Goal: Task Accomplishment & Management: Manage account settings

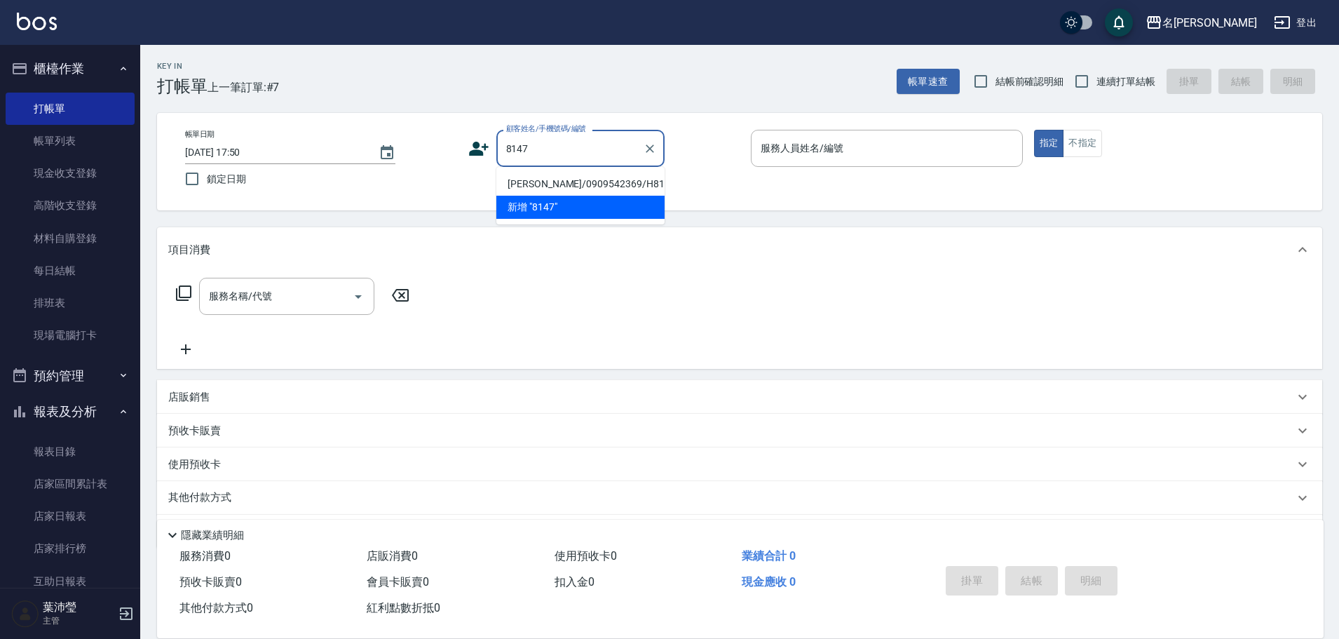
click at [531, 182] on li "[PERSON_NAME]/0909542369/H8147" at bounding box center [580, 183] width 168 height 23
type input "[PERSON_NAME]/0909542369/H8147"
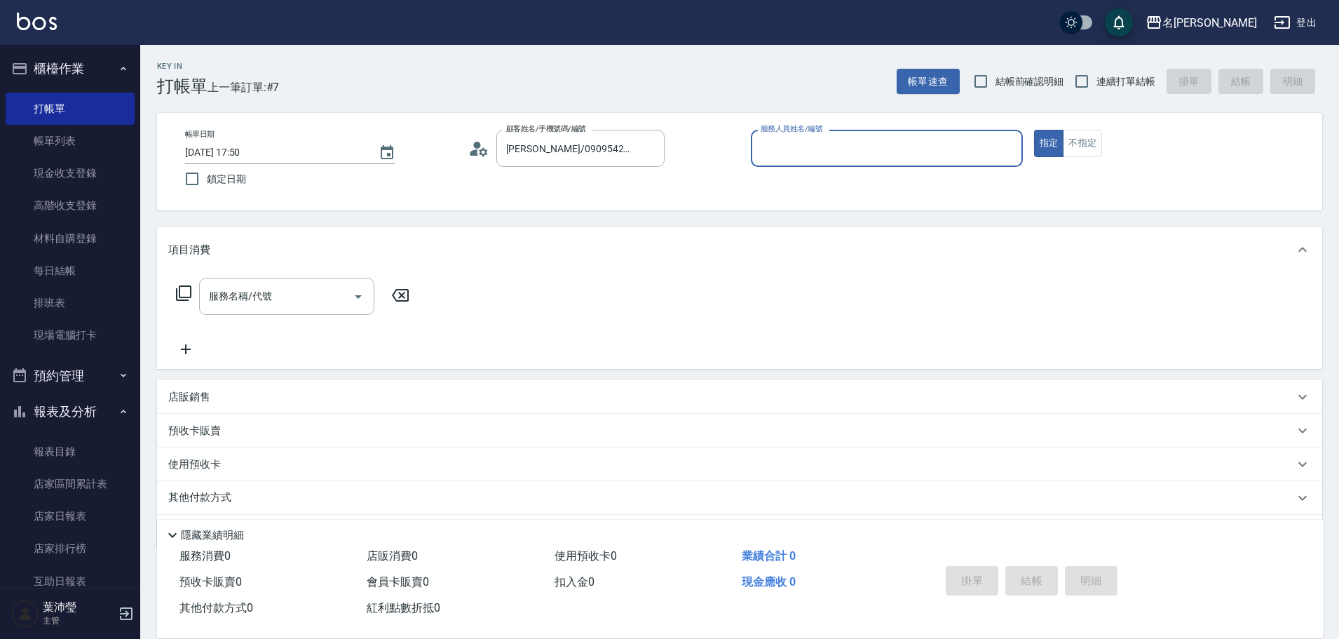
type input "Emma-8"
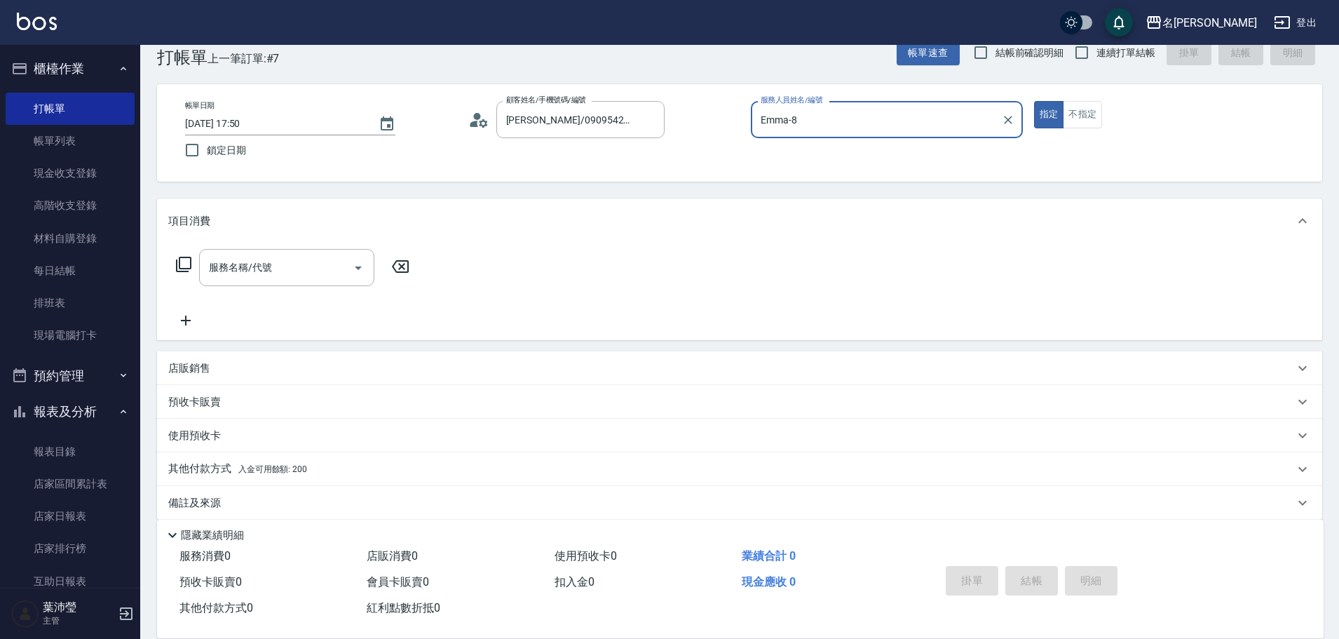
scroll to position [44, 0]
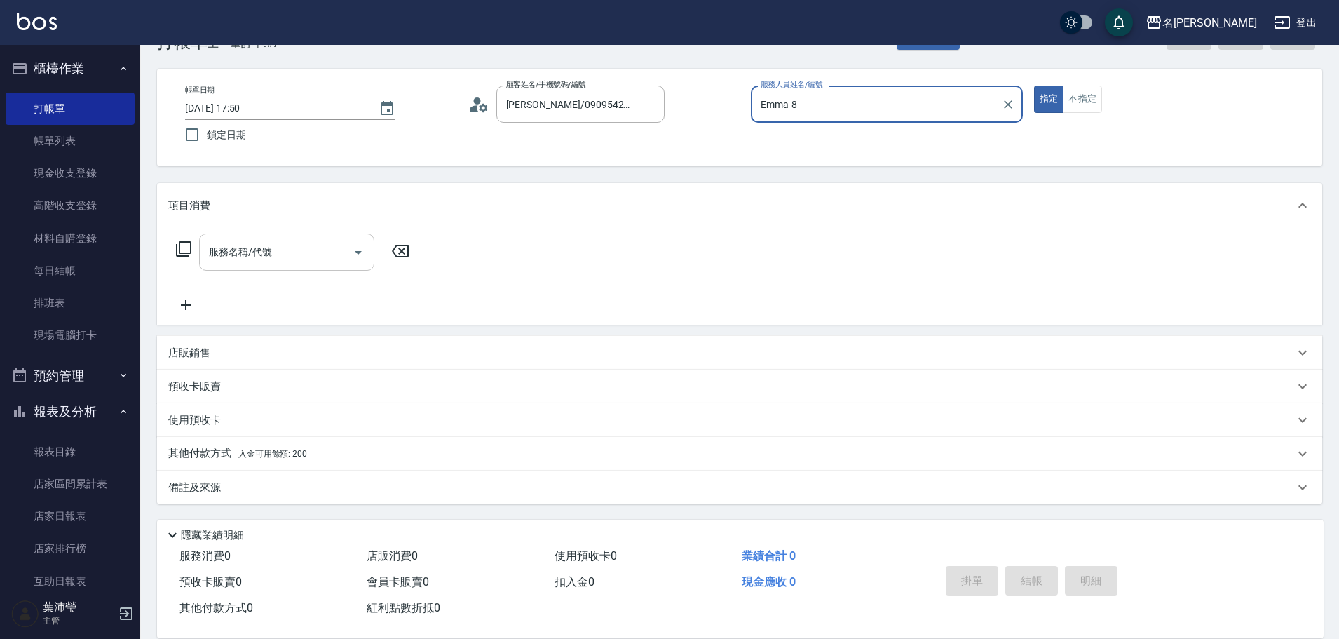
click at [323, 248] on input "服務名稱/代號" at bounding box center [276, 252] width 142 height 25
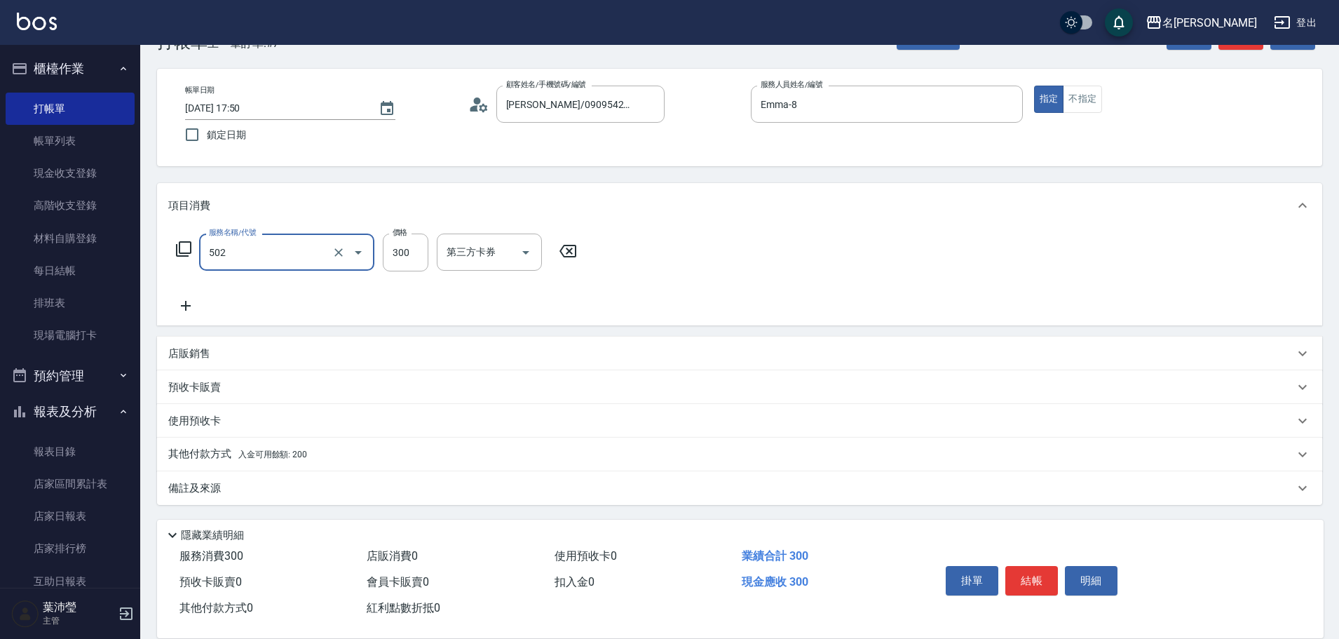
type input "洗髮(502)"
type input "慈均-15"
click at [313, 460] on div "其他付款方式 入金可用餘額: 200" at bounding box center [731, 453] width 1126 height 15
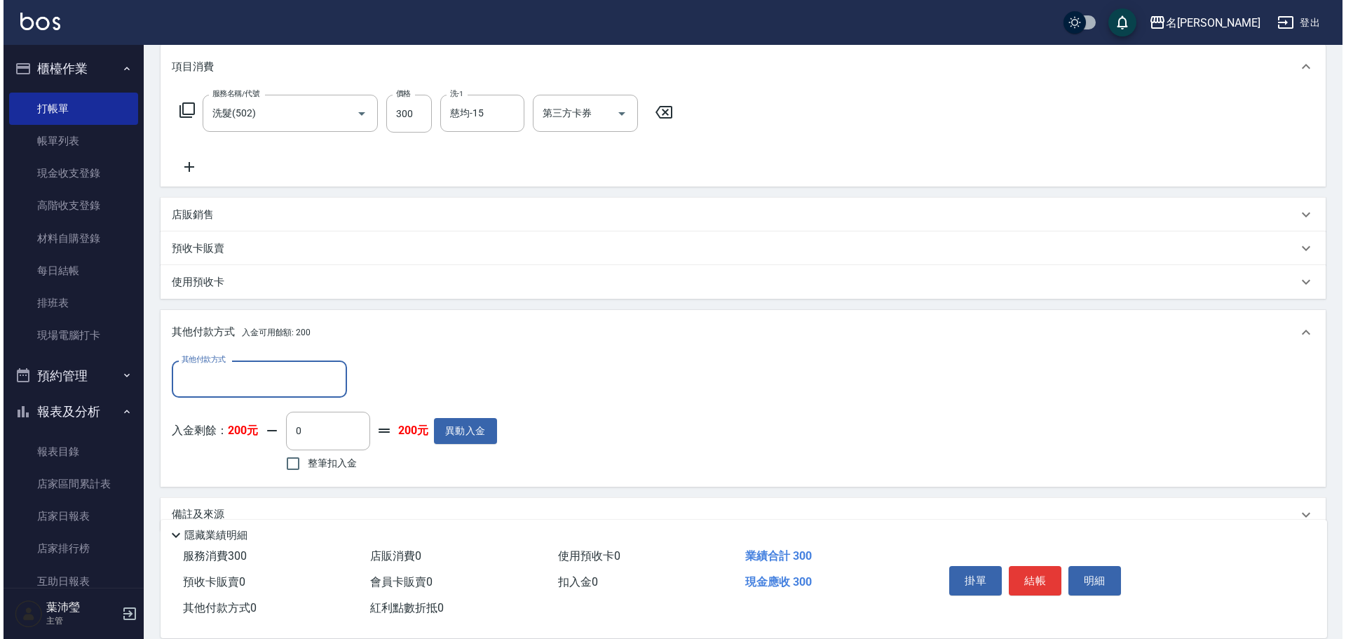
scroll to position [208, 0]
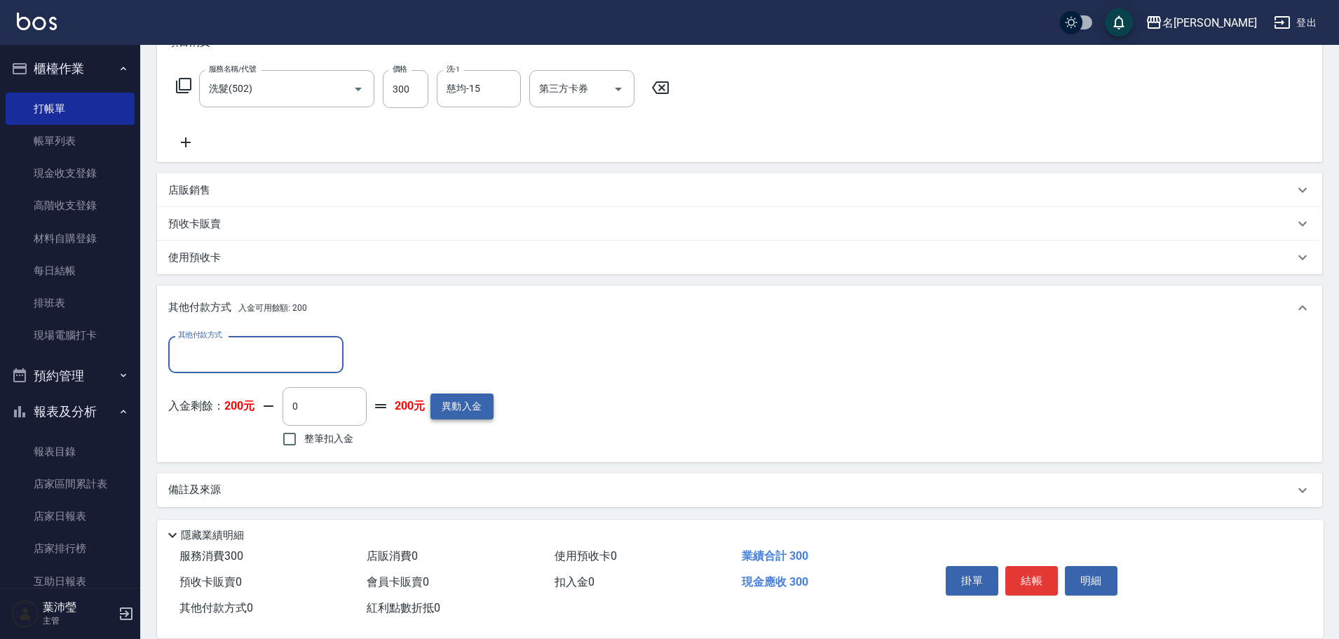
click at [435, 419] on button "異動入金" at bounding box center [462, 406] width 63 height 26
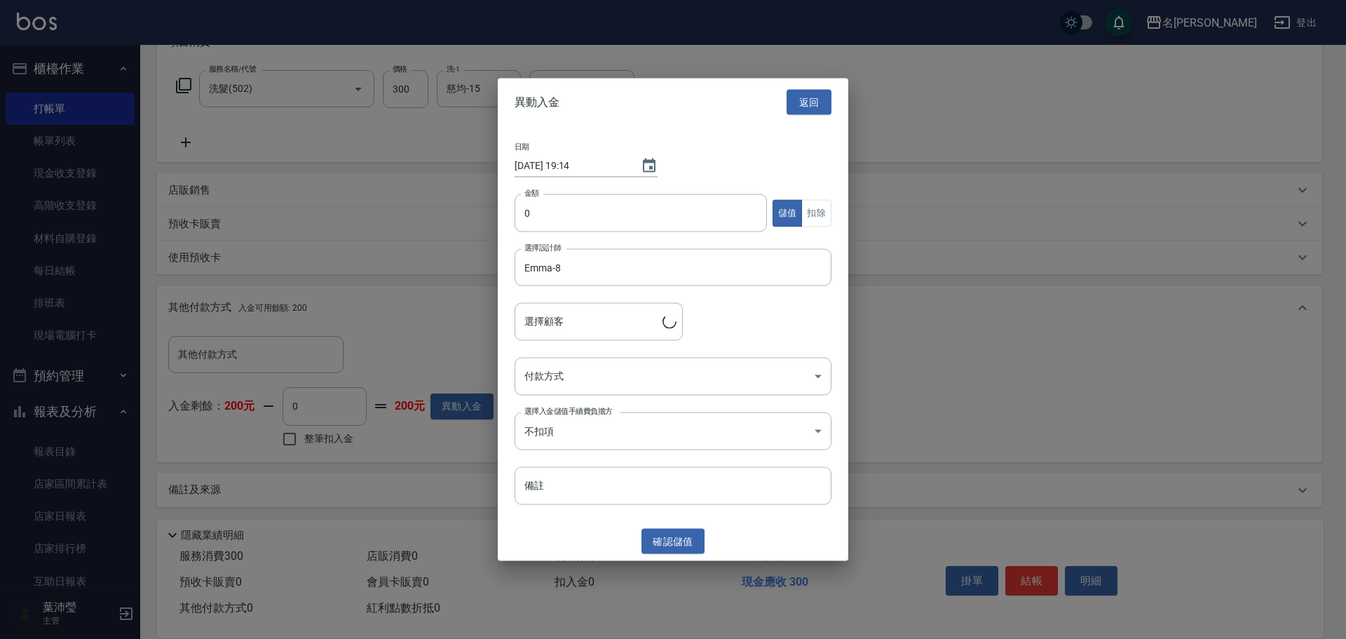
type input "[PERSON_NAME]/0909542369/H8147"
click at [524, 220] on input "0" at bounding box center [641, 213] width 252 height 38
type input "1000"
click at [567, 360] on body "名留龍江 登出 櫃檯作業 打帳單 帳單列表 現金收支登錄 高階收支登錄 材料自購登錄 每日結帳 排班表 現場電腦打卡 預約管理 預約管理 單日預約紀錄 單週預…" at bounding box center [673, 216] width 1346 height 849
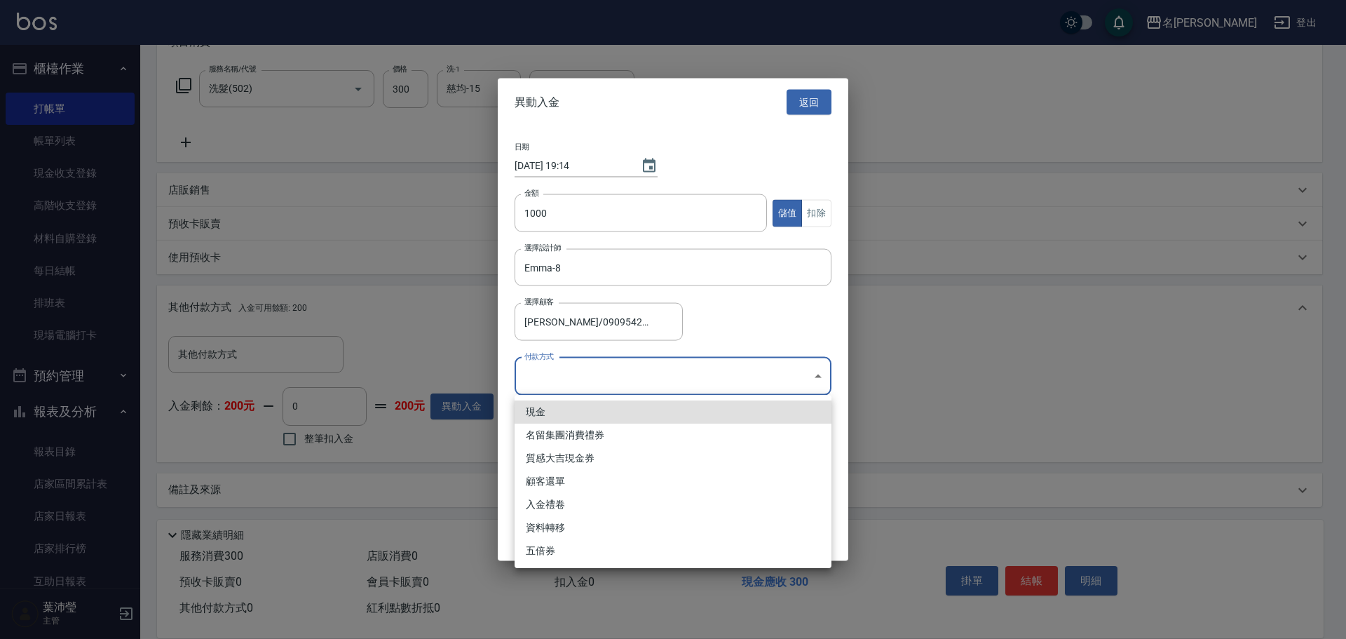
click at [552, 407] on li "現金" at bounding box center [673, 411] width 317 height 23
type input "現金"
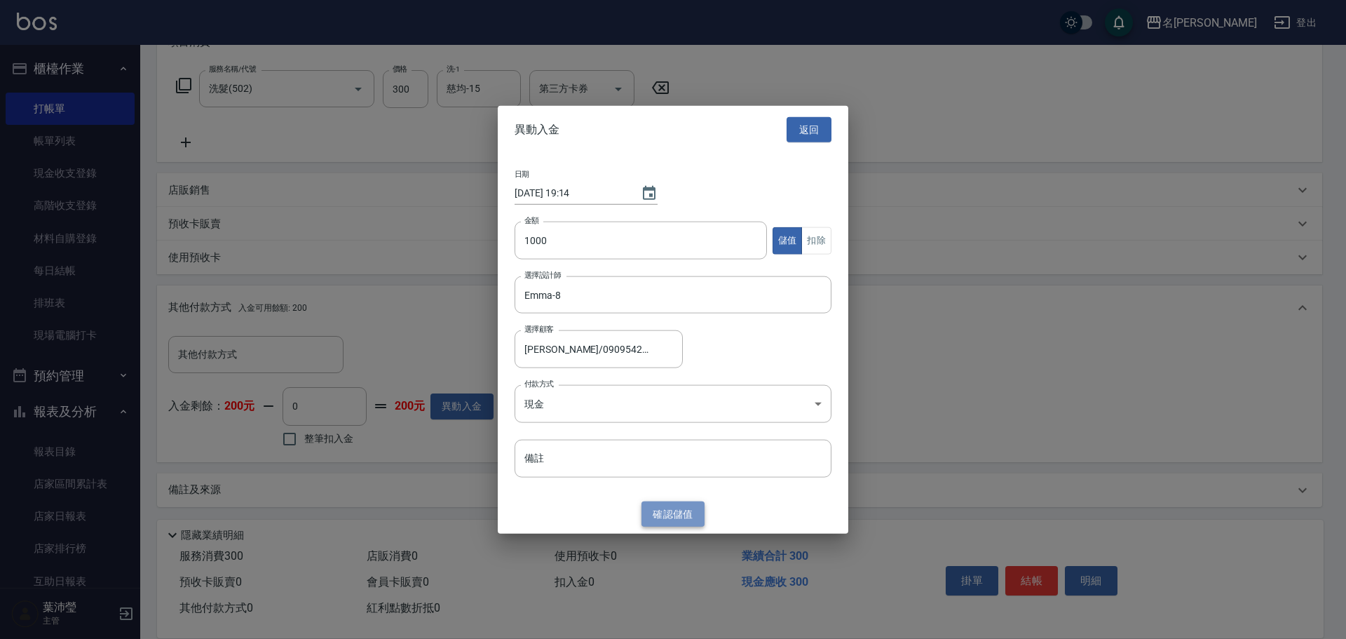
click at [681, 510] on button "確認 儲值" at bounding box center [673, 514] width 63 height 26
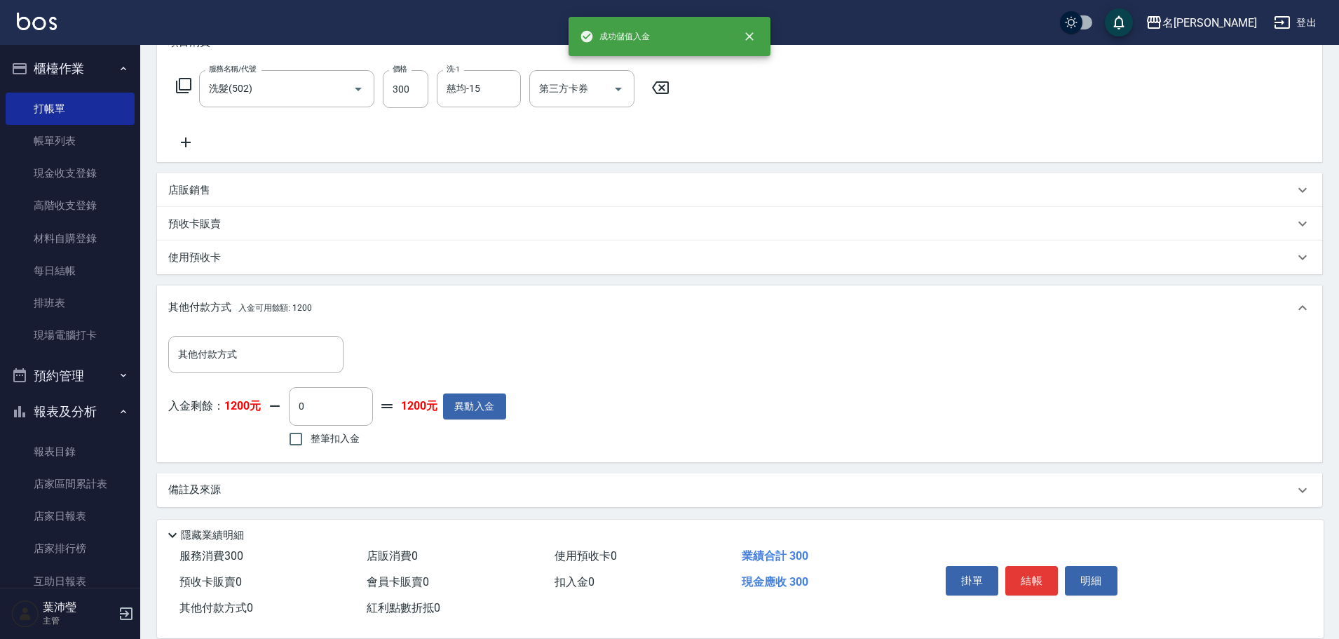
click at [329, 438] on span "整筆扣入金" at bounding box center [335, 438] width 49 height 15
click at [311, 438] on input "整筆扣入金" at bounding box center [295, 438] width 29 height 29
checkbox input "true"
type input "300"
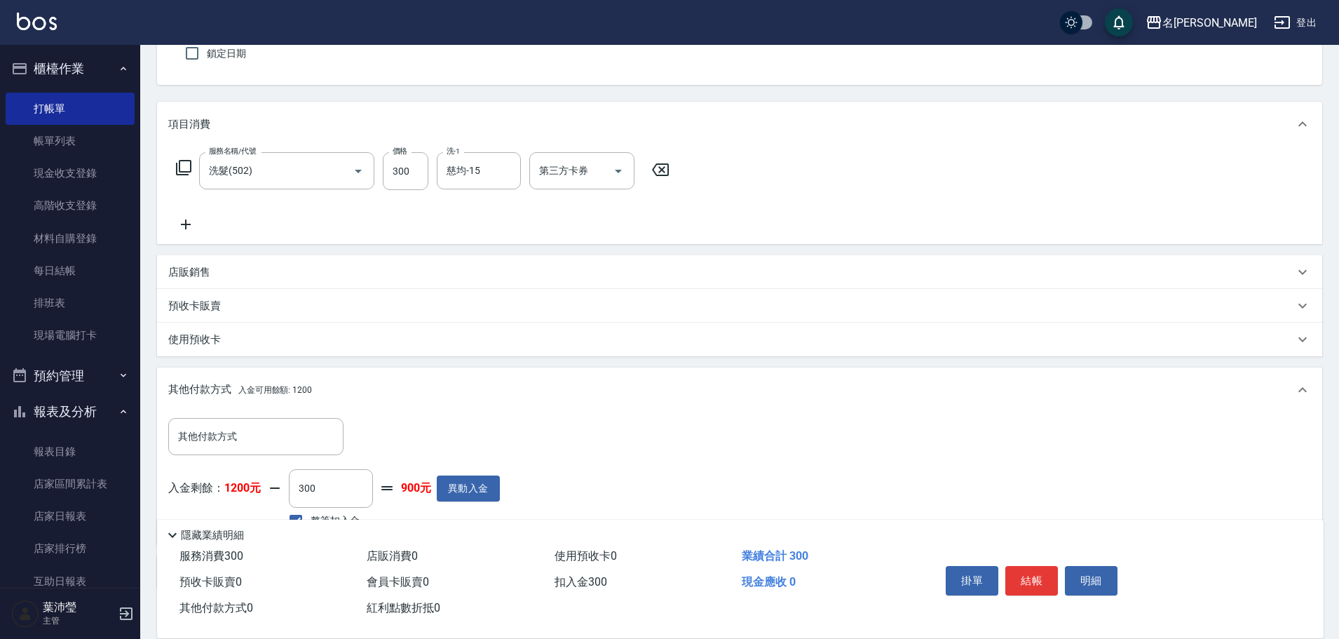
scroll to position [0, 0]
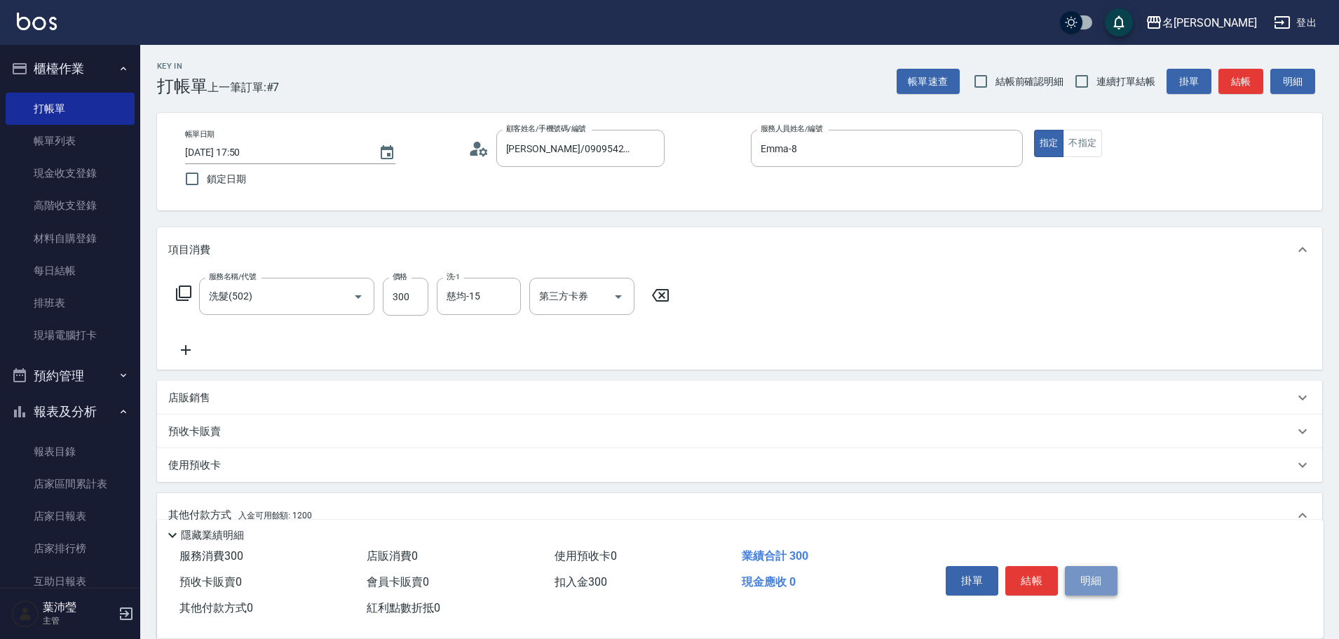
click at [1078, 568] on button "明細" at bounding box center [1091, 580] width 53 height 29
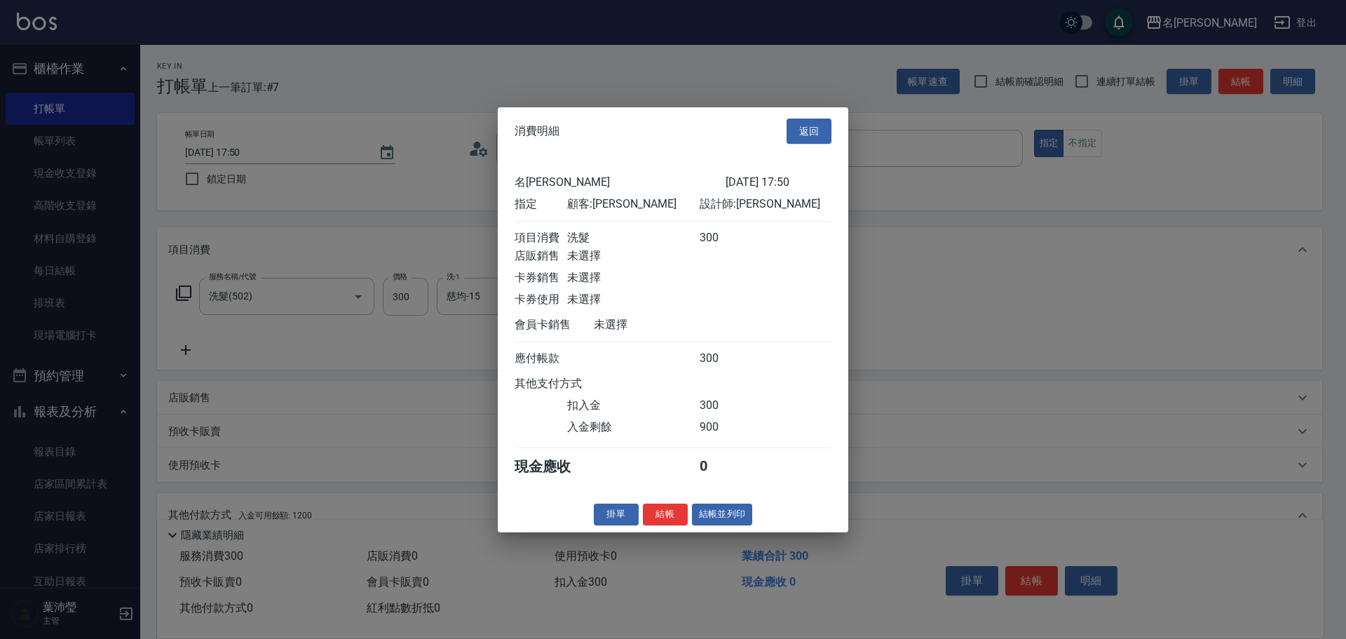
click at [738, 531] on div "消費明細 返回 名留龍江 [DATE] 17:50 指定 顧客: [PERSON_NAME] 設計師: Emma 項目消費 洗髮 300 店販銷售 未選擇 卡…" at bounding box center [673, 319] width 351 height 425
click at [733, 525] on button "結帳並列印" at bounding box center [722, 514] width 61 height 22
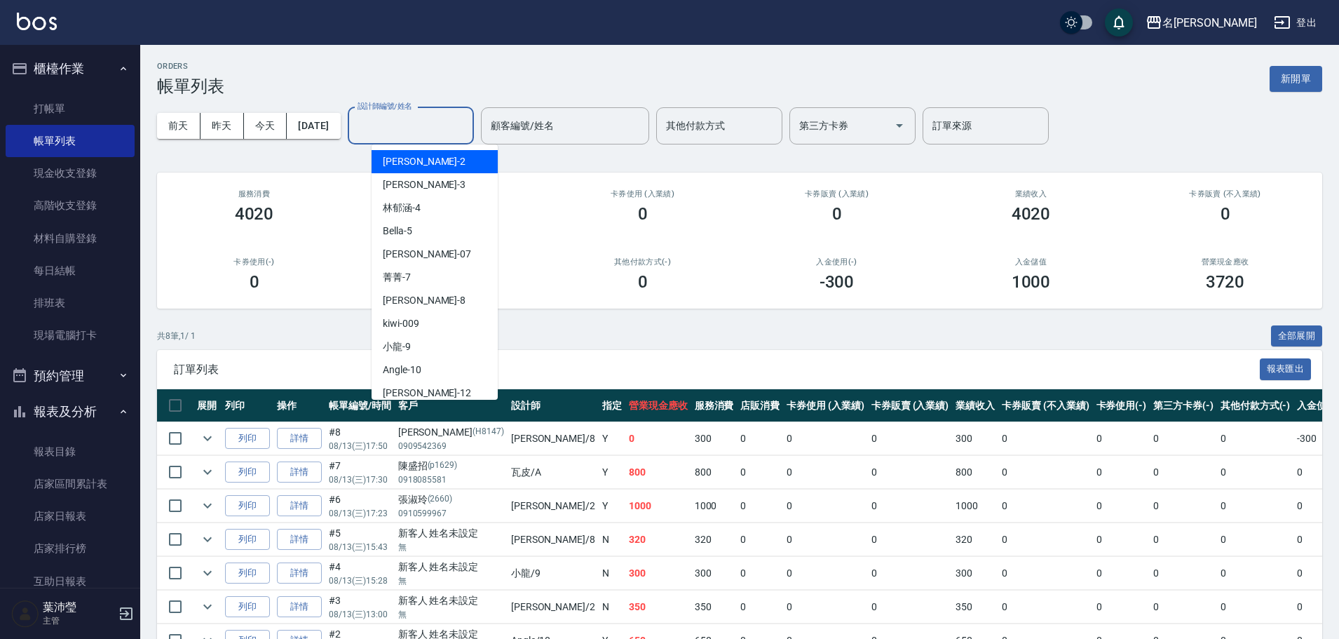
click at [438, 122] on input "設計師編號/姓名" at bounding box center [411, 126] width 114 height 25
click at [435, 370] on div "Angle -10" at bounding box center [435, 369] width 126 height 23
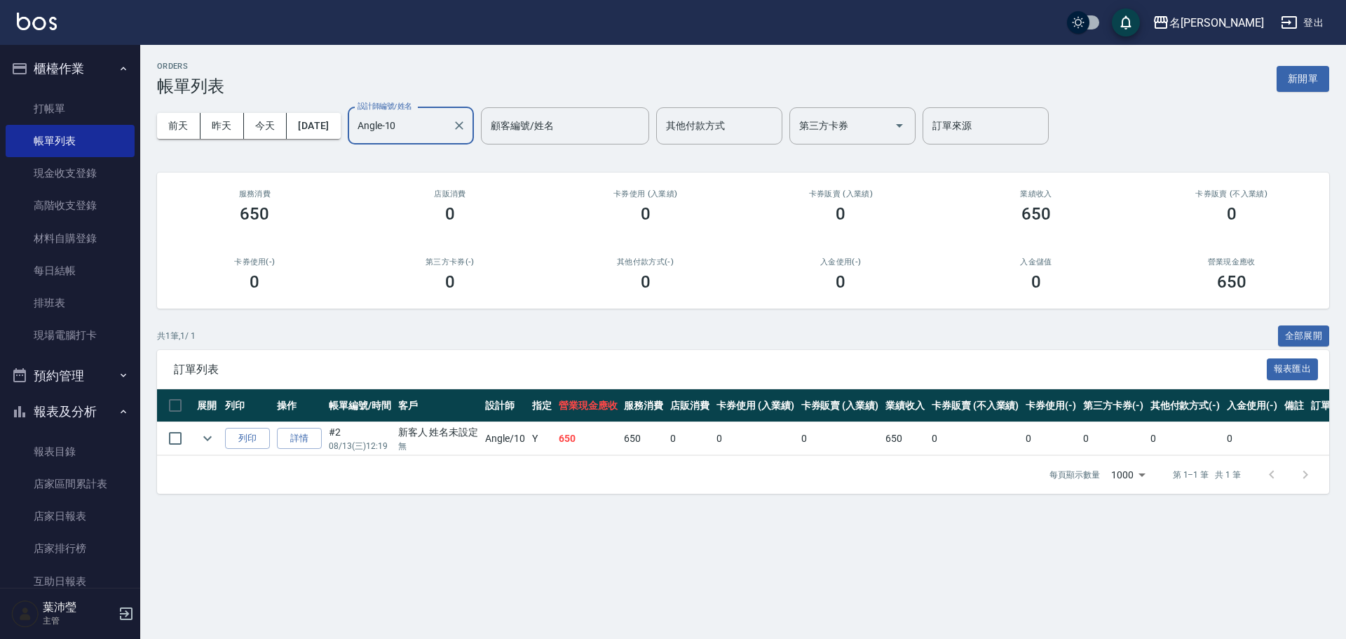
click at [433, 126] on input "Angle-10" at bounding box center [400, 126] width 93 height 25
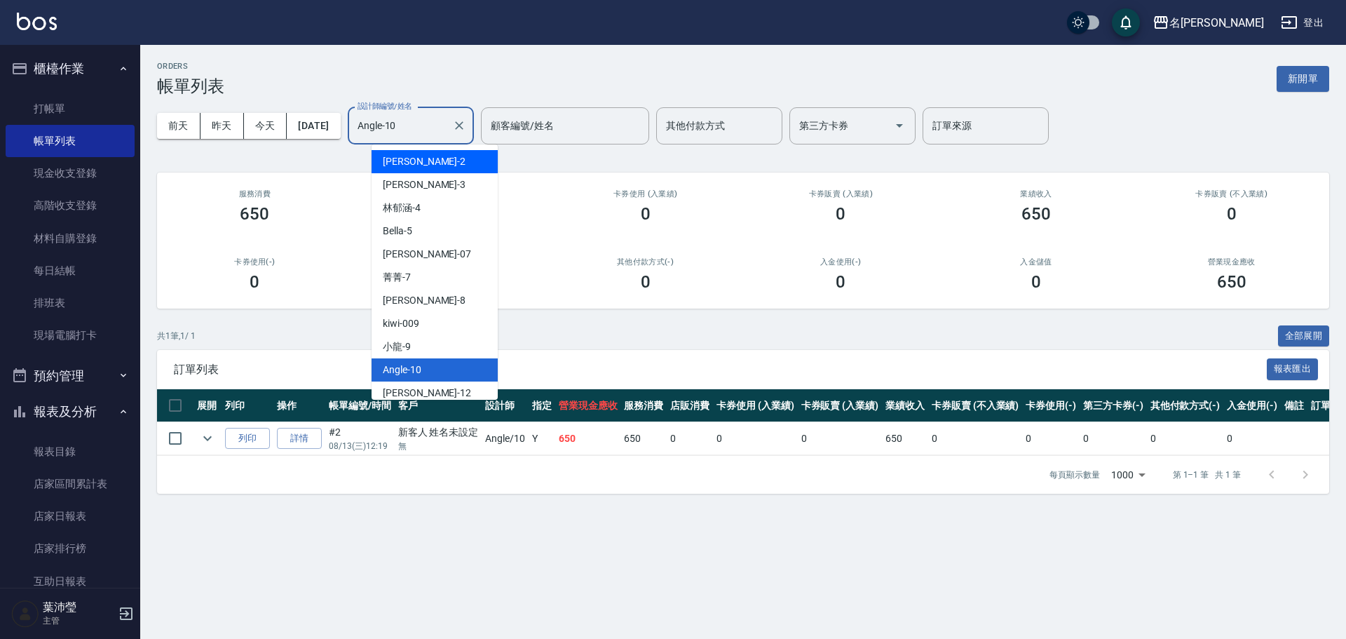
click at [445, 158] on div "敏卉 -2" at bounding box center [435, 161] width 126 height 23
type input "敏卉-2"
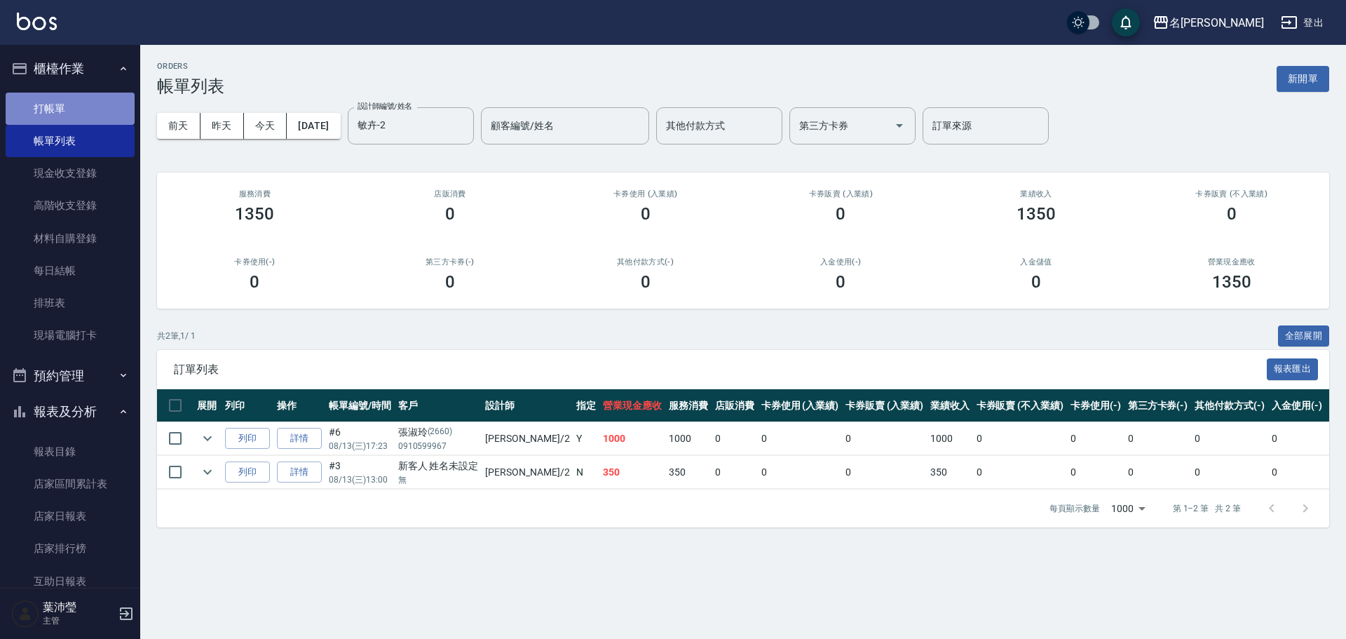
click at [104, 109] on link "打帳單" at bounding box center [70, 109] width 129 height 32
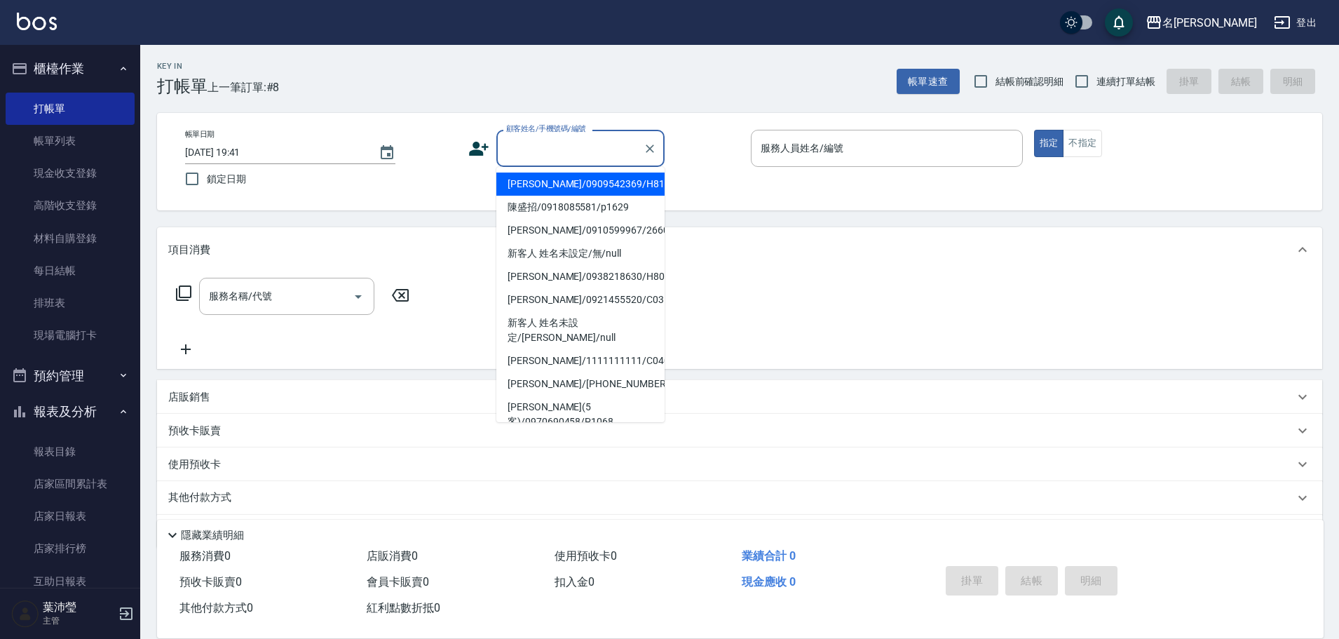
click at [528, 154] on input "顧客姓名/手機號碼/編號" at bounding box center [570, 148] width 135 height 25
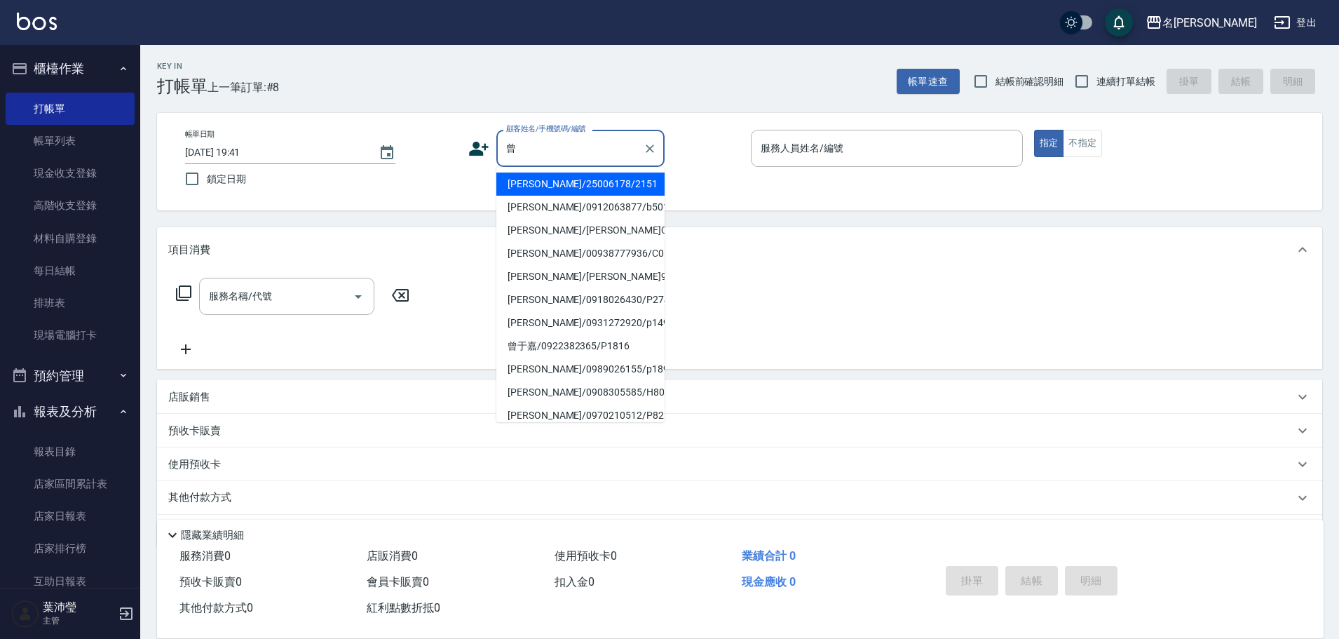
click at [588, 184] on li "[PERSON_NAME]/25006178/2151" at bounding box center [580, 183] width 168 height 23
type input "[PERSON_NAME]/25006178/2151"
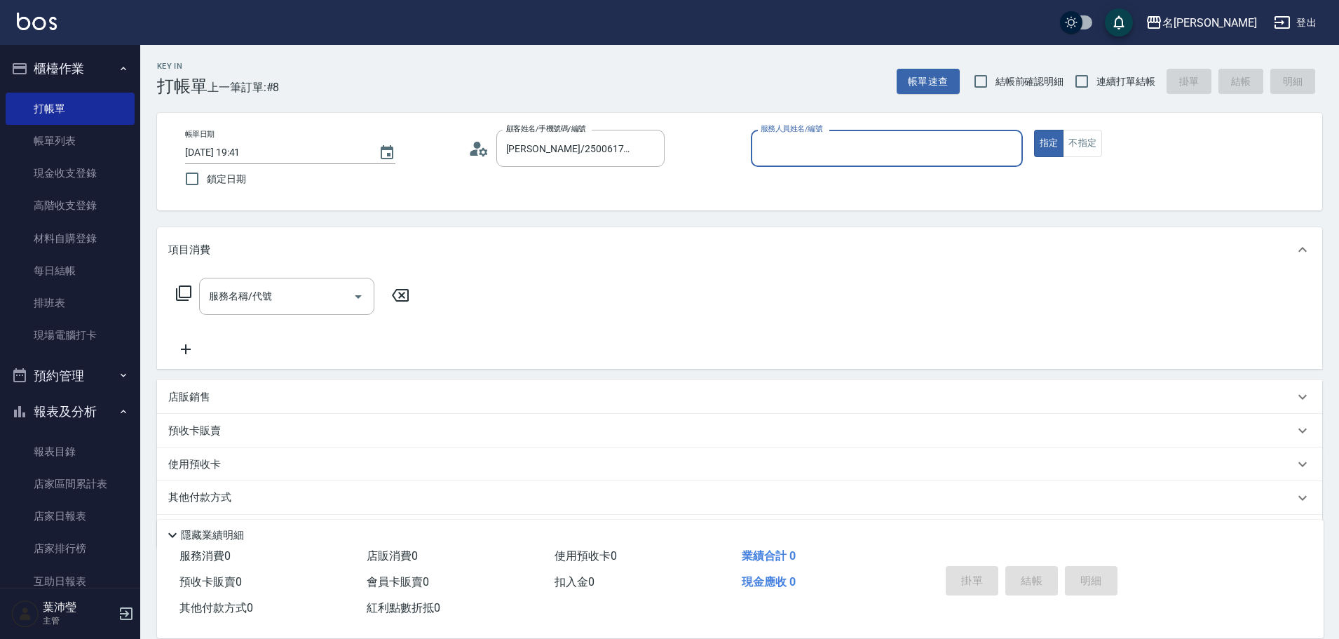
type input "敏卉-2"
click at [181, 289] on icon at bounding box center [183, 293] width 17 height 17
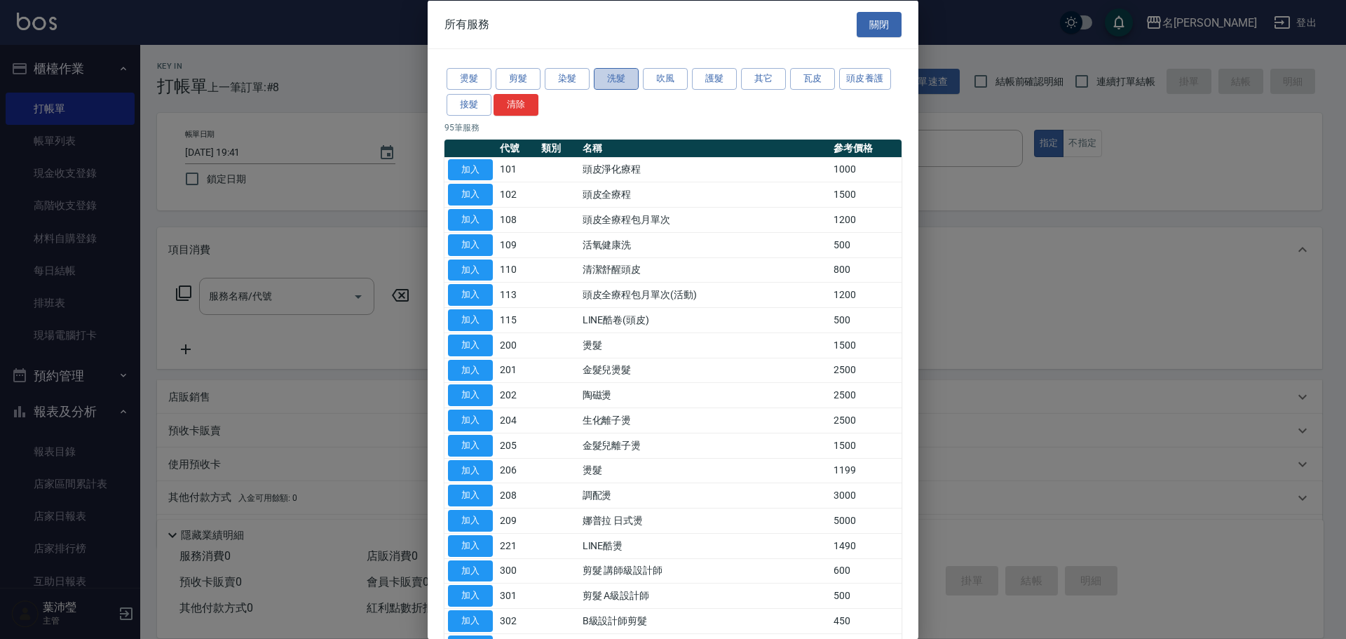
click at [609, 80] on button "洗髮" at bounding box center [616, 79] width 45 height 22
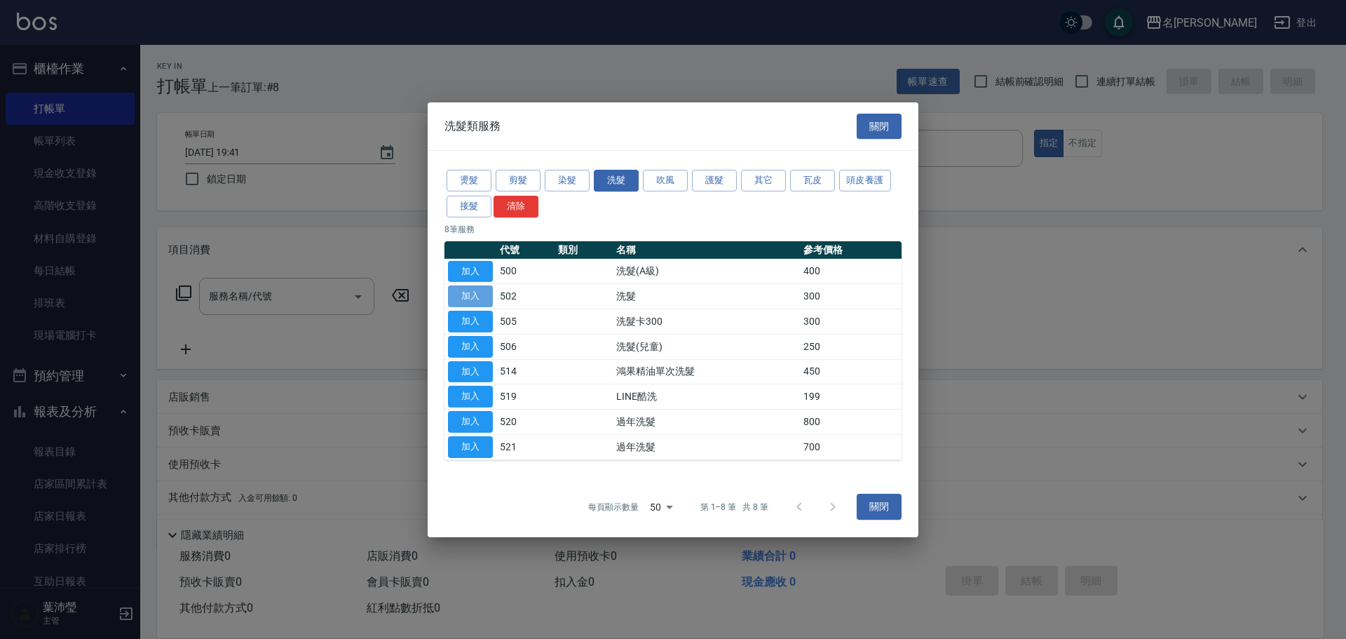
click at [489, 297] on button "加入" at bounding box center [470, 296] width 45 height 22
type input "洗髮(502)"
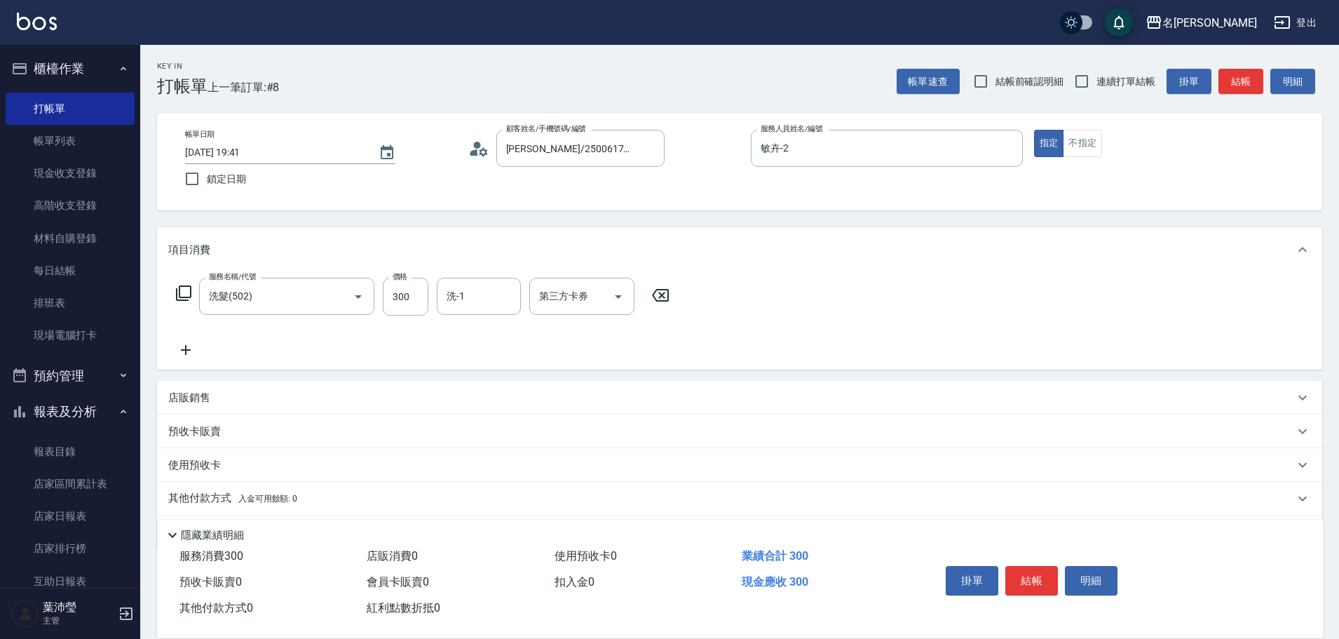
click at [185, 291] on icon at bounding box center [183, 293] width 17 height 17
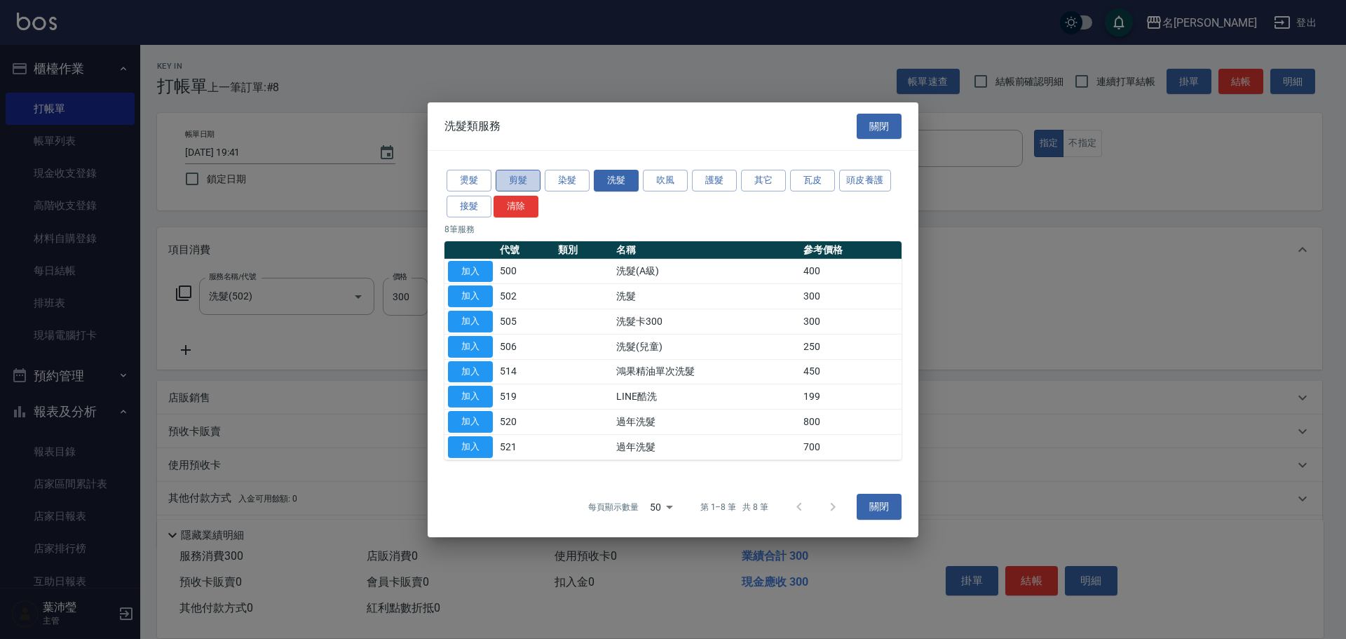
click at [520, 177] on button "剪髮" at bounding box center [518, 181] width 45 height 22
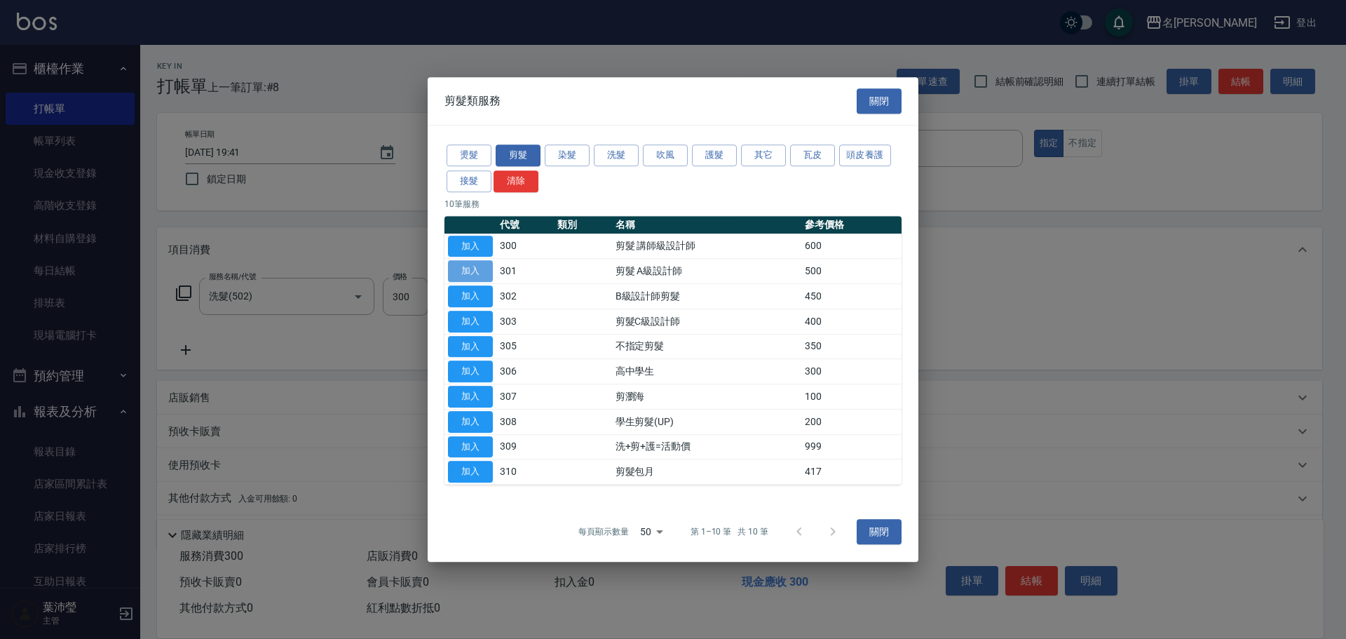
click at [477, 270] on button "加入" at bounding box center [470, 271] width 45 height 22
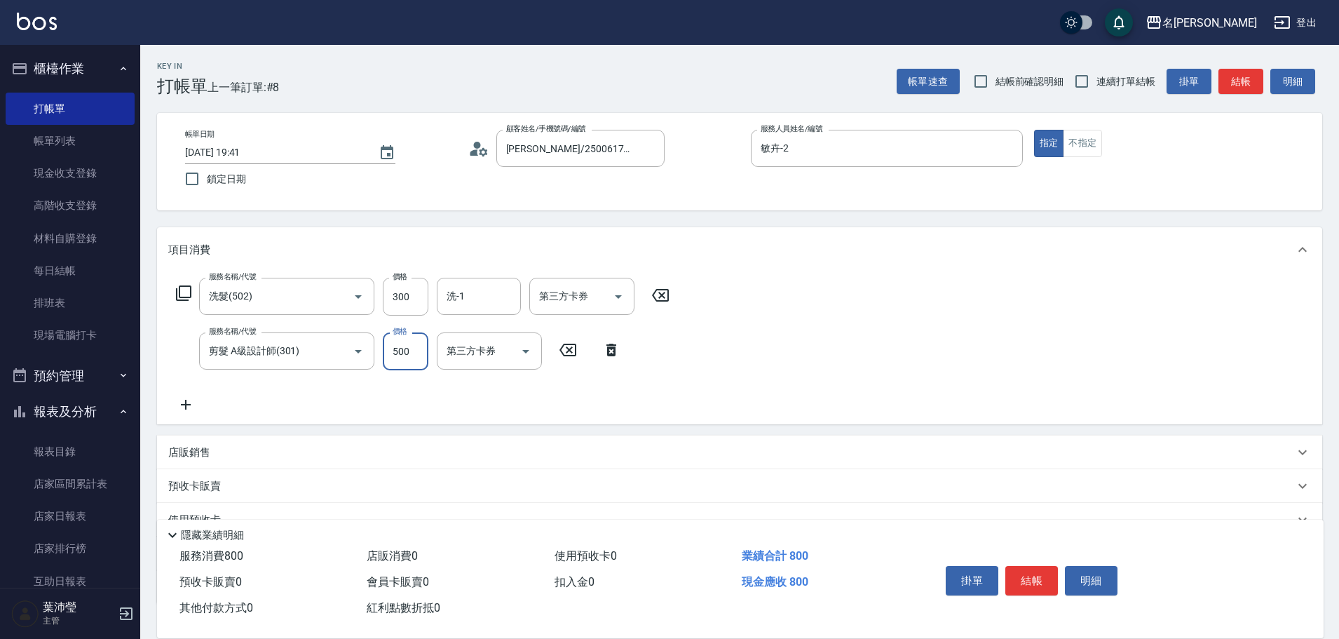
click at [413, 356] on input "500" at bounding box center [406, 351] width 46 height 38
type input "400"
click at [1023, 576] on button "結帳" at bounding box center [1031, 580] width 53 height 29
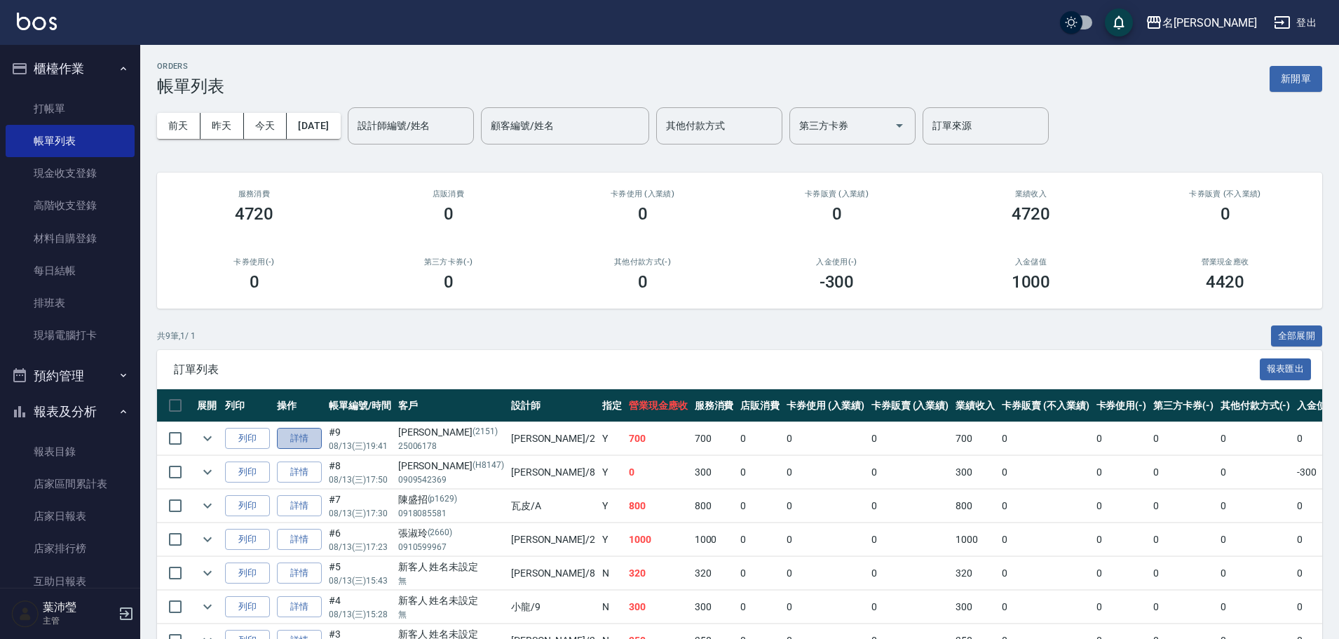
click at [296, 439] on link "詳情" at bounding box center [299, 439] width 45 height 22
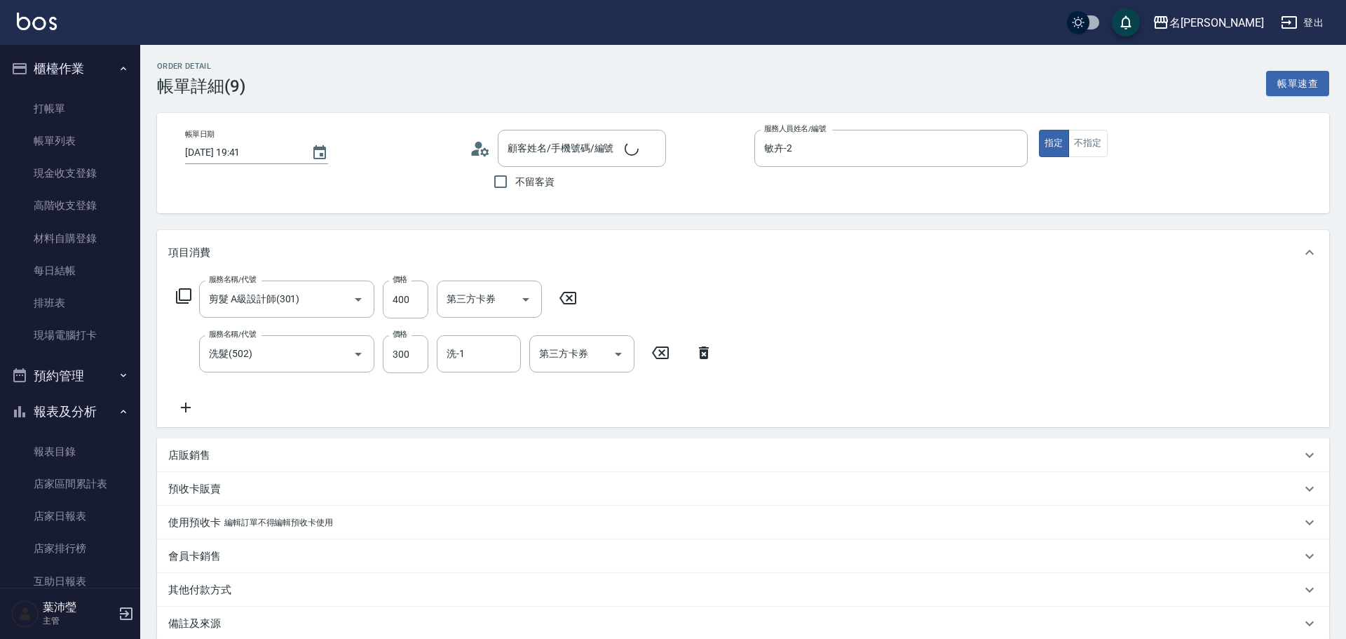
type input "敏卉-2"
type input "[PERSON_NAME]/25006178/2151"
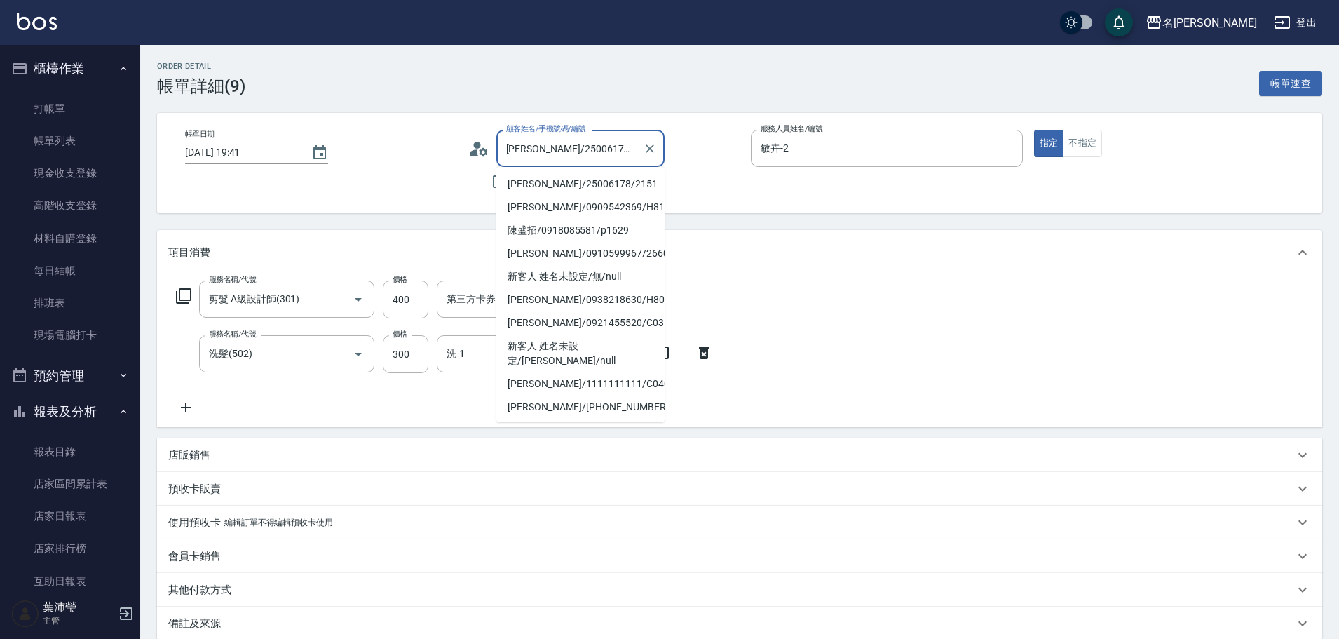
click at [630, 145] on input "[PERSON_NAME]/25006178/2151" at bounding box center [570, 148] width 135 height 25
click at [649, 149] on icon "Clear" at bounding box center [650, 148] width 8 height 8
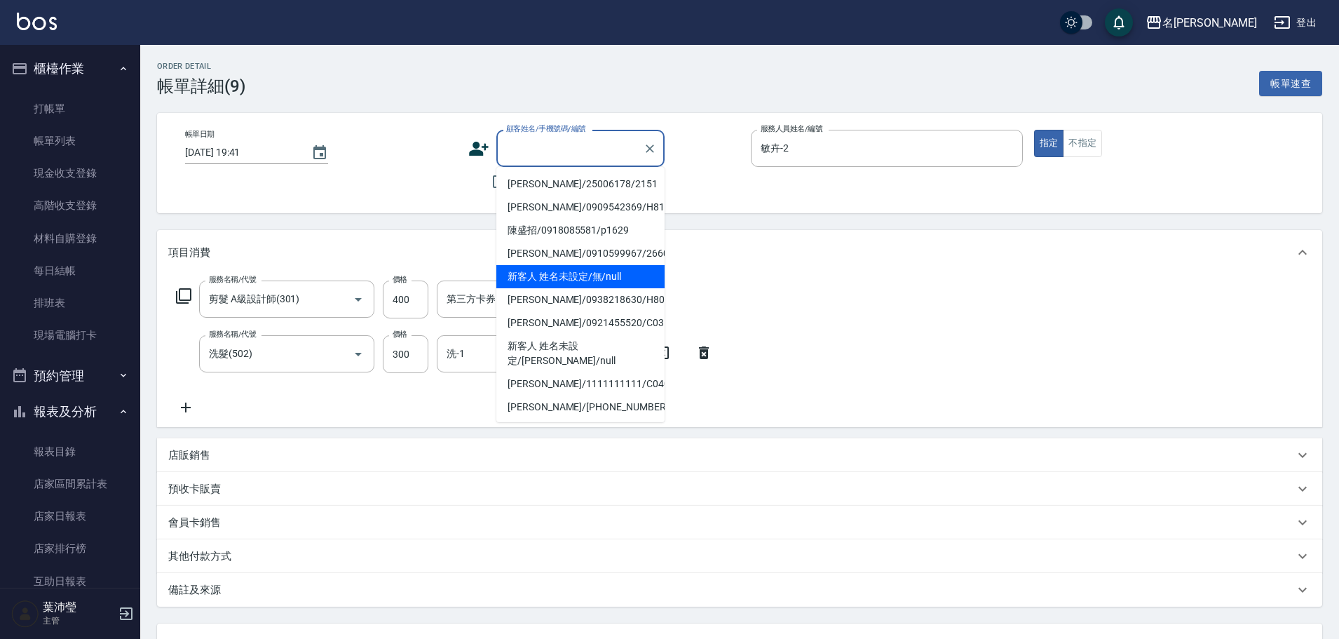
click at [592, 279] on li "新客人 姓名未設定/無/null" at bounding box center [580, 276] width 168 height 23
type input "新客人 姓名未設定/無/null"
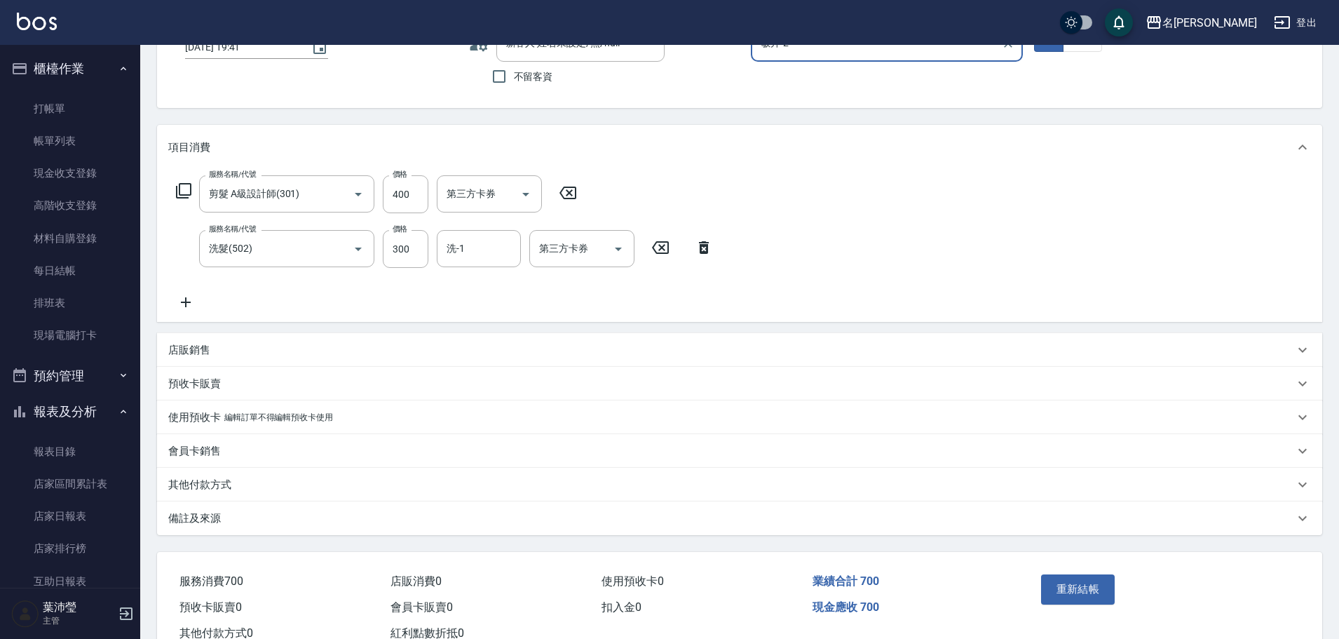
scroll to position [153, 0]
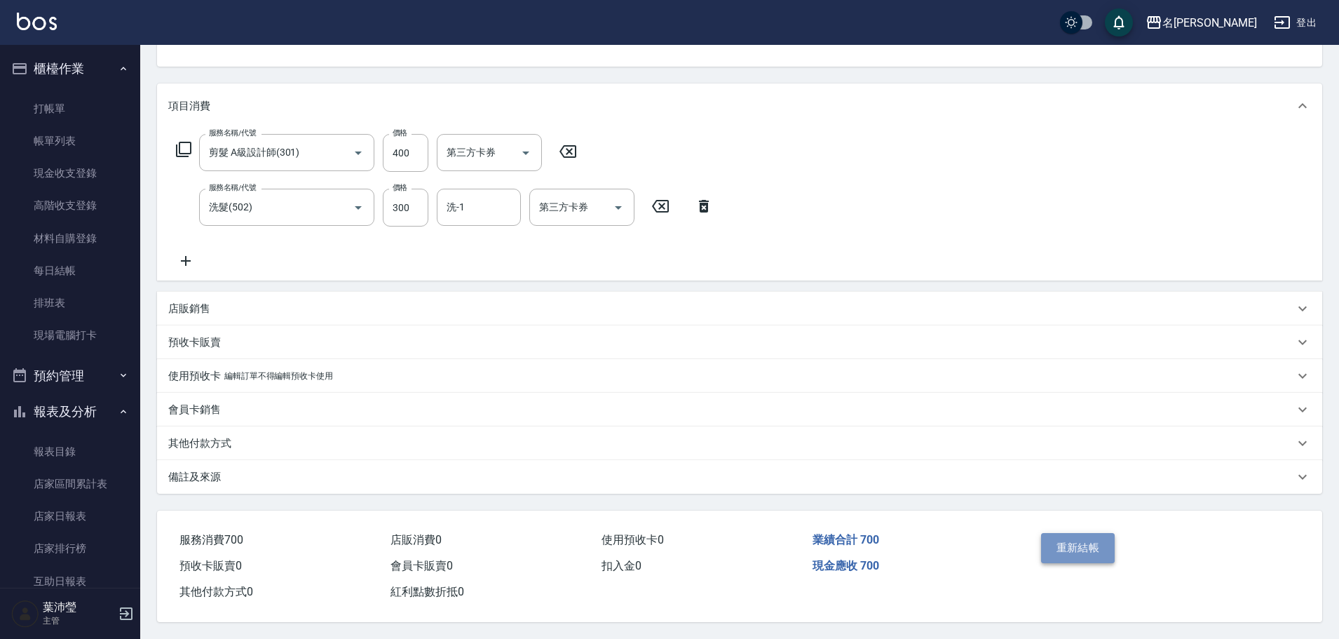
click at [1083, 544] on button "重新結帳" at bounding box center [1078, 547] width 74 height 29
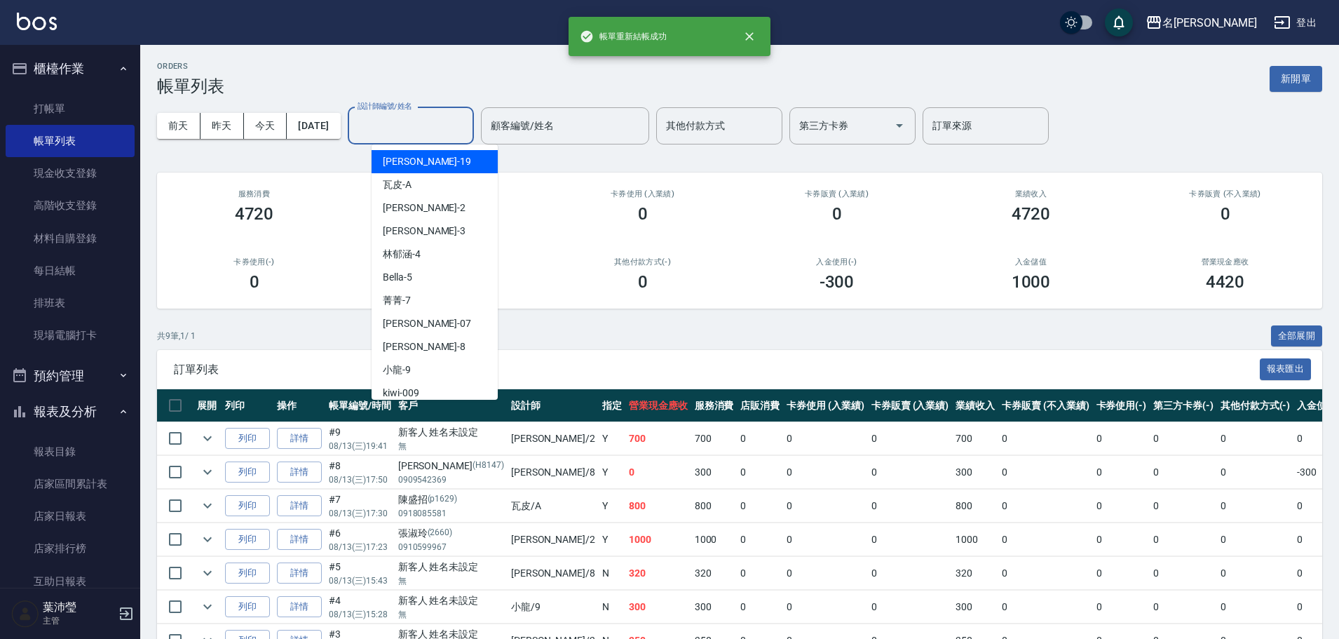
click at [465, 127] on input "設計師編號/姓名" at bounding box center [411, 126] width 114 height 25
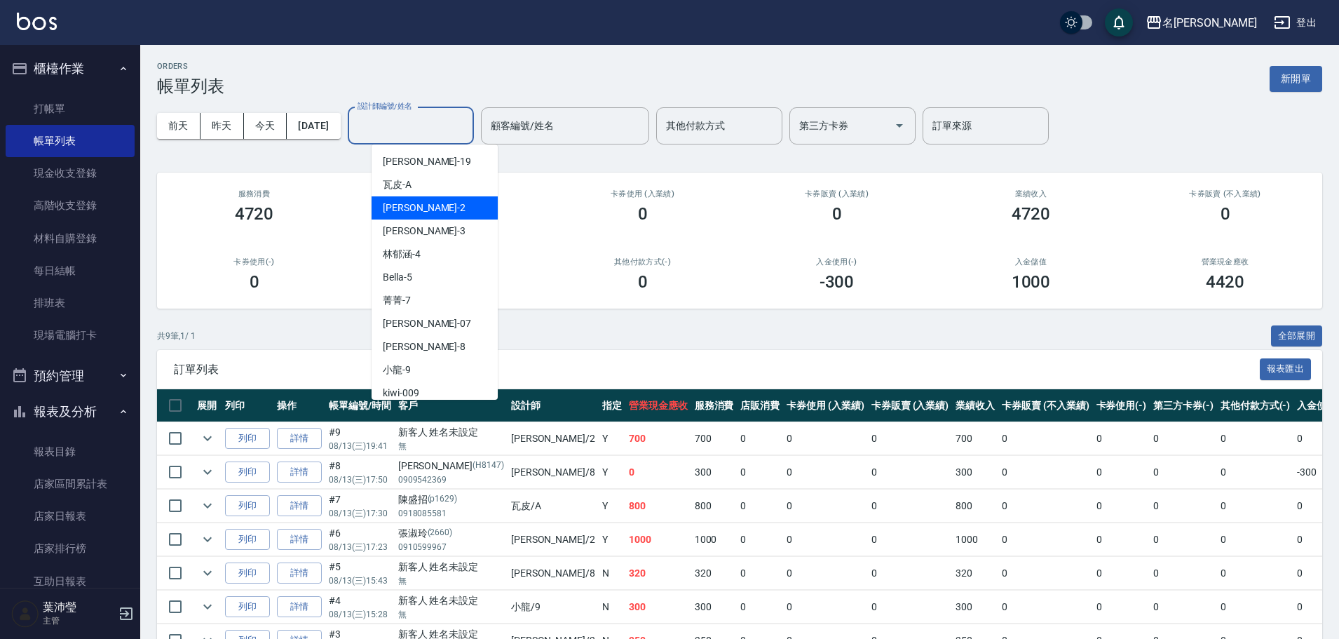
click at [426, 208] on div "敏卉 -2" at bounding box center [435, 207] width 126 height 23
type input "敏卉-2"
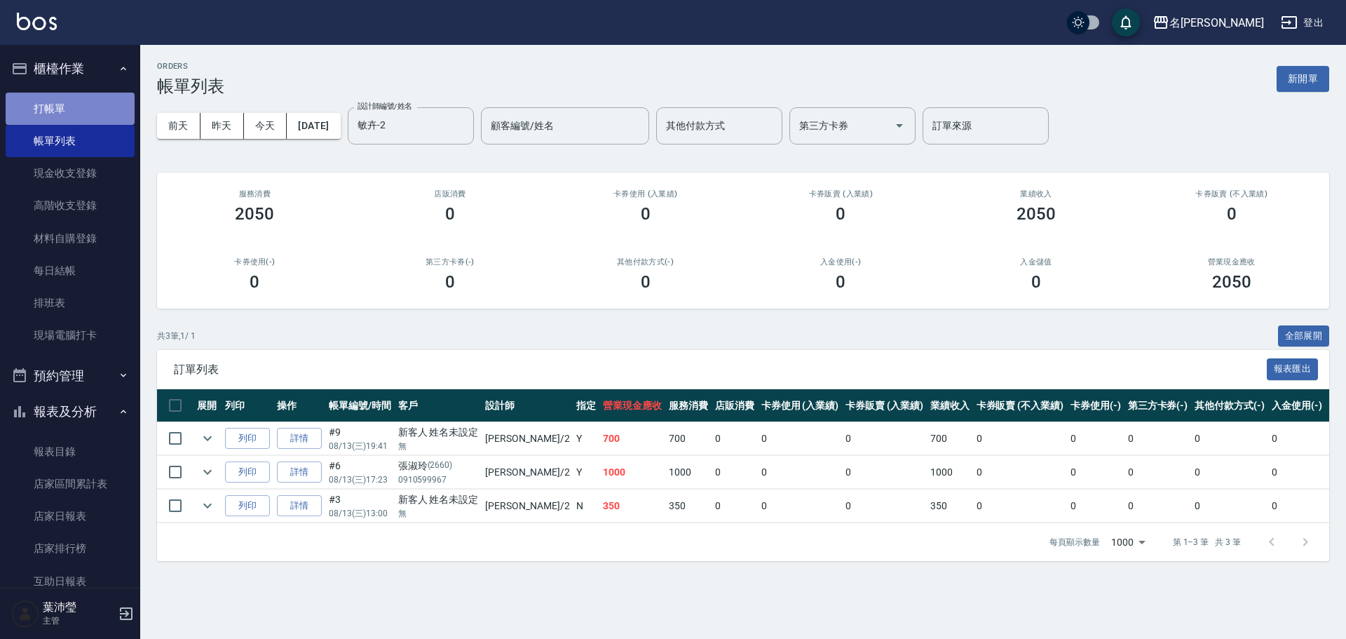
click at [78, 110] on link "打帳單" at bounding box center [70, 109] width 129 height 32
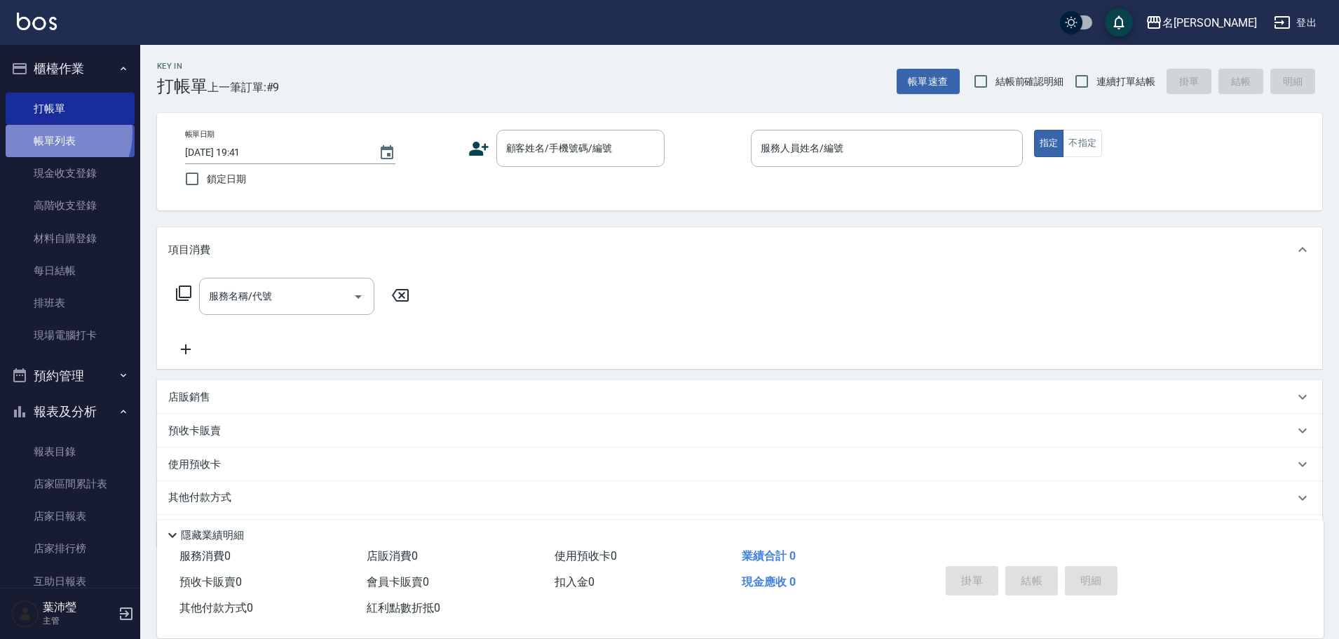
click at [56, 133] on link "帳單列表" at bounding box center [70, 141] width 129 height 32
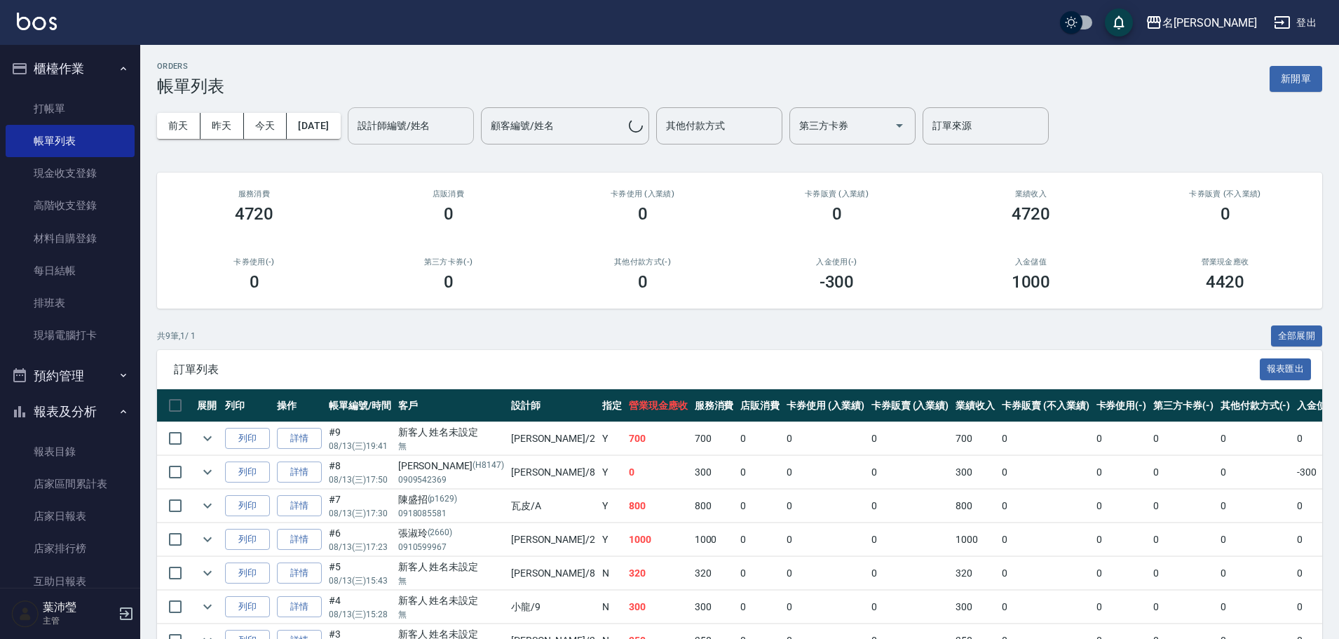
click at [422, 133] on input "設計師編號/姓名" at bounding box center [411, 126] width 114 height 25
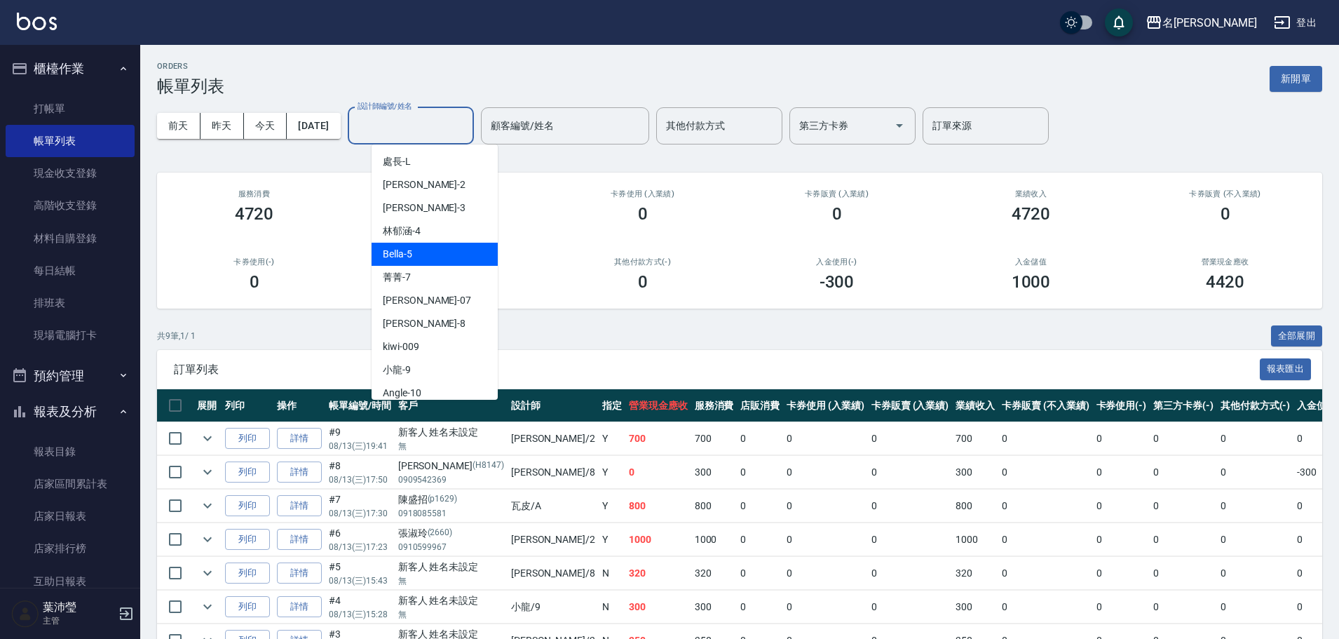
click at [434, 261] on div "Bella -5" at bounding box center [435, 254] width 126 height 23
type input "Bella-5"
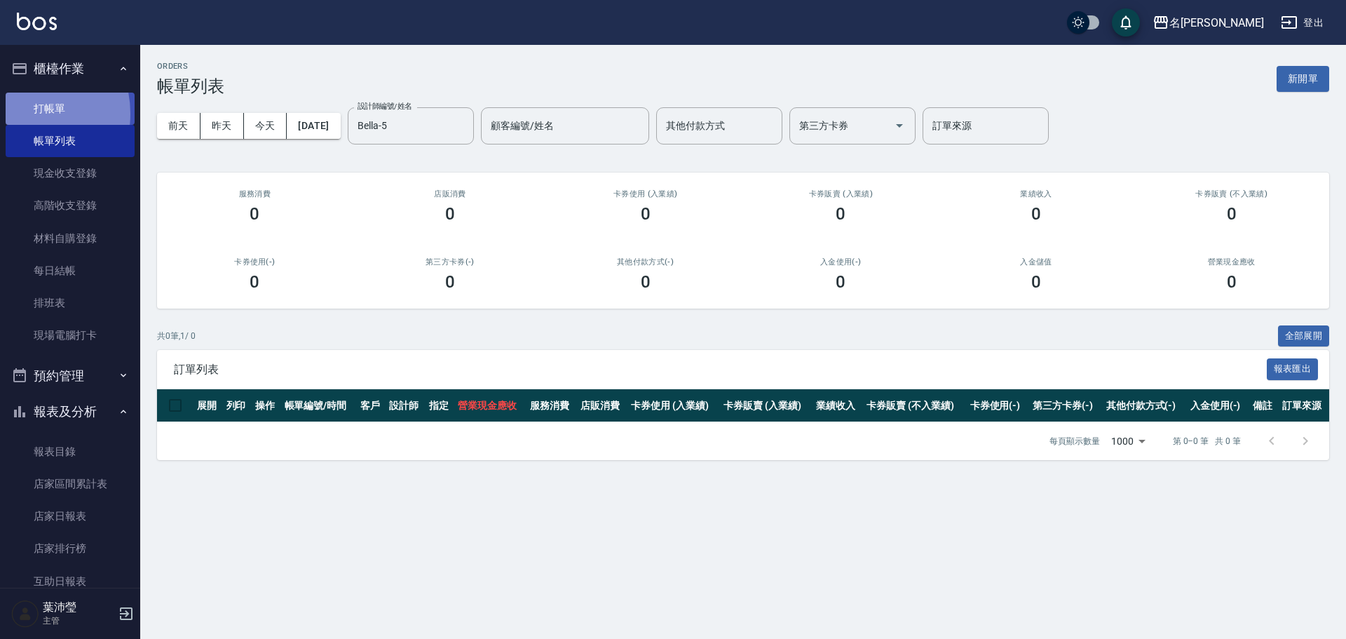
click at [17, 113] on link "打帳單" at bounding box center [70, 109] width 129 height 32
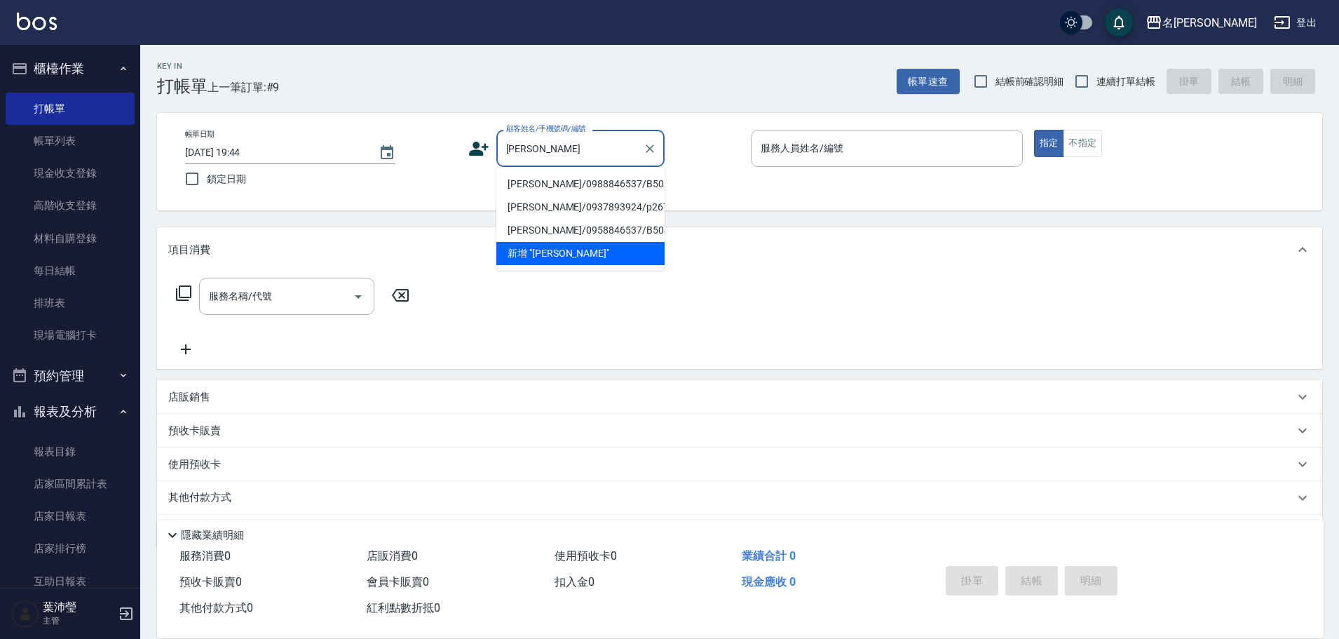
click at [543, 188] on li "[PERSON_NAME]/0988846537/B50134" at bounding box center [580, 183] width 168 height 23
type input "[PERSON_NAME]/0988846537/B50134"
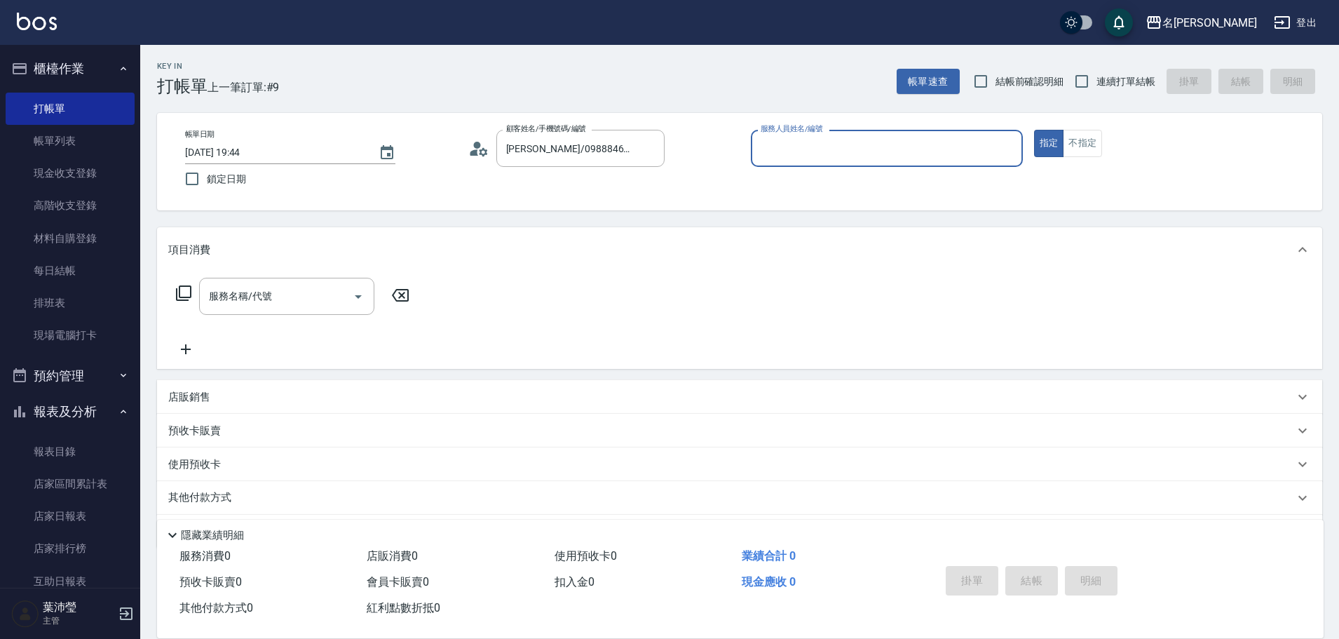
type input "Bella-5"
drag, startPoint x: 304, startPoint y: 299, endPoint x: 277, endPoint y: 309, distance: 28.4
click at [303, 299] on input "服務名稱/代號" at bounding box center [276, 296] width 142 height 25
click at [184, 297] on icon at bounding box center [183, 293] width 17 height 17
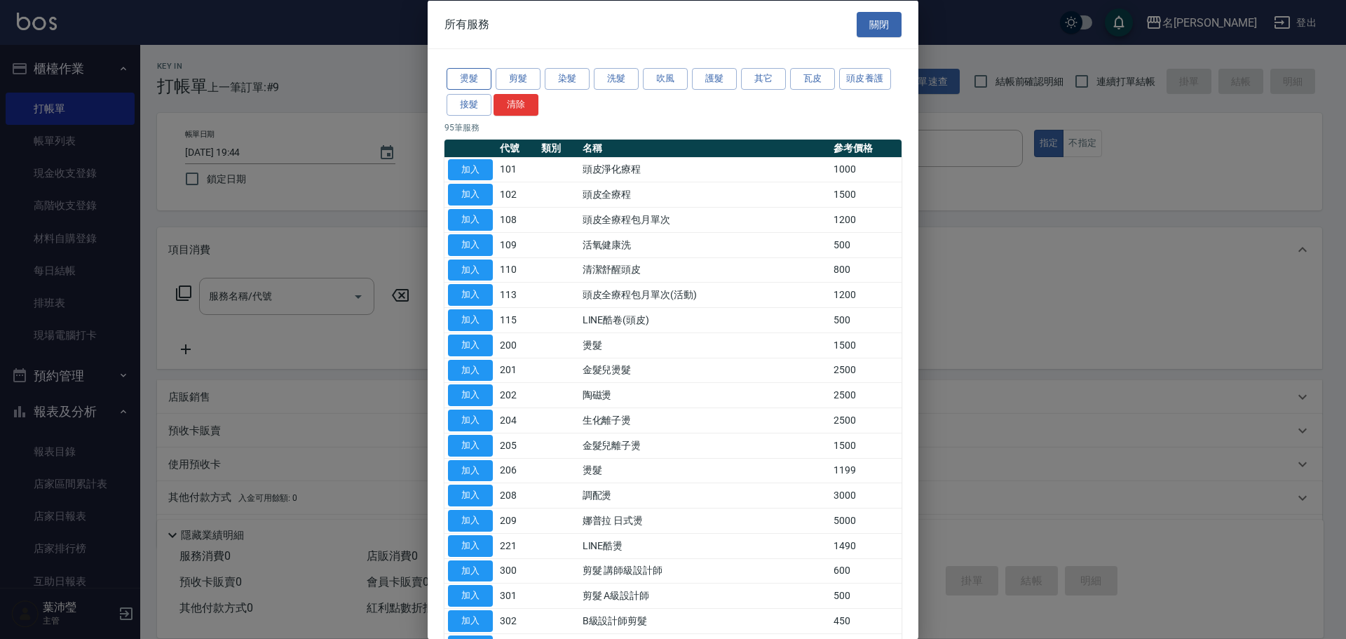
click at [489, 70] on button "燙髮" at bounding box center [469, 79] width 45 height 22
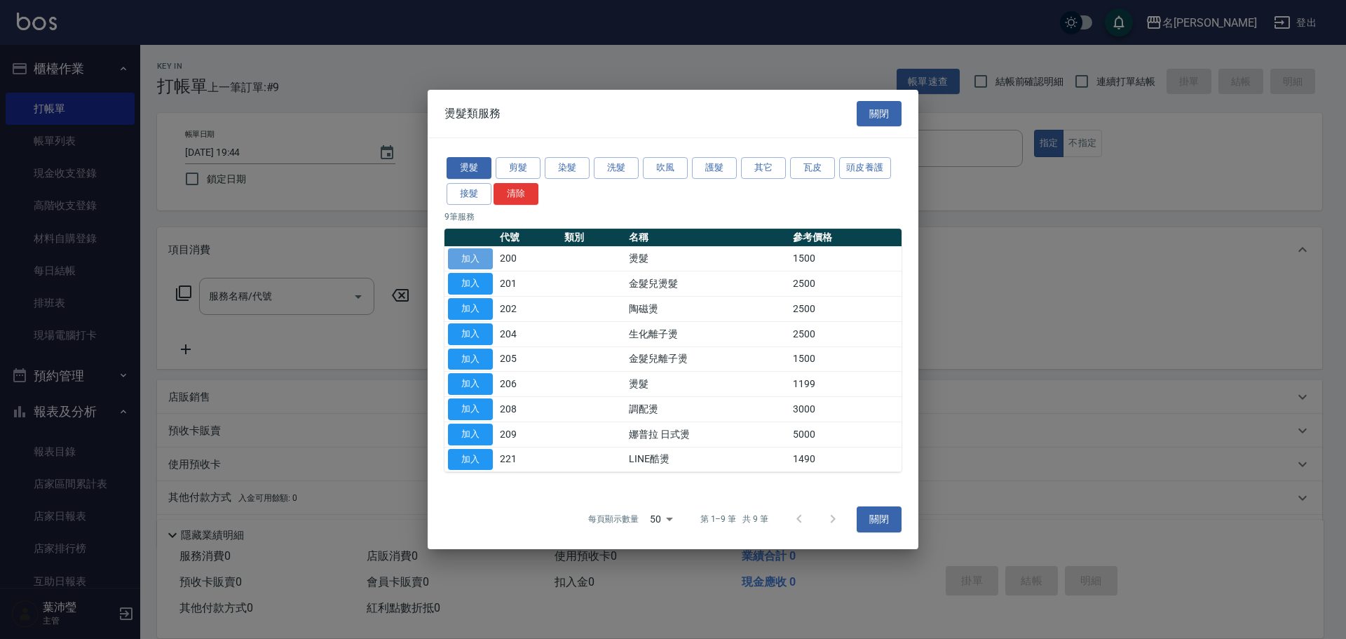
click at [473, 257] on button "加入" at bounding box center [470, 259] width 45 height 22
type input "燙髮(200)"
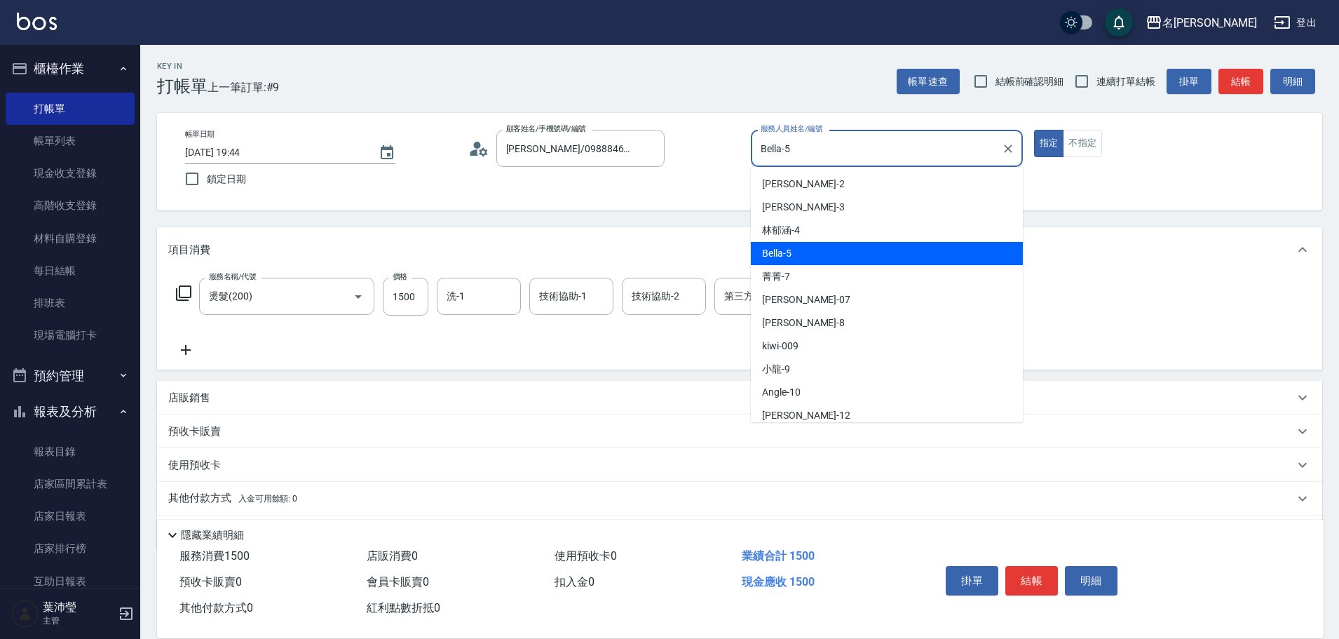
click at [837, 144] on input "Bella-5" at bounding box center [876, 148] width 238 height 25
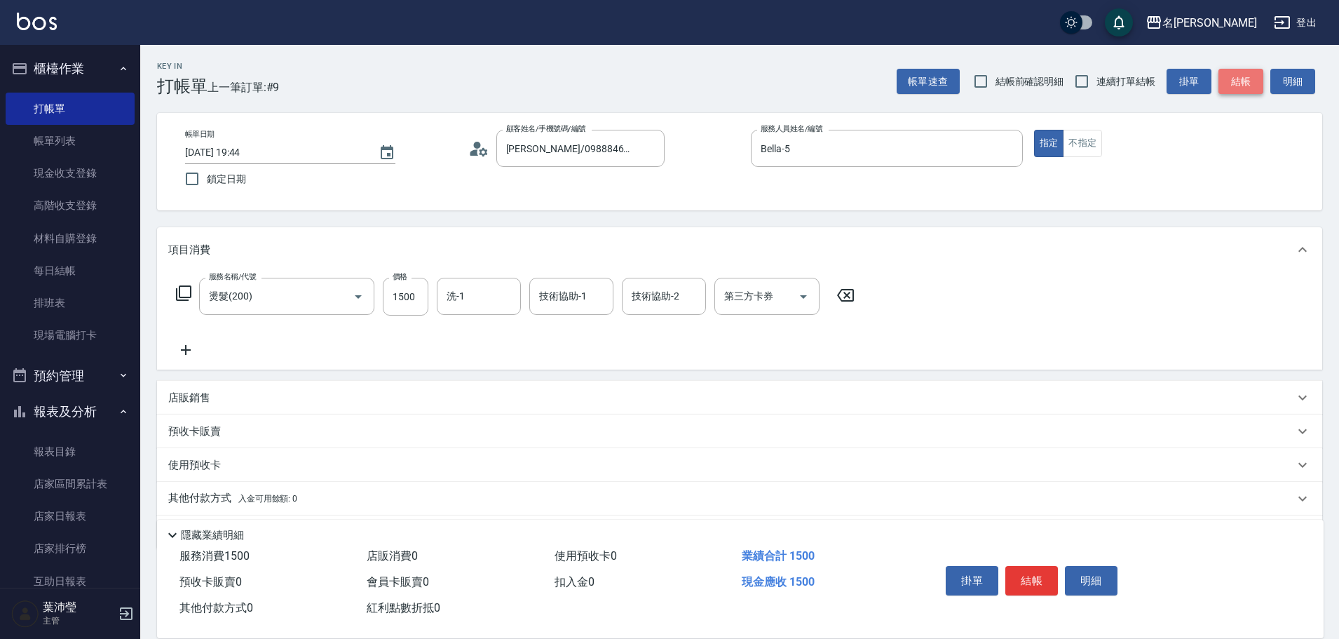
click at [1231, 88] on button "結帳" at bounding box center [1241, 82] width 45 height 26
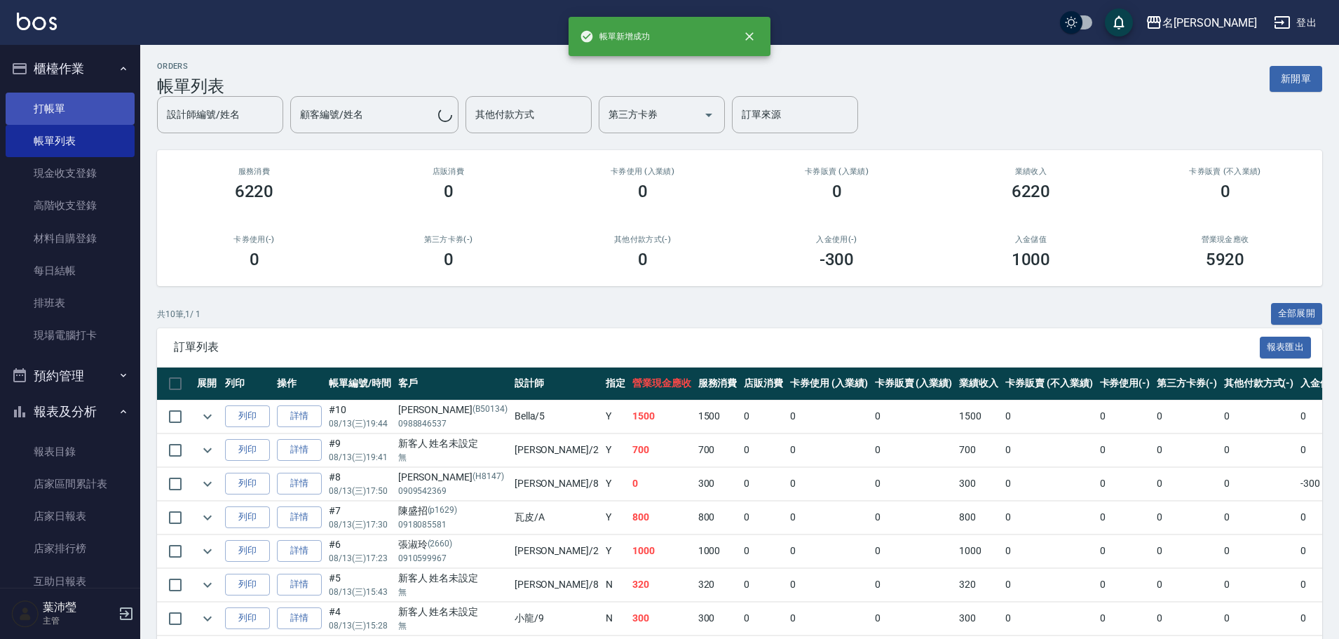
click at [78, 115] on link "打帳單" at bounding box center [70, 109] width 129 height 32
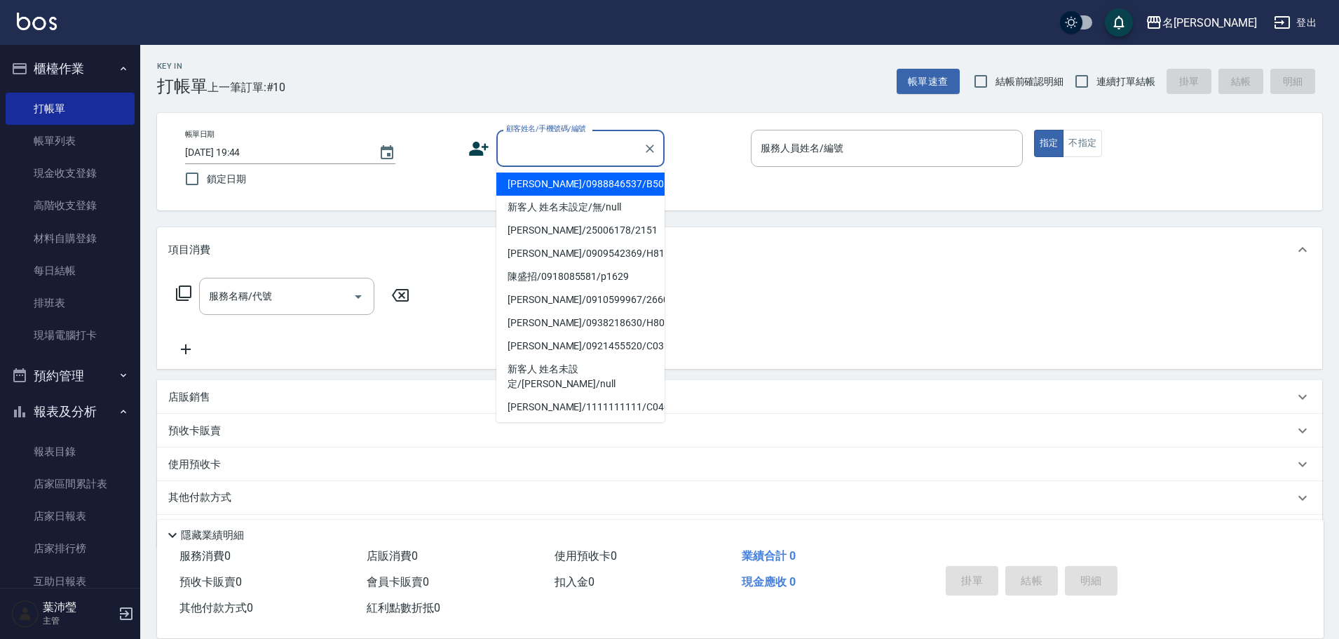
click at [526, 149] on input "顧客姓名/手機號碼/編號" at bounding box center [570, 148] width 135 height 25
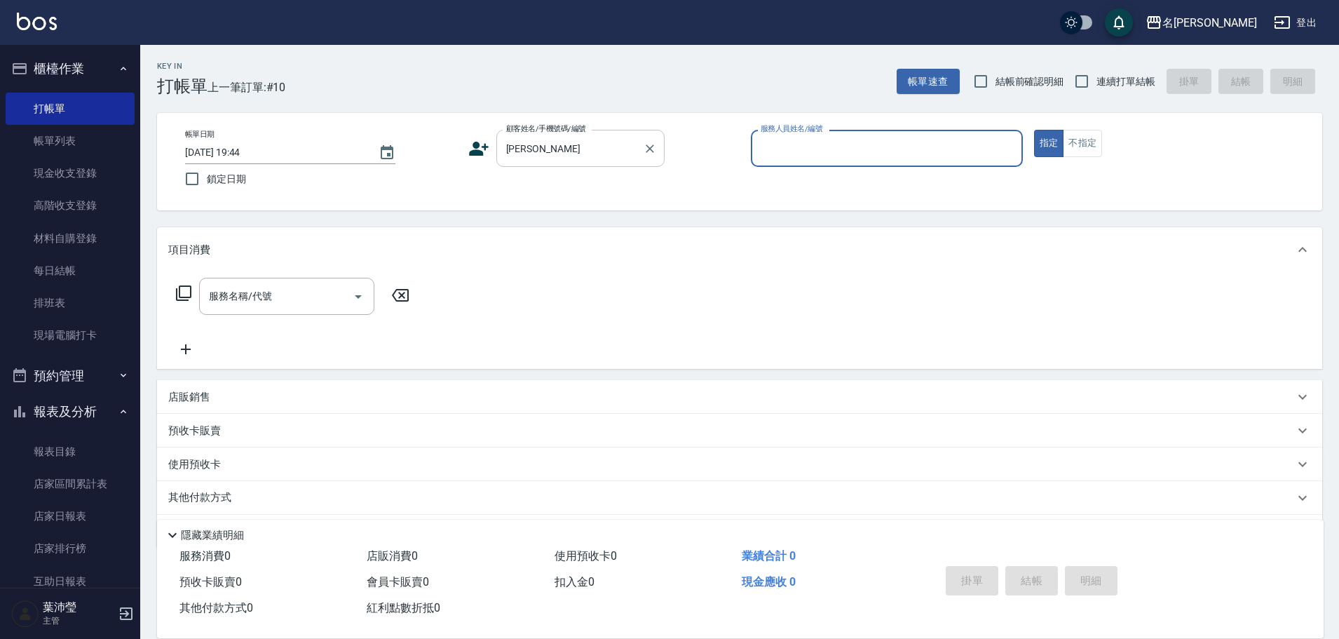
click at [546, 155] on input "[PERSON_NAME]" at bounding box center [570, 148] width 135 height 25
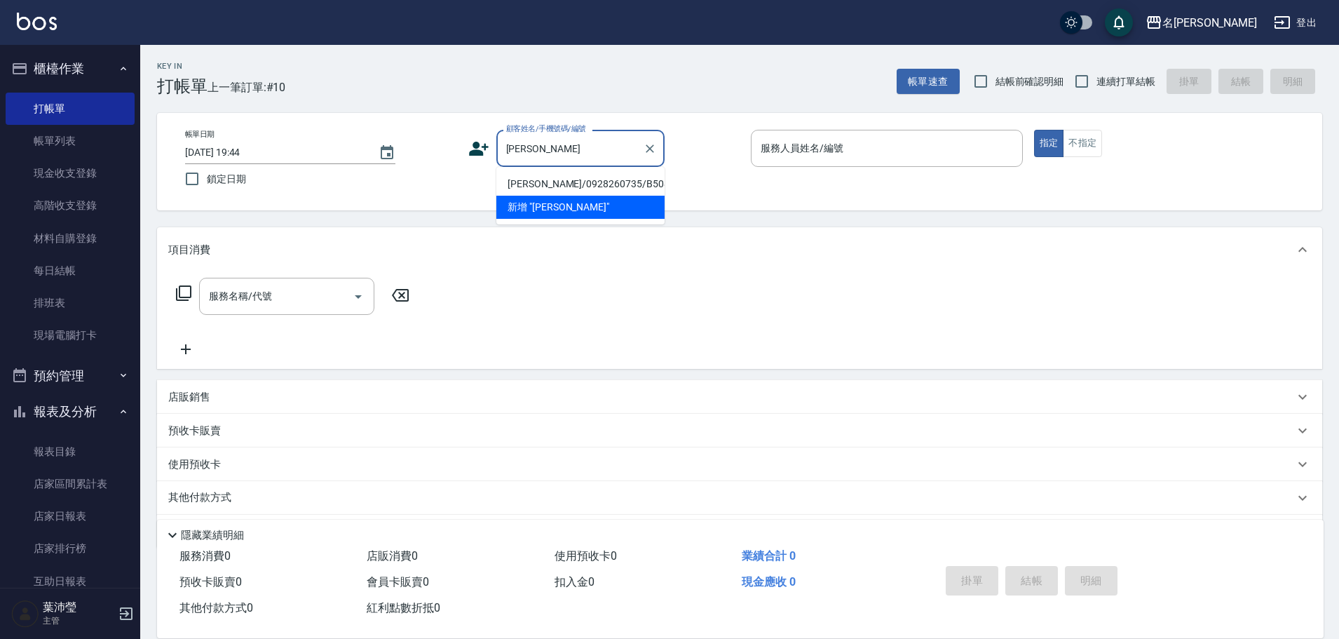
click at [522, 184] on li "[PERSON_NAME]/0928260735/B5080" at bounding box center [580, 183] width 168 height 23
type input "[PERSON_NAME]/0928260735/B5080"
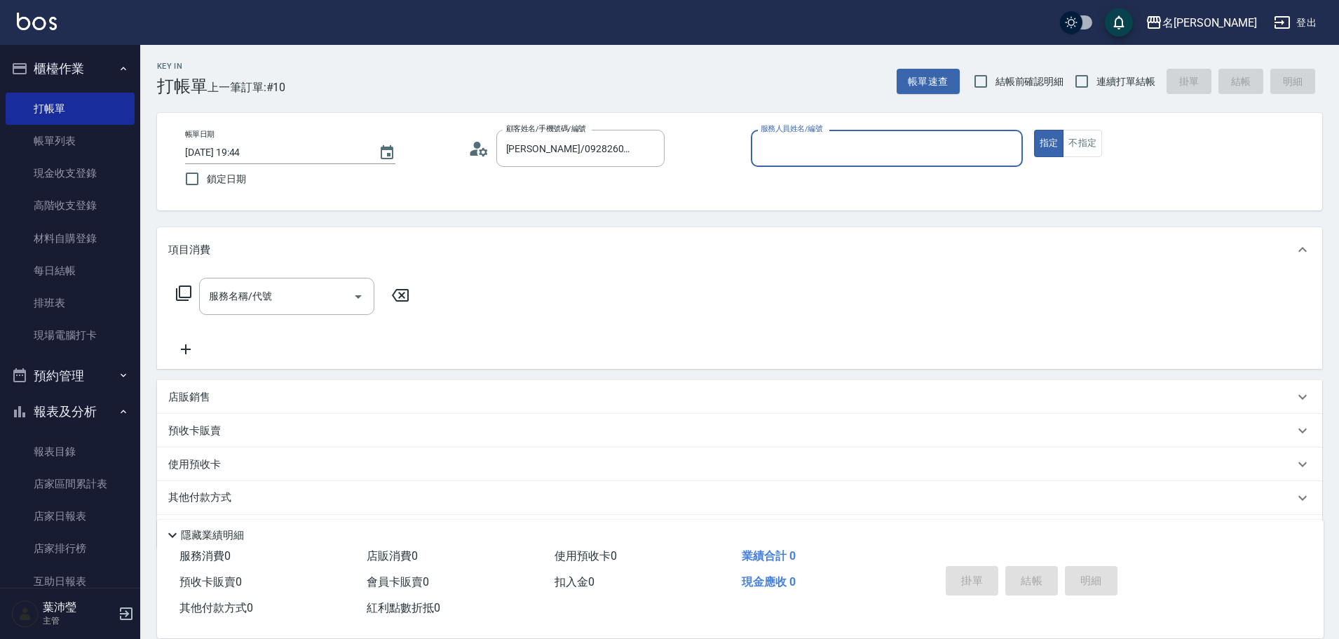
type input "Bella-5"
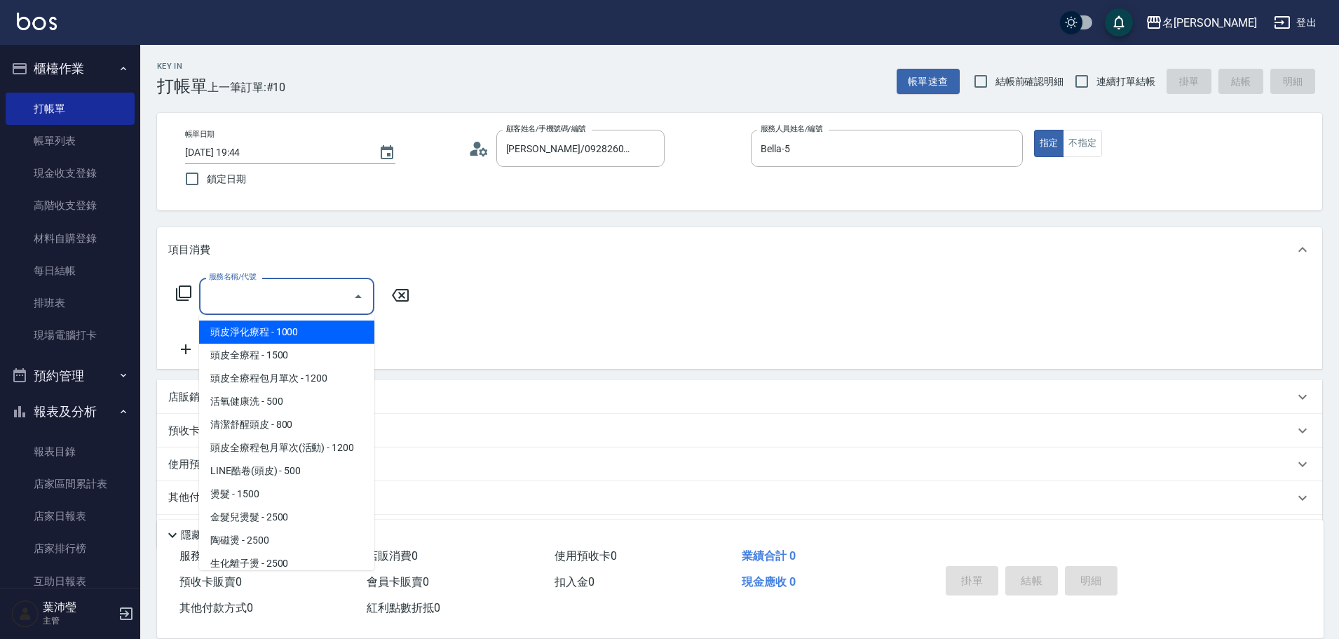
click at [281, 306] on input "服務名稱/代號" at bounding box center [276, 296] width 142 height 25
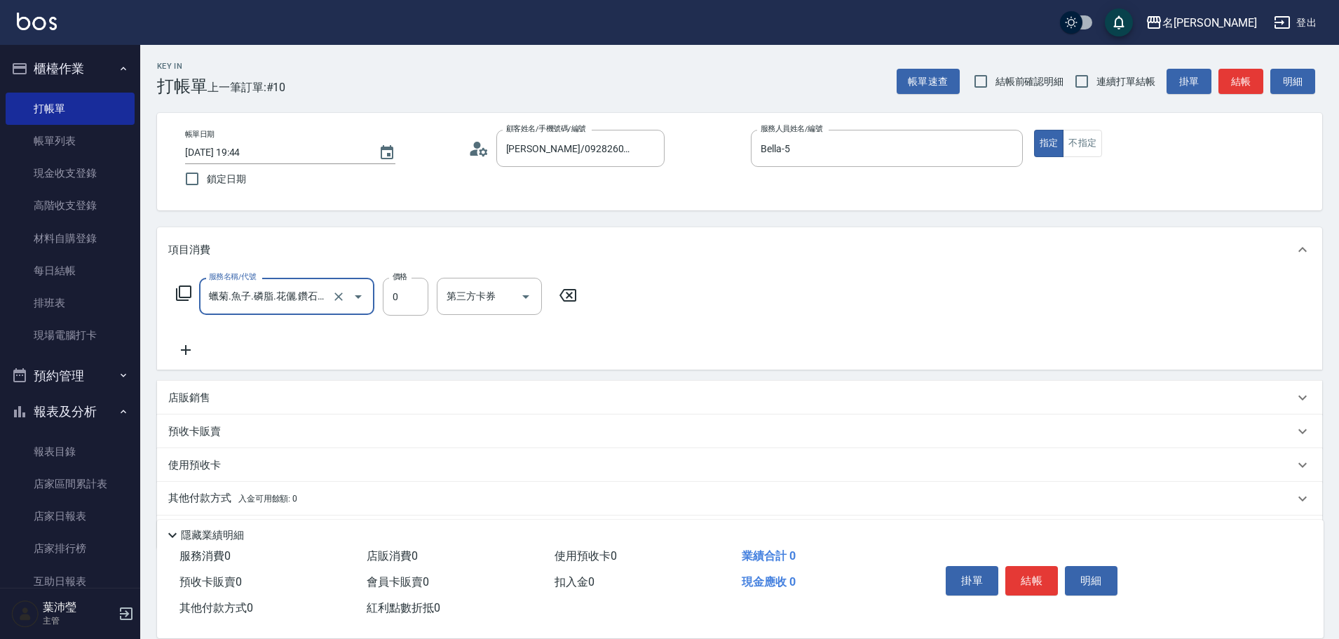
type input "蠟菊.魚子.磷脂.花儷.鑽石護髮(套餐)(606)"
click at [334, 294] on icon "Clear" at bounding box center [339, 297] width 14 height 14
type input "洗髮(502)"
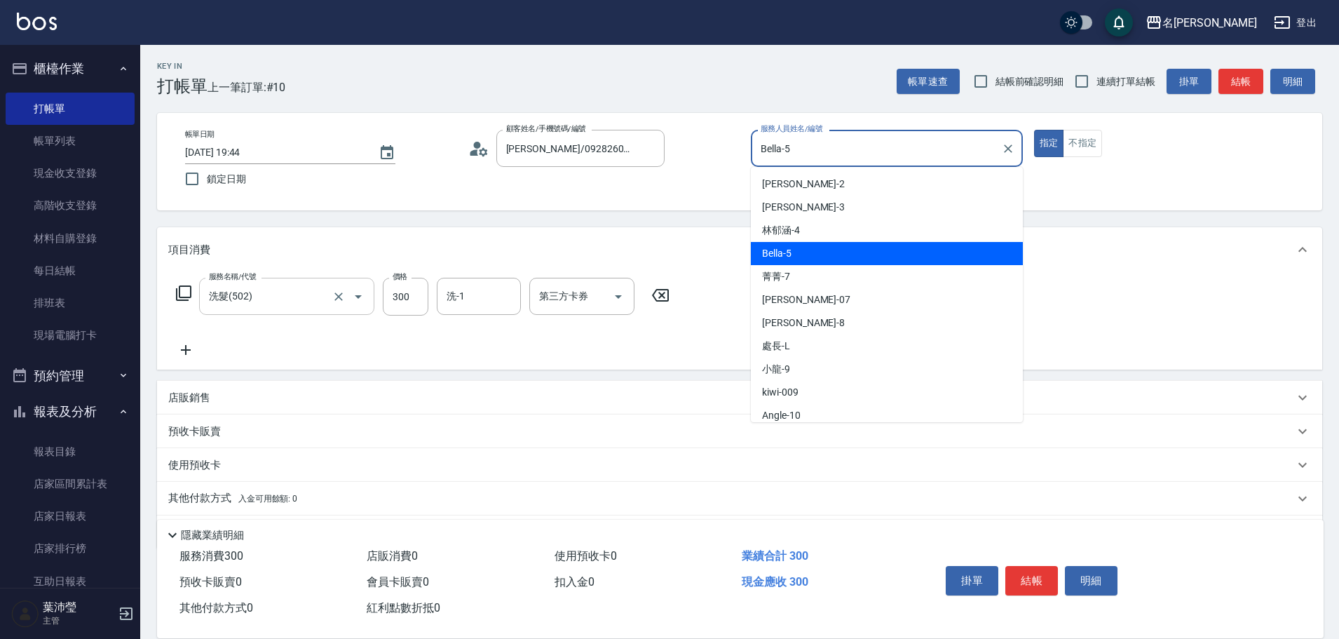
click at [856, 160] on input "Bella-5" at bounding box center [876, 148] width 238 height 25
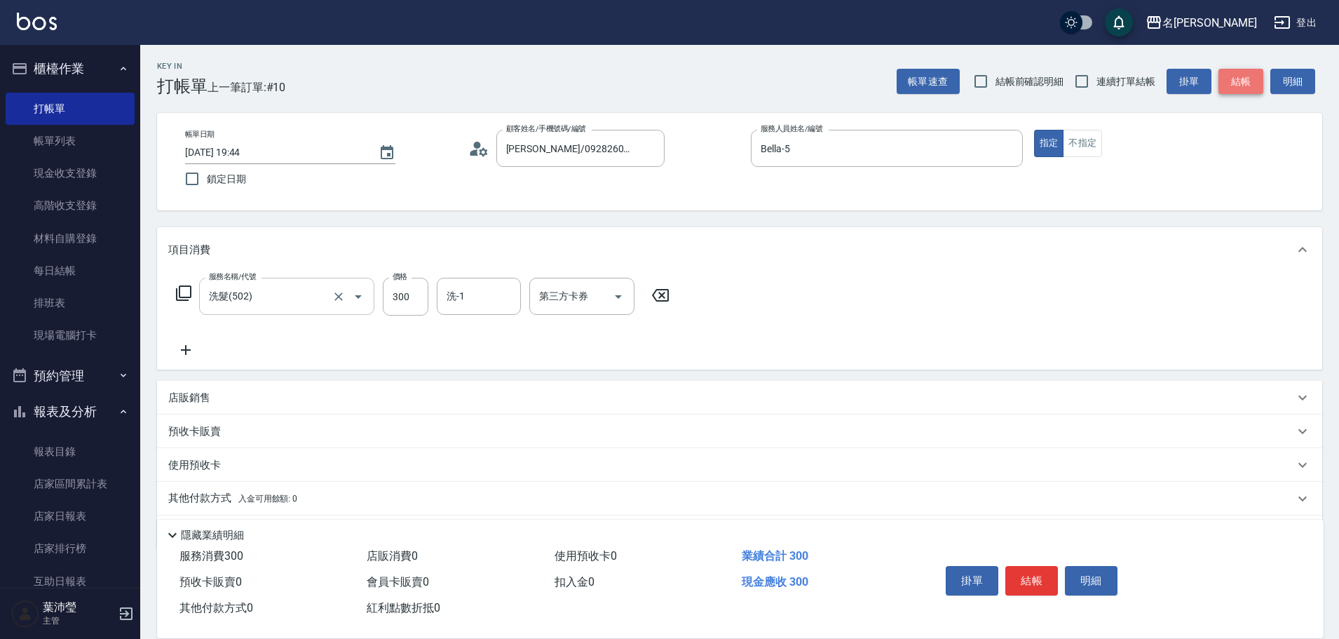
click at [1228, 77] on button "結帳" at bounding box center [1241, 82] width 45 height 26
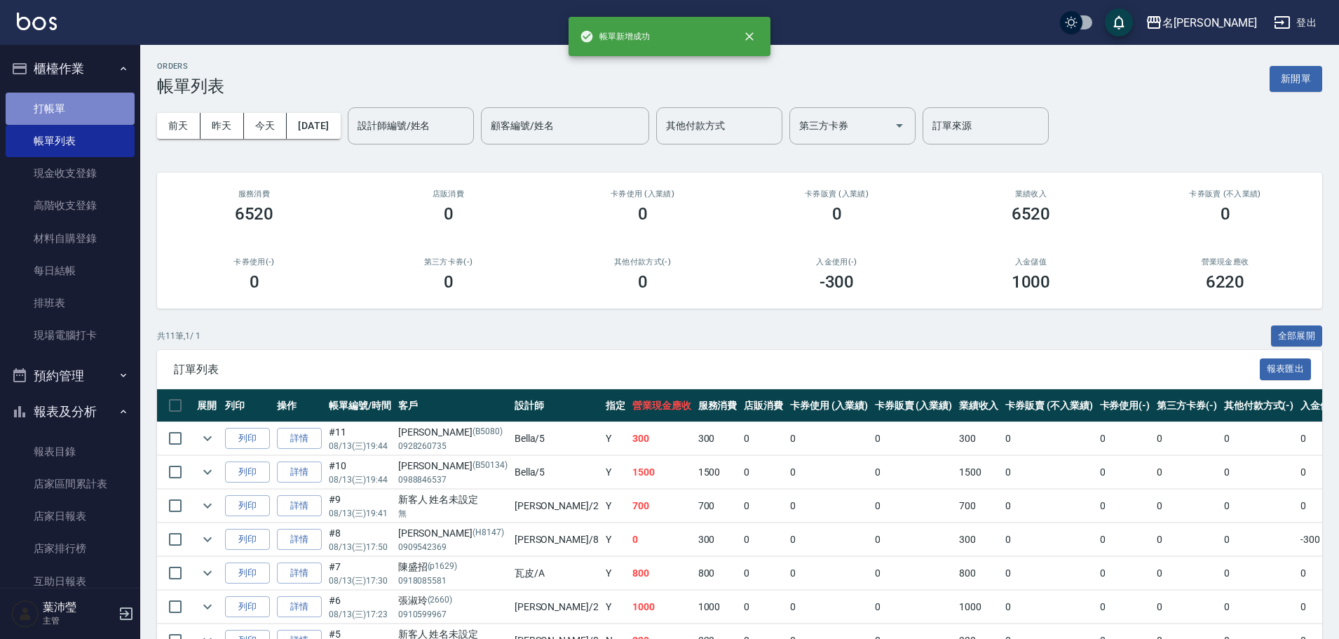
drag, startPoint x: 93, startPoint y: 110, endPoint x: 210, endPoint y: 126, distance: 118.1
click at [95, 110] on link "打帳單" at bounding box center [70, 109] width 129 height 32
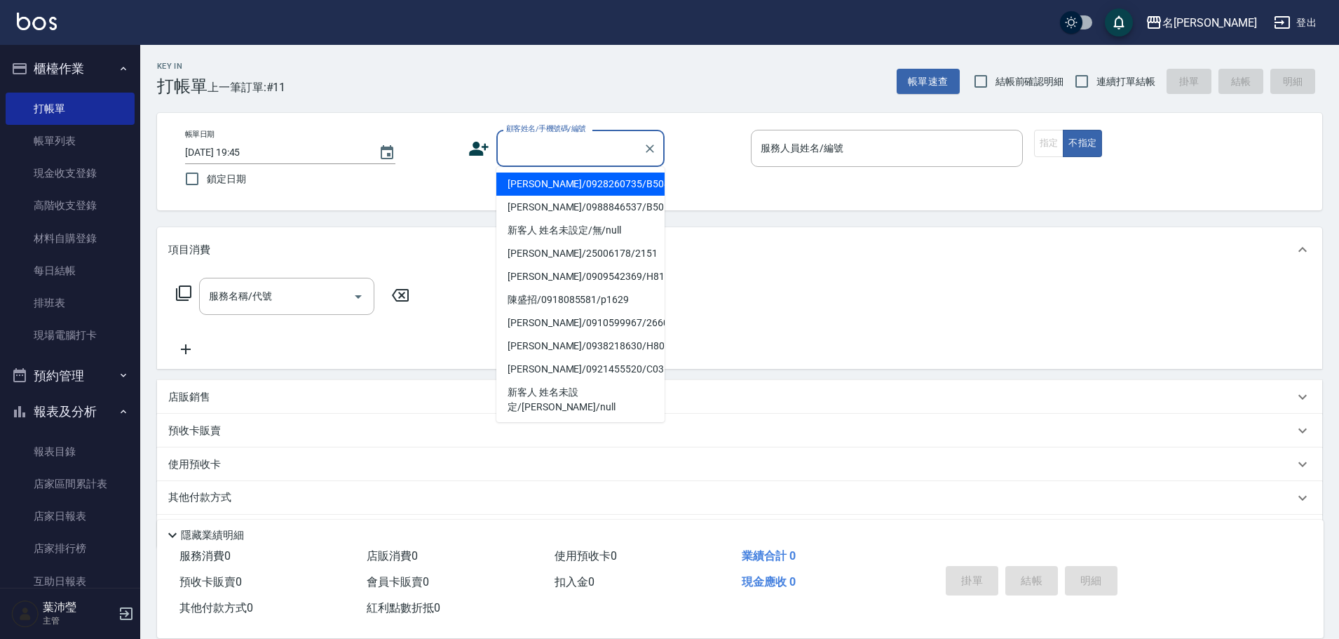
drag, startPoint x: 533, startPoint y: 148, endPoint x: 543, endPoint y: 161, distance: 16.5
click at [534, 149] on input "顧客姓名/手機號碼/編號" at bounding box center [570, 148] width 135 height 25
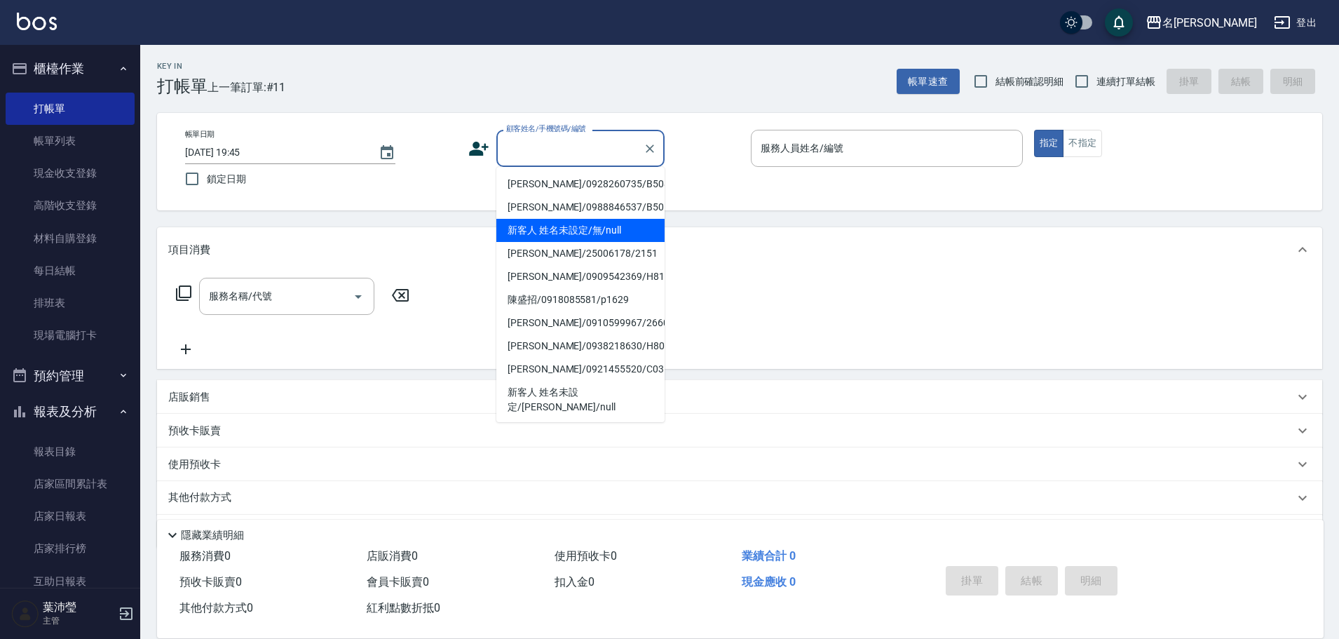
click at [551, 226] on li "新客人 姓名未設定/無/null" at bounding box center [580, 230] width 168 height 23
type input "新客人 姓名未設定/無/null"
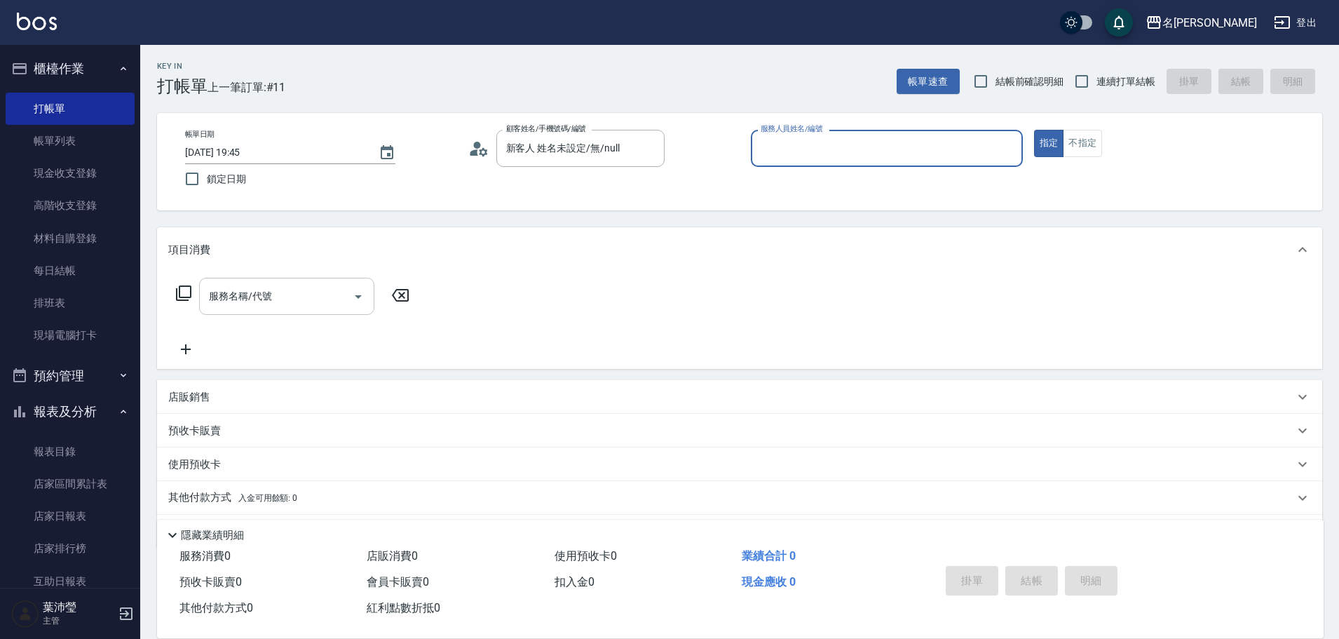
click at [299, 285] on input "服務名稱/代號" at bounding box center [276, 296] width 142 height 25
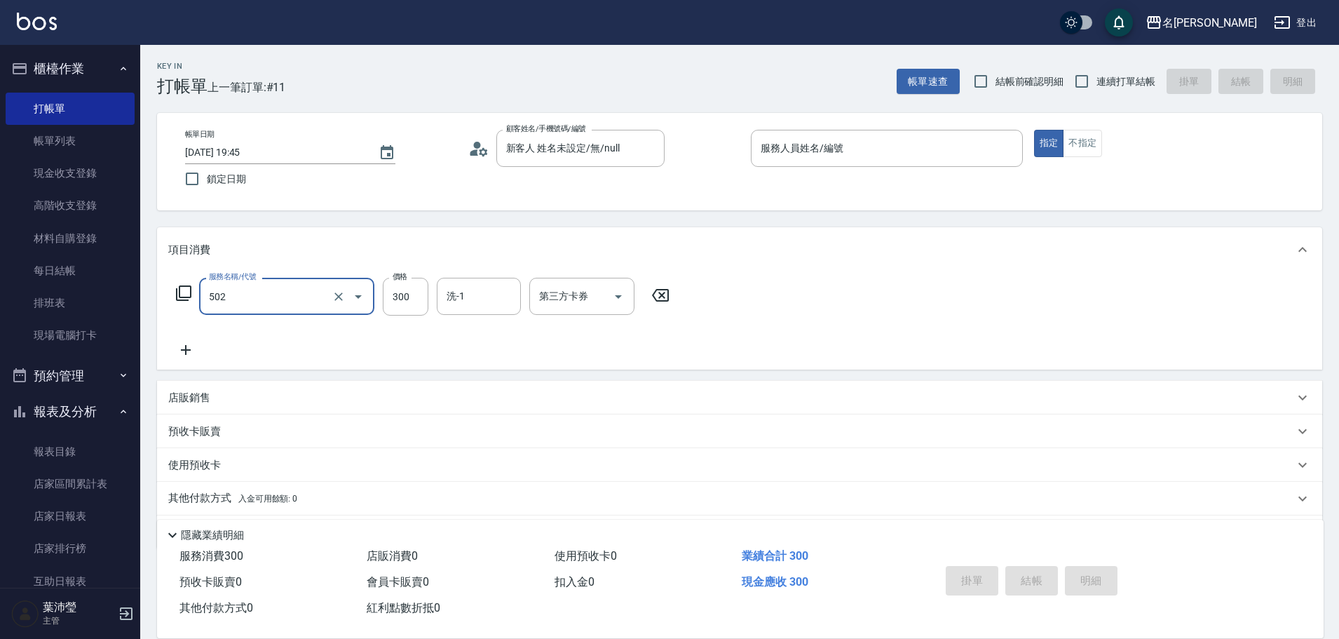
type input "洗髮(502)"
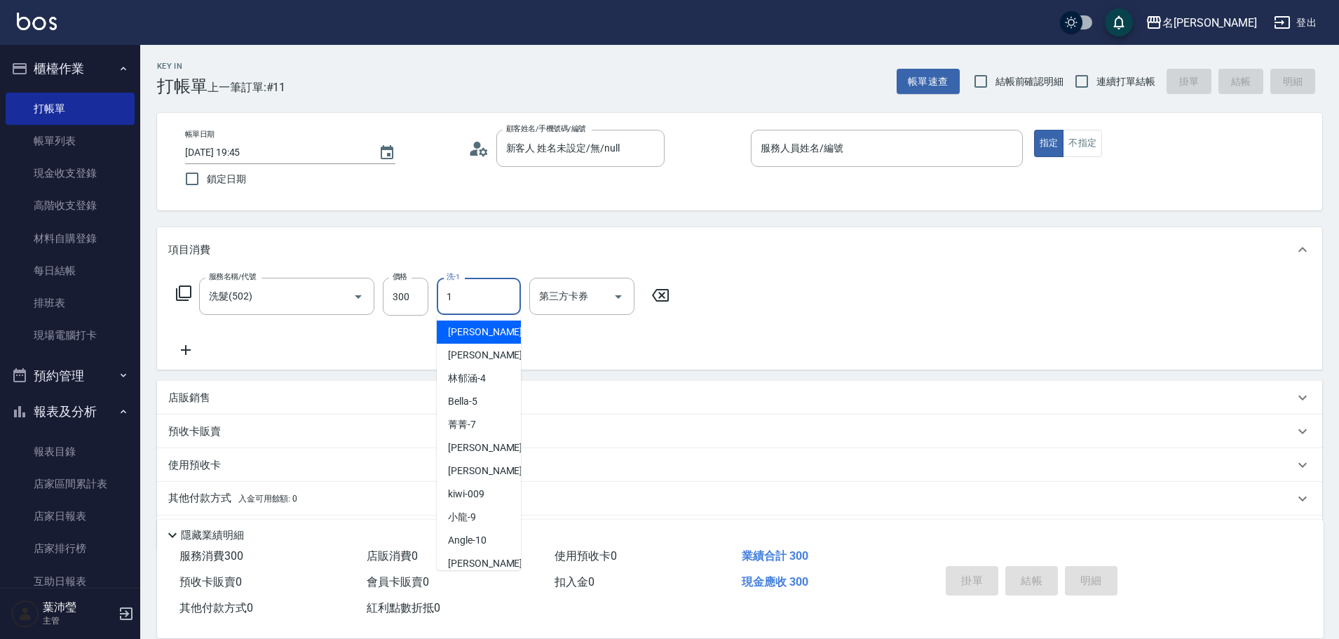
click at [494, 297] on div "1 洗-1" at bounding box center [479, 296] width 84 height 37
type input "[PERSON_NAME]-12"
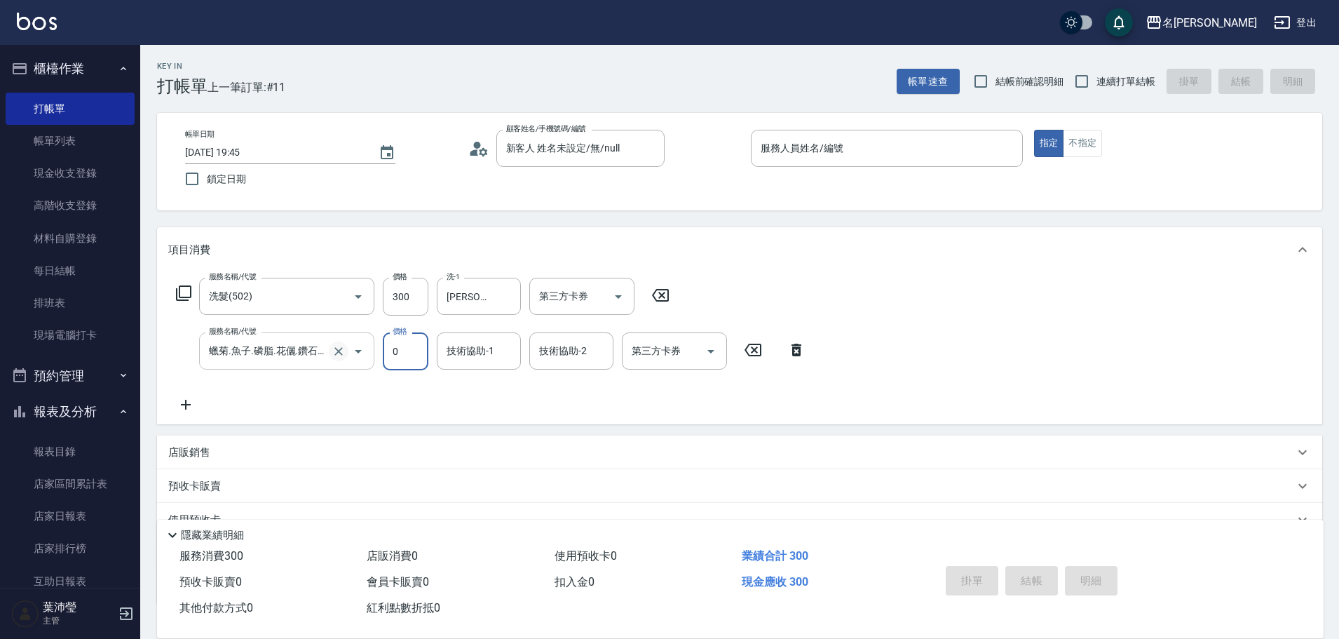
click at [339, 348] on icon "Clear" at bounding box center [339, 351] width 14 height 14
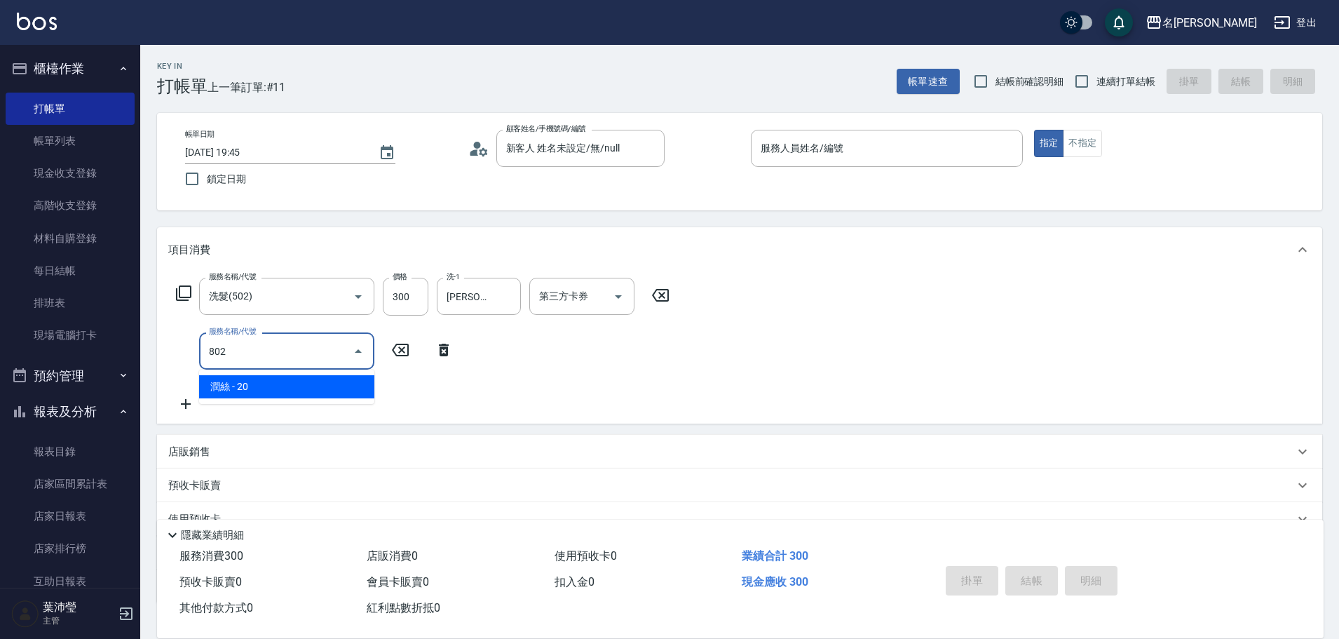
type input "潤絲(802)"
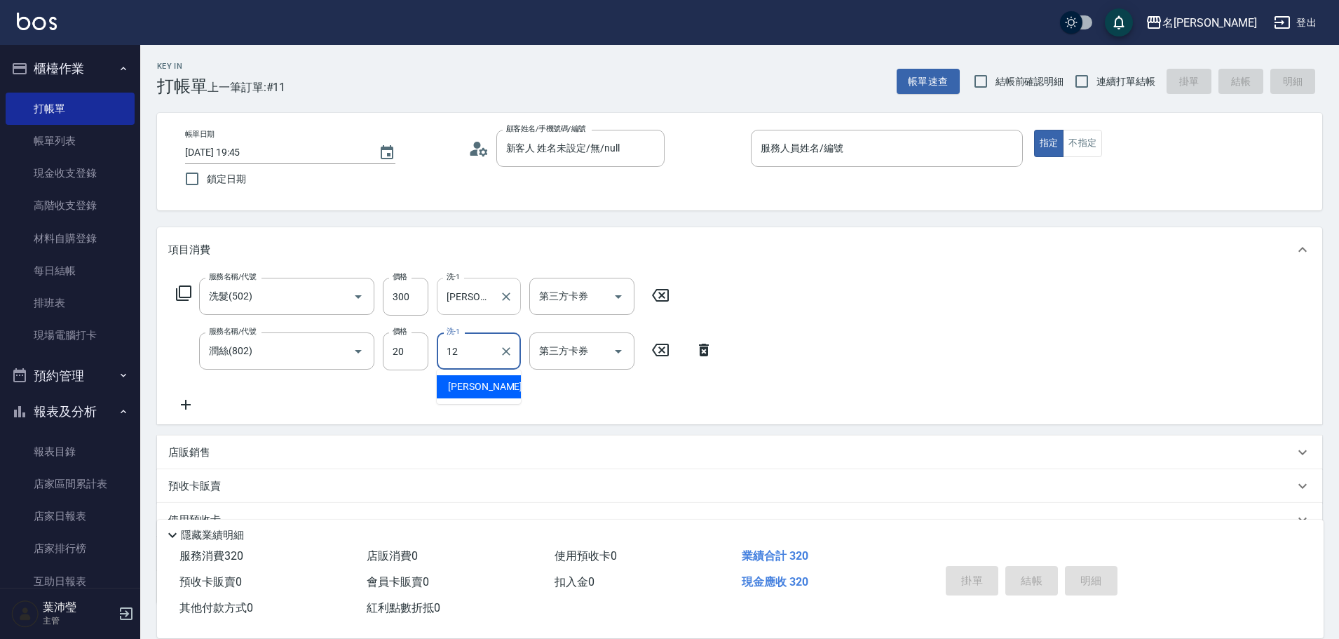
type input "[PERSON_NAME]-12"
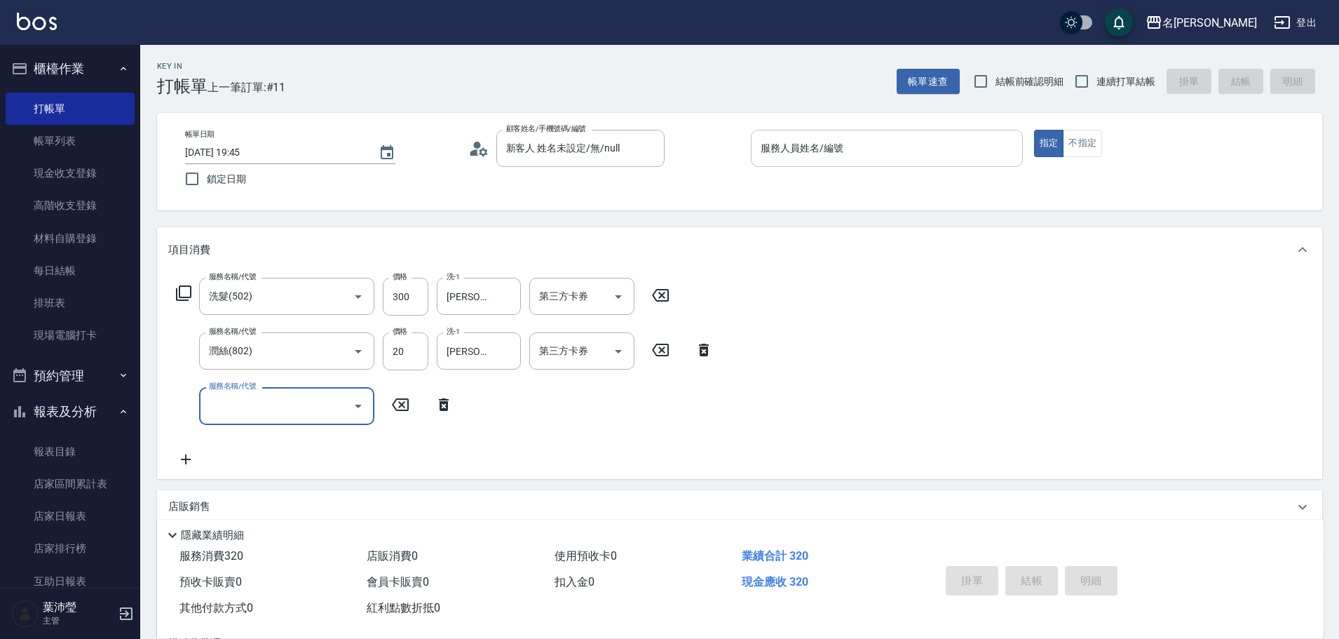
click at [801, 165] on div "服務人員姓名/編號" at bounding box center [887, 148] width 272 height 37
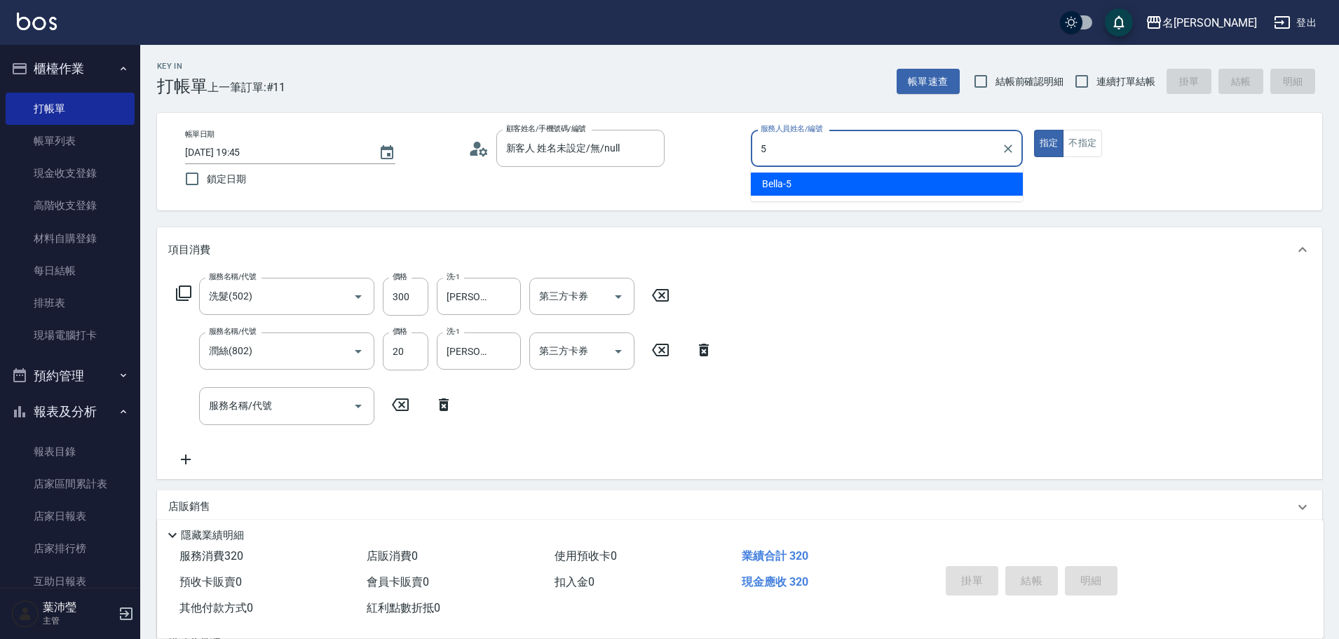
type input "Bella-5"
type button "true"
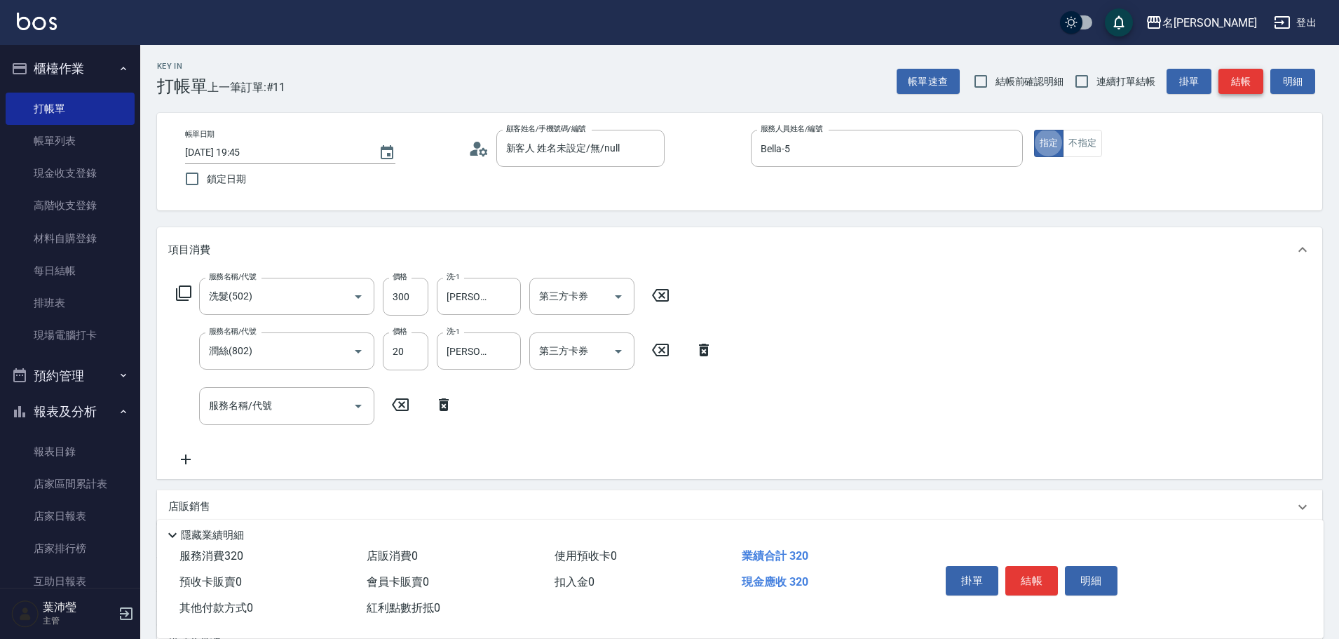
click at [1240, 78] on button "結帳" at bounding box center [1241, 82] width 45 height 26
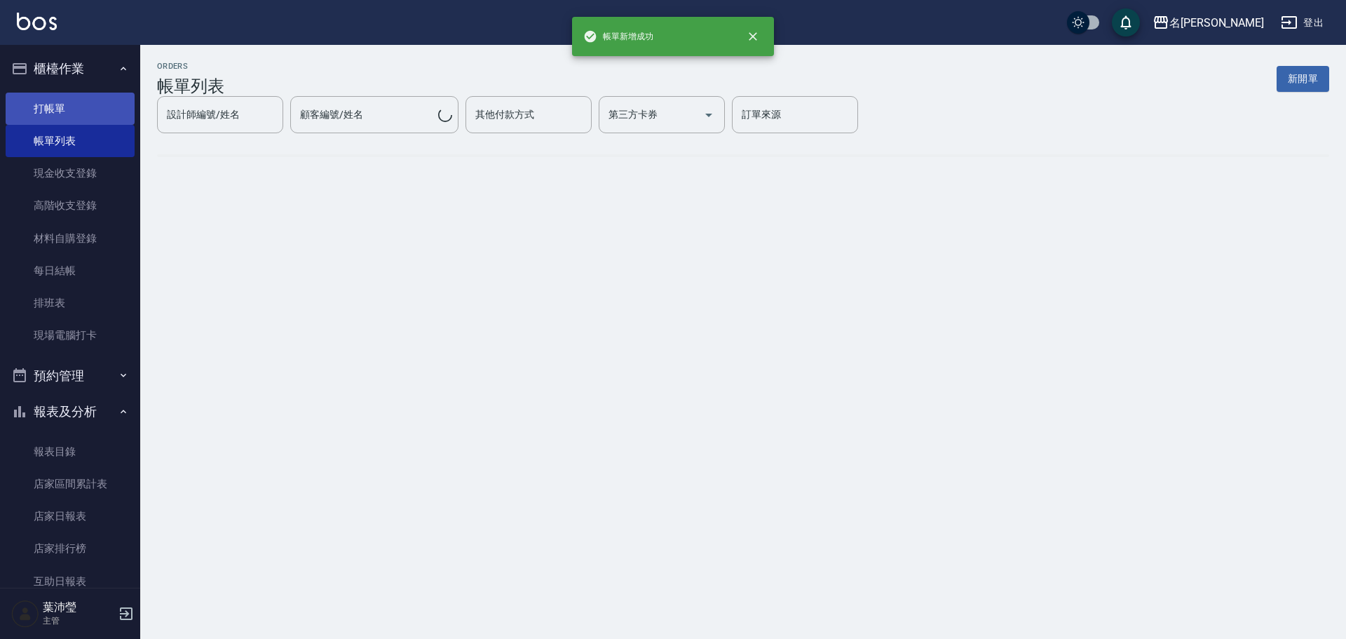
click at [67, 107] on link "打帳單" at bounding box center [70, 109] width 129 height 32
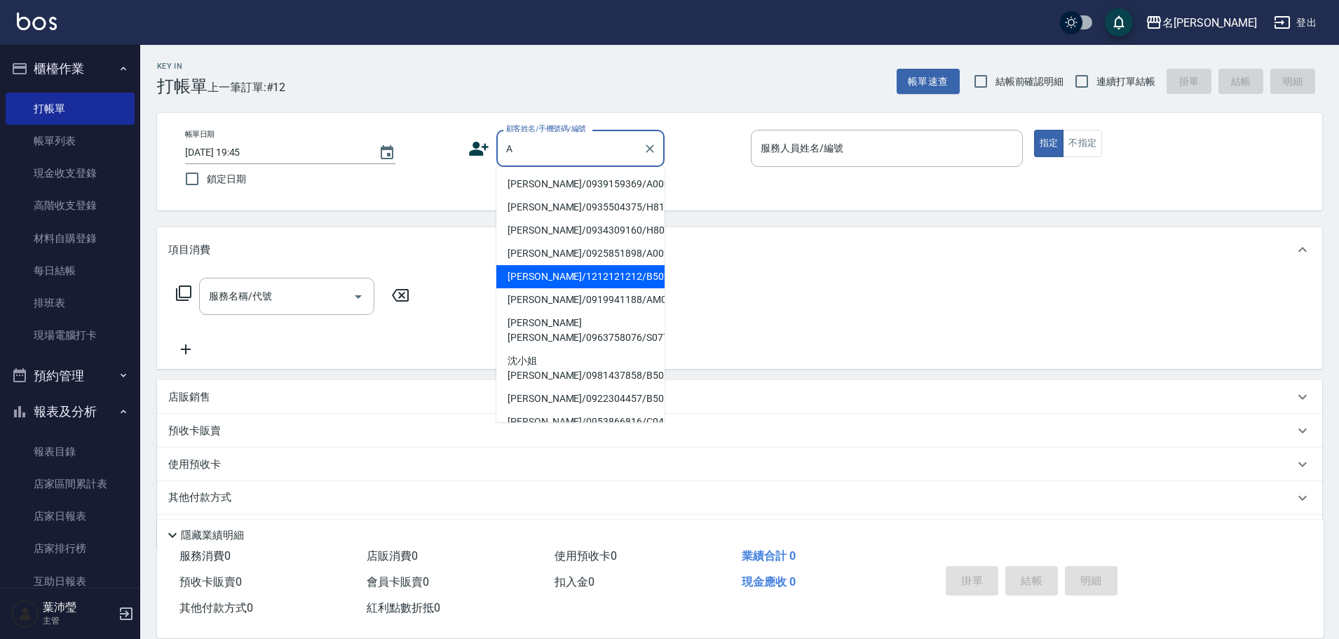
click at [528, 288] on li "[PERSON_NAME]/1212121212/B50206" at bounding box center [580, 276] width 168 height 23
type input "[PERSON_NAME]/1212121212/B50206"
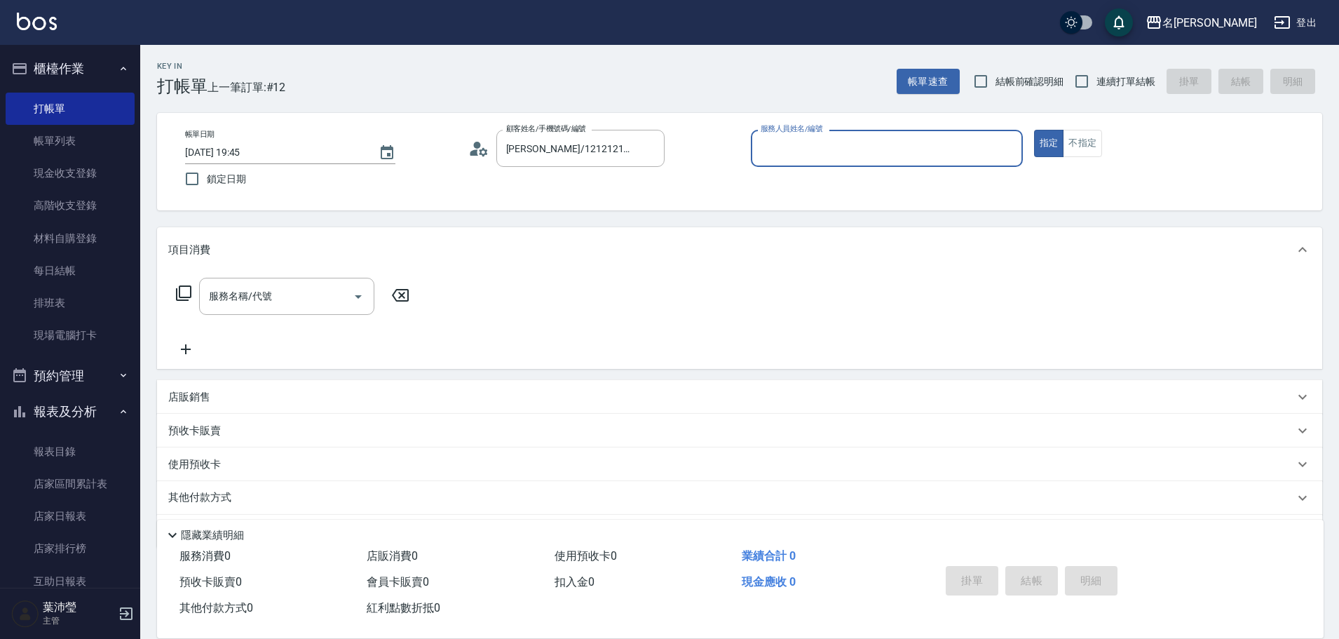
type input "Bella-5"
click at [303, 293] on input "服務名稱/代號" at bounding box center [276, 296] width 142 height 25
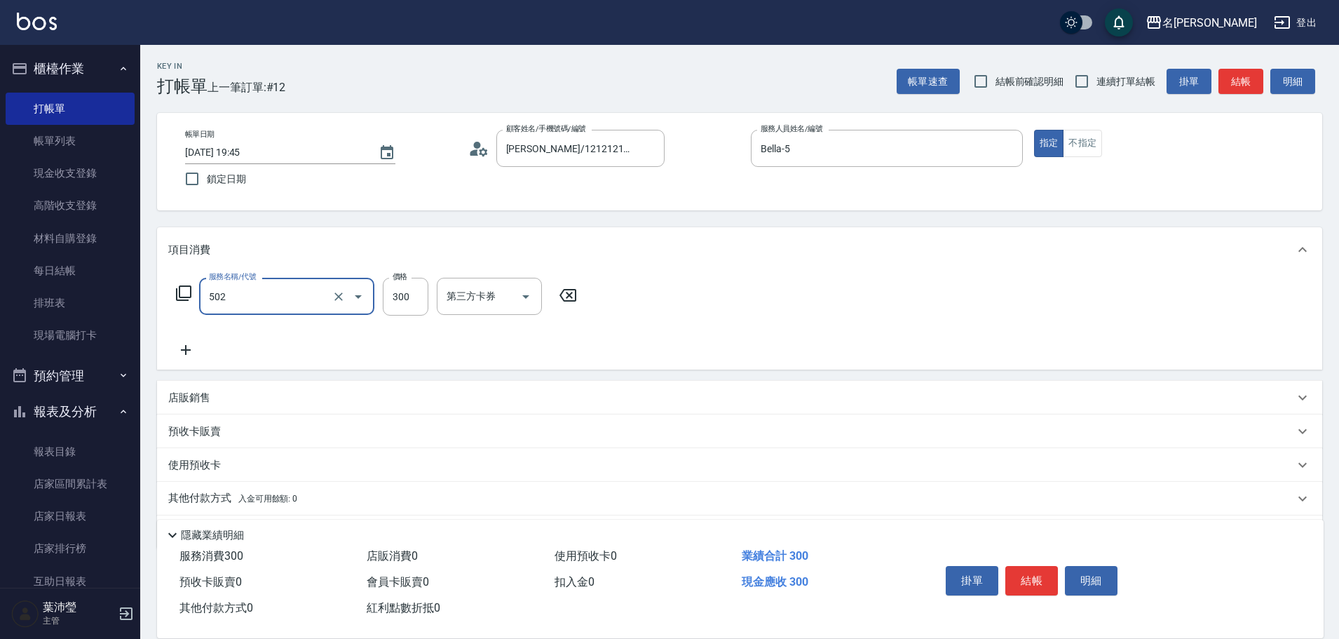
type input "洗髮(502)"
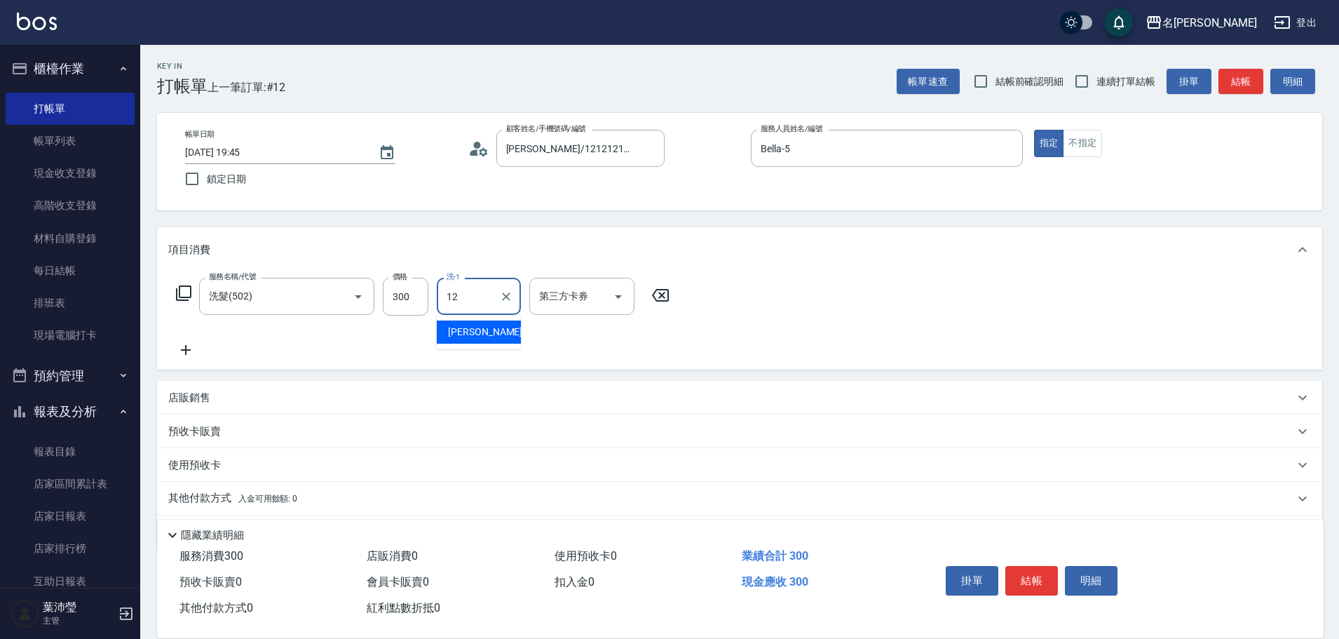
type input "1"
type input "小龍-9"
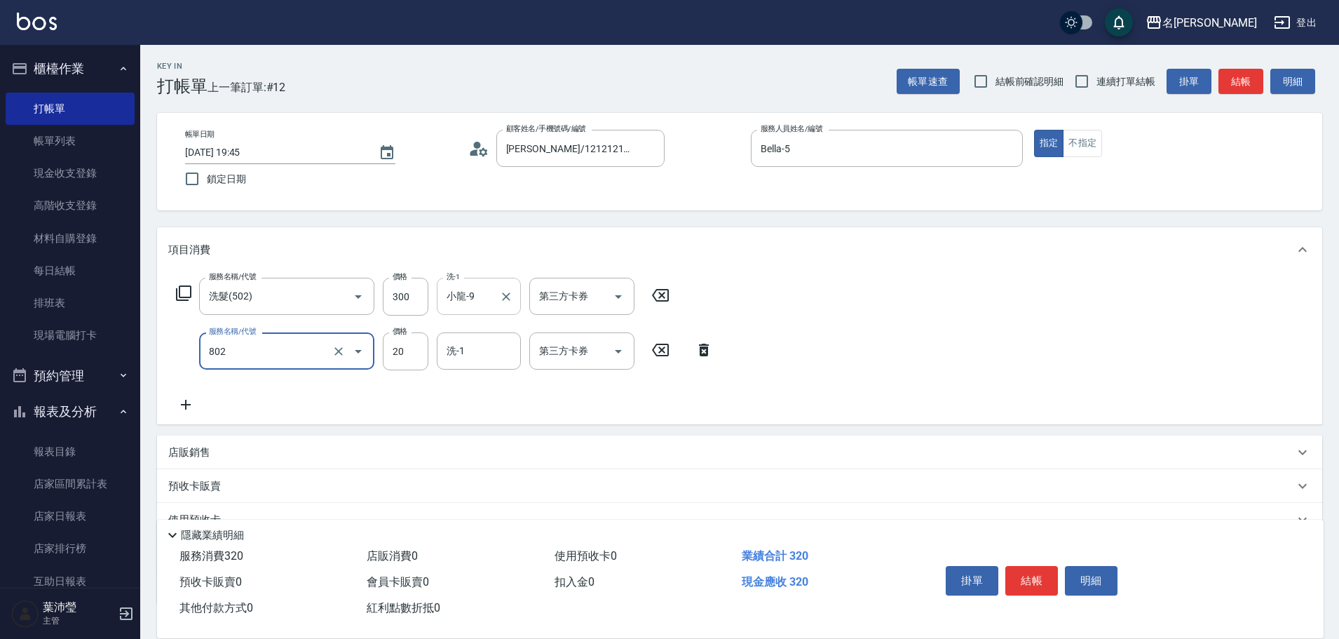
type input "潤絲(802)"
click at [425, 348] on div "服務名稱/代號 [PERSON_NAME](802) 服務名稱/代號 價格 20 價格 洗-1 89 洗-1 第三方卡券 第三方卡券" at bounding box center [444, 351] width 553 height 38
type input "小龍-9"
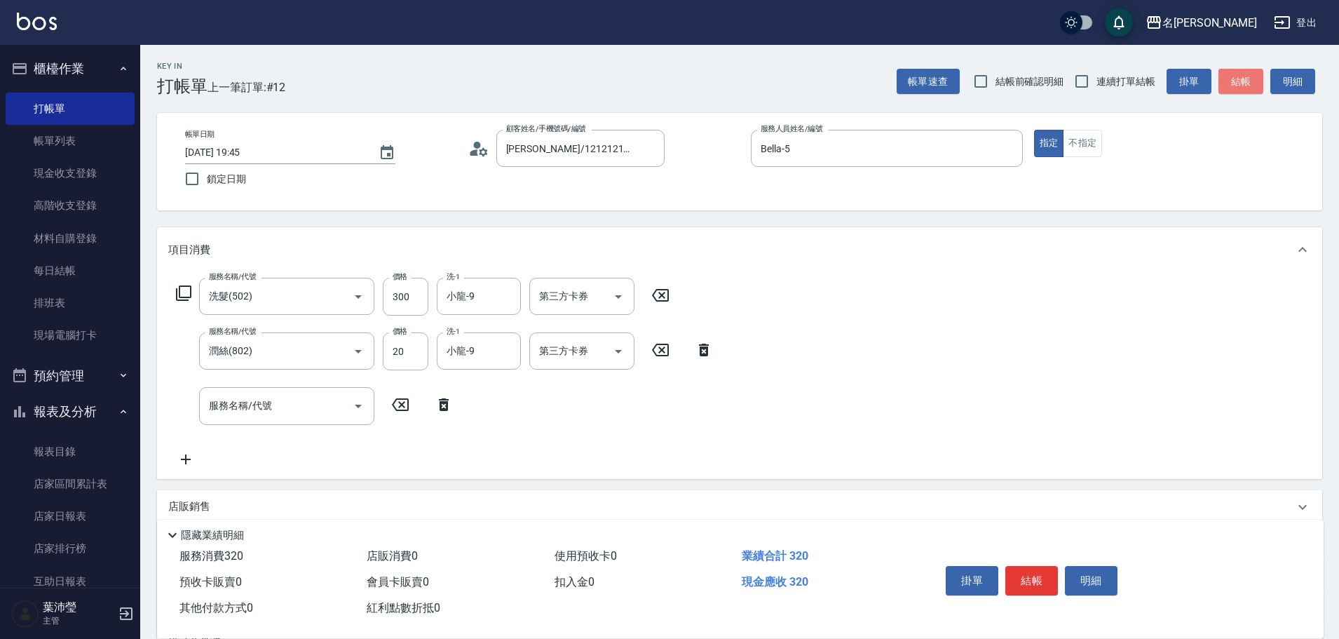
click at [1232, 81] on button "結帳" at bounding box center [1241, 82] width 45 height 26
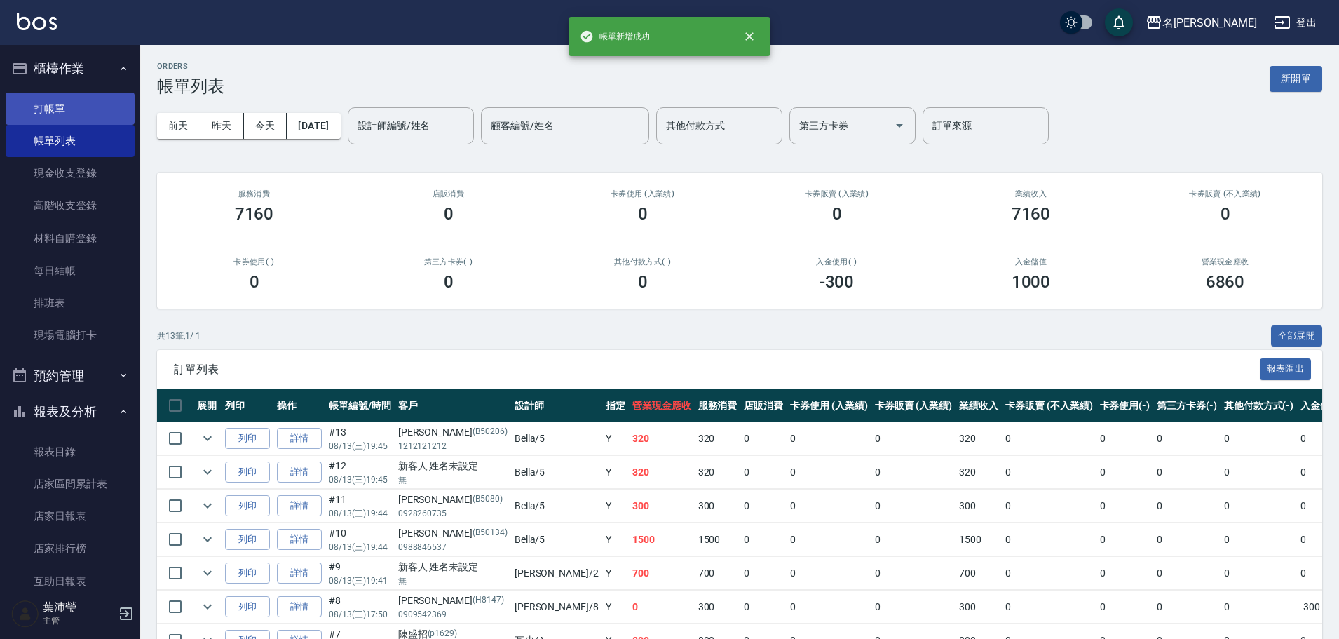
click at [86, 110] on link "打帳單" at bounding box center [70, 109] width 129 height 32
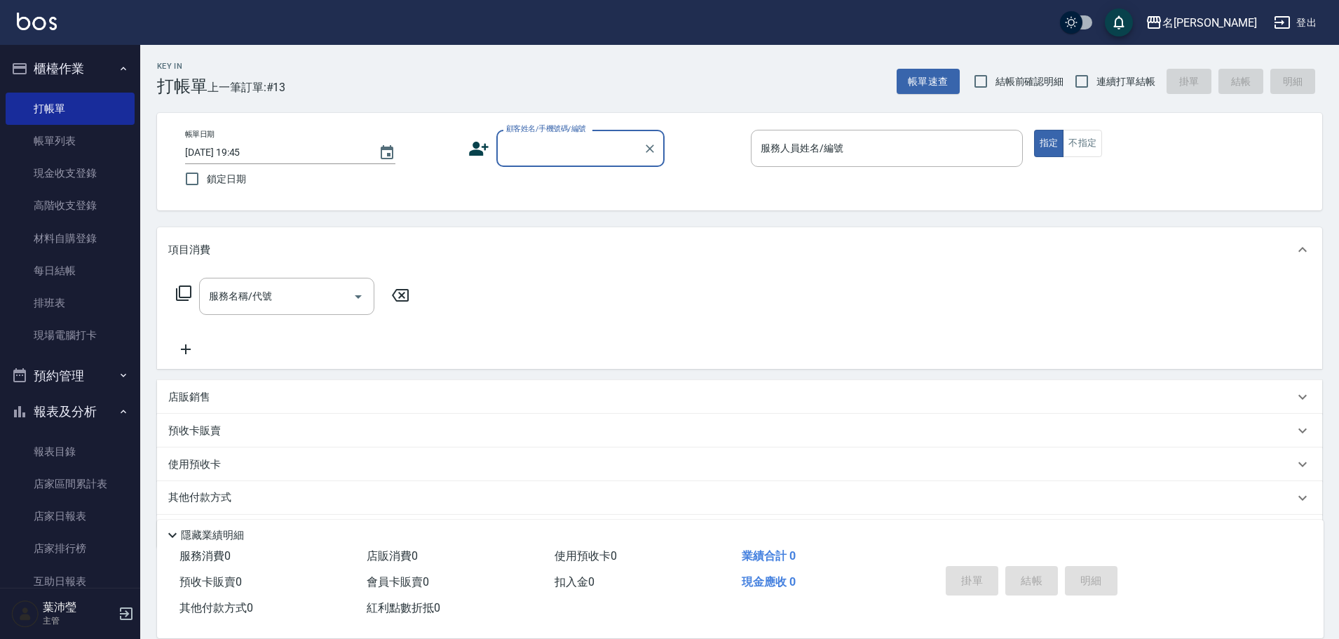
click at [600, 165] on div "顧客姓名/手機號碼/編號" at bounding box center [580, 148] width 168 height 37
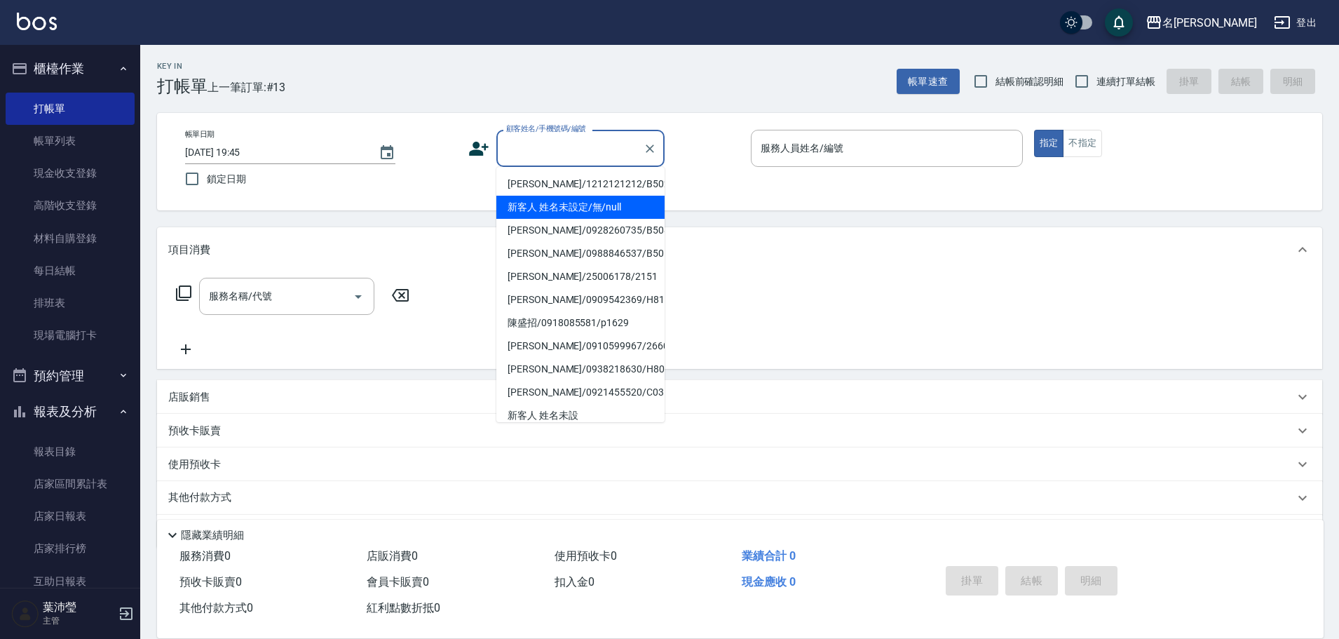
drag, startPoint x: 561, startPoint y: 205, endPoint x: 476, endPoint y: 229, distance: 87.9
click at [560, 206] on li "新客人 姓名未設定/無/null" at bounding box center [580, 207] width 168 height 23
type input "新客人 姓名未設定/無/null"
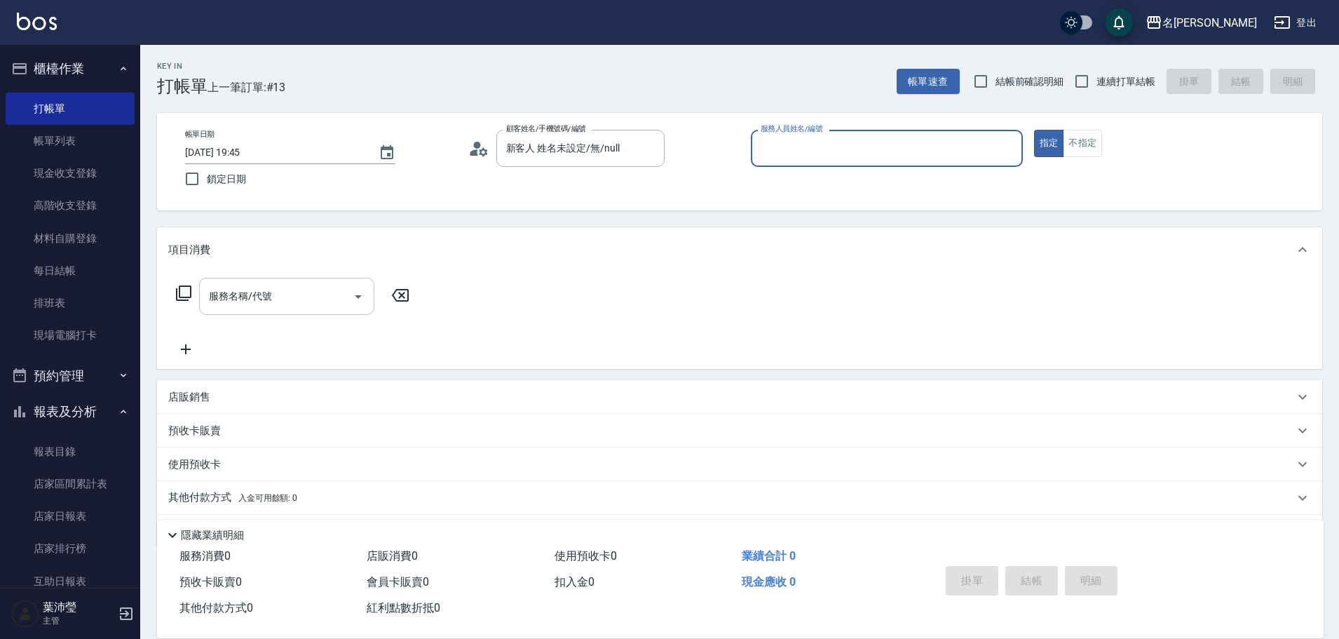
drag, startPoint x: 344, startPoint y: 283, endPoint x: 337, endPoint y: 285, distance: 7.8
click at [344, 283] on div "服務名稱/代號" at bounding box center [286, 296] width 175 height 37
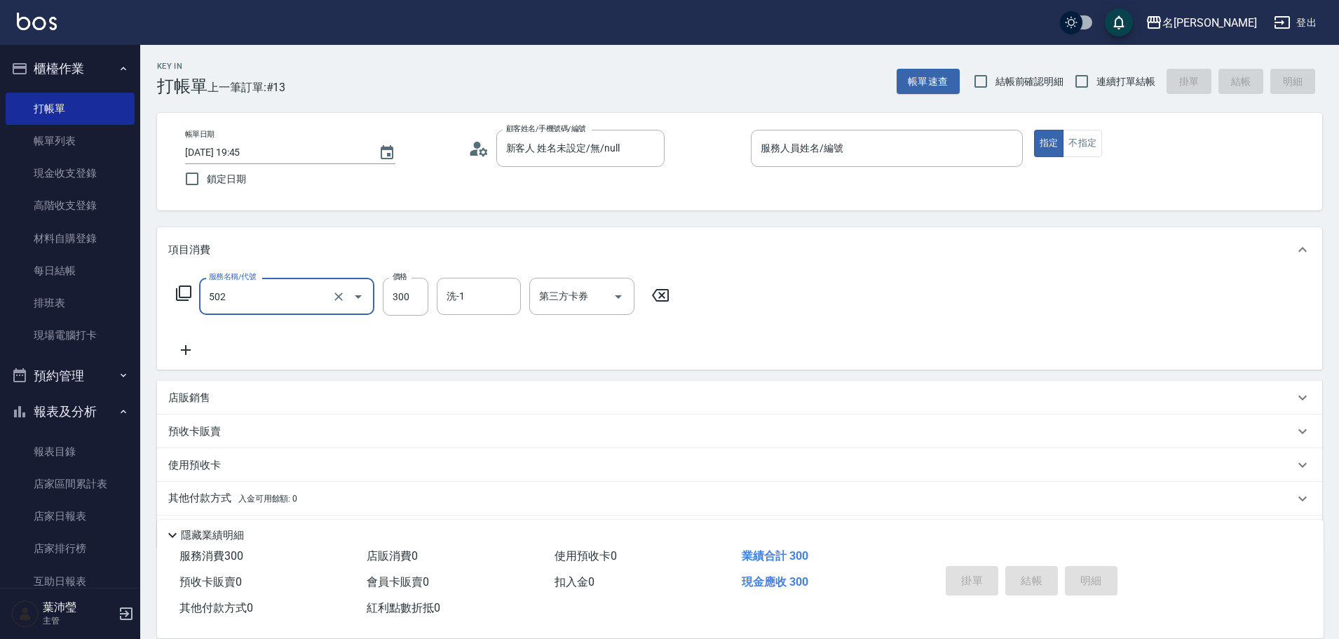
type input "洗髮(502)"
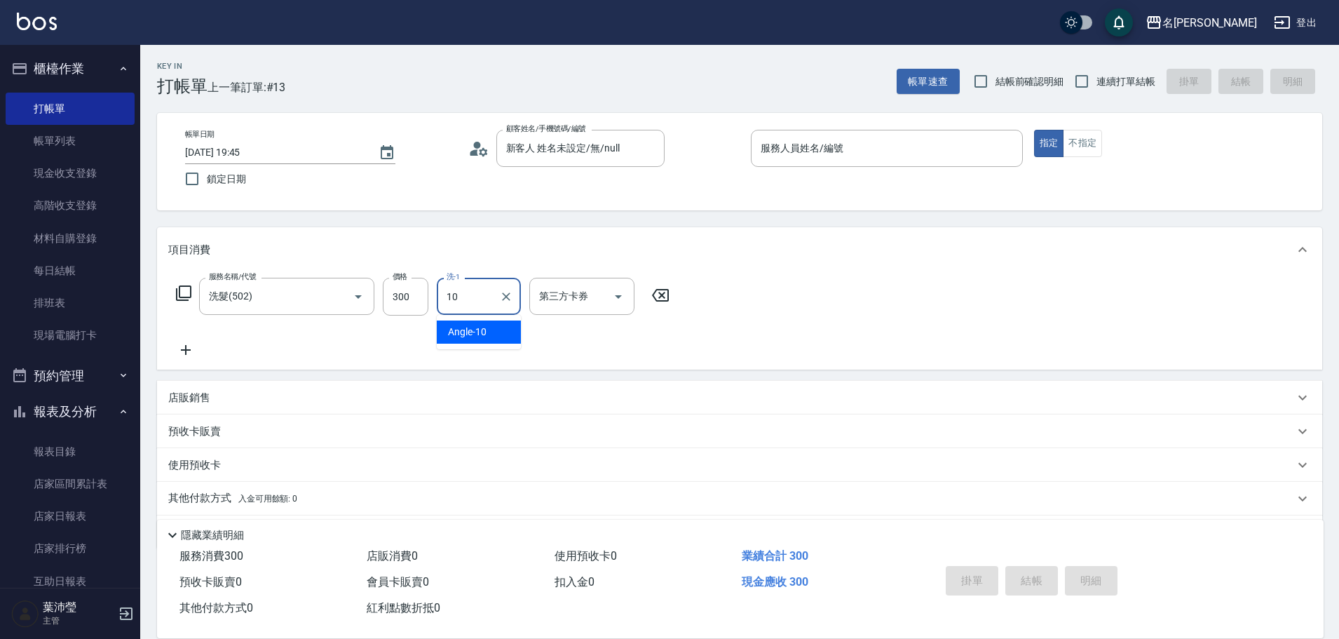
type input "Angle-10"
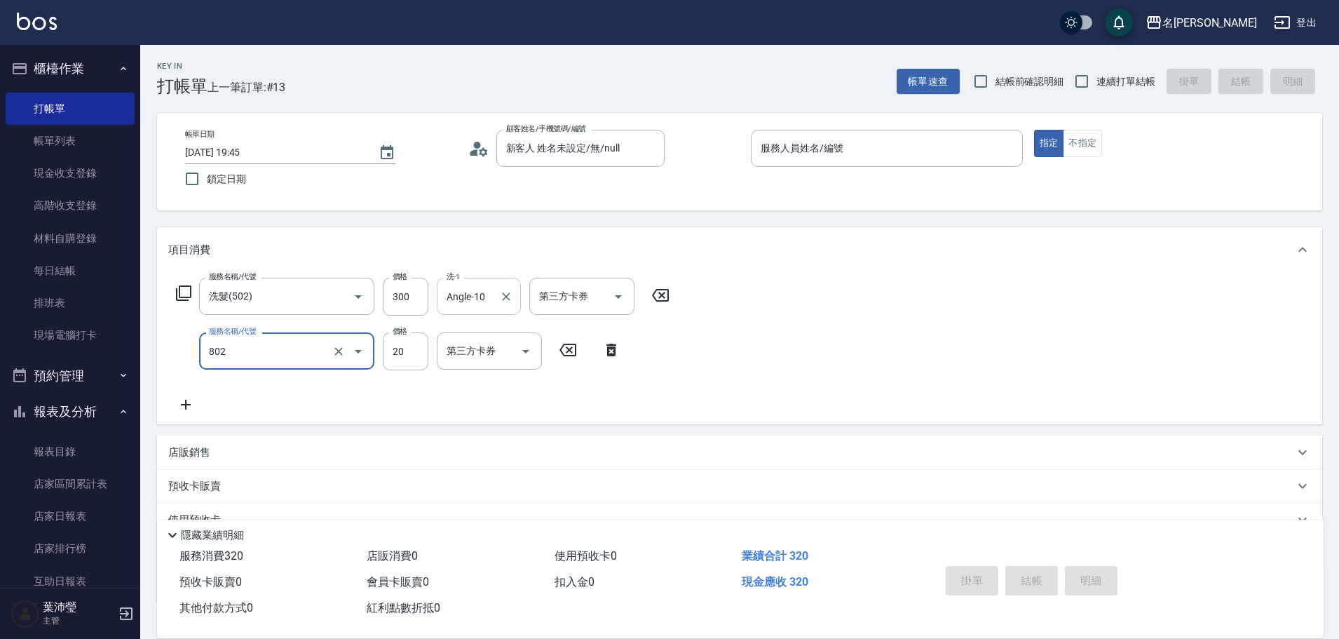
type input "潤絲(802)"
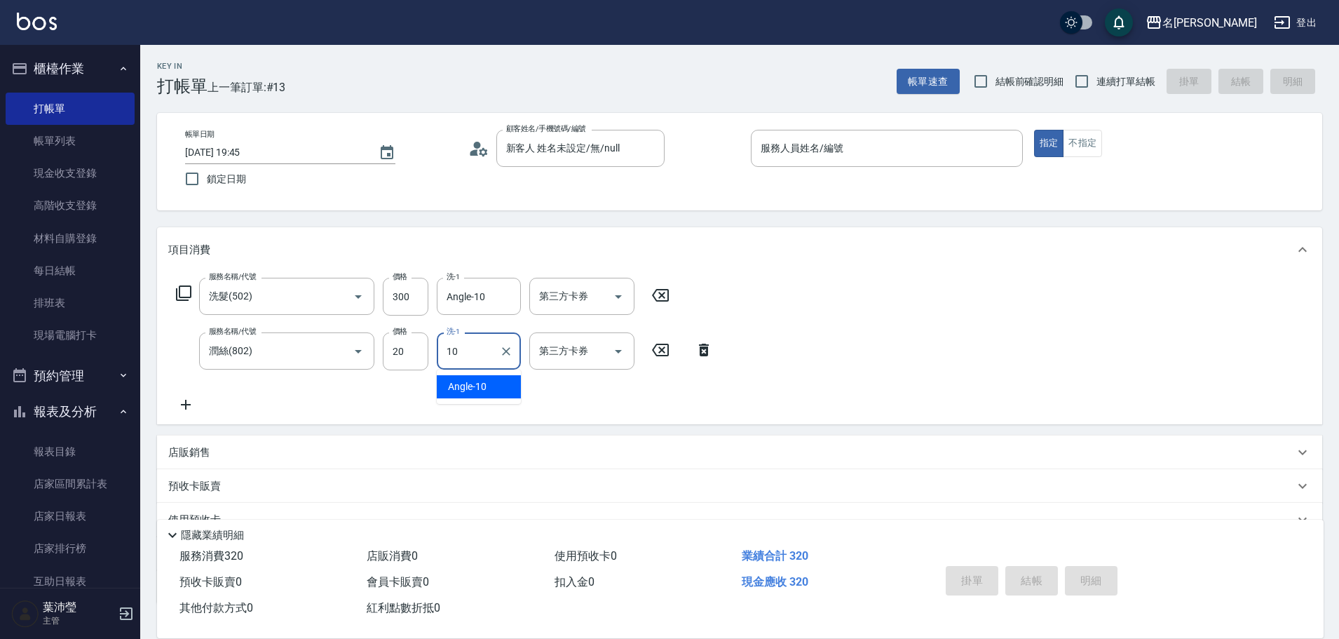
type input "Angle-10"
click at [871, 148] on input "服務人員姓名/編號" at bounding box center [886, 148] width 259 height 25
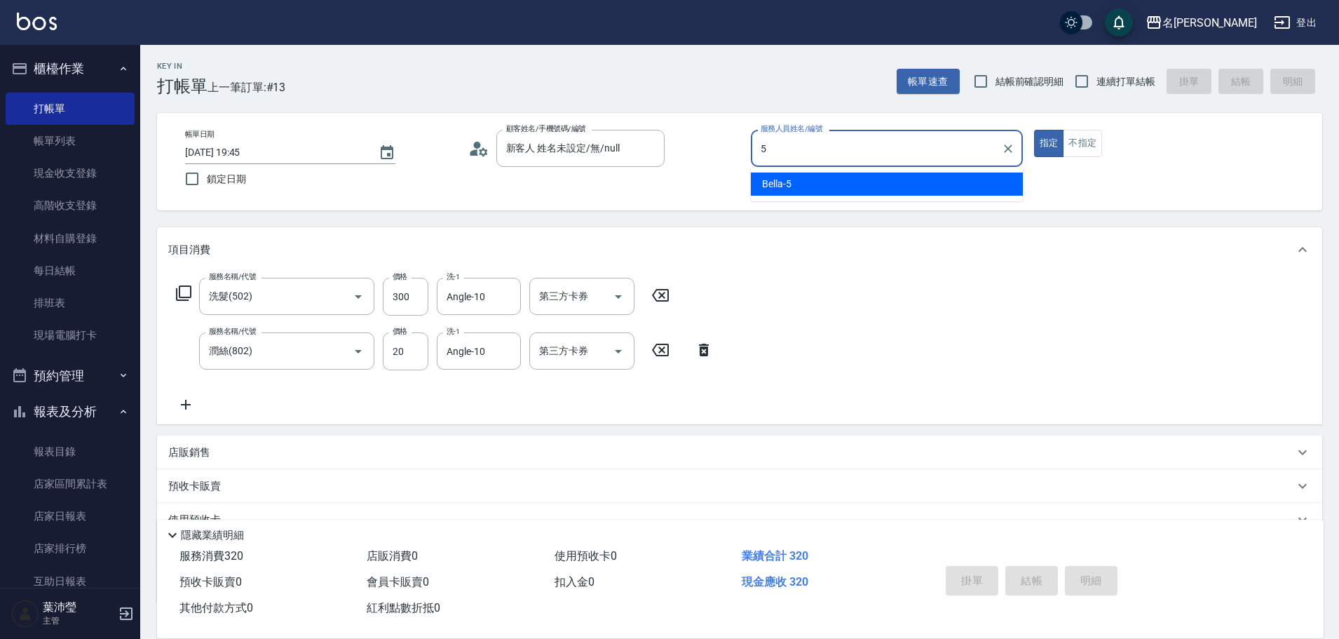
type input "Bella-5"
type button "true"
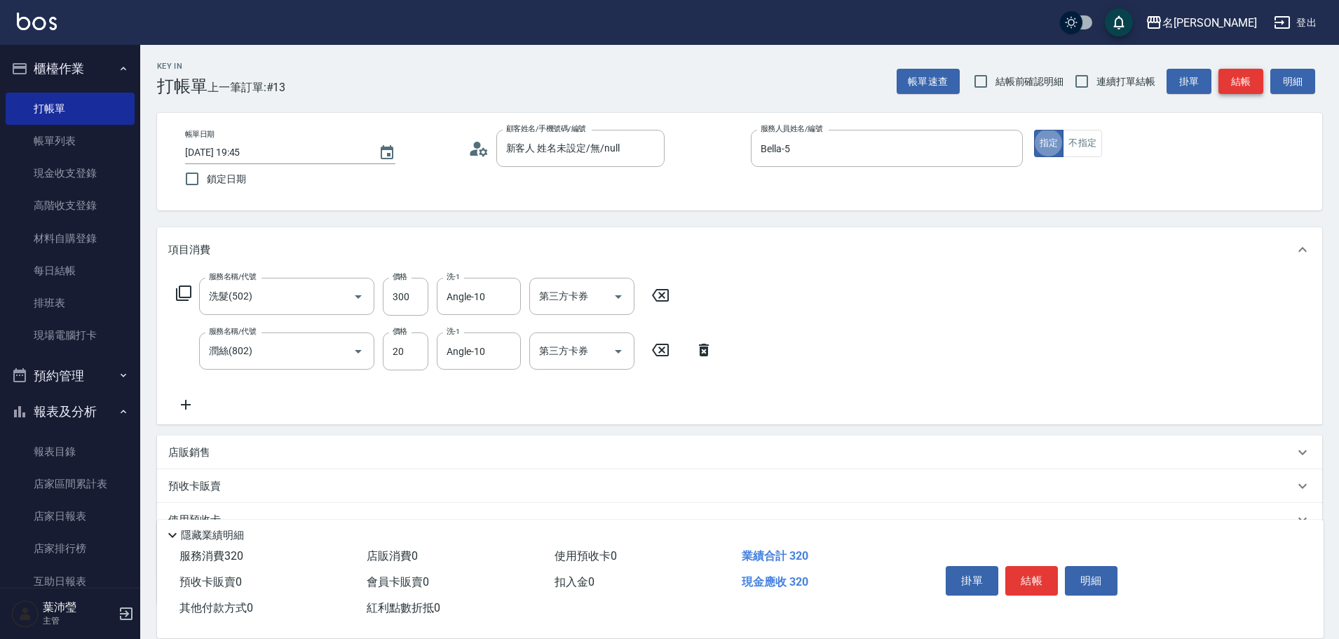
click at [1224, 81] on button "結帳" at bounding box center [1241, 82] width 45 height 26
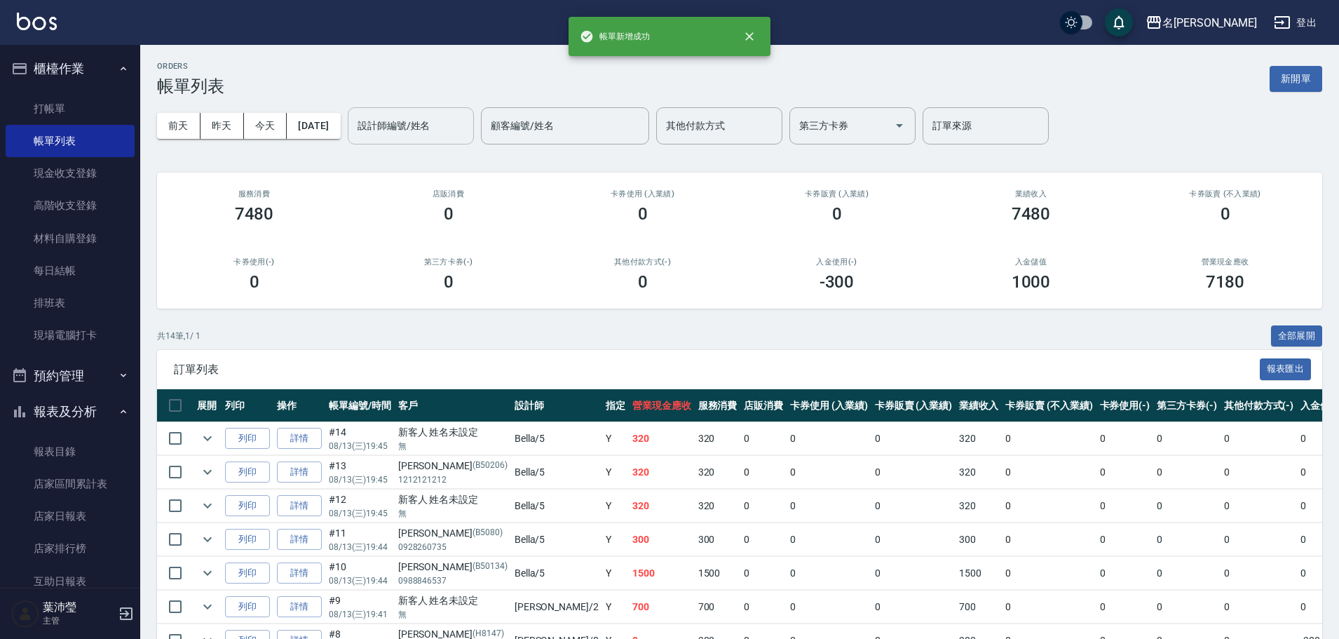
click at [468, 133] on input "設計師編號/姓名" at bounding box center [411, 126] width 114 height 25
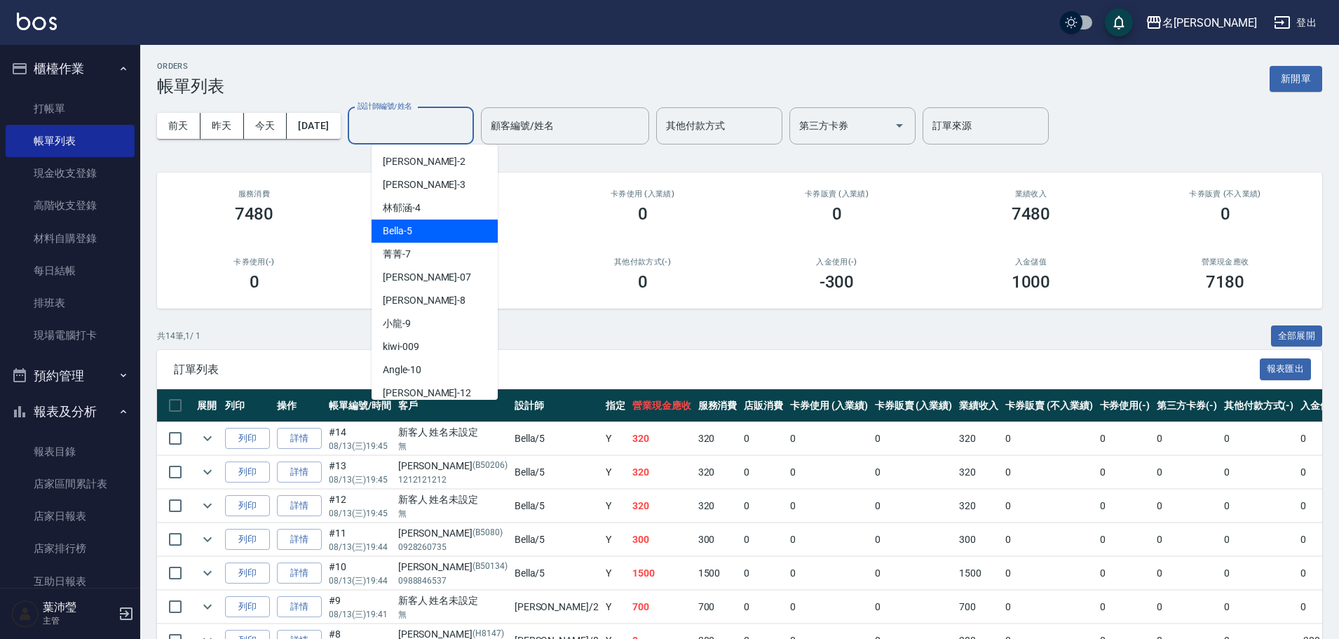
click at [465, 229] on div "Bella -5" at bounding box center [435, 230] width 126 height 23
type input "Bella-5"
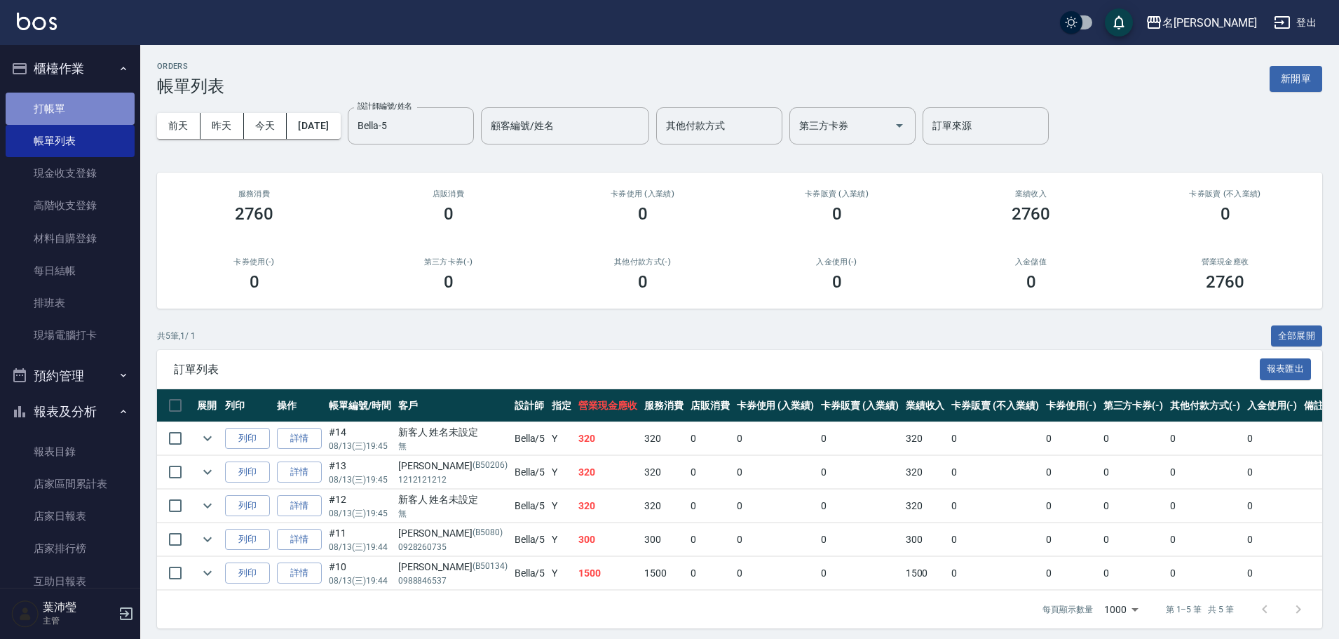
click at [95, 108] on link "打帳單" at bounding box center [70, 109] width 129 height 32
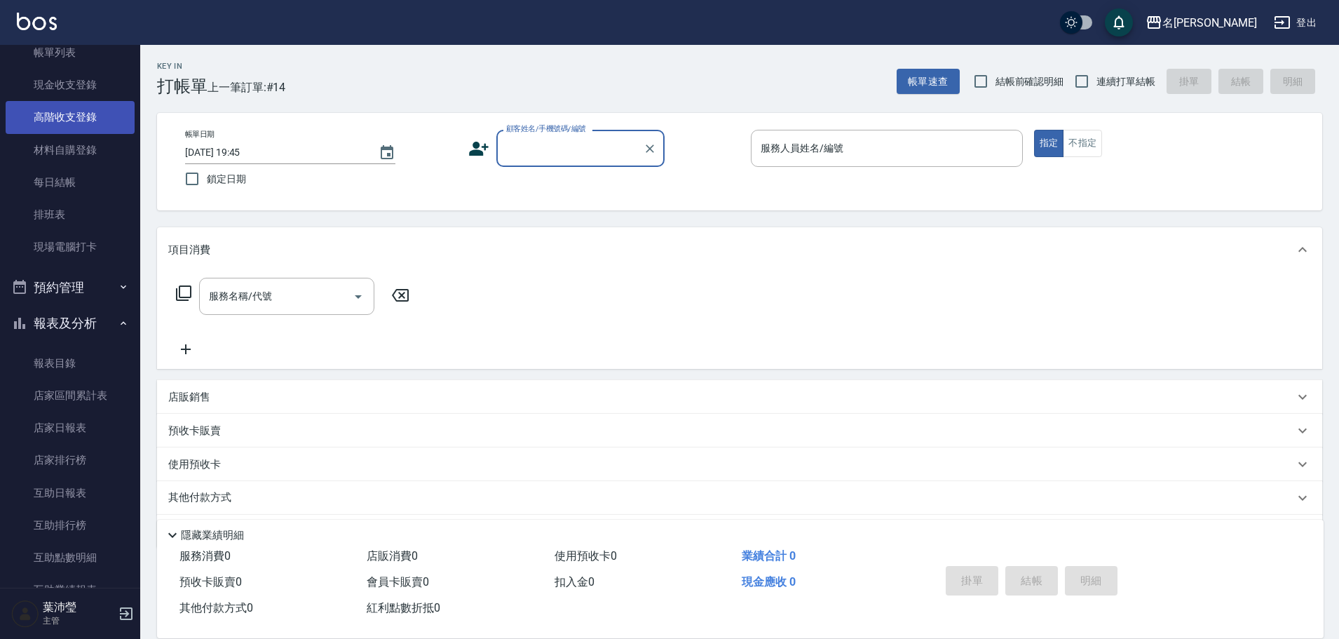
scroll to position [140, 0]
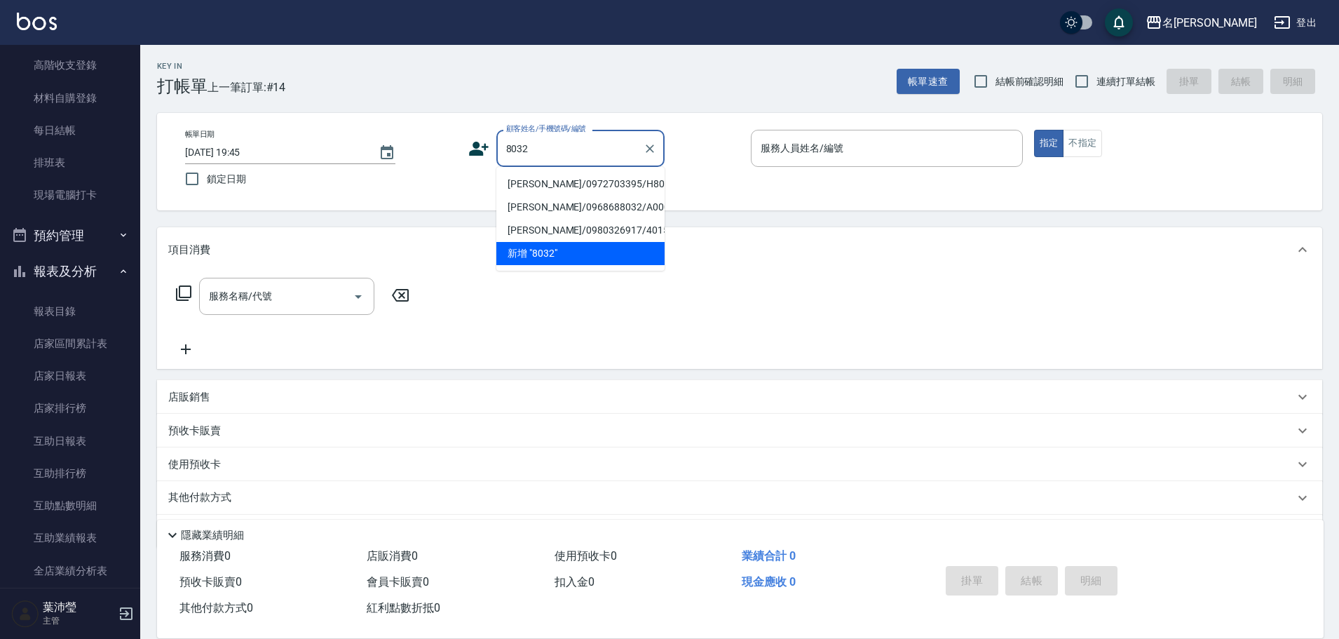
type input "[PERSON_NAME]/0972703395/H8032"
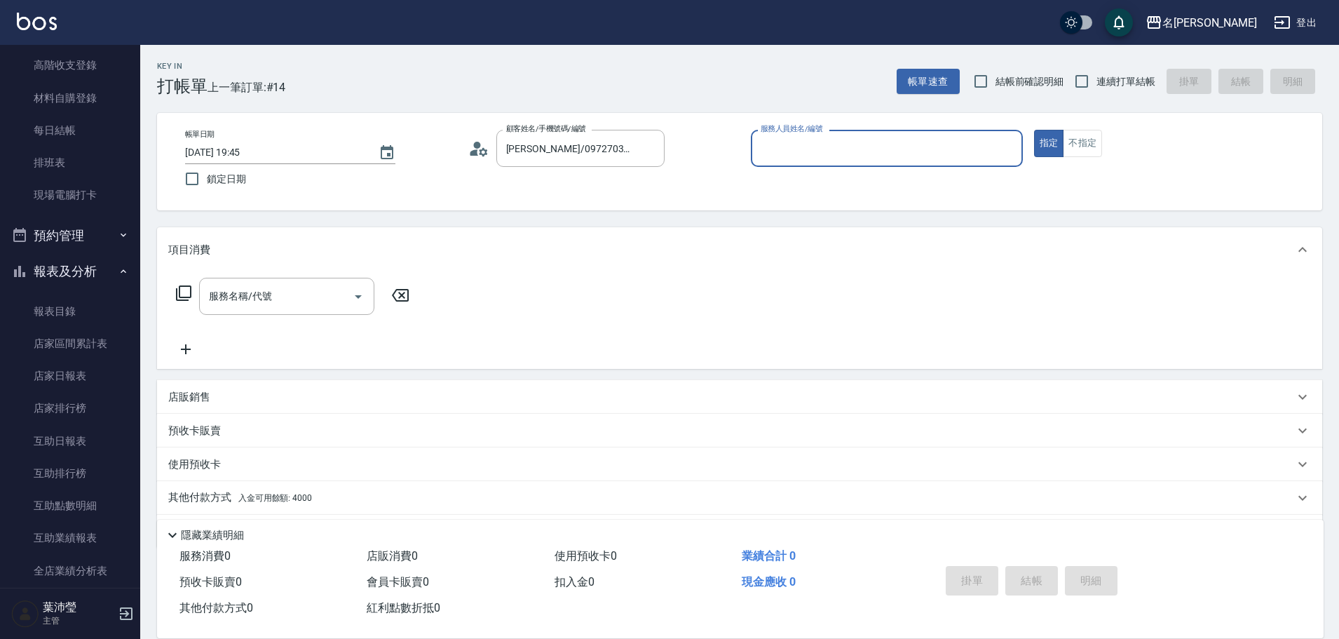
click at [1034, 130] on button "指定" at bounding box center [1049, 143] width 30 height 27
type button "true"
click at [842, 135] on div "服務人員姓名/編號" at bounding box center [887, 148] width 272 height 37
type input "Emma-8"
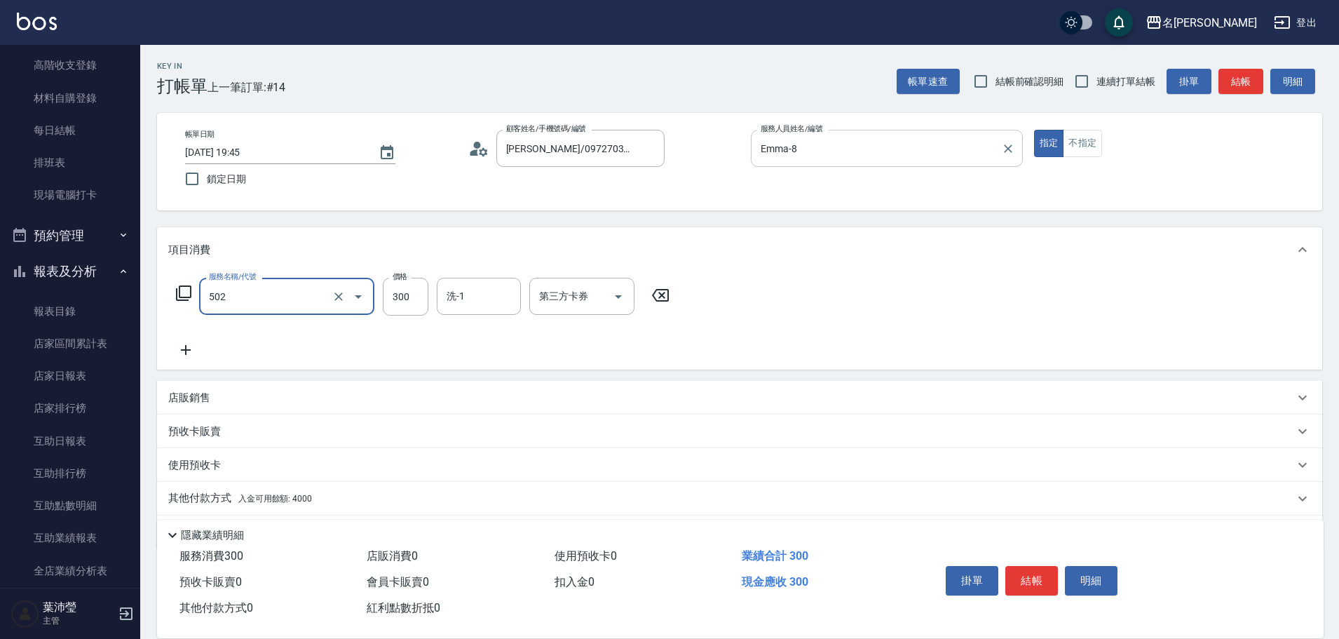
type input "洗髮(502)"
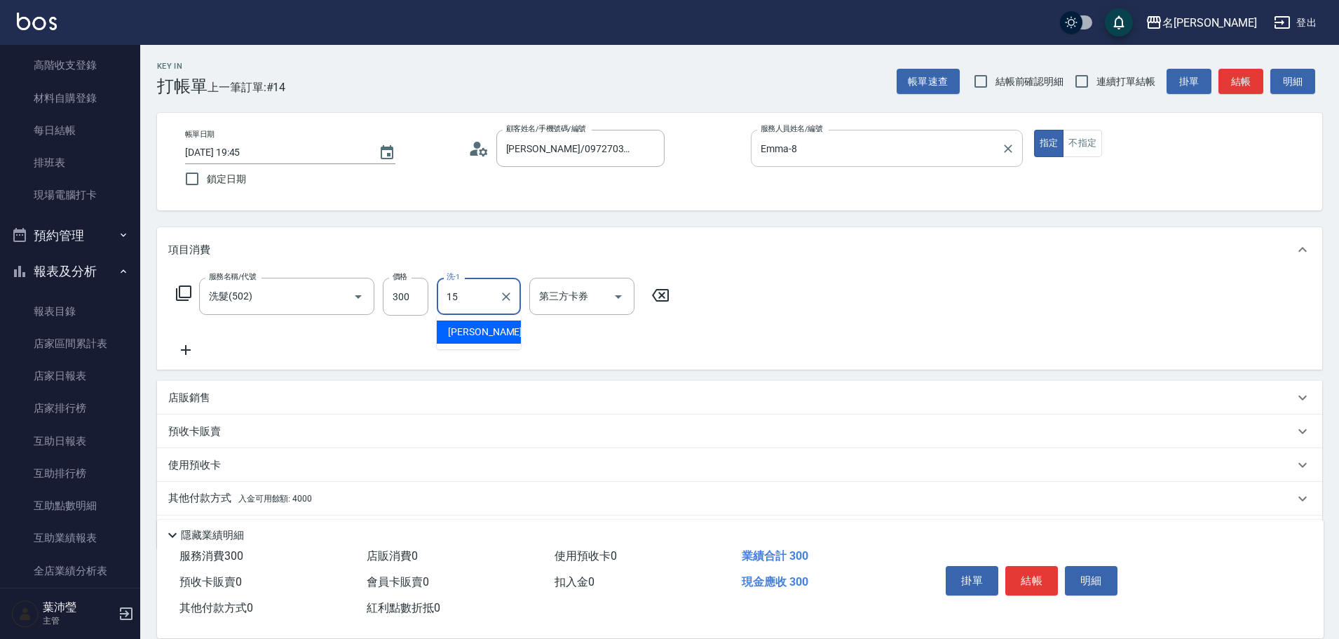
type input "慈均-15"
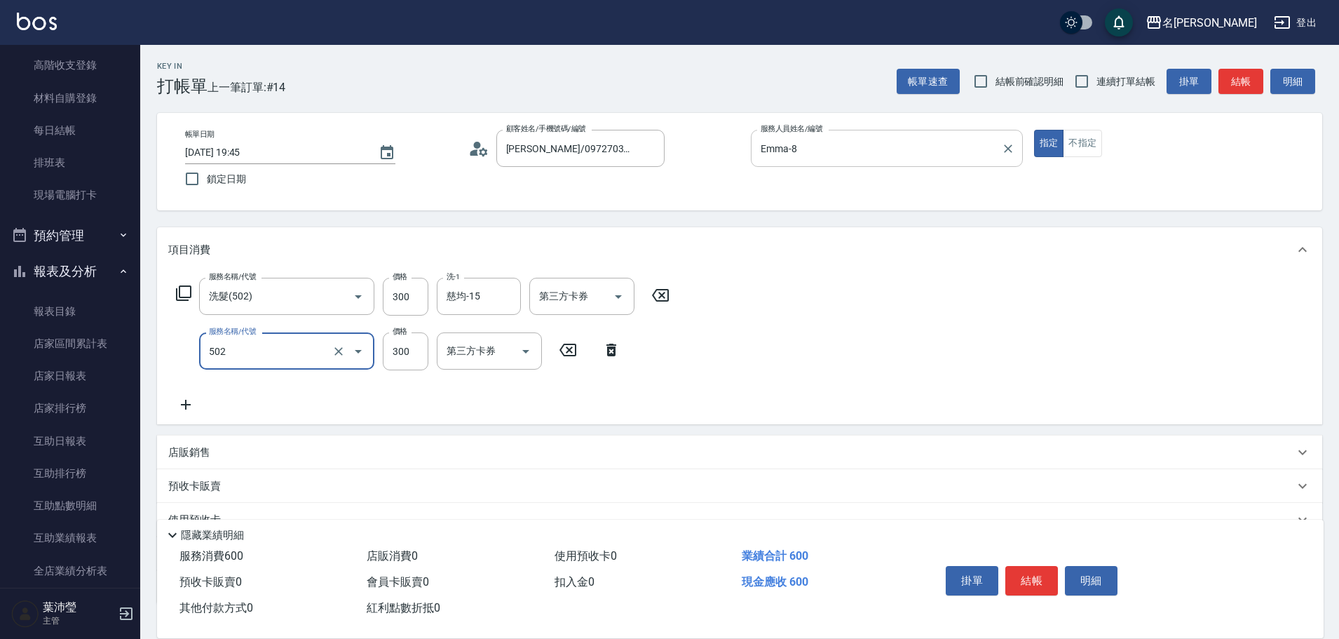
type input "洗髮(502)"
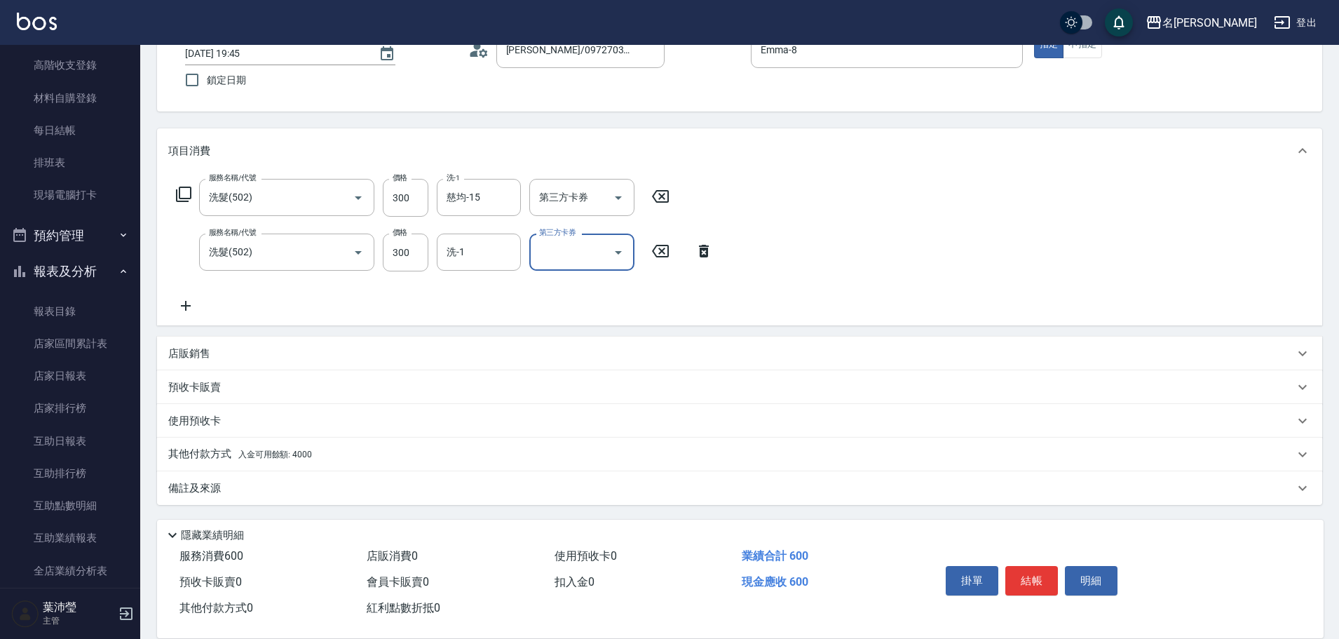
scroll to position [100, 0]
click at [477, 458] on div "其他付款方式 入金可用餘額: 4000" at bounding box center [731, 453] width 1126 height 15
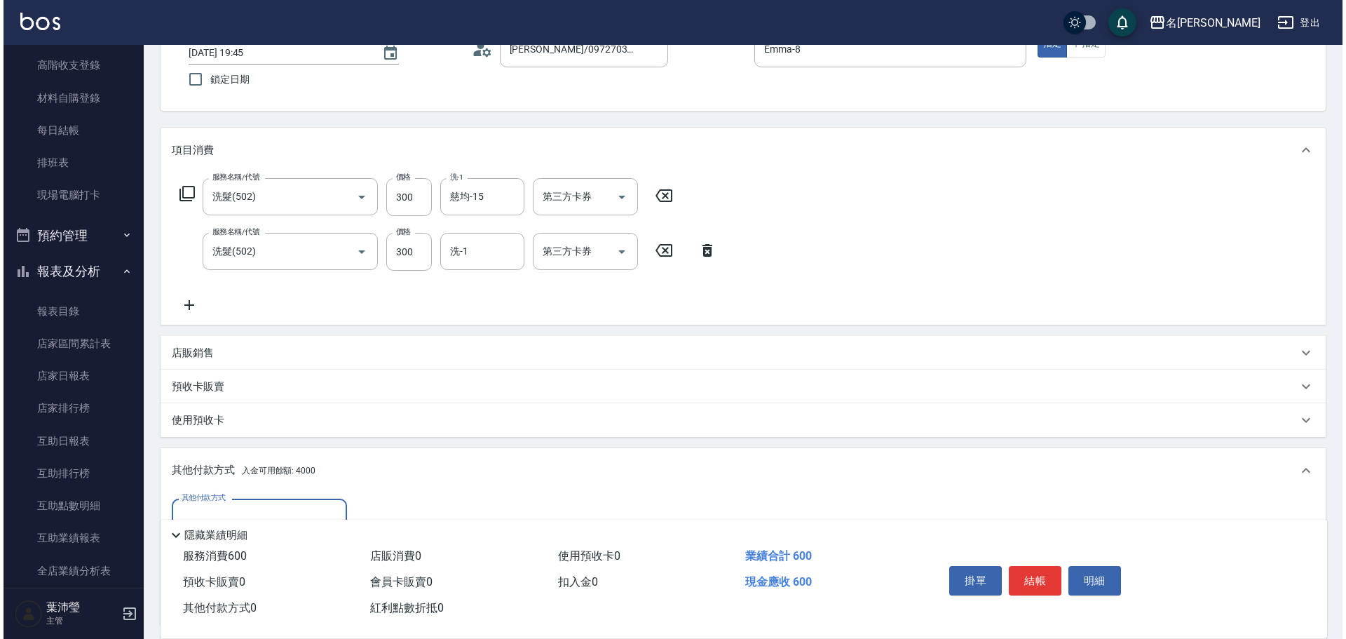
scroll to position [240, 0]
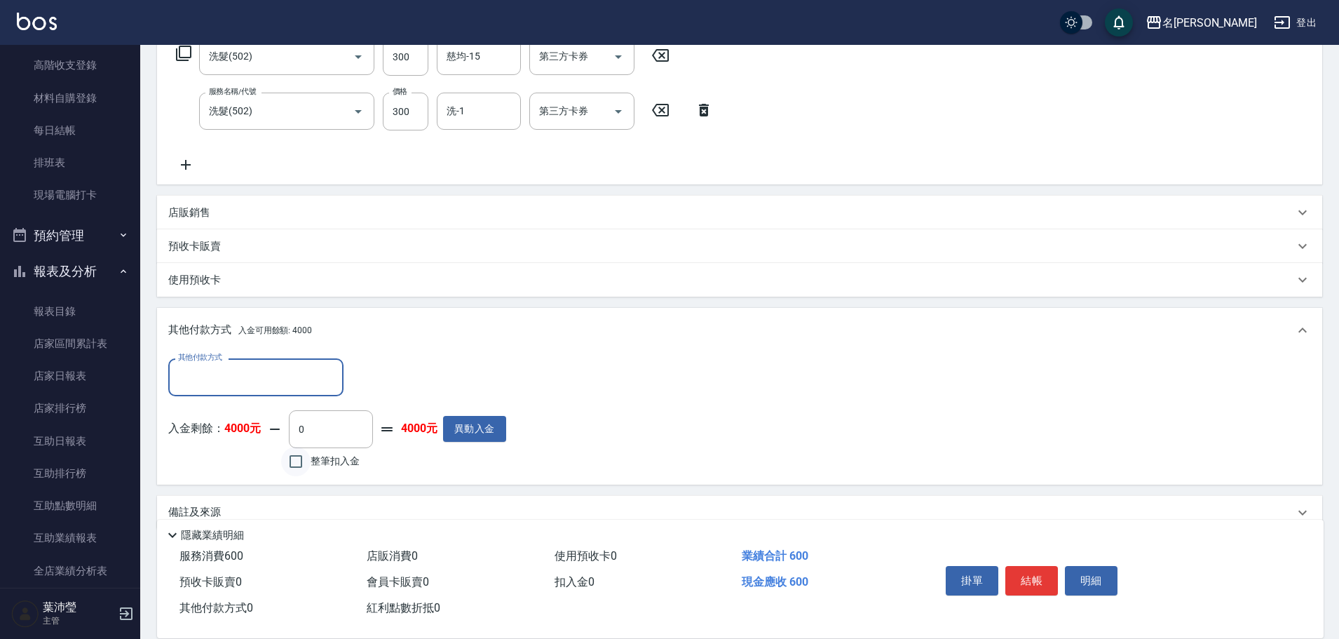
click at [308, 455] on input "整筆扣入金" at bounding box center [295, 461] width 29 height 29
checkbox input "true"
type input "600"
click at [1109, 571] on button "明細" at bounding box center [1091, 580] width 53 height 29
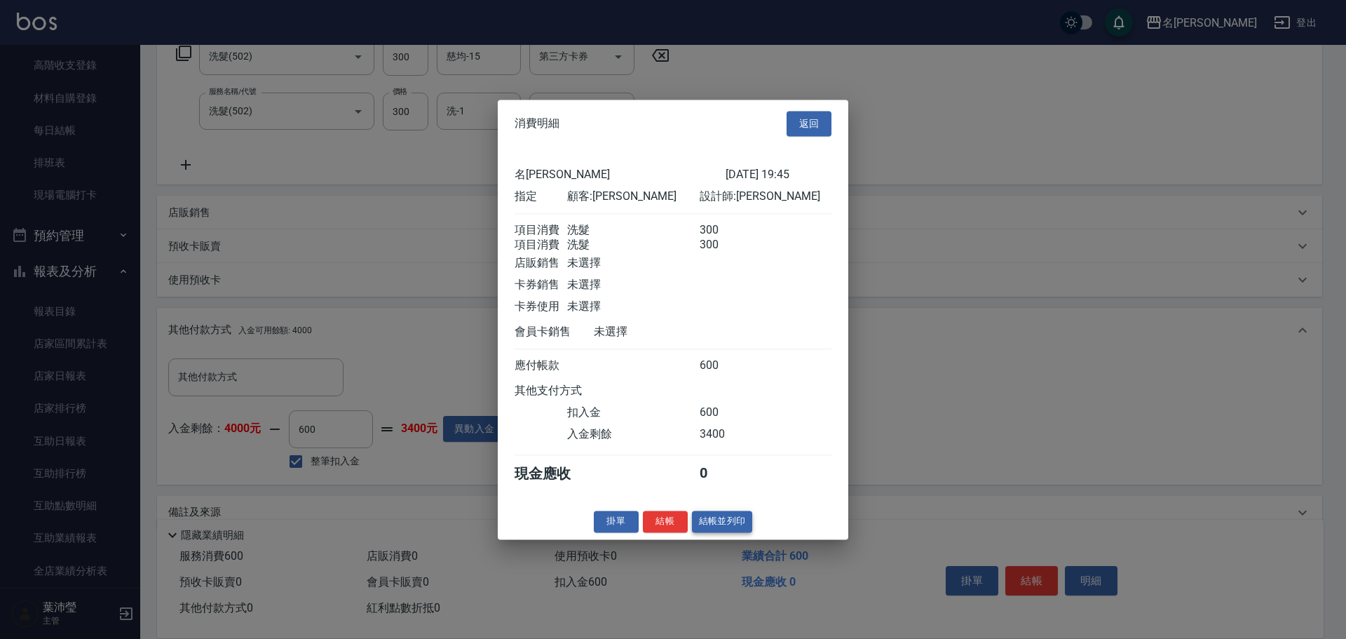
click at [714, 532] on button "結帳並列印" at bounding box center [722, 521] width 61 height 22
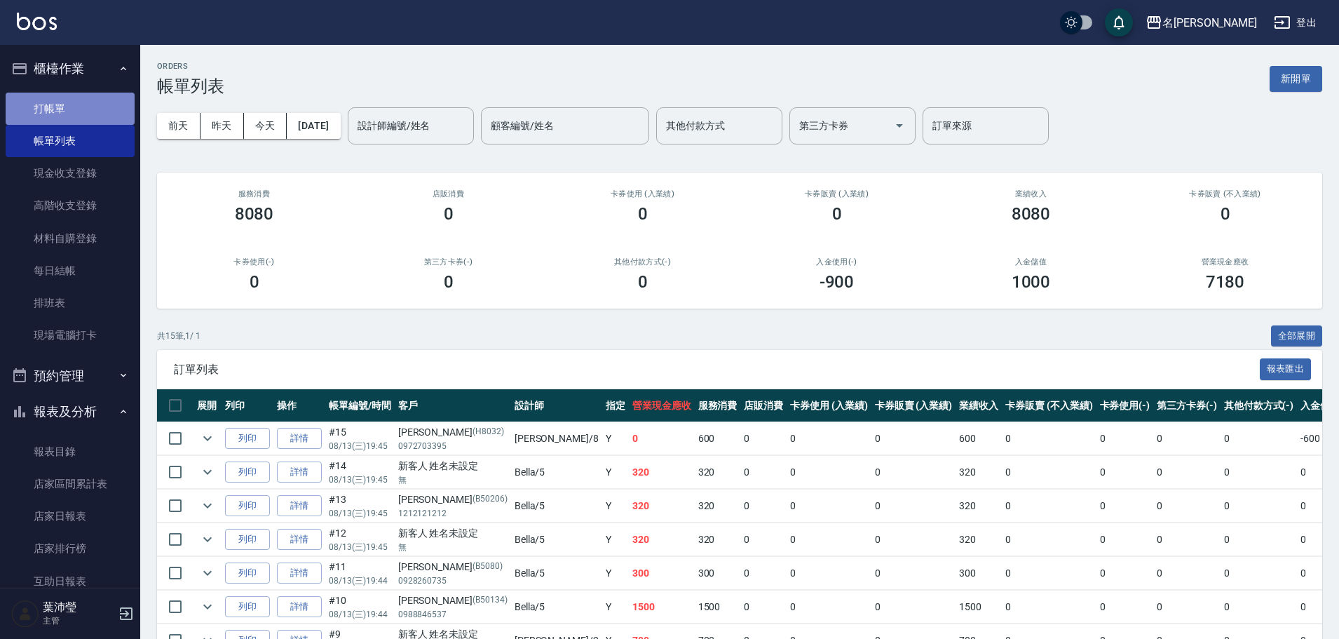
click at [124, 104] on link "打帳單" at bounding box center [70, 109] width 129 height 32
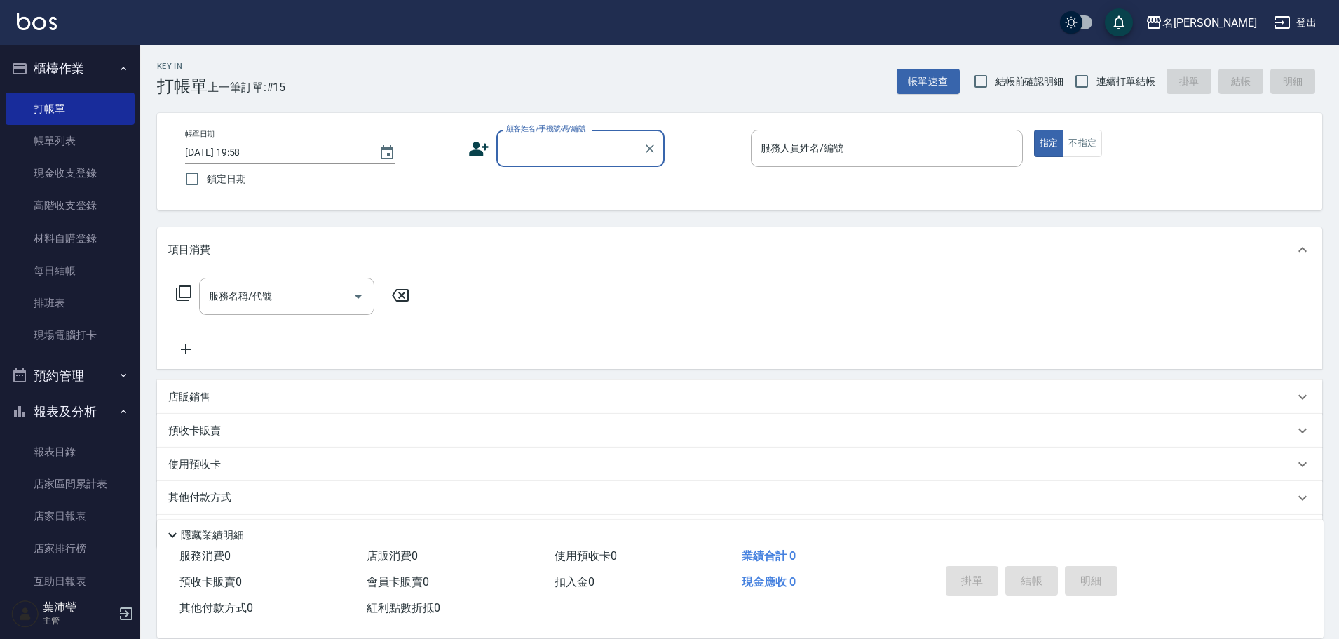
drag, startPoint x: 598, startPoint y: 151, endPoint x: 590, endPoint y: 161, distance: 12.4
click at [598, 152] on input "顧客姓名/手機號碼/編號" at bounding box center [570, 148] width 135 height 25
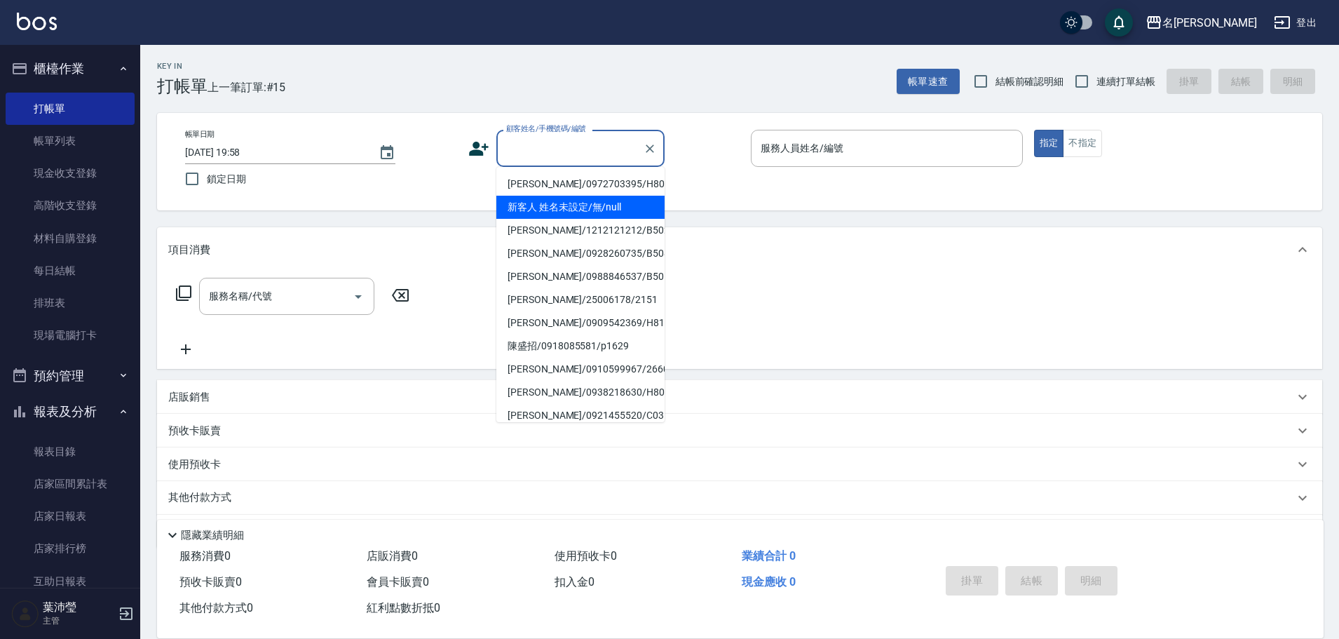
click at [571, 214] on li "新客人 姓名未設定/無/null" at bounding box center [580, 207] width 168 height 23
type input "新客人 姓名未設定/無/null"
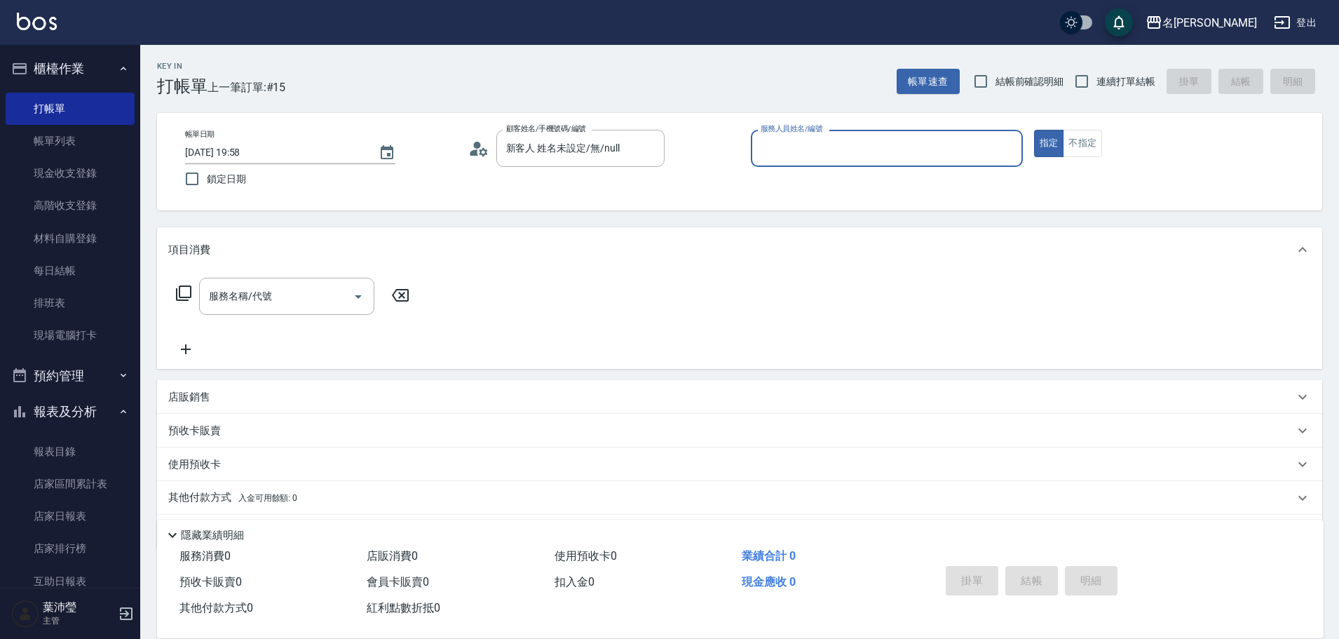
click at [907, 159] on input "服務人員姓名/編號" at bounding box center [886, 148] width 259 height 25
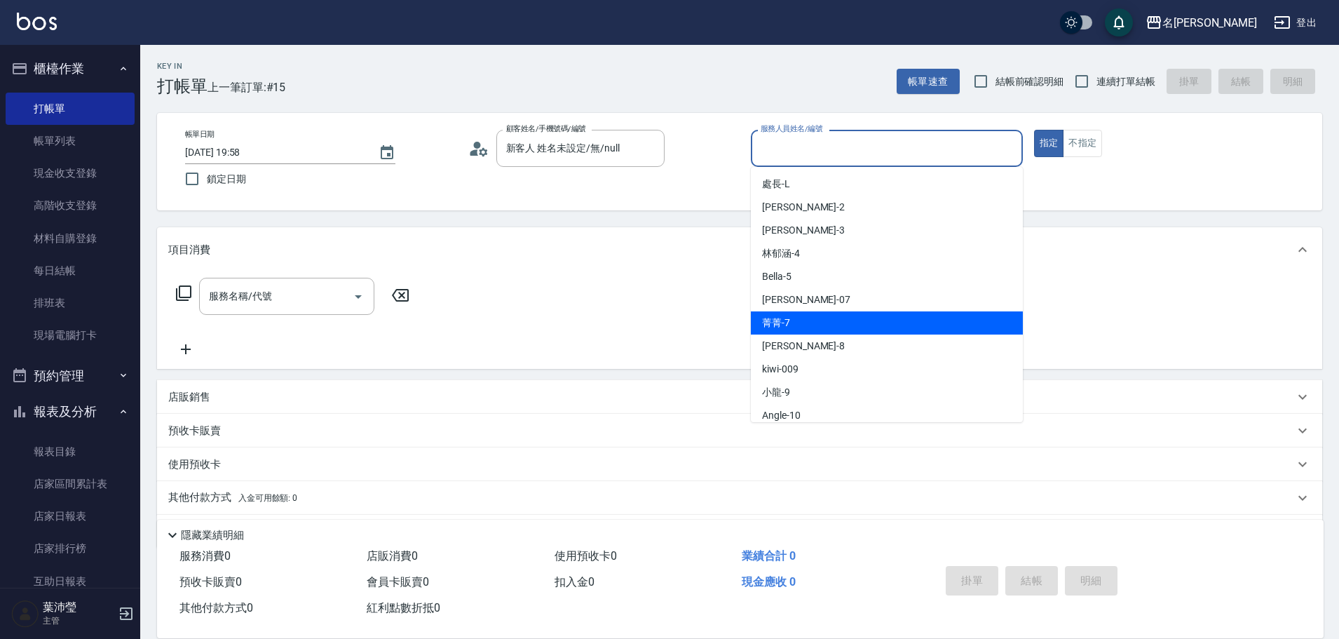
drag, startPoint x: 794, startPoint y: 326, endPoint x: 799, endPoint y: 318, distance: 8.8
click at [794, 327] on div "菁菁 -7" at bounding box center [887, 322] width 272 height 23
type input "菁菁-7"
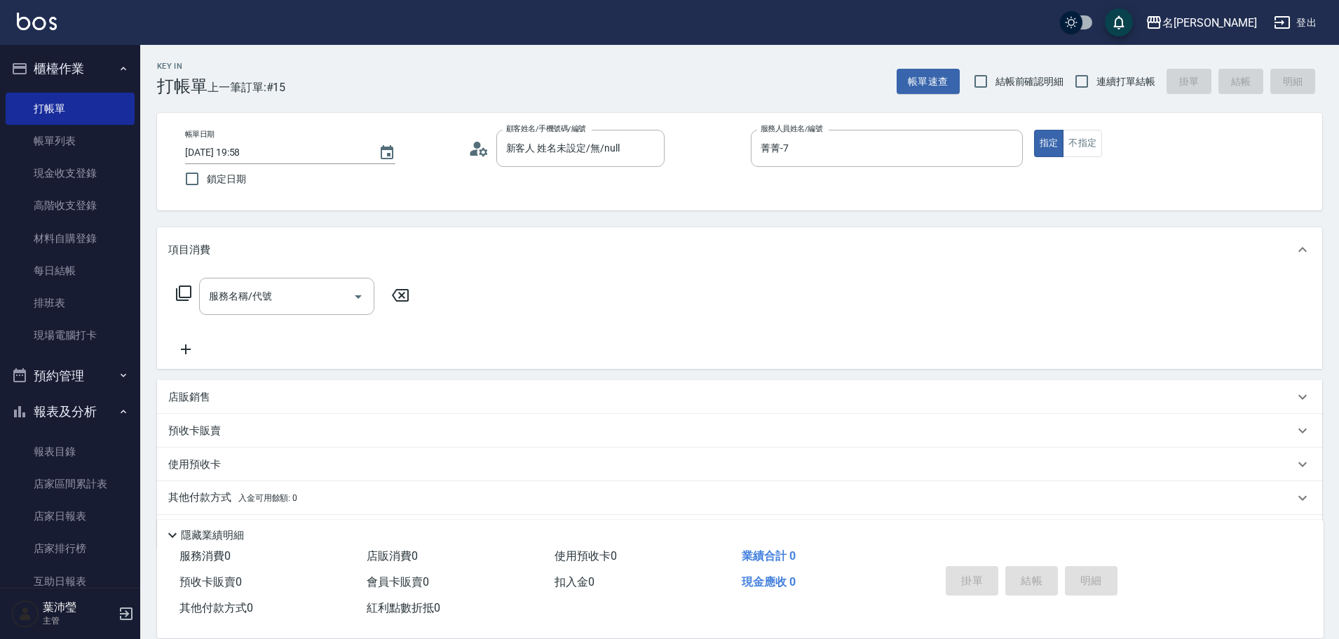
click at [182, 294] on icon at bounding box center [183, 293] width 17 height 17
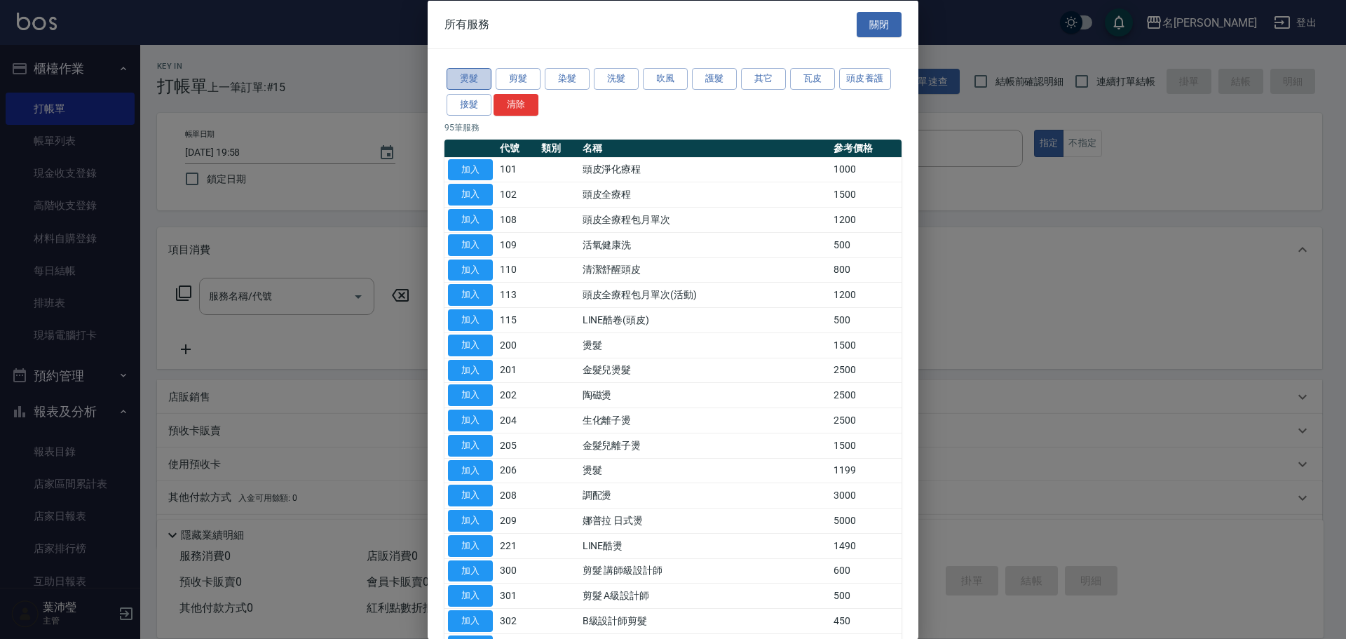
click at [470, 83] on button "燙髮" at bounding box center [469, 79] width 45 height 22
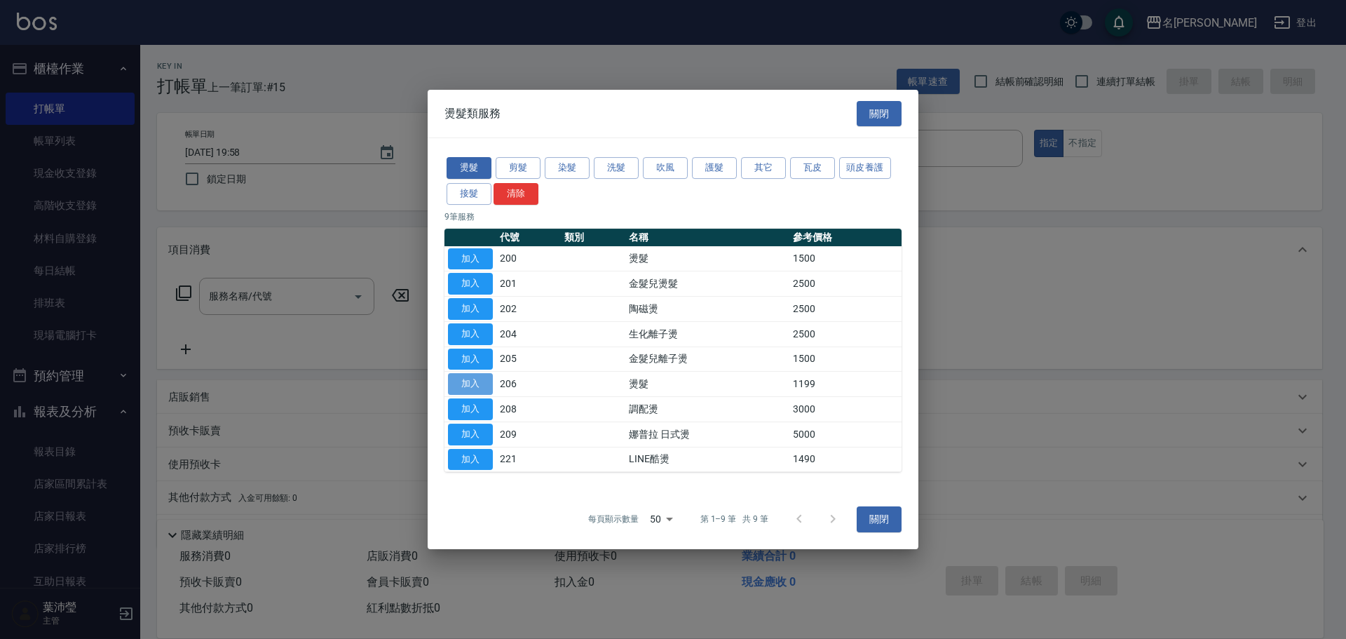
click at [461, 386] on button "加入" at bounding box center [470, 384] width 45 height 22
type input "燙髮(206)"
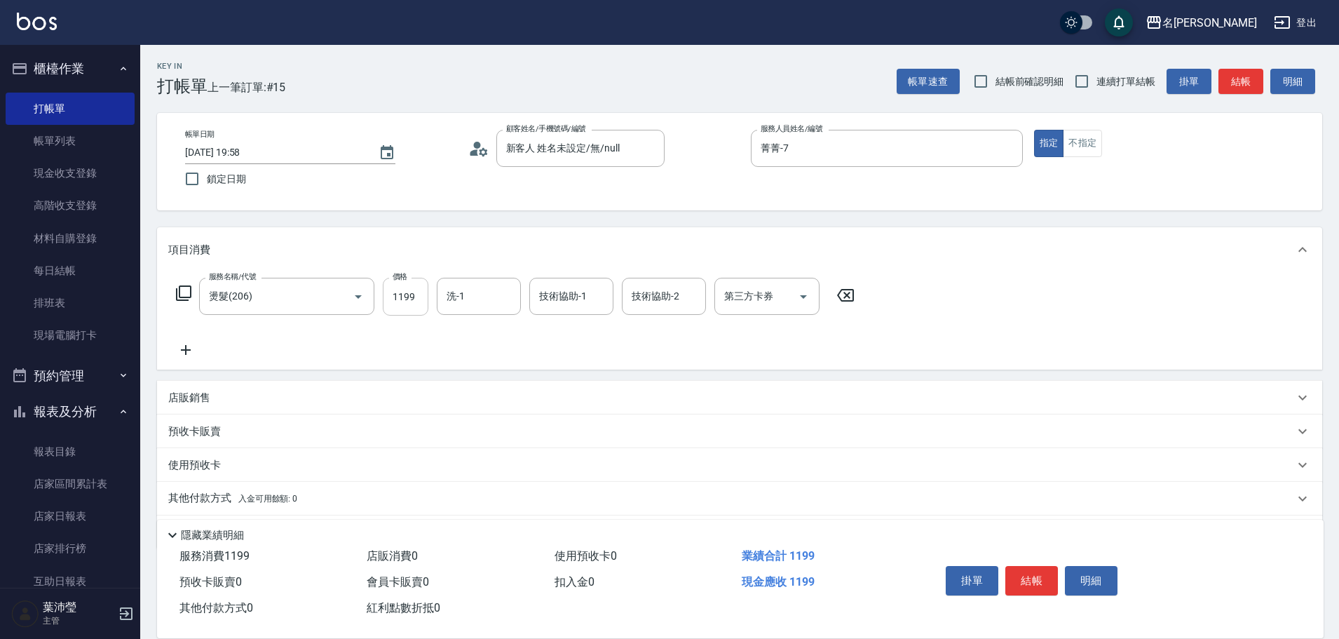
click at [389, 301] on input "1199" at bounding box center [406, 297] width 46 height 38
type input "1200"
click at [1047, 578] on button "結帳" at bounding box center [1031, 580] width 53 height 29
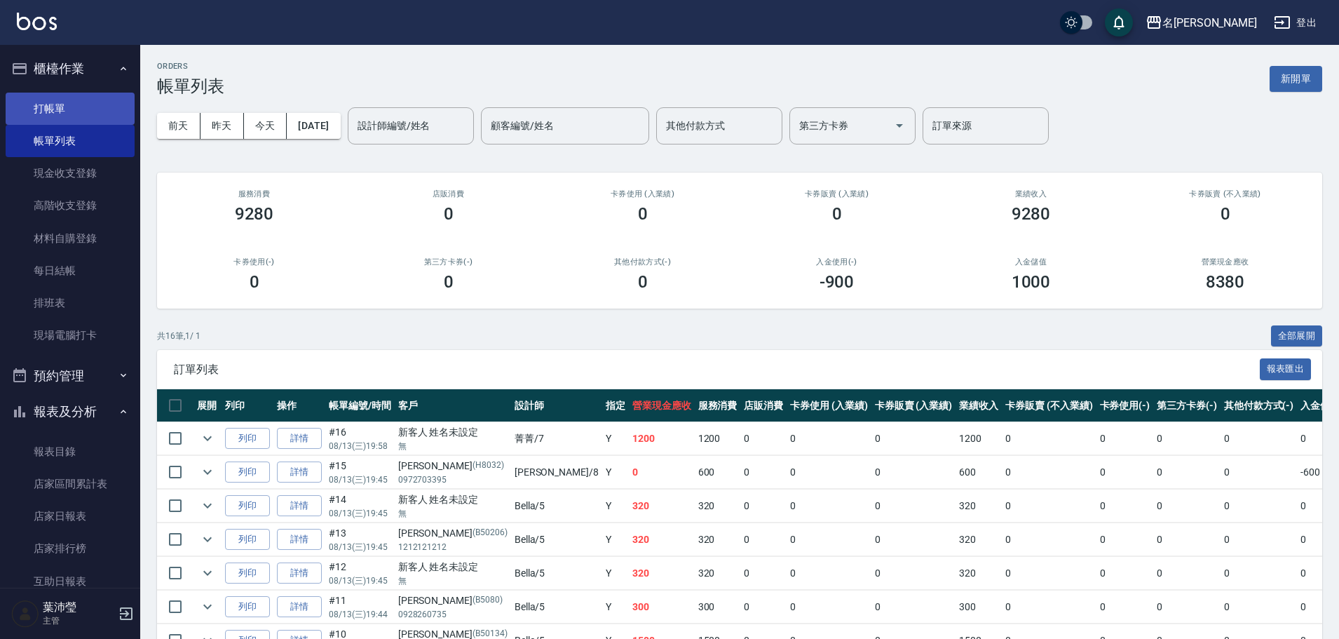
click at [53, 102] on link "打帳單" at bounding box center [70, 109] width 129 height 32
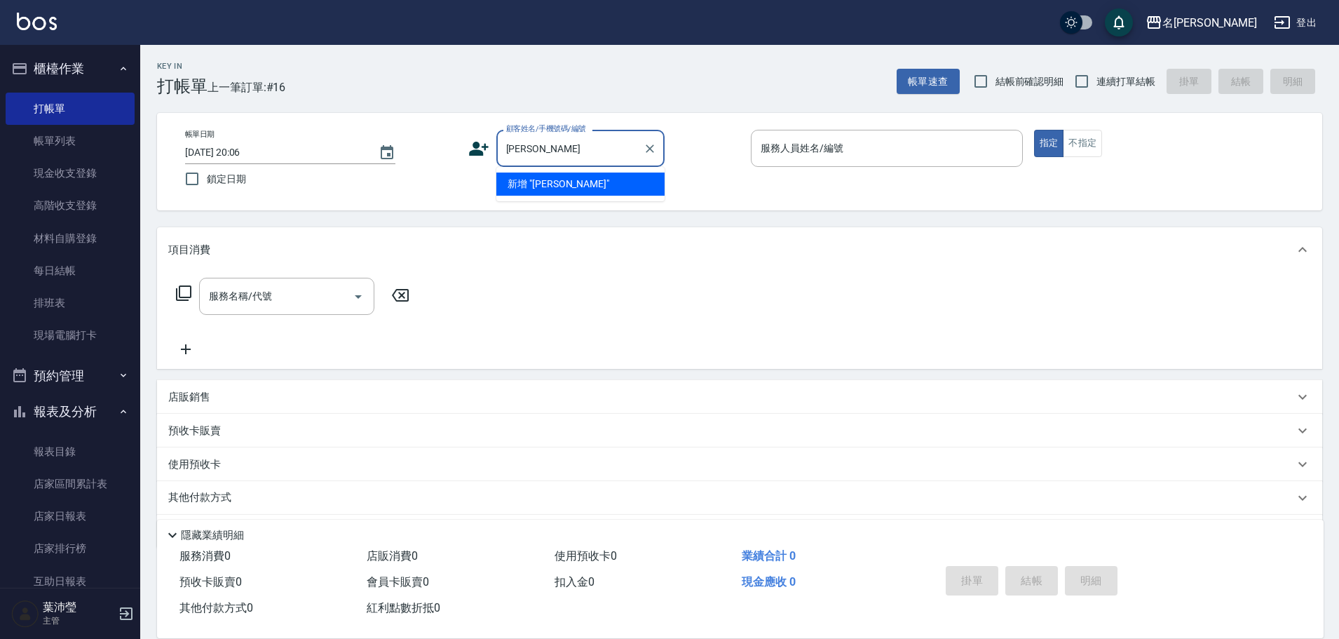
click at [536, 152] on input "[PERSON_NAME]" at bounding box center [570, 148] width 135 height 25
drag, startPoint x: 564, startPoint y: 180, endPoint x: 485, endPoint y: 217, distance: 87.9
click at [564, 183] on li "[PERSON_NAME]/0986616889/B5067" at bounding box center [580, 183] width 168 height 23
type input "[PERSON_NAME]/0986616889/B5067"
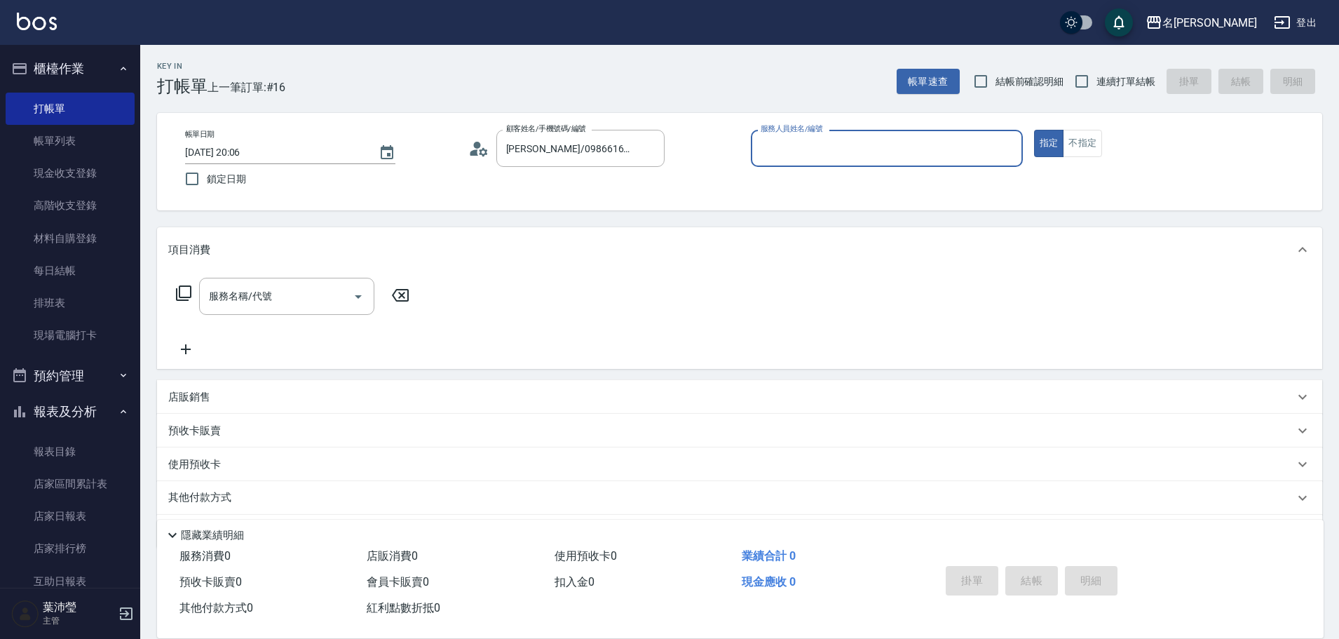
type input "Bella-5"
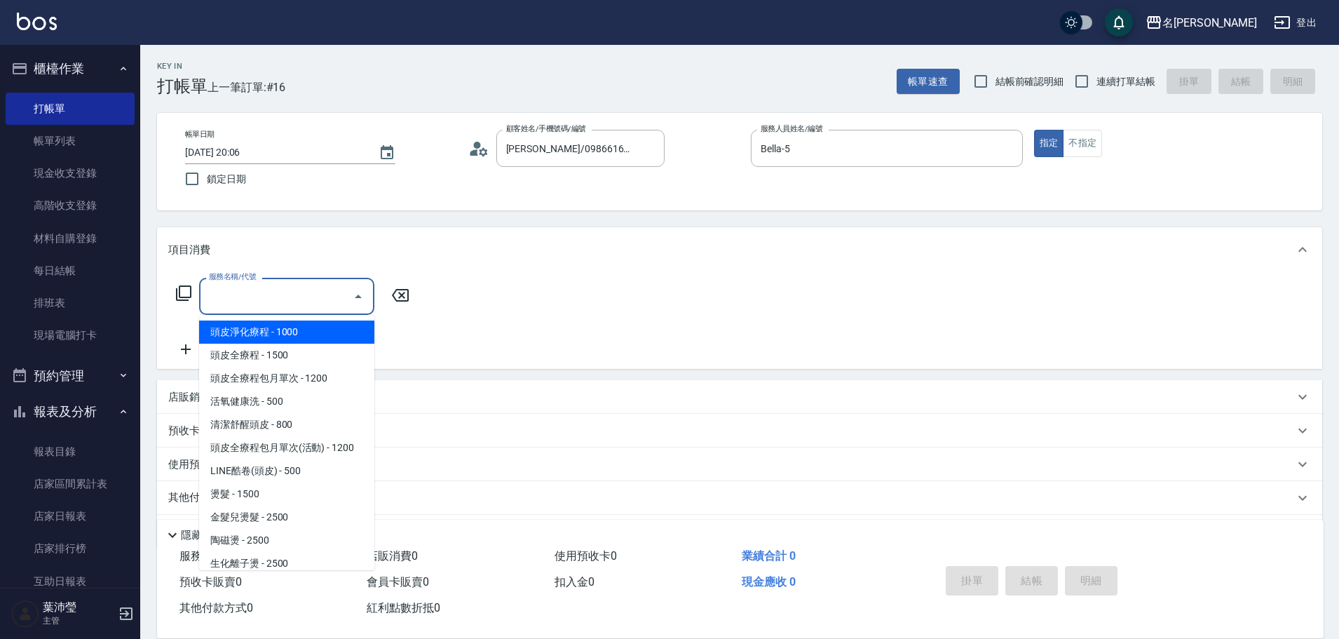
click at [284, 299] on input "服務名稱/代號" at bounding box center [276, 296] width 142 height 25
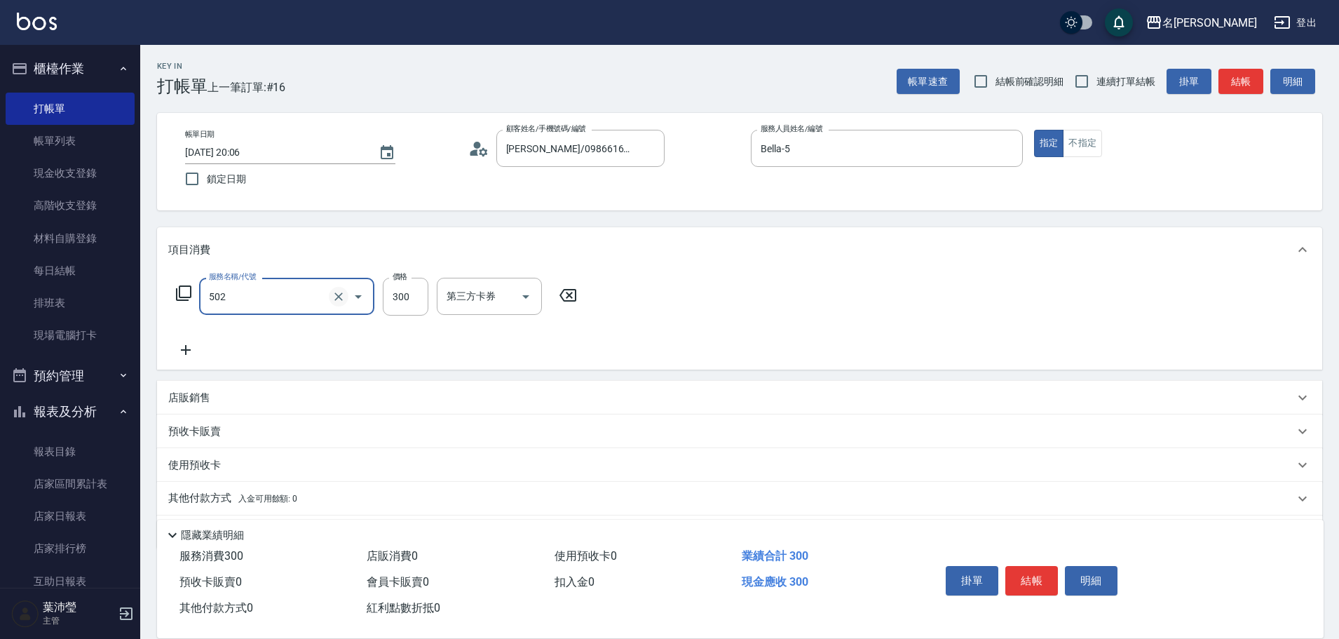
type input "洗髮(502)"
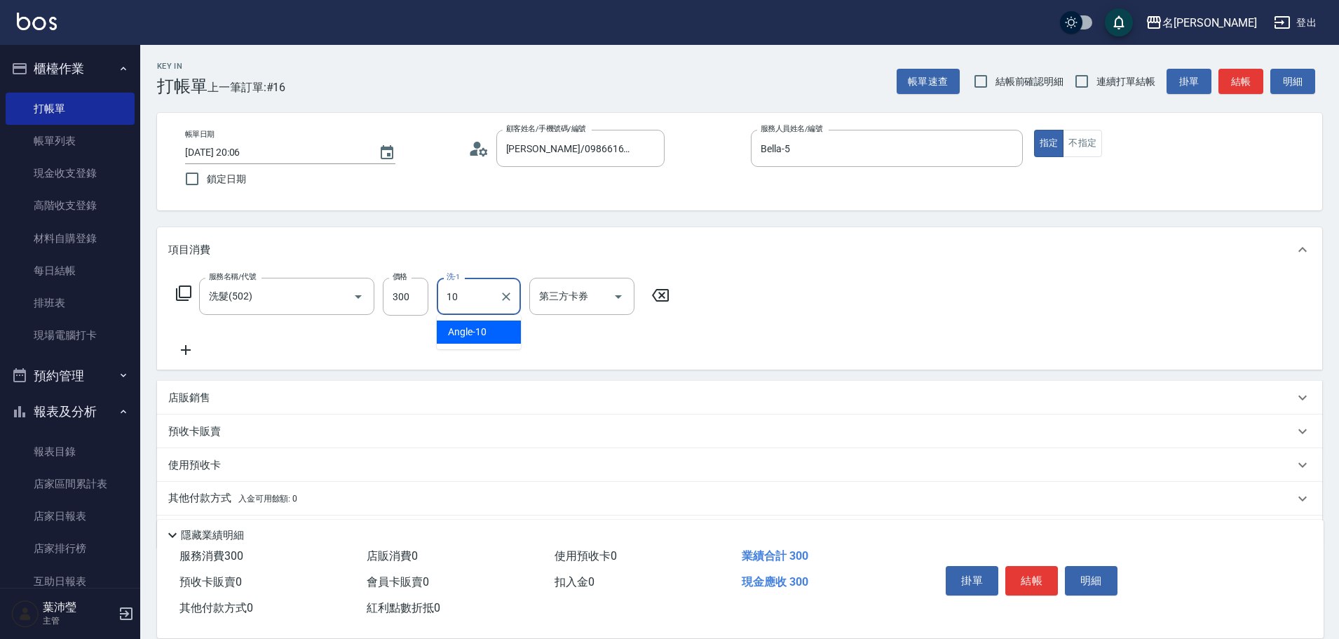
type input "Angle-10"
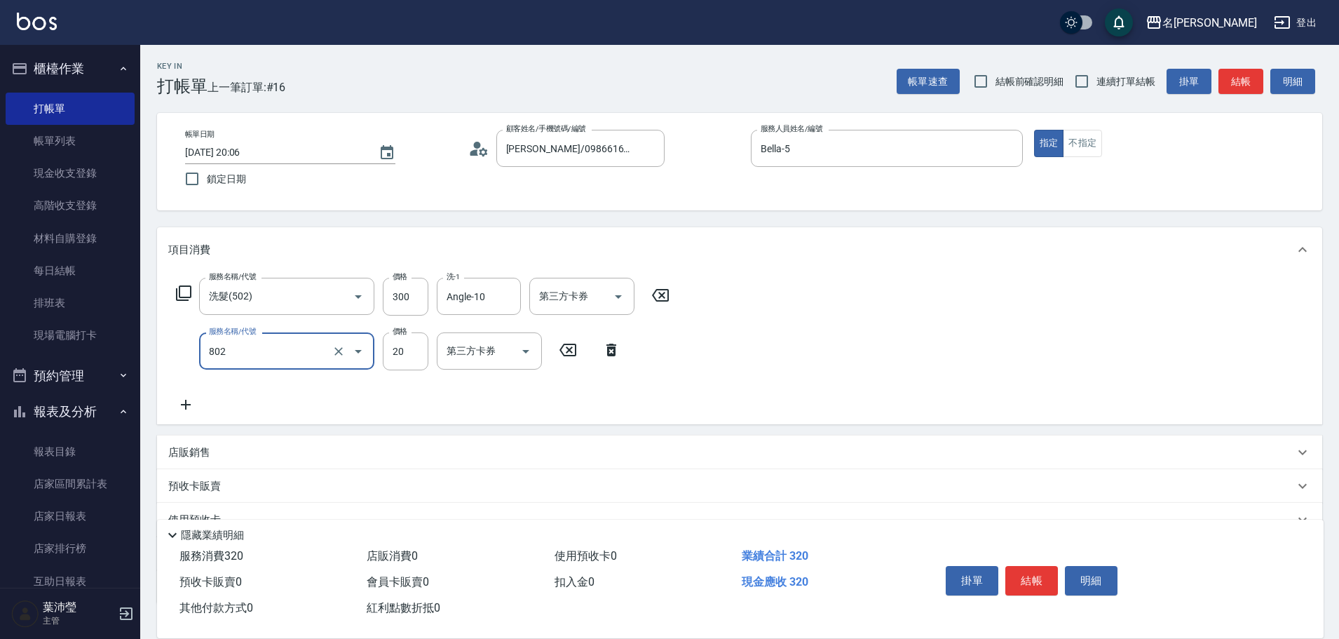
type input "潤絲(802)"
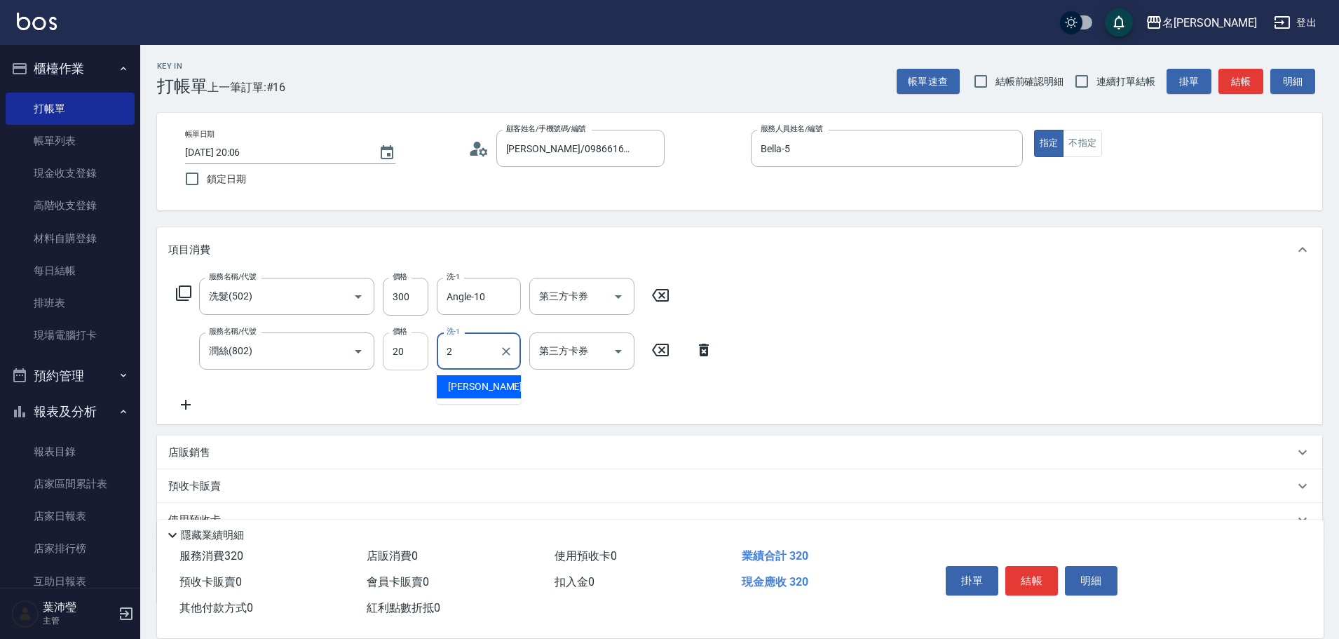
drag, startPoint x: 451, startPoint y: 356, endPoint x: 409, endPoint y: 365, distance: 43.0
click at [434, 361] on div "服務名稱/代號 [PERSON_NAME](802) 服務名稱/代號 價格 20 價格 洗-1 2 洗-1 第三方卡券 第三方卡券" at bounding box center [444, 351] width 553 height 38
type input "Angle-10"
click at [1226, 86] on button "結帳" at bounding box center [1241, 82] width 45 height 26
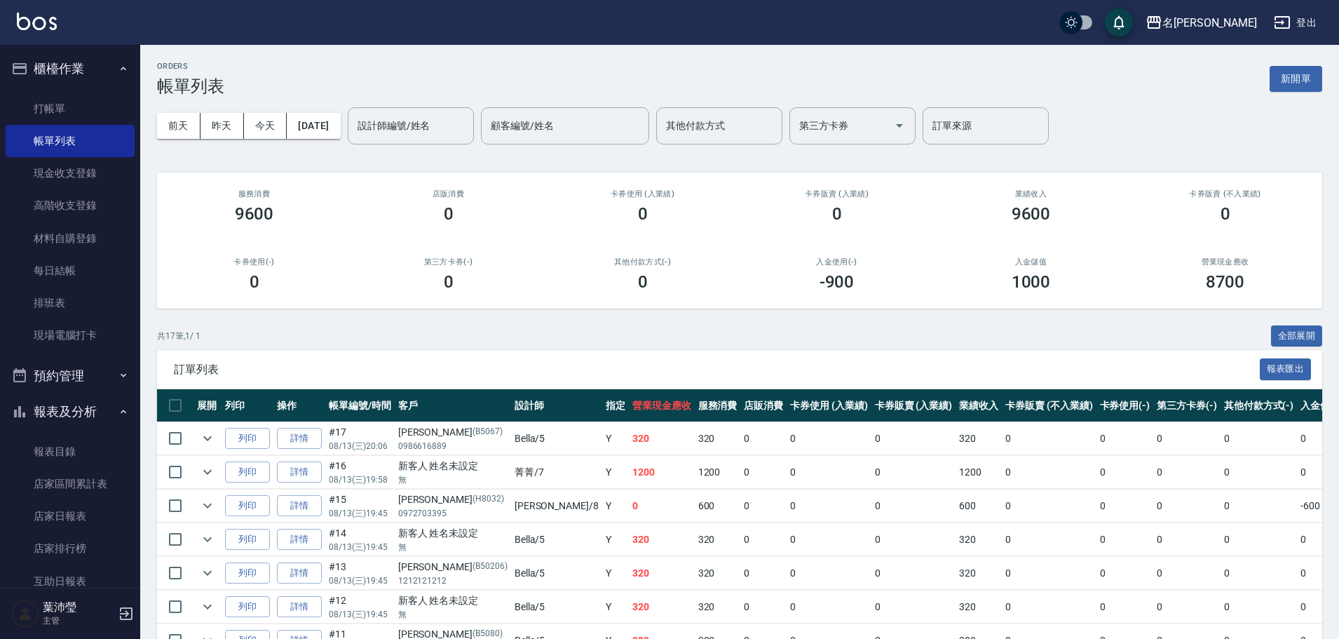
click at [391, 105] on div "[DATE] [DATE] [DATE] [DATE] 設計師編號/姓名 設計師編號/姓名 顧客編號/姓名 顧客編號/姓名 其他付款方式 其他付款方式 第三方…" at bounding box center [739, 126] width 1165 height 60
click at [405, 137] on input "設計師編號/姓名" at bounding box center [411, 126] width 114 height 25
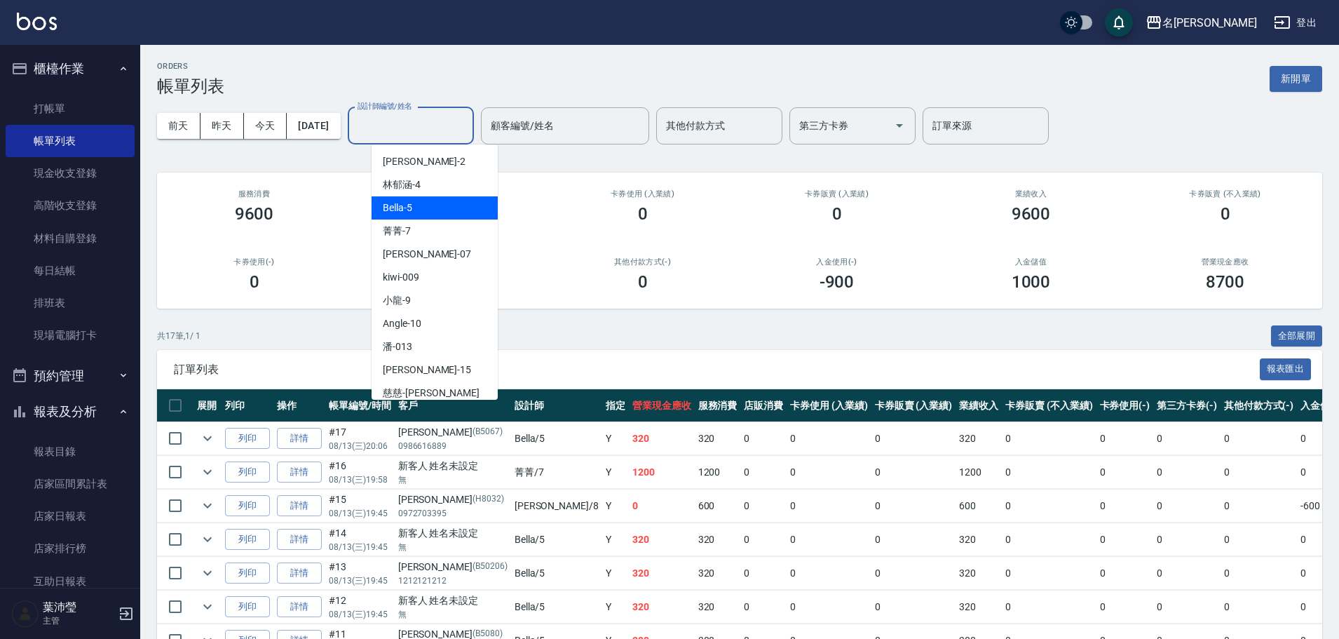
click at [435, 208] on div "Bella -5" at bounding box center [435, 207] width 126 height 23
type input "Bella-5"
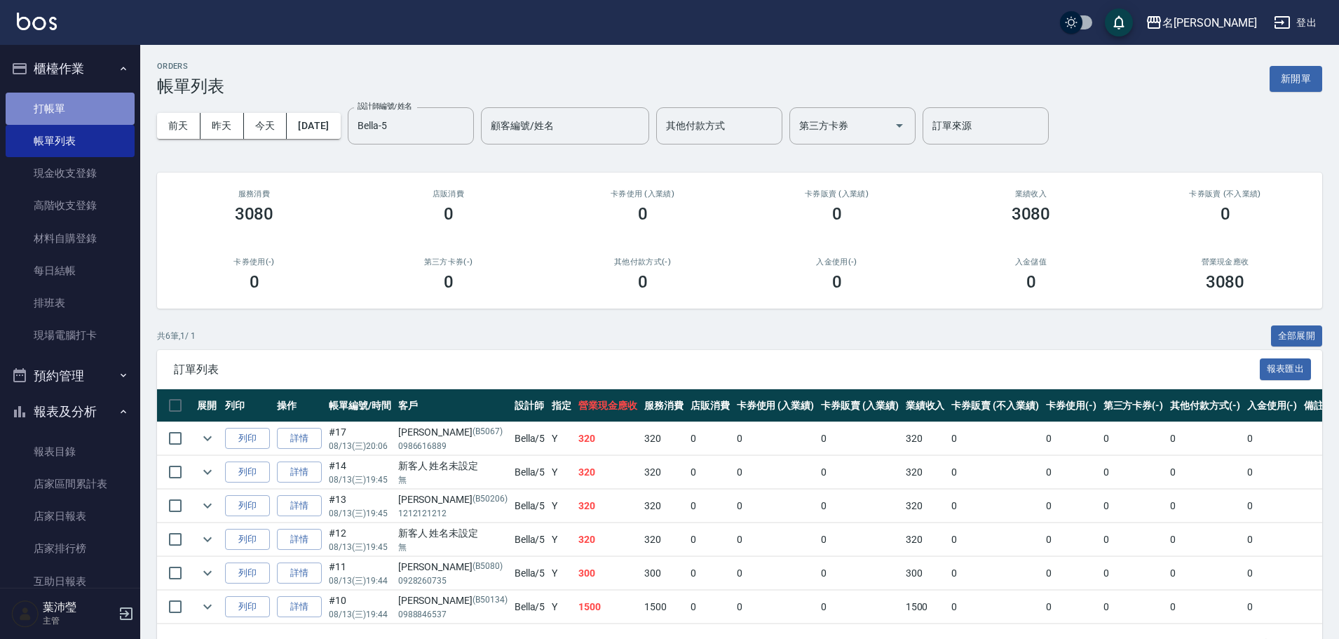
click at [90, 100] on link "打帳單" at bounding box center [70, 109] width 129 height 32
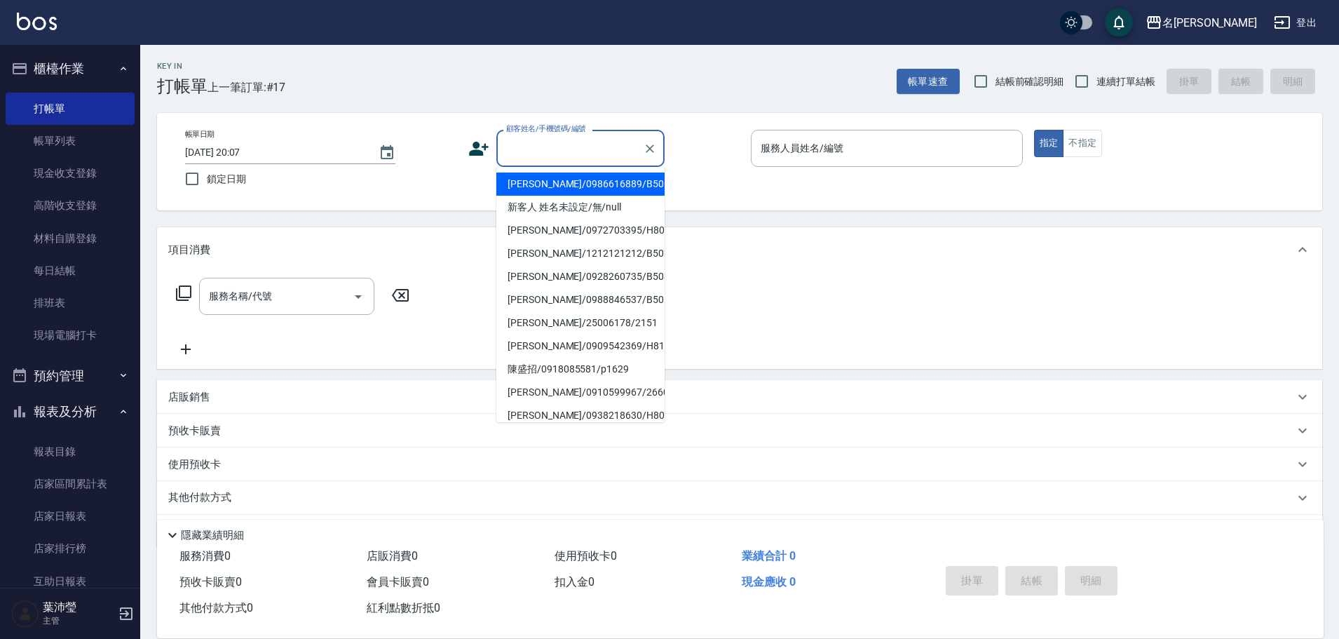
click at [570, 136] on input "顧客姓名/手機號碼/編號" at bounding box center [570, 148] width 135 height 25
drag, startPoint x: 573, startPoint y: 205, endPoint x: 734, endPoint y: 184, distance: 162.5
click at [578, 205] on li "新客人 姓名未設定/無/null" at bounding box center [580, 207] width 168 height 23
type input "新客人 姓名未設定/無/null"
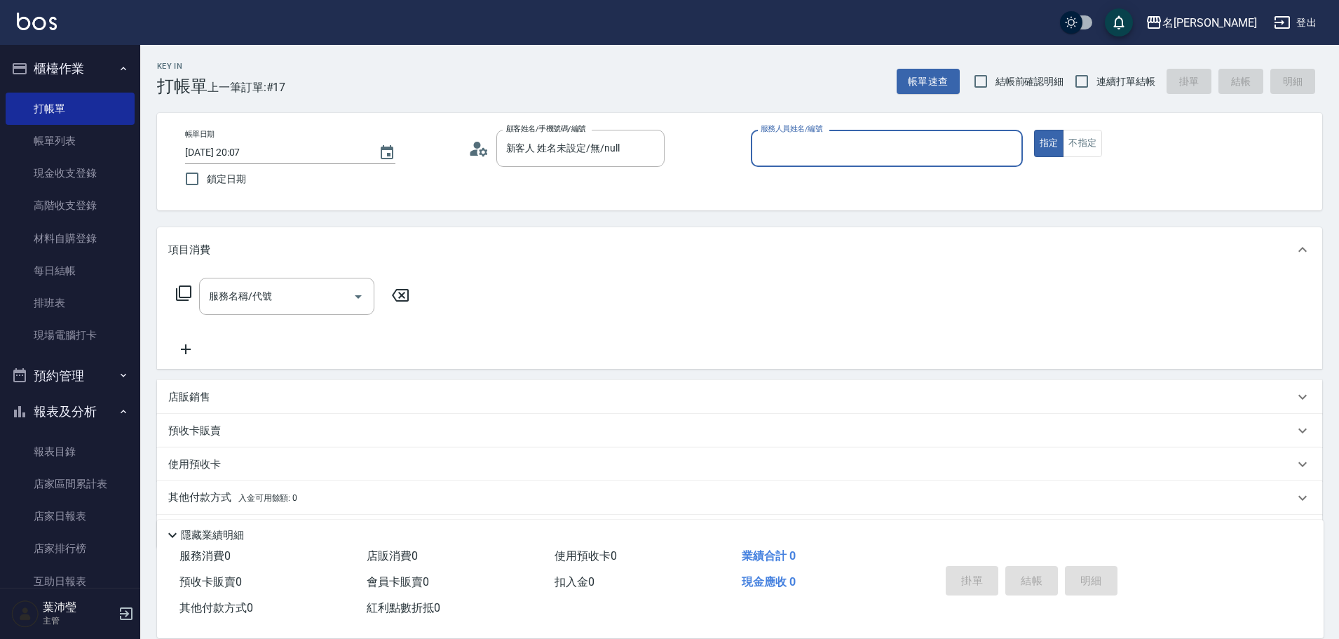
click at [775, 152] on input "服務人員姓名/編號" at bounding box center [886, 148] width 259 height 25
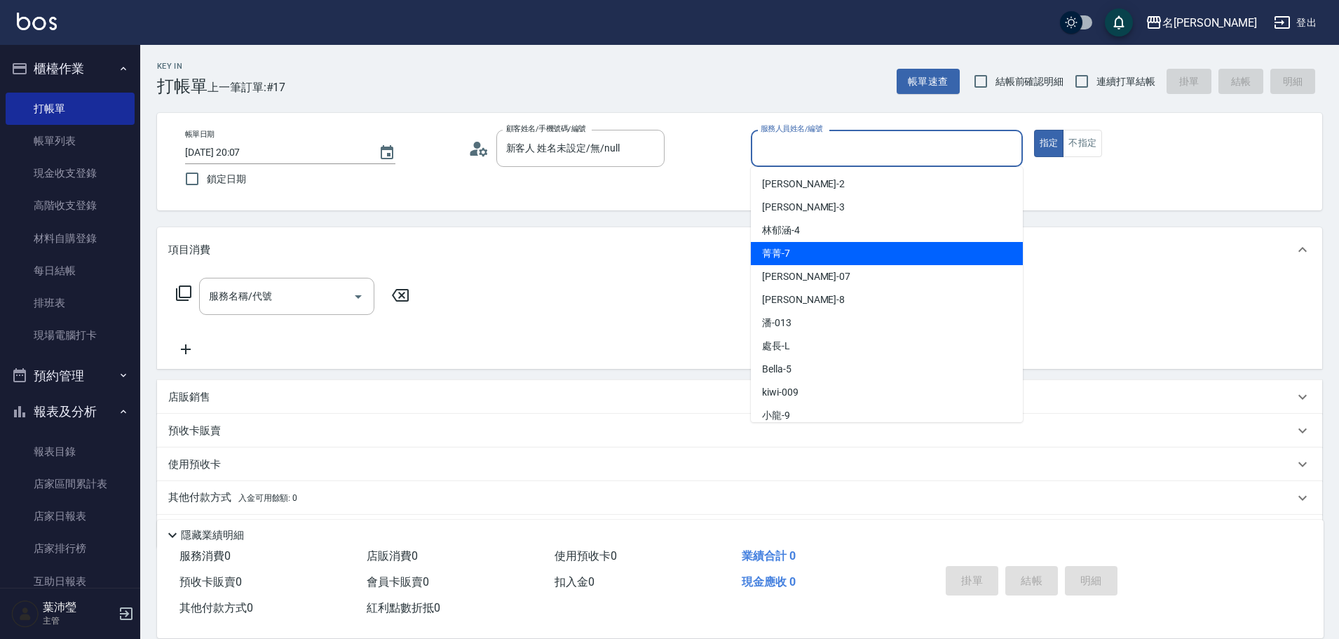
scroll to position [210, 0]
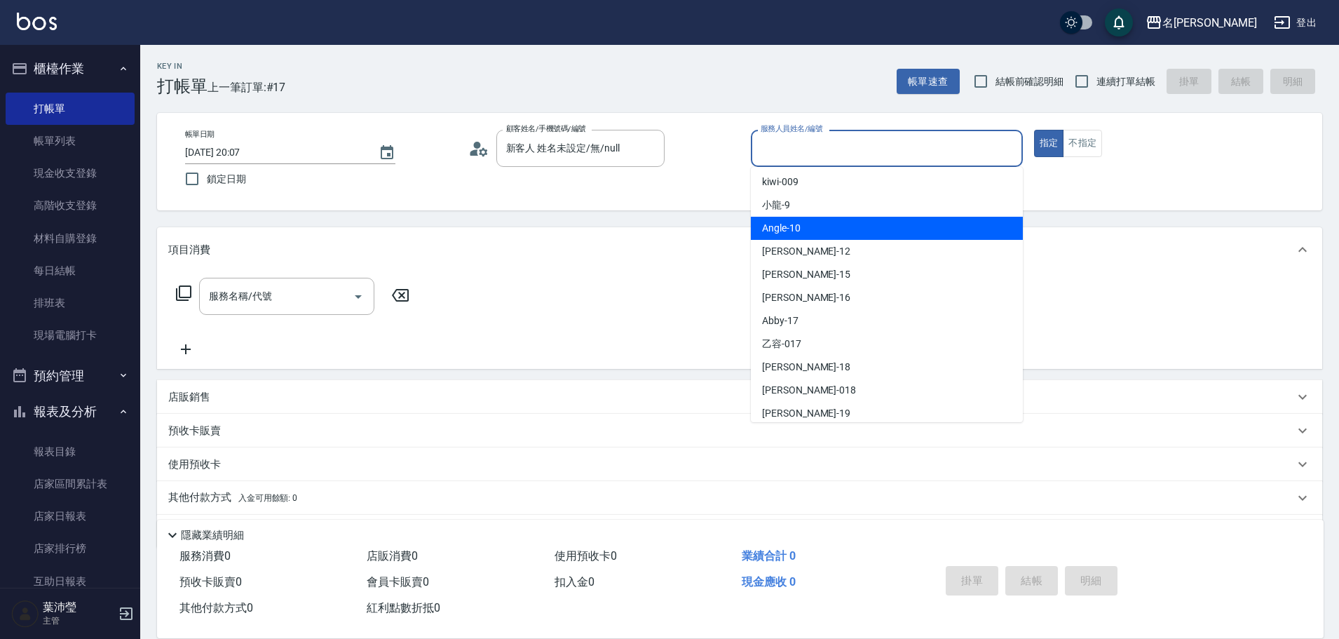
click at [781, 235] on span "Angle -10" at bounding box center [781, 228] width 39 height 15
type input "Angle-10"
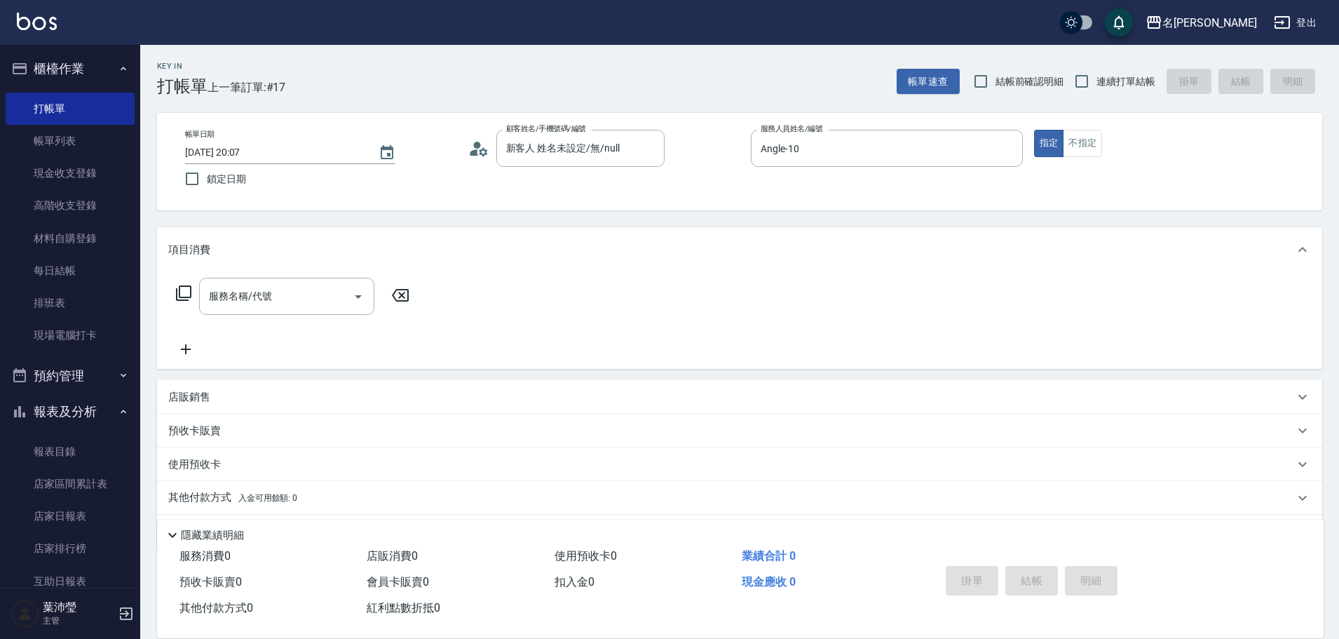
click at [184, 290] on icon at bounding box center [183, 293] width 17 height 17
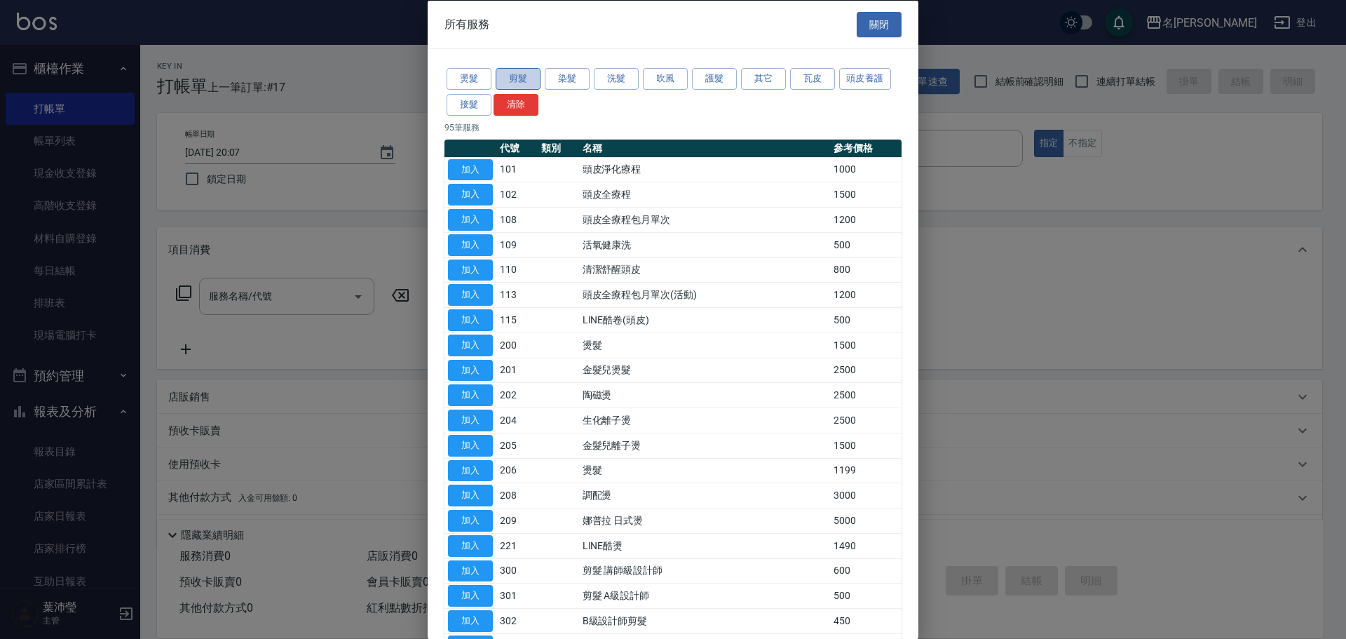
click at [527, 74] on button "剪髮" at bounding box center [518, 79] width 45 height 22
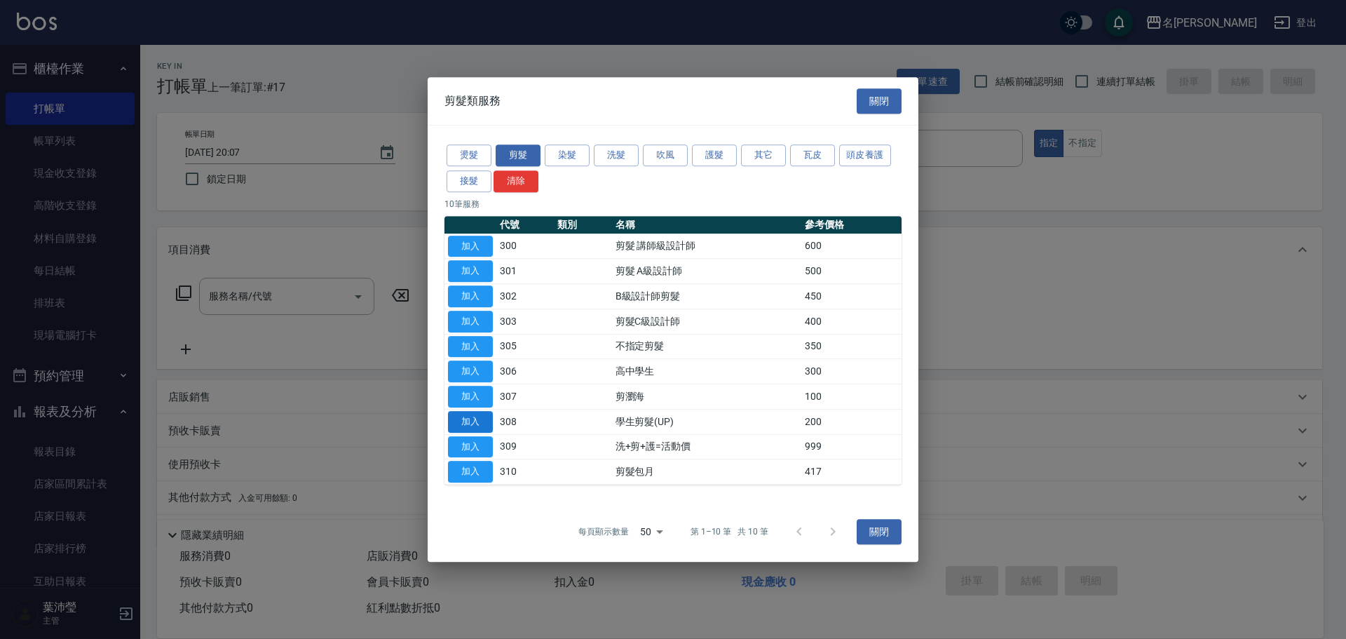
click at [466, 419] on button "加入" at bounding box center [470, 422] width 45 height 22
type input "學生剪髮(UP)(308)"
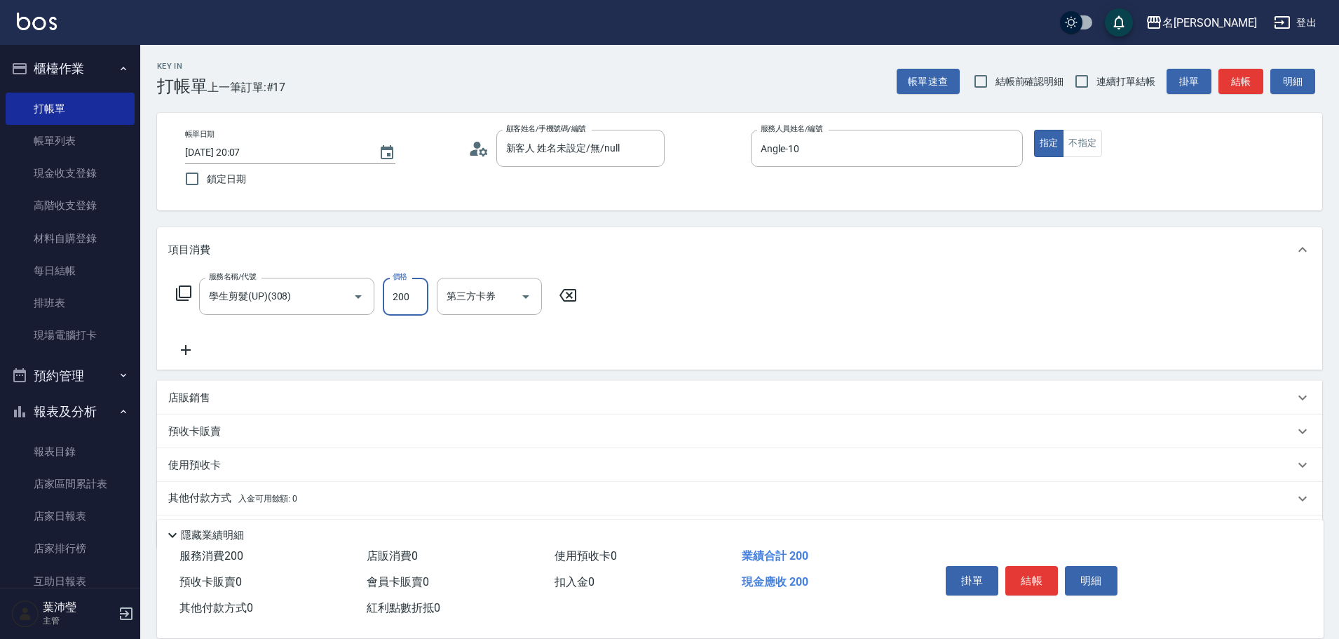
click at [400, 305] on input "200" at bounding box center [406, 297] width 46 height 38
type input "250"
click at [609, 353] on div "服務名稱/代號 學生剪髮(UP)(308) 服務名稱/代號 價格 250 價格 第三方卡券 第三方卡券" at bounding box center [739, 320] width 1165 height 97
click at [1033, 574] on button "結帳" at bounding box center [1031, 580] width 53 height 29
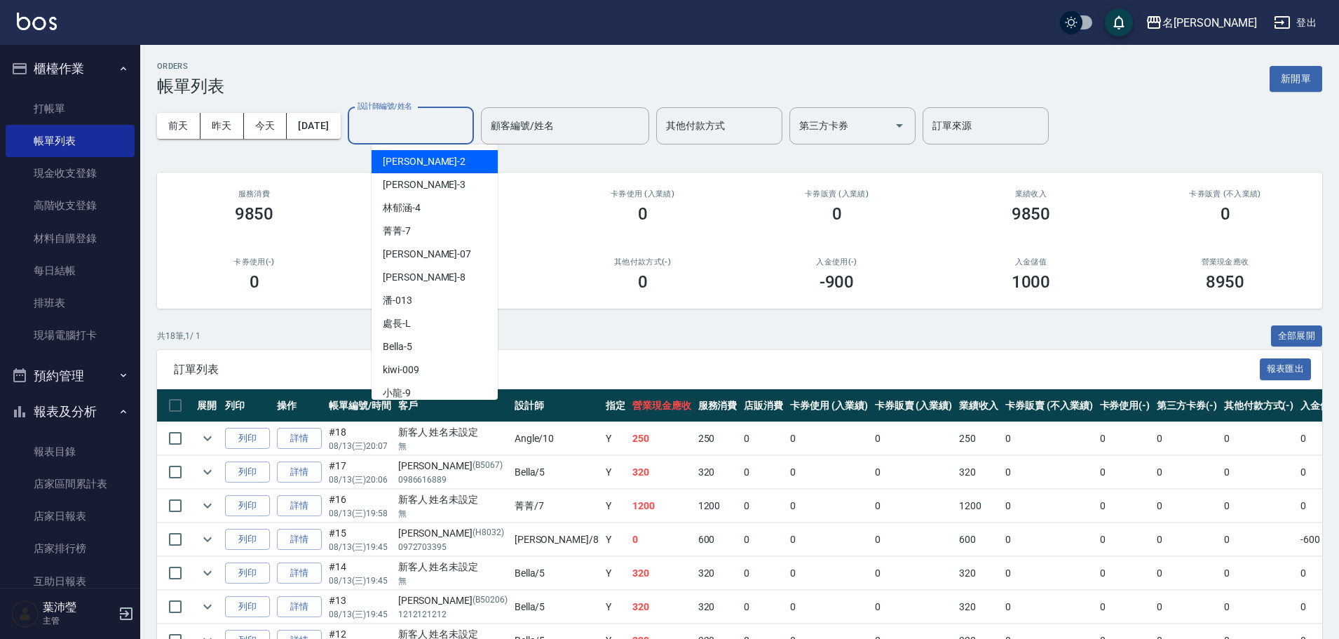
click at [398, 130] on input "設計師編號/姓名" at bounding box center [411, 126] width 114 height 25
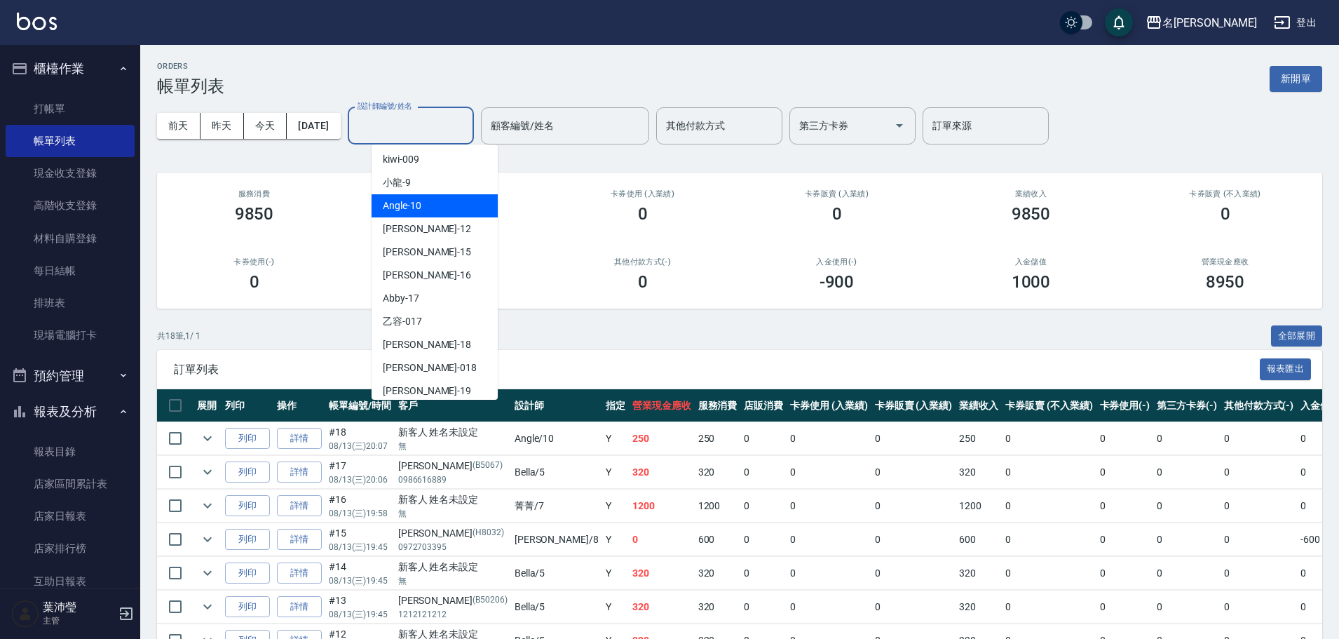
click at [387, 205] on span "Angle -10" at bounding box center [402, 205] width 39 height 15
type input "Angle-10"
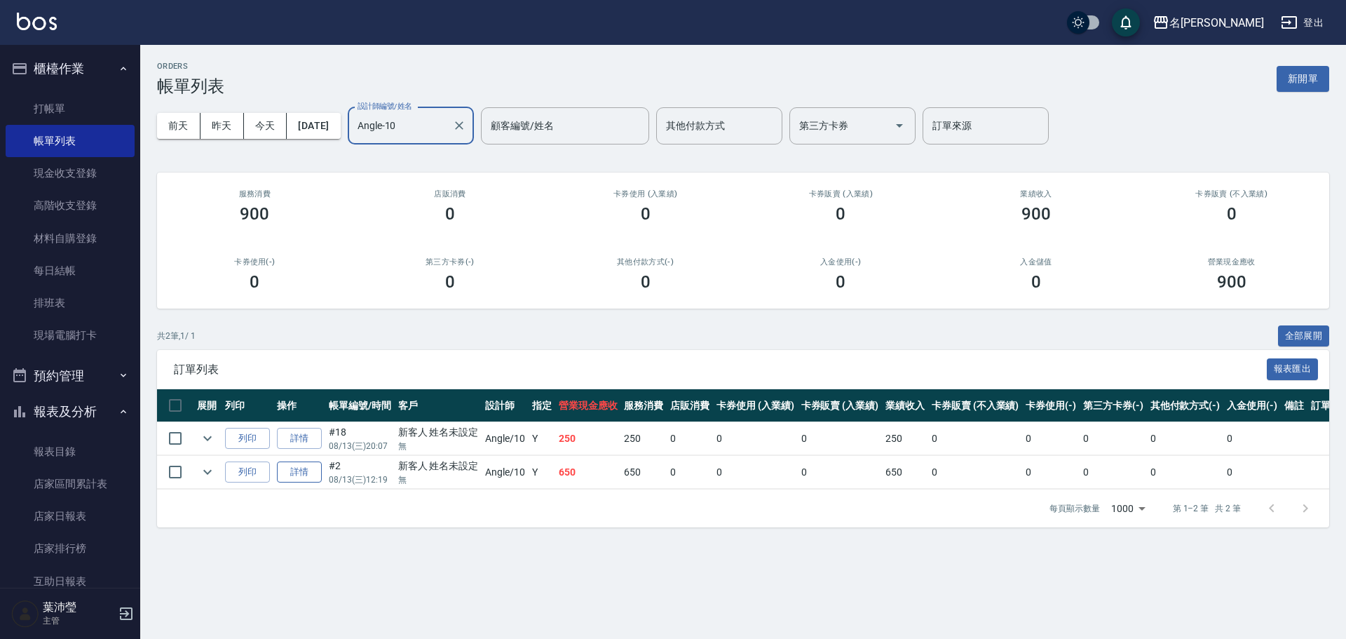
click at [299, 473] on link "詳情" at bounding box center [299, 472] width 45 height 22
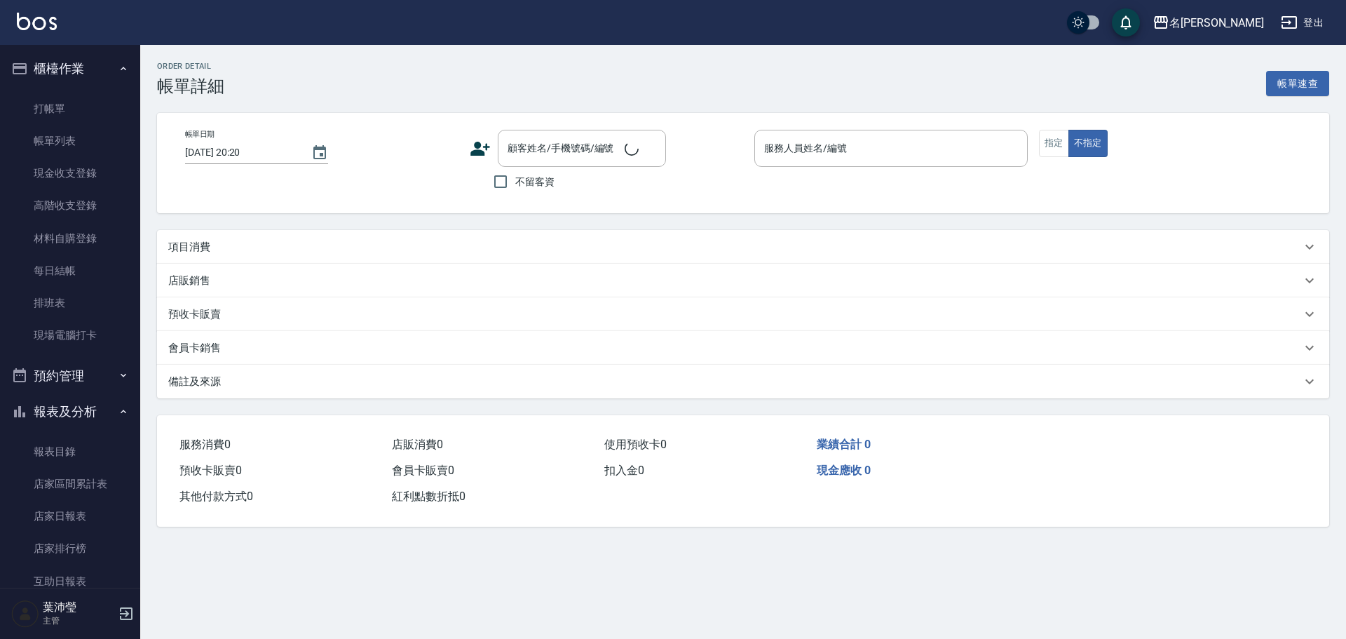
type input "[DATE] 12:19"
type input "Angle-10"
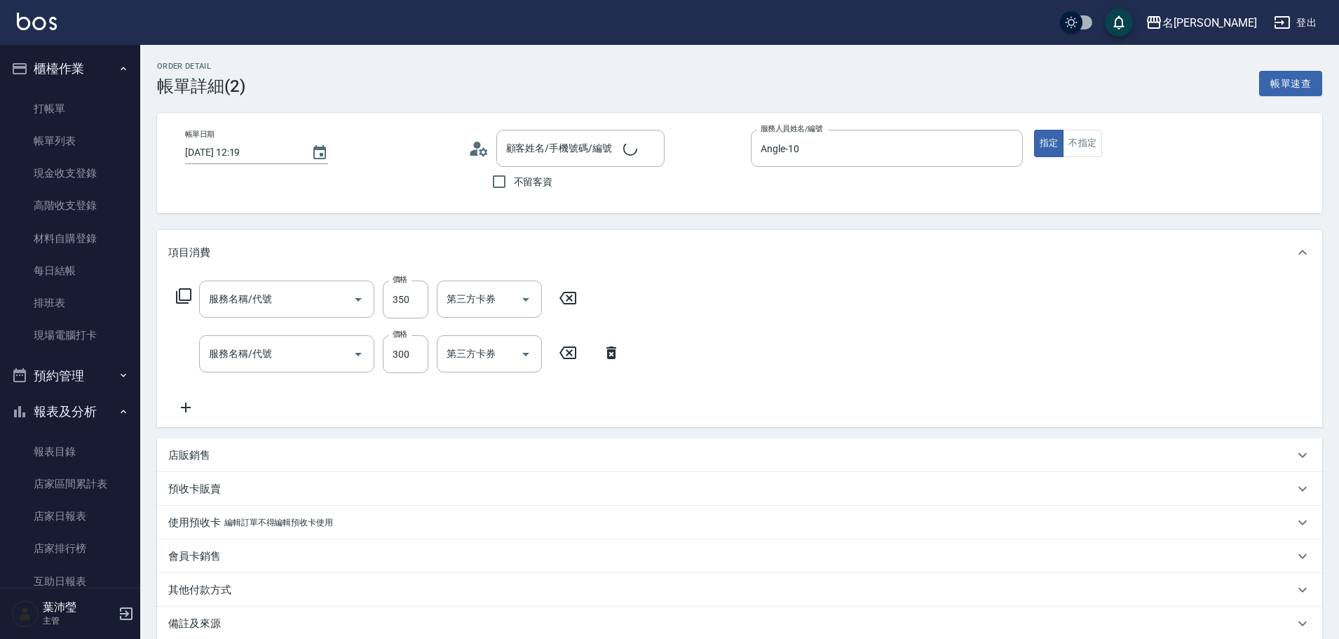
type input "新客人 姓名未設定/無/null"
type input "不指定剪髮(305)"
type input "洗髮(502)"
click at [396, 306] on input "350" at bounding box center [406, 299] width 46 height 38
type input "650"
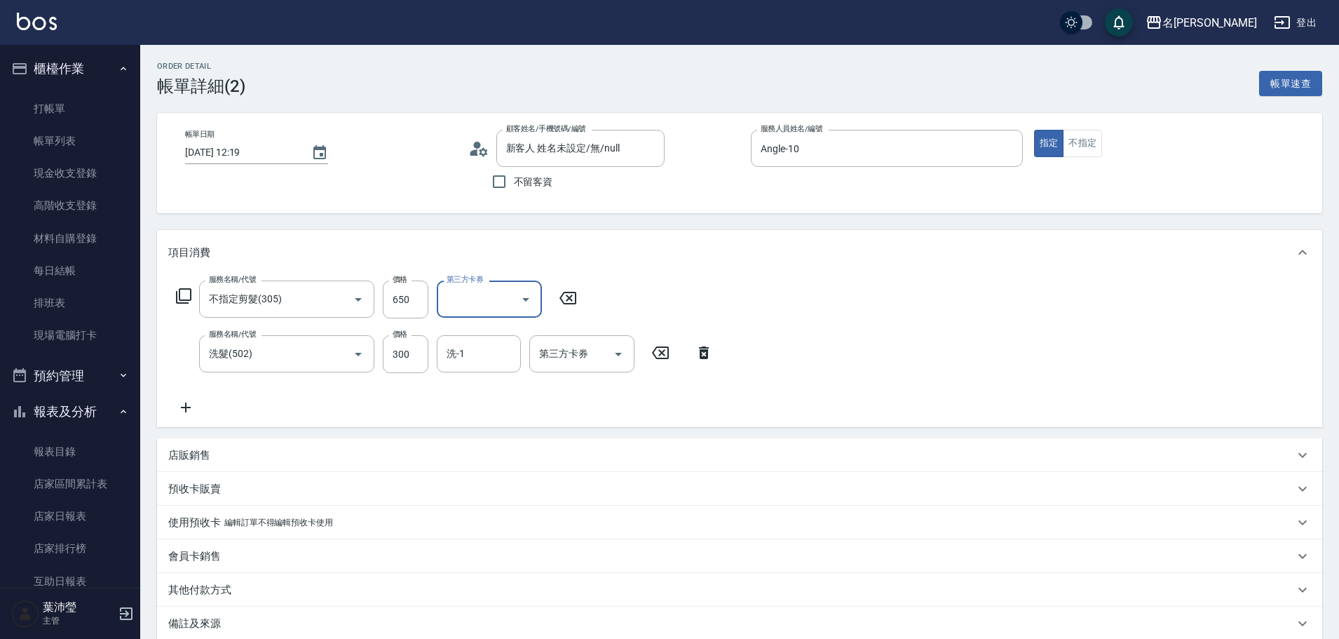
click at [706, 352] on icon at bounding box center [704, 352] width 10 height 13
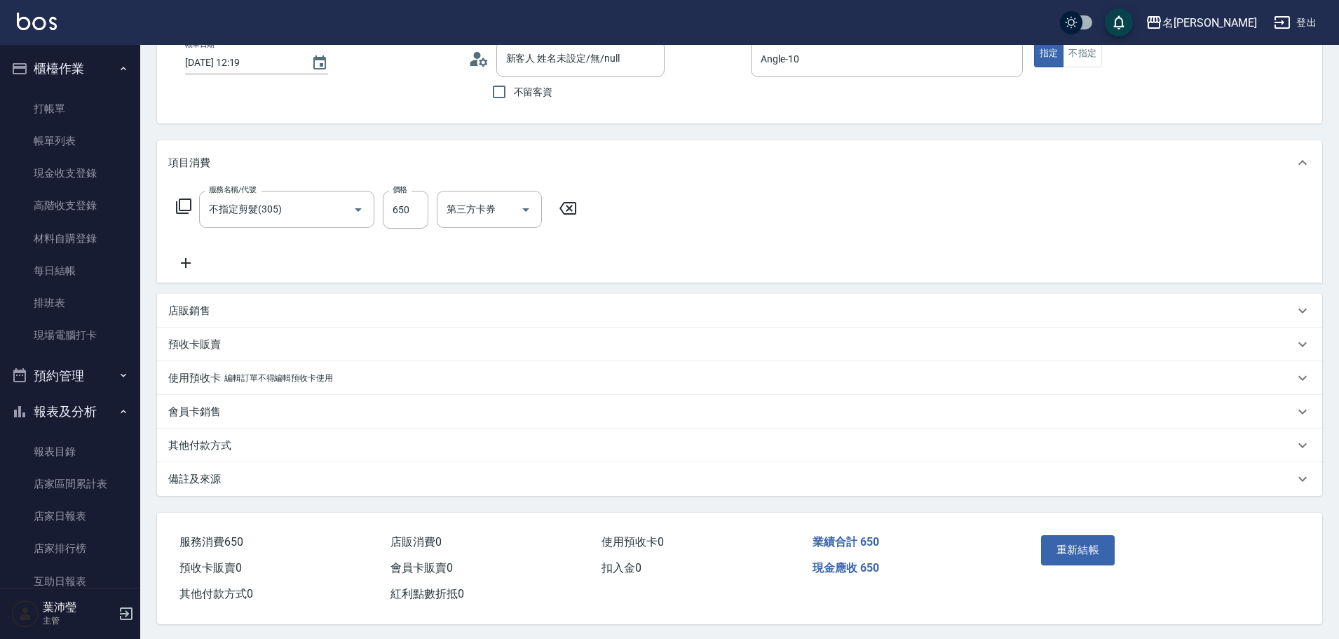
scroll to position [98, 0]
click at [1063, 539] on button "重新結帳" at bounding box center [1078, 547] width 74 height 29
click at [1074, 541] on div "重新結帳" at bounding box center [1099, 557] width 127 height 61
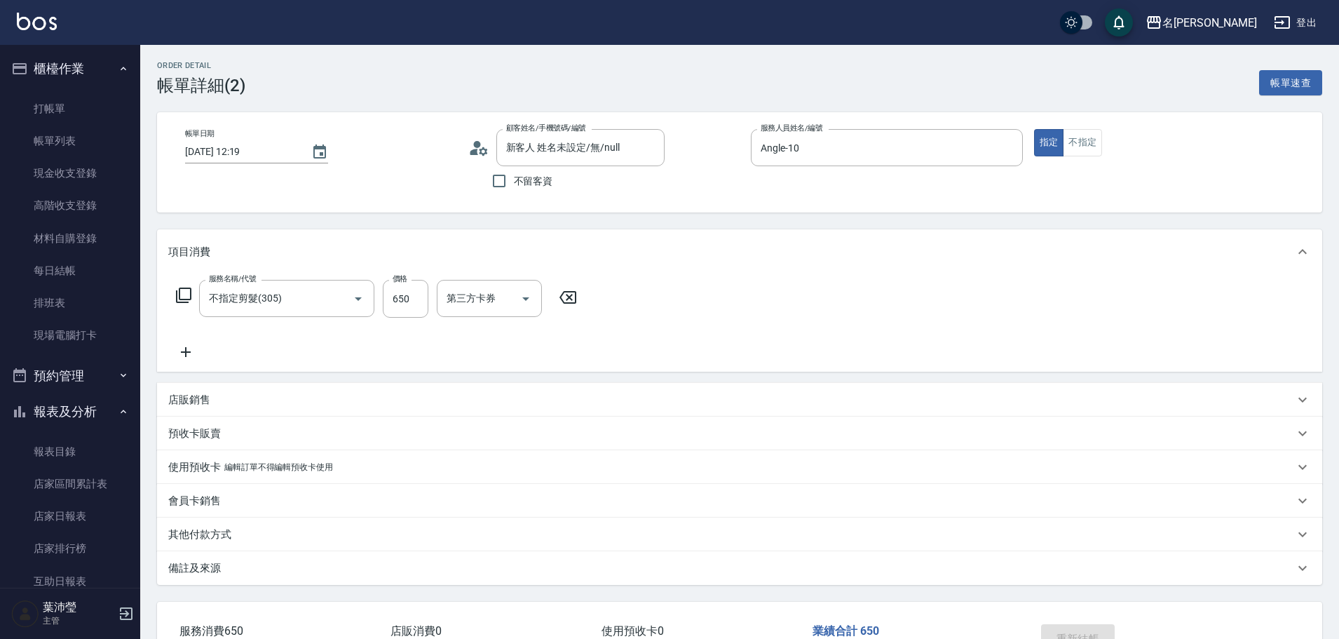
scroll to position [0, 0]
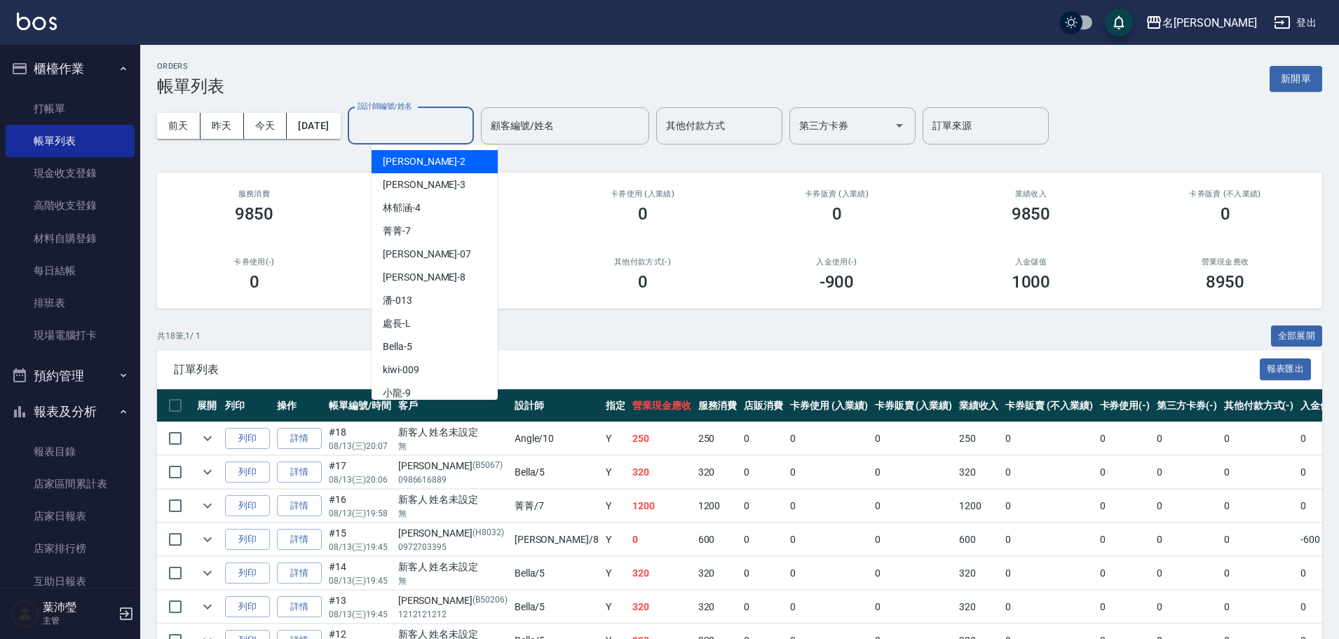
click at [408, 127] on input "設計師編號/姓名" at bounding box center [411, 126] width 114 height 25
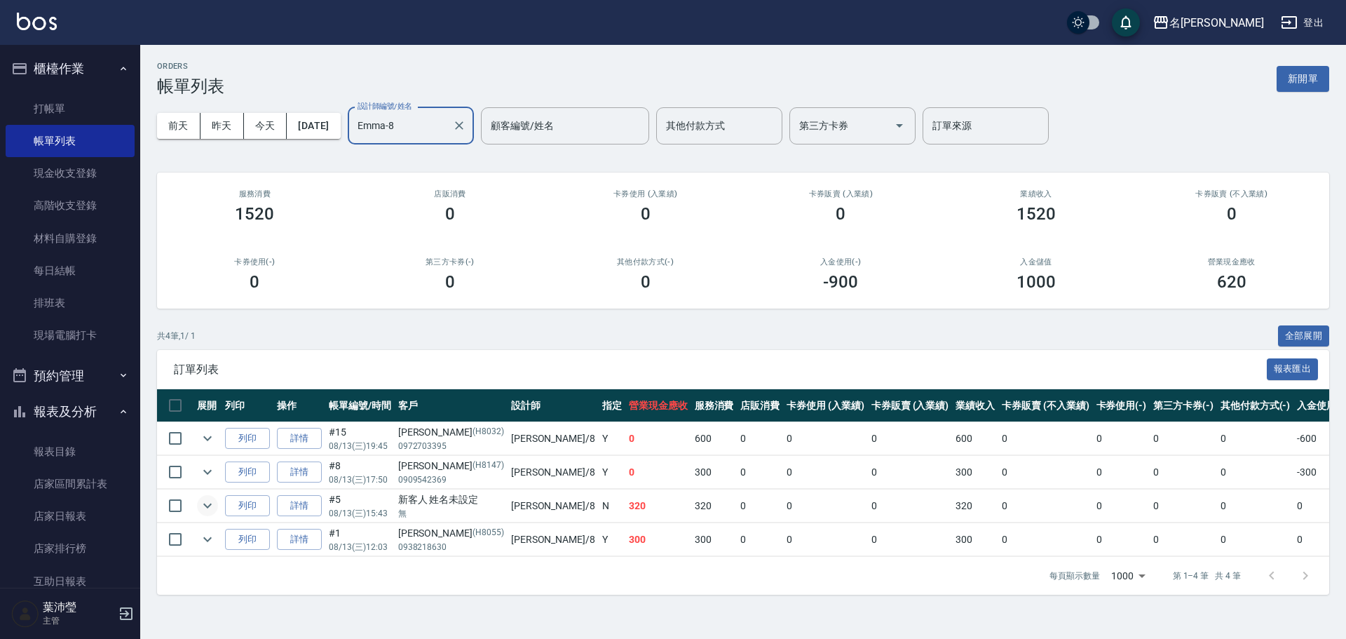
type input "Emma-8"
click at [204, 506] on icon "expand row" at bounding box center [207, 505] width 17 height 17
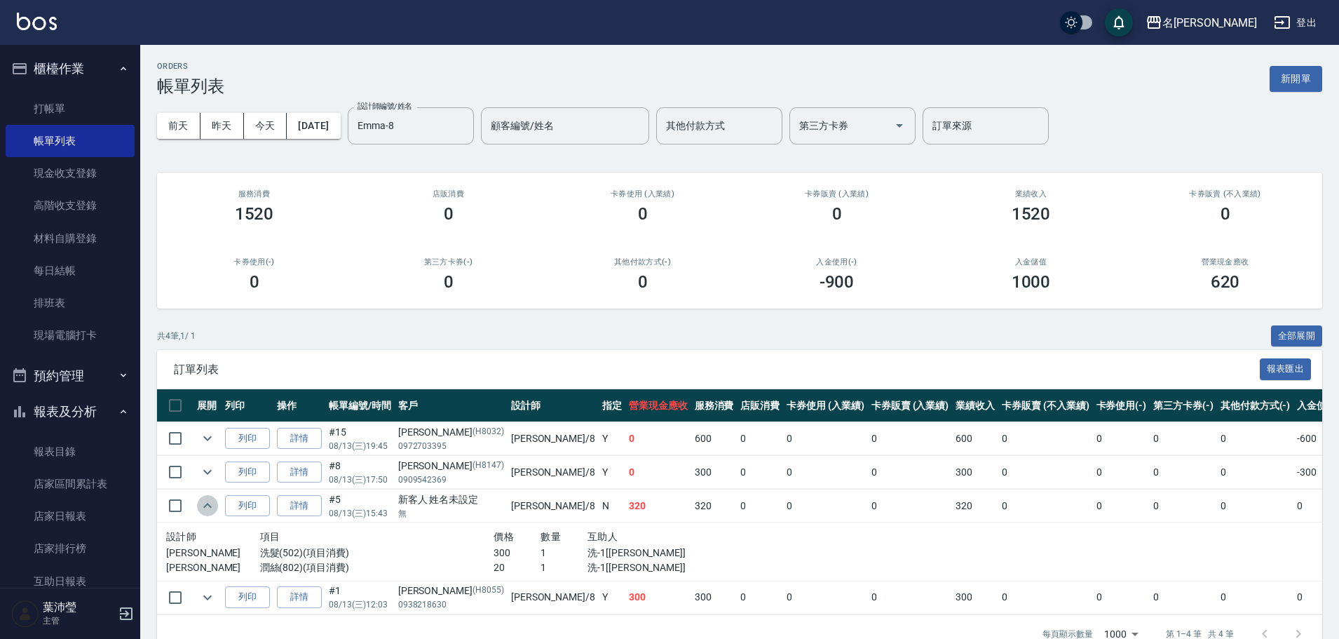
click at [204, 506] on icon "expand row" at bounding box center [207, 505] width 8 height 5
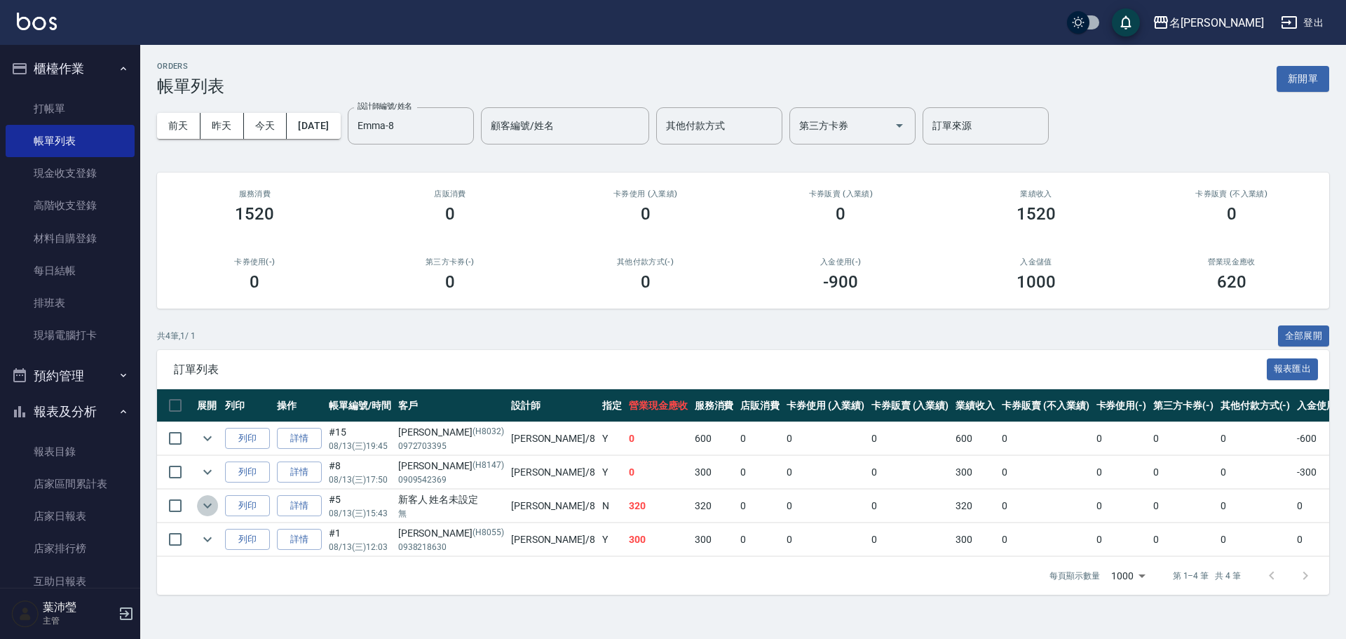
click at [211, 503] on icon "expand row" at bounding box center [207, 505] width 8 height 5
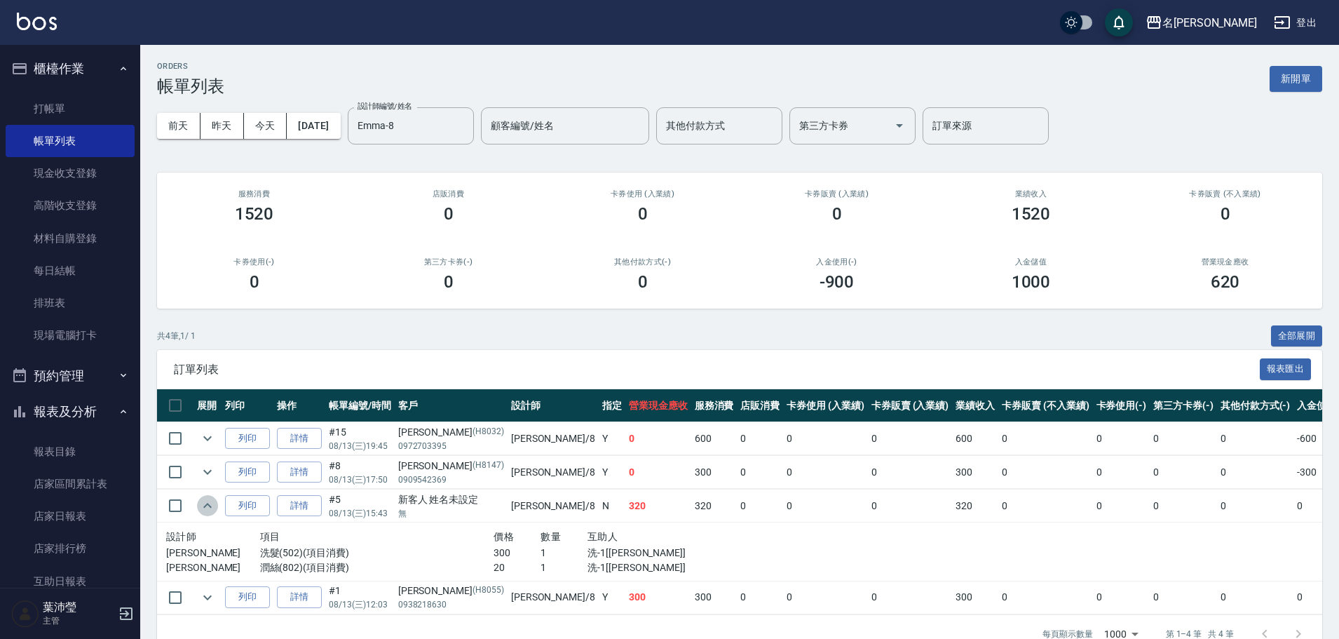
click at [211, 503] on icon "expand row" at bounding box center [207, 505] width 17 height 17
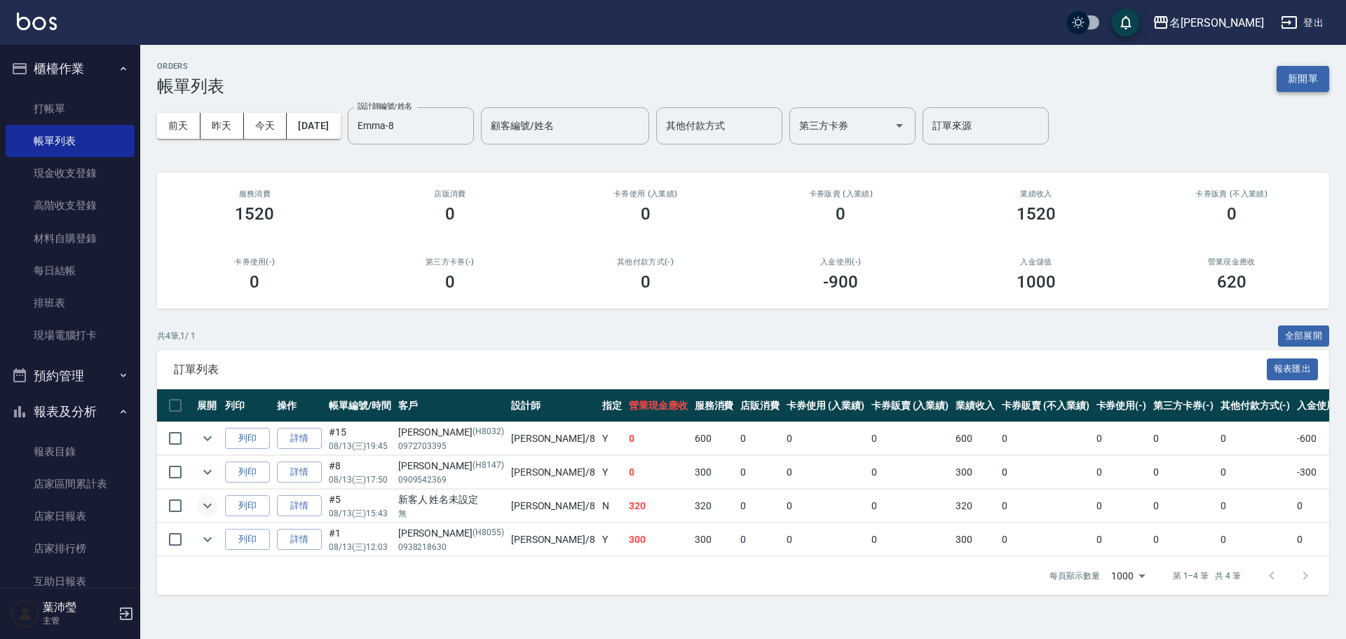
click at [1292, 88] on button "新開單" at bounding box center [1303, 79] width 53 height 26
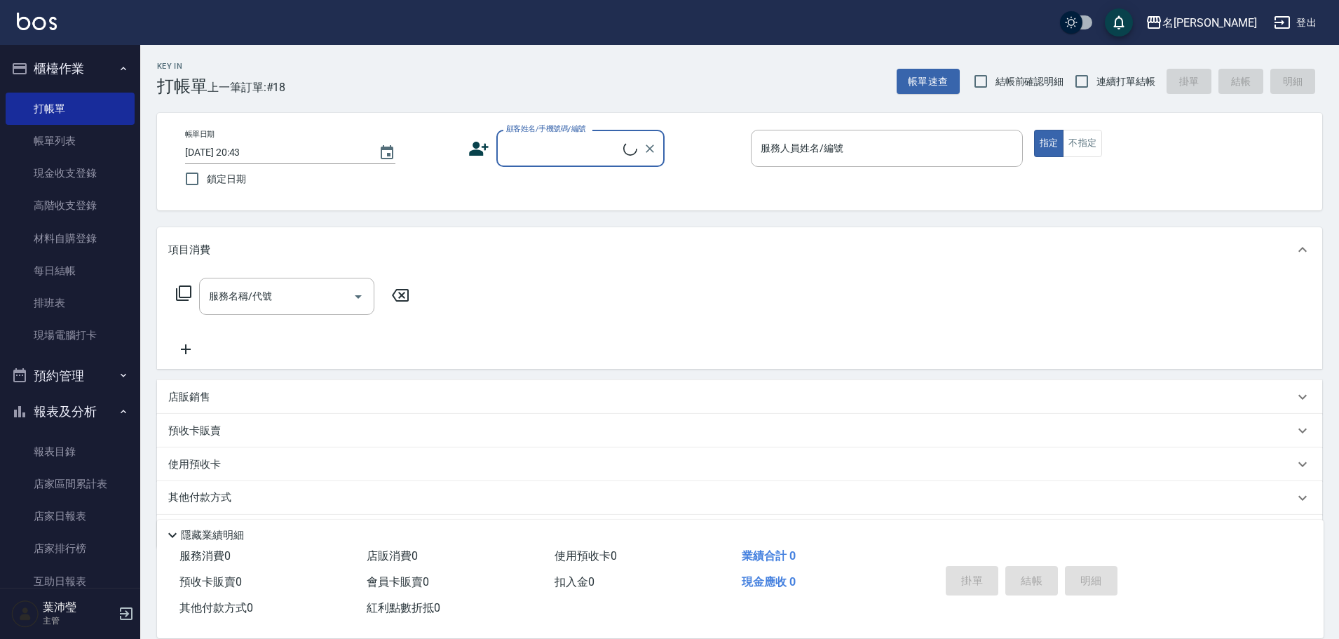
click at [605, 158] on input "顧客姓名/手機號碼/編號" at bounding box center [563, 148] width 121 height 25
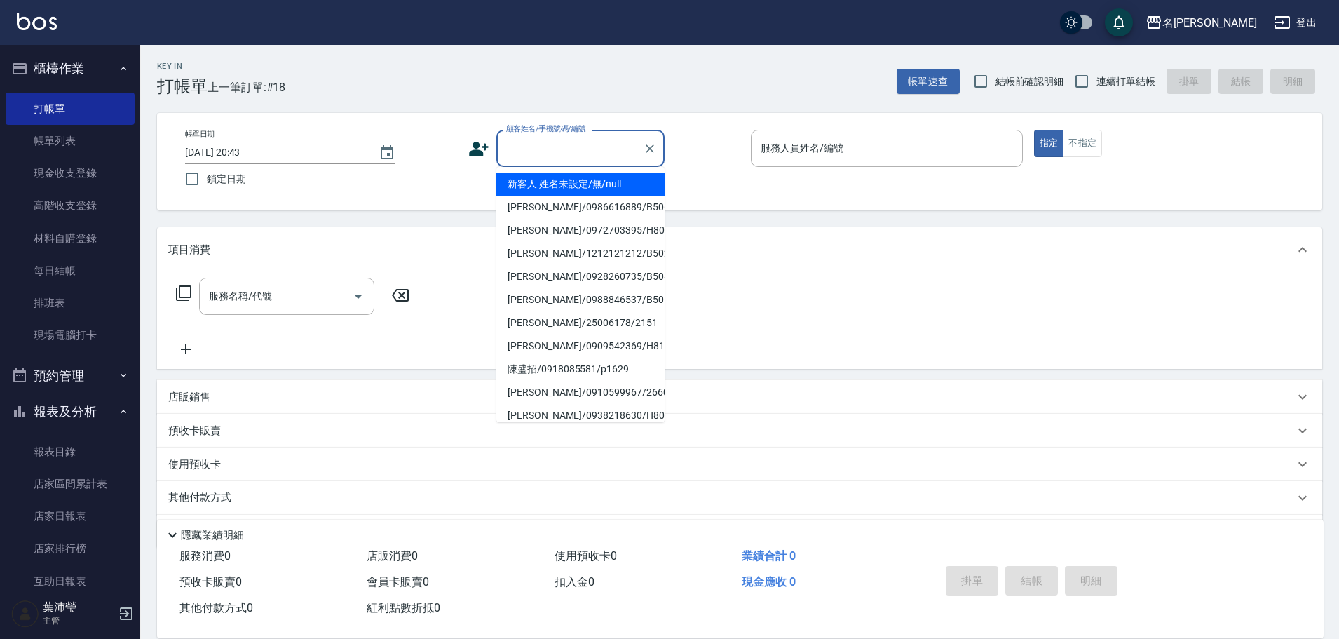
click at [608, 189] on li "新客人 姓名未設定/無/null" at bounding box center [580, 183] width 168 height 23
type input "新客人 姓名未設定/無/null"
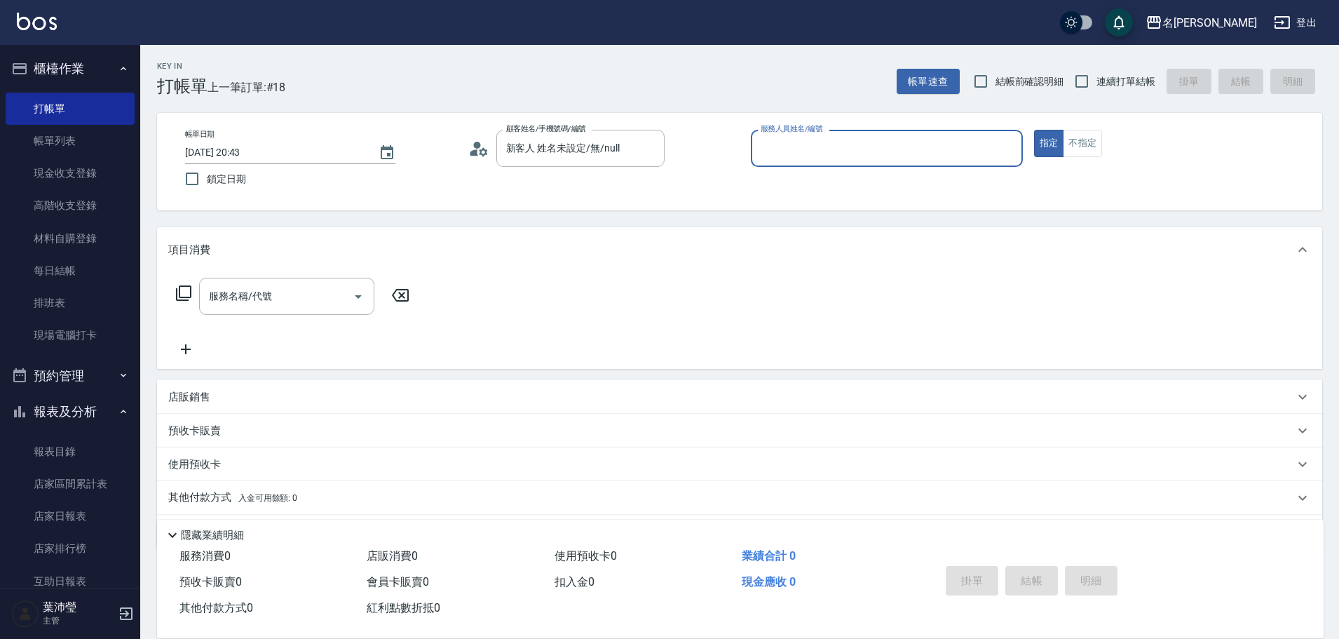
click at [794, 161] on div "服務人員姓名/編號" at bounding box center [887, 148] width 272 height 37
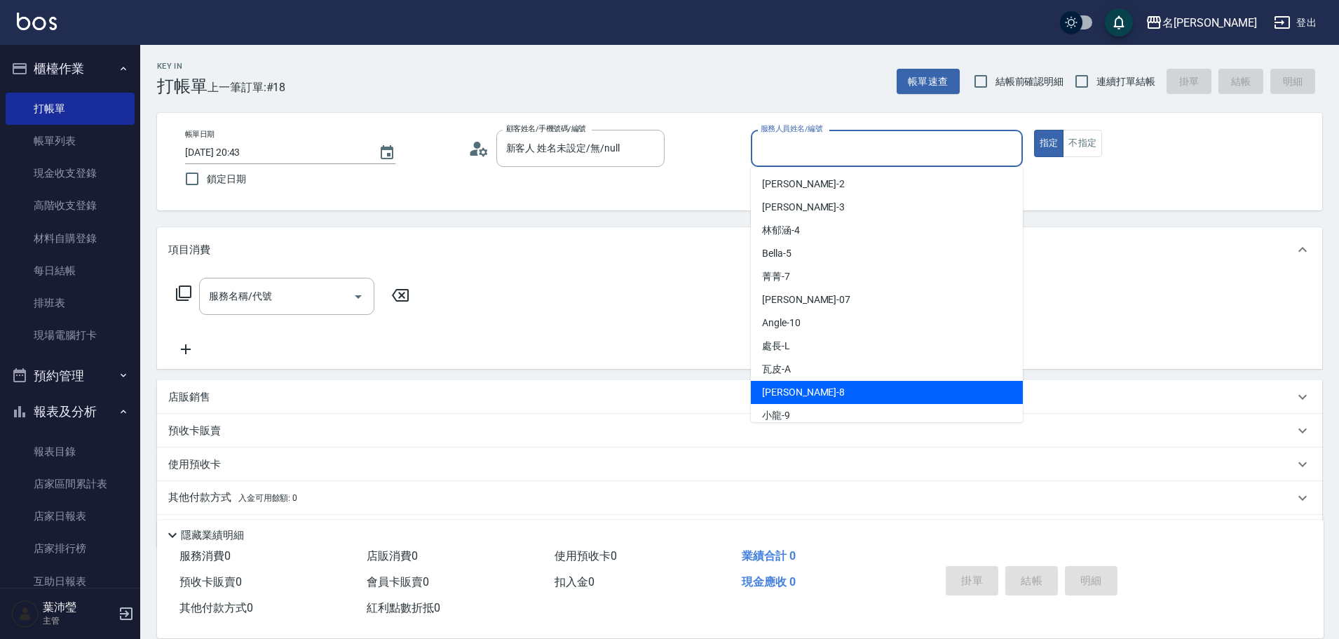
click at [806, 381] on div "Emma -8" at bounding box center [887, 392] width 272 height 23
type input "Emma-8"
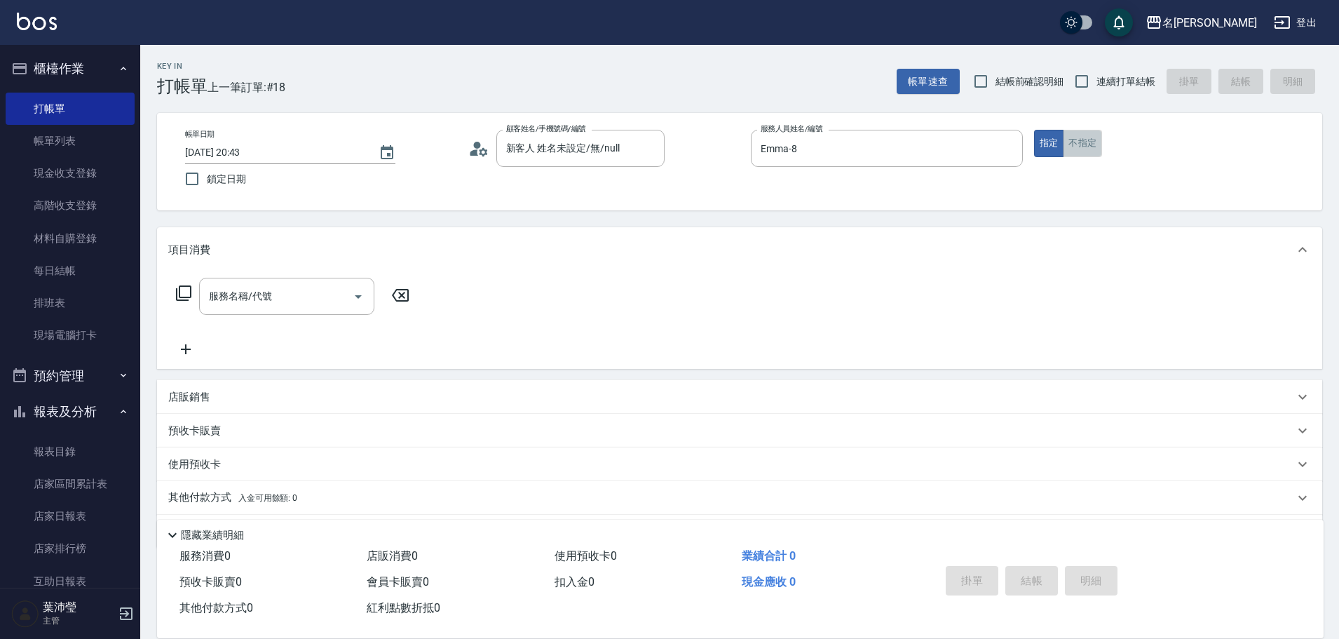
click at [1071, 140] on button "不指定" at bounding box center [1082, 143] width 39 height 27
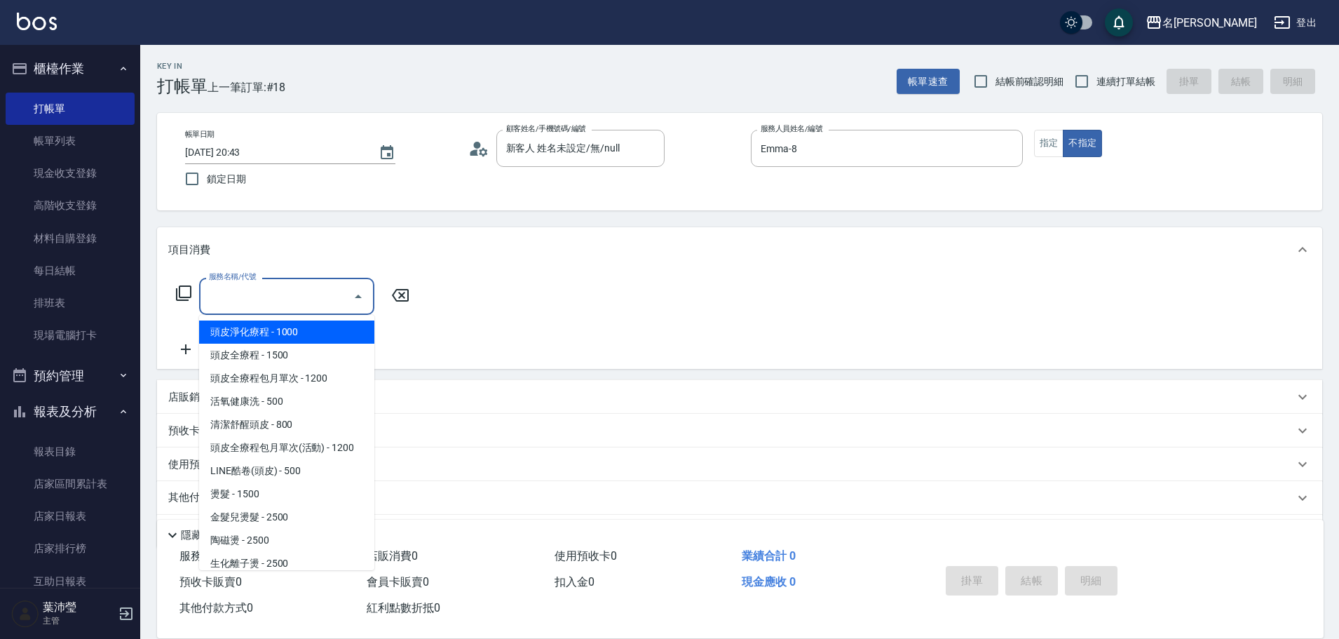
click at [295, 294] on input "服務名稱/代號" at bounding box center [276, 296] width 142 height 25
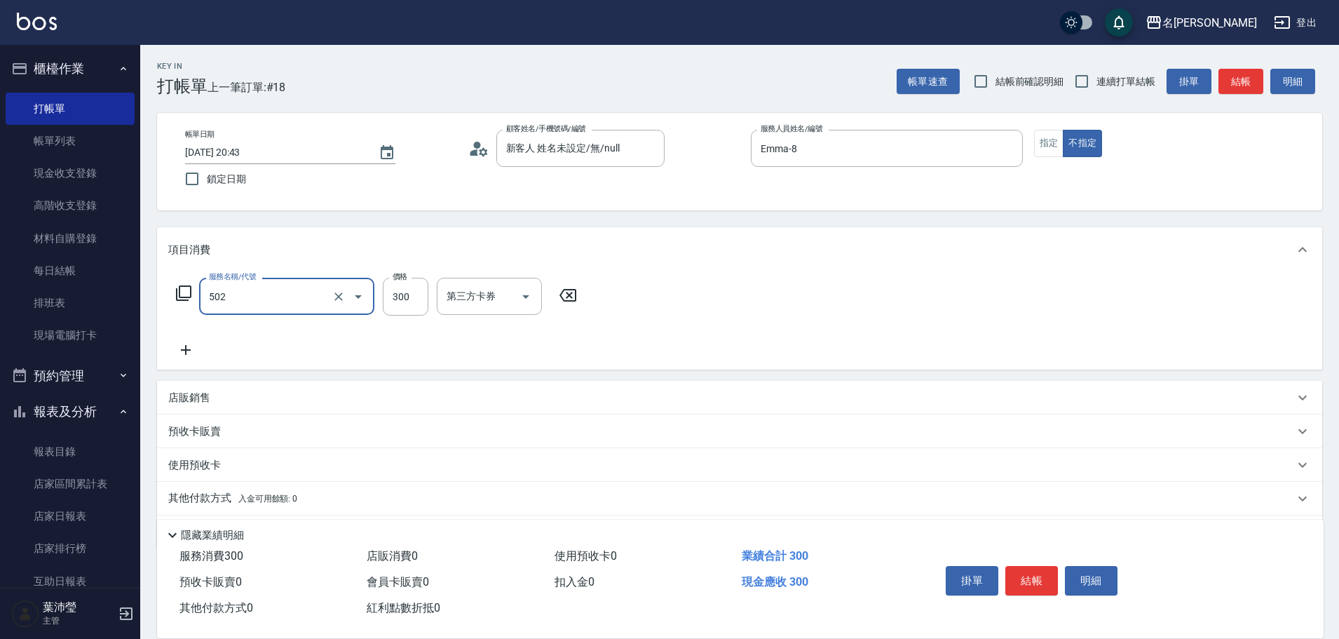
type input "洗髮(502)"
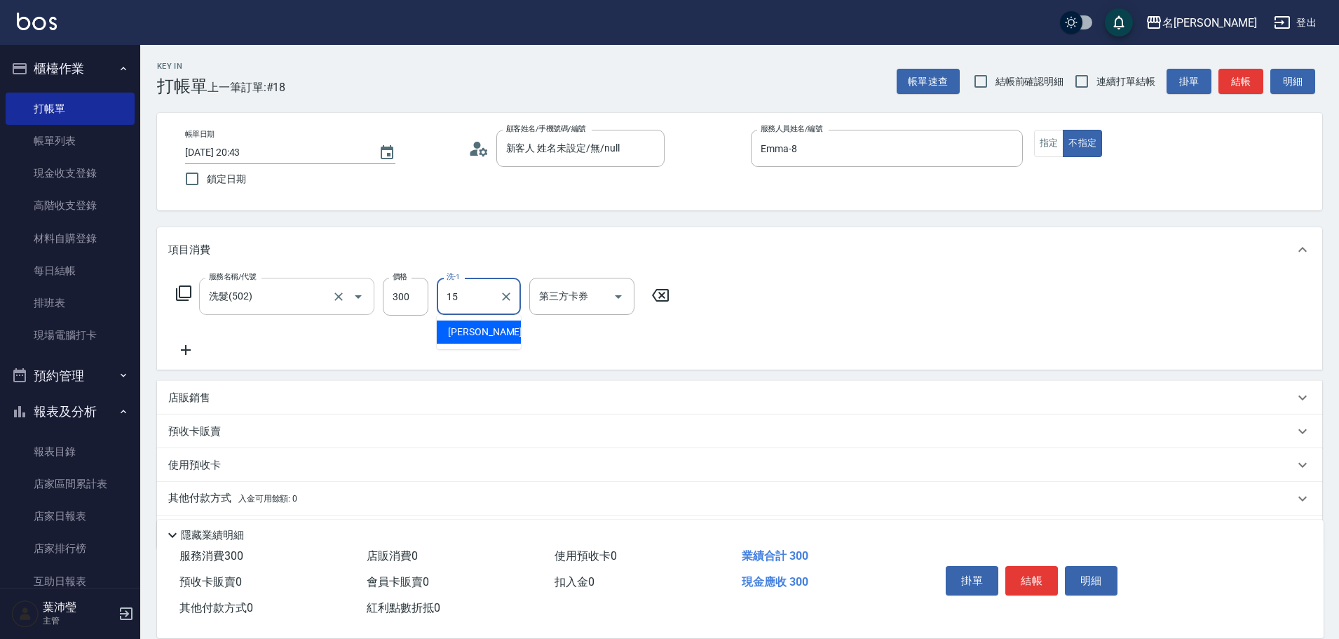
type input "慈均-15"
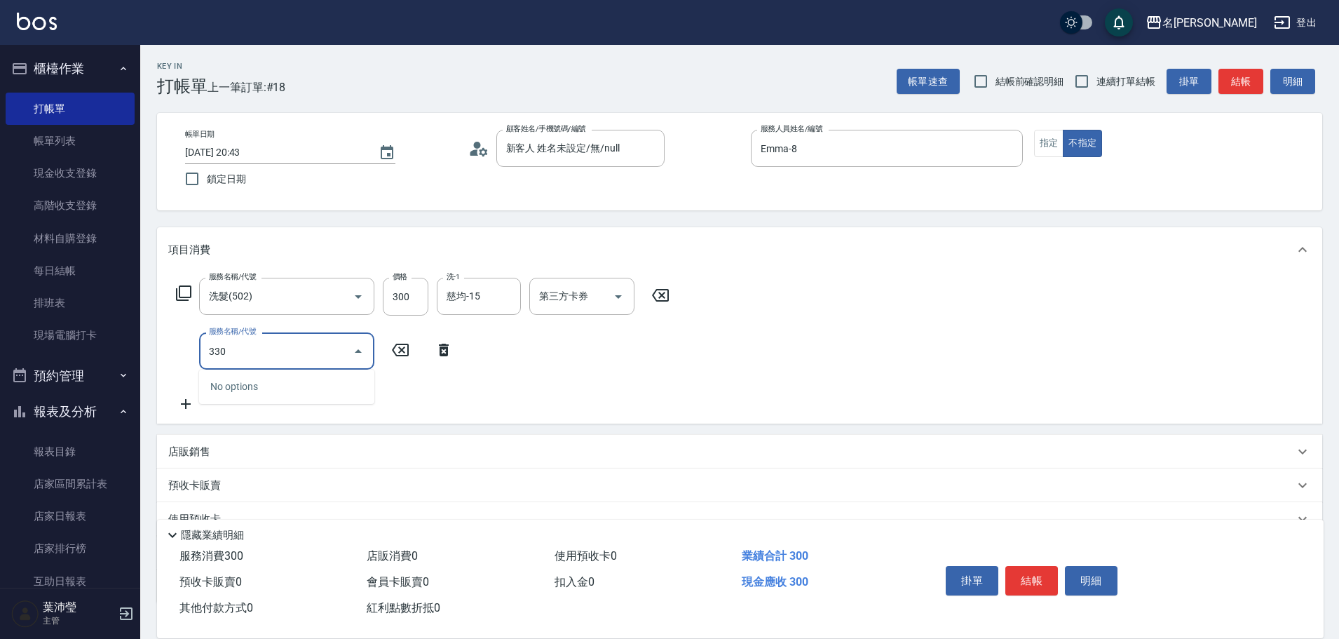
drag, startPoint x: 275, startPoint y: 349, endPoint x: 173, endPoint y: 358, distance: 102.1
click at [173, 358] on div "服務名稱/代號 330 服務名稱/代號" at bounding box center [314, 350] width 293 height 37
type input "剪髮C級設計師(303)"
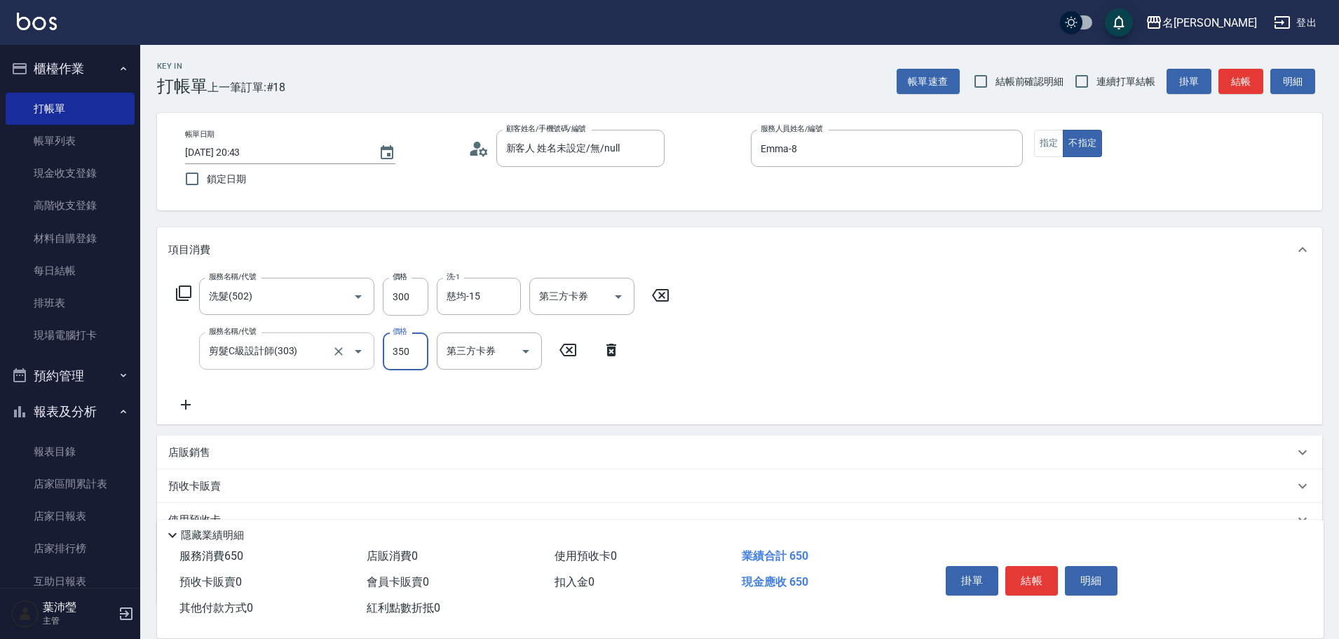
type input "350"
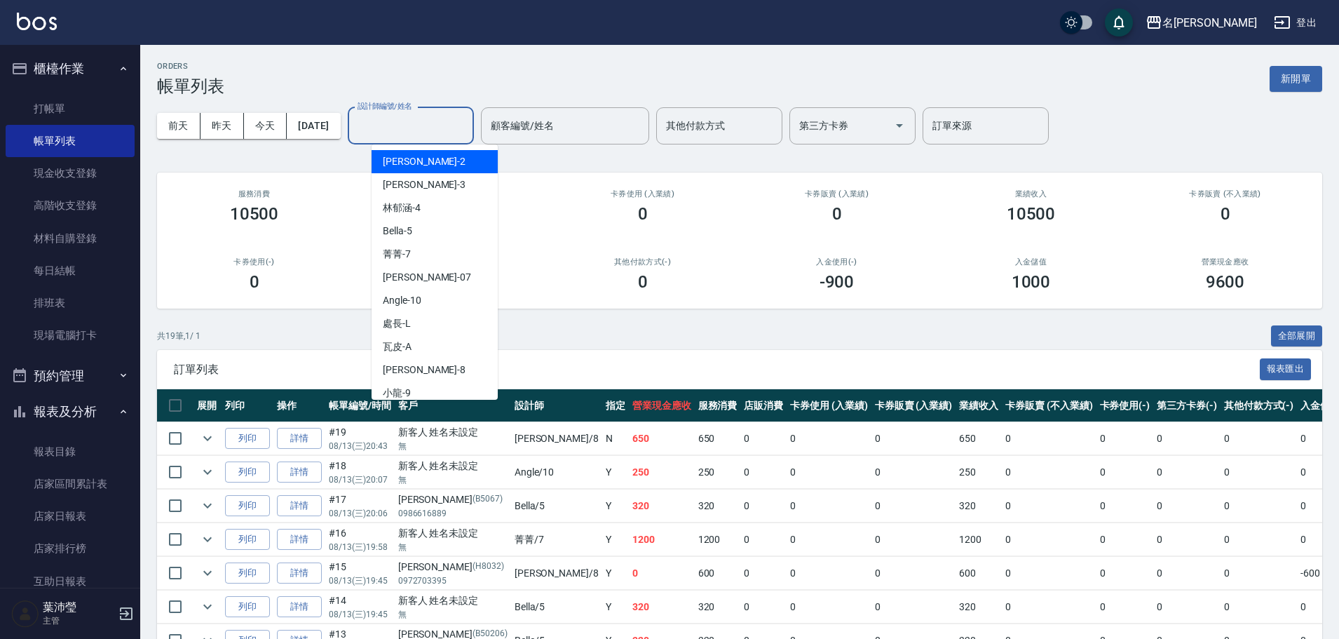
click at [468, 125] on input "設計師編號/姓名" at bounding box center [411, 126] width 114 height 25
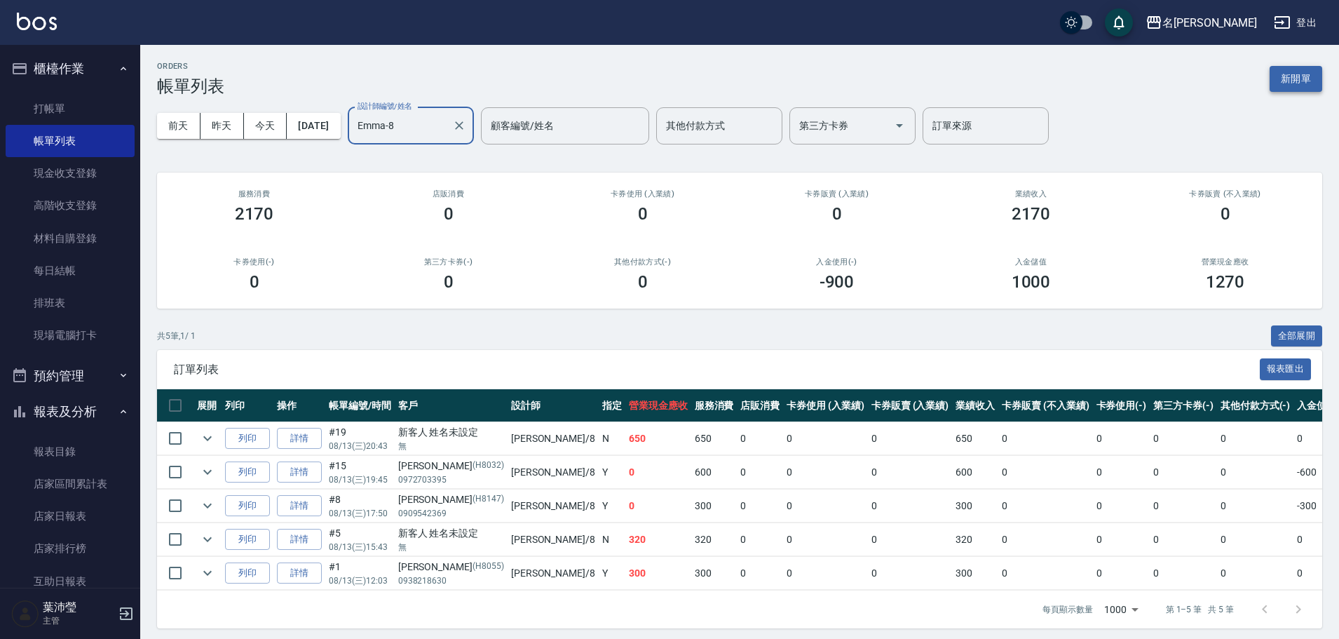
type input "Emma-8"
click at [1320, 72] on button "新開單" at bounding box center [1296, 79] width 53 height 26
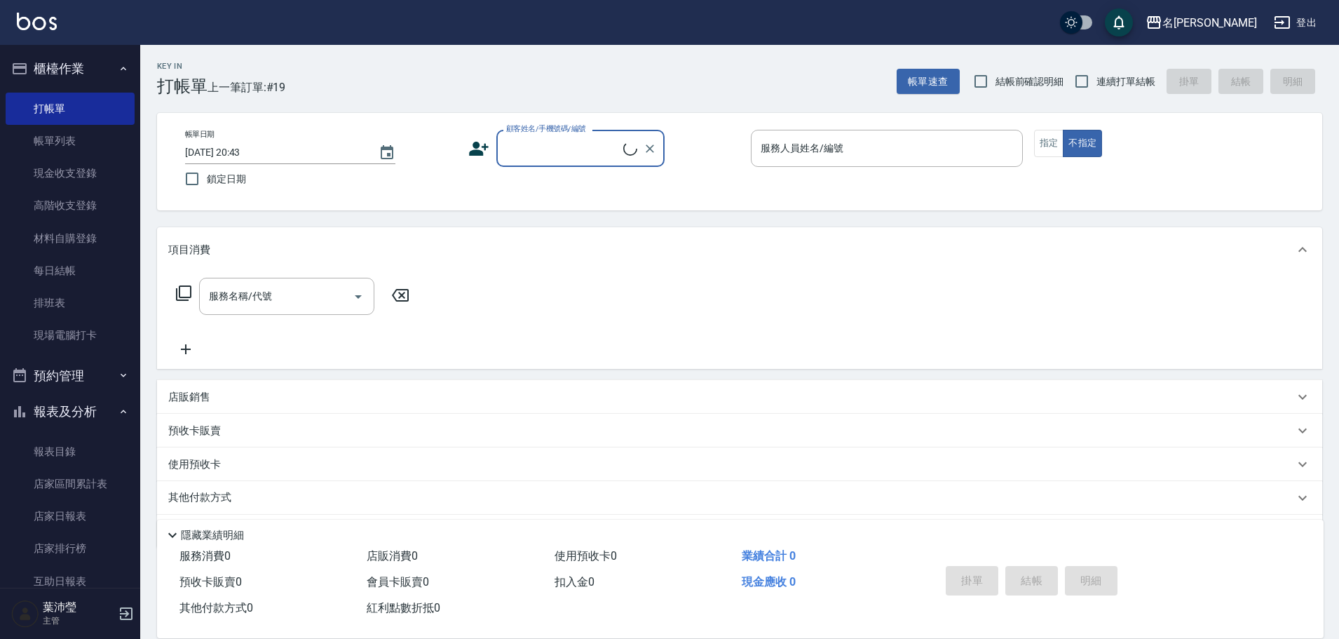
click at [554, 152] on input "顧客姓名/手機號碼/編號" at bounding box center [563, 148] width 121 height 25
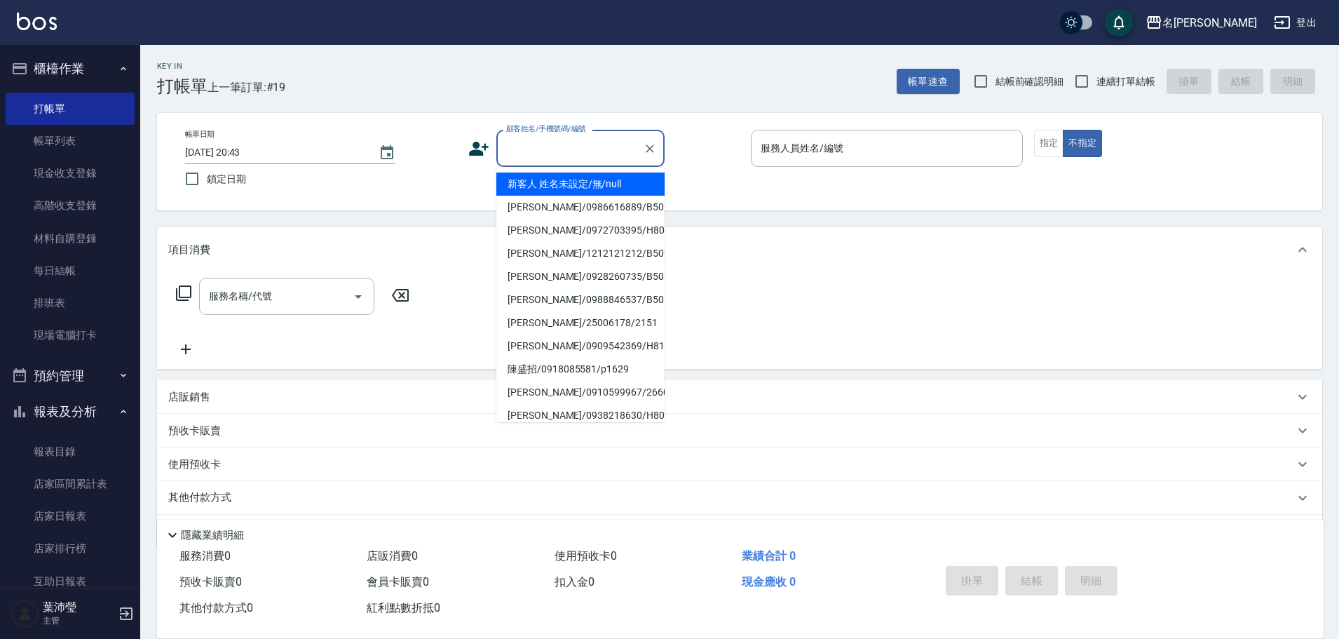
click at [566, 187] on li "新客人 姓名未設定/無/null" at bounding box center [580, 183] width 168 height 23
type input "新客人 姓名未設定/無/null"
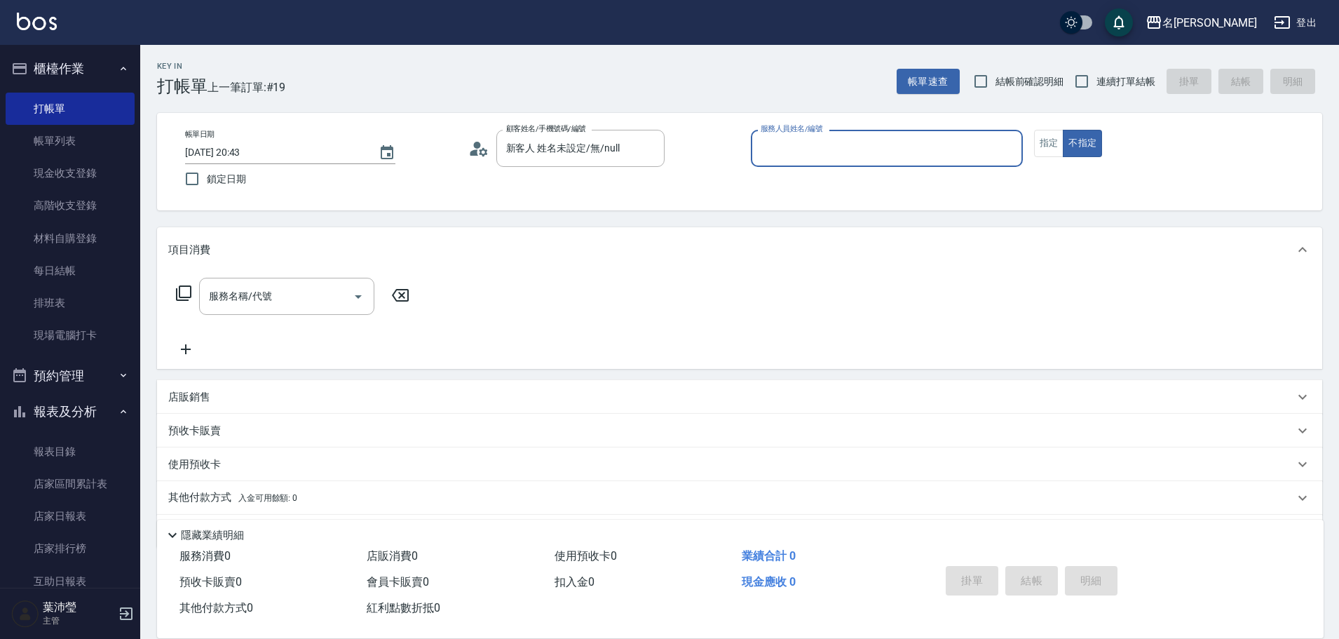
click at [802, 161] on div "服務人員姓名/編號" at bounding box center [887, 148] width 272 height 37
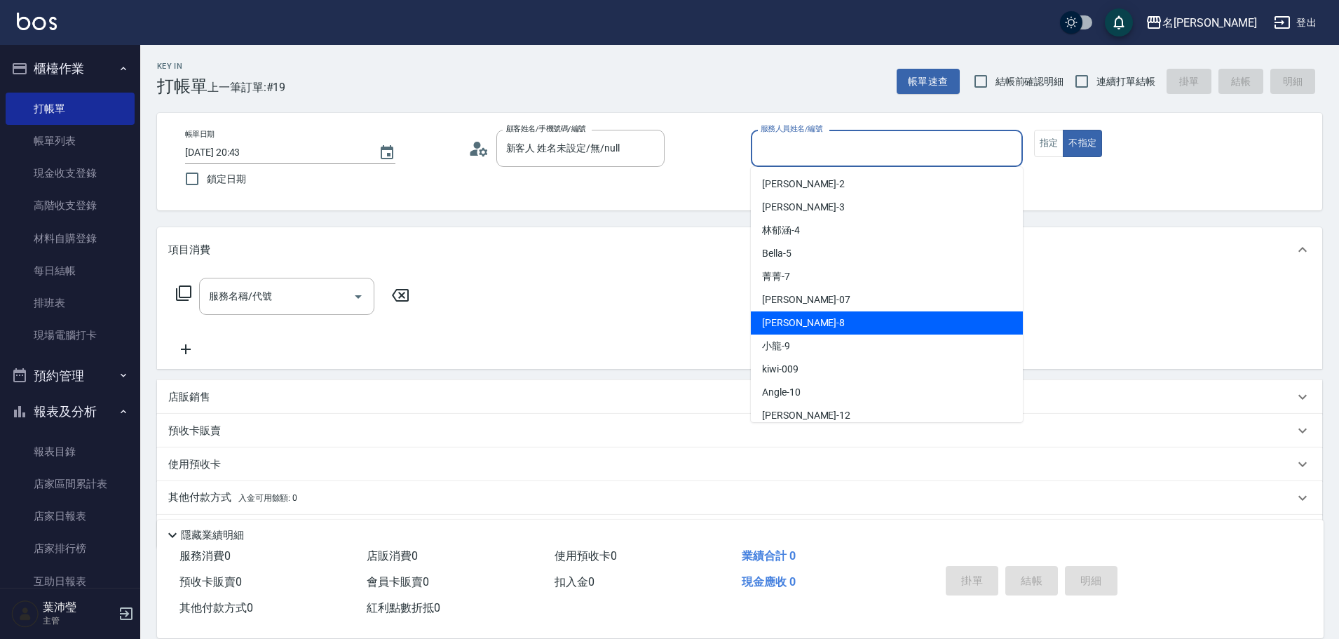
click at [790, 325] on span "Emma -8" at bounding box center [803, 323] width 83 height 15
type input "Emma-8"
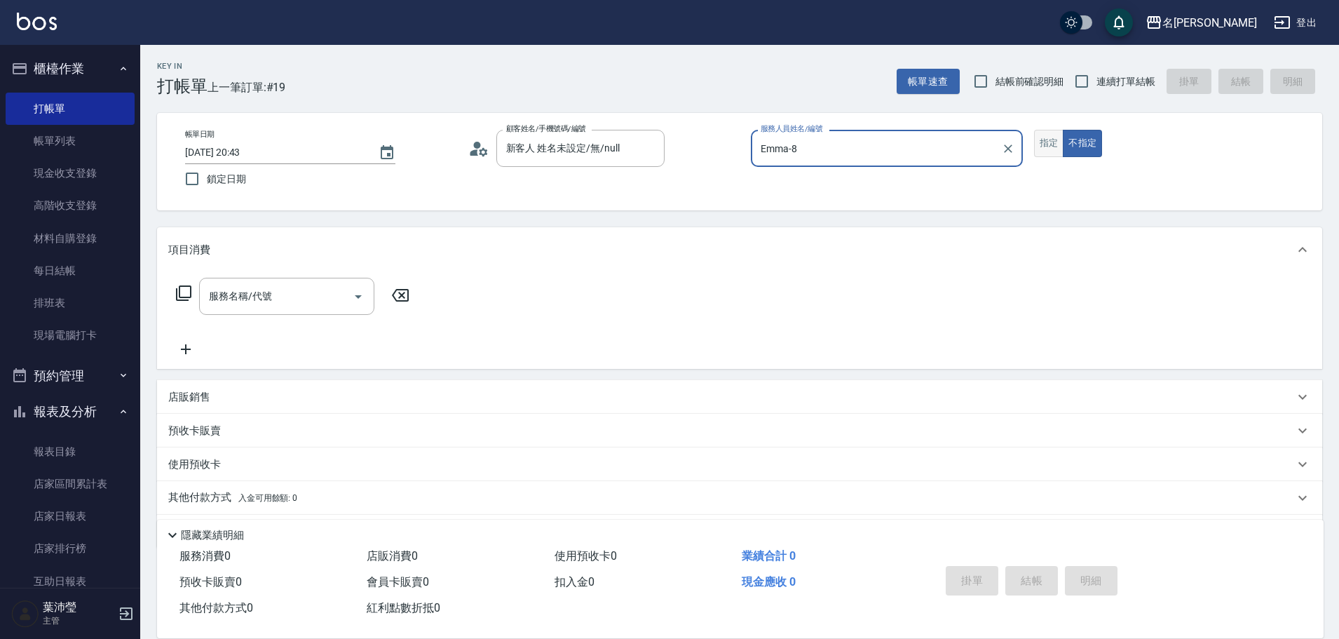
click at [1052, 137] on button "指定" at bounding box center [1049, 143] width 30 height 27
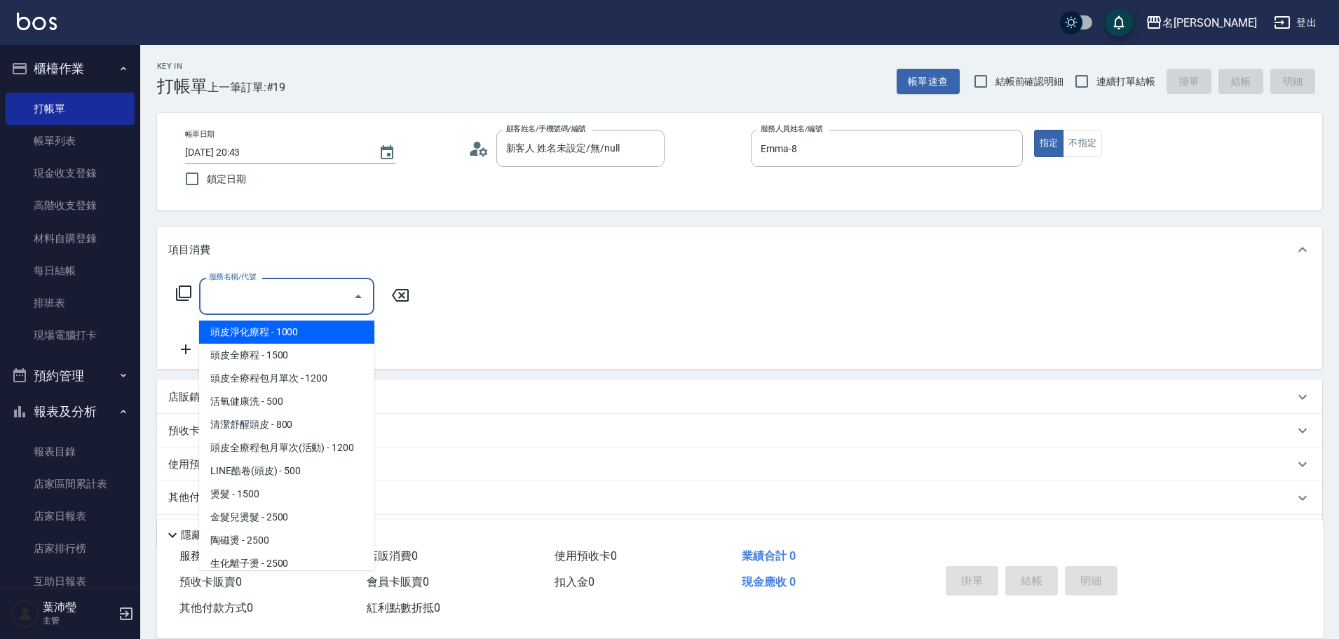
click at [308, 304] on input "服務名稱/代號" at bounding box center [276, 296] width 142 height 25
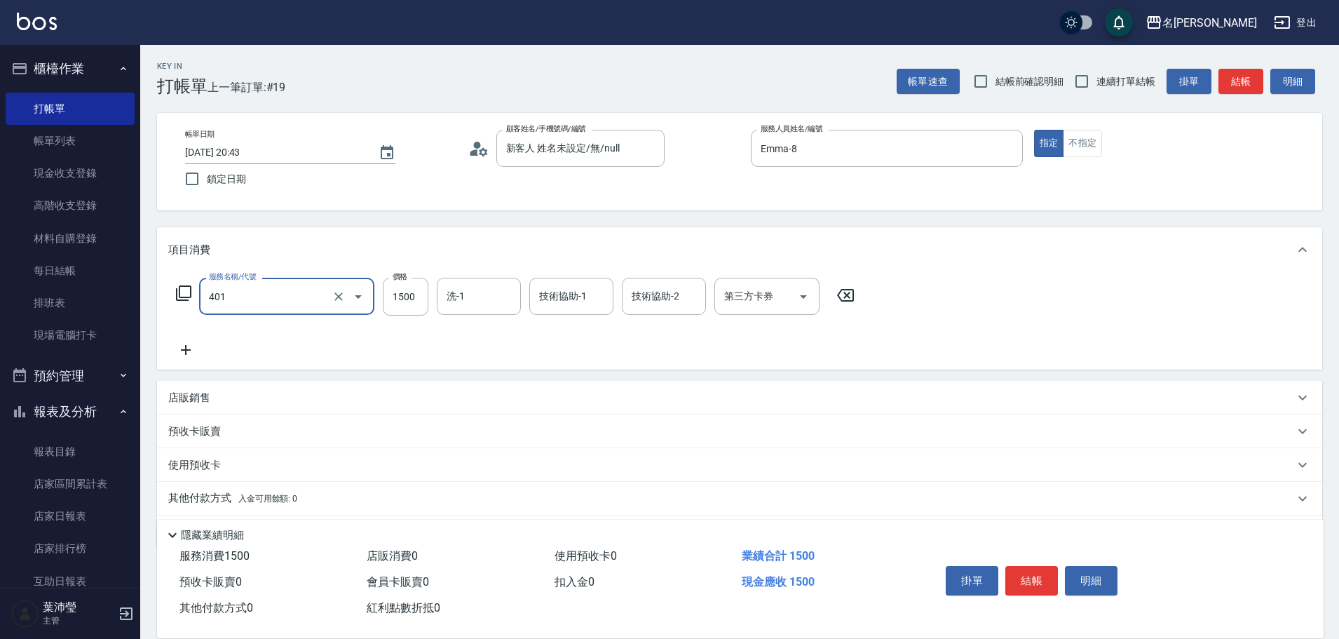
type input "染髮(401)"
type input "2200"
click at [196, 351] on icon at bounding box center [185, 349] width 35 height 17
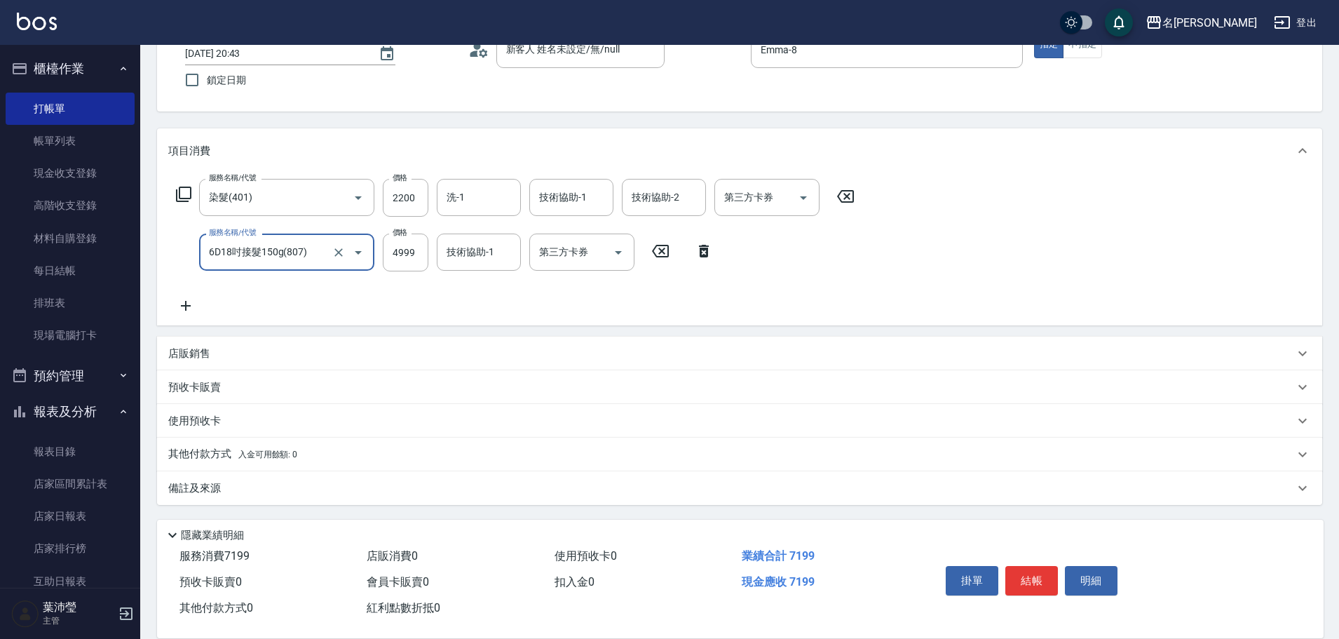
scroll to position [100, 0]
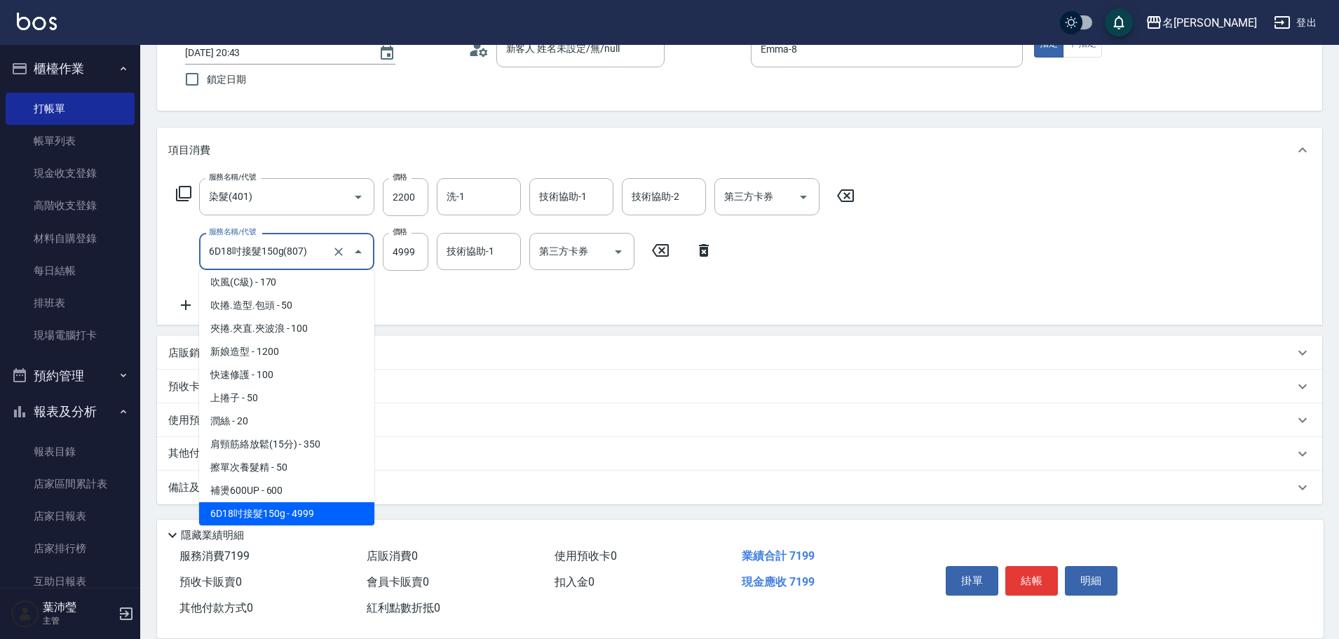
drag, startPoint x: 325, startPoint y: 257, endPoint x: 154, endPoint y: 268, distance: 170.7
click at [154, 268] on div "Key In 打帳單 上一筆訂單:#19 帳單速查 結帳前確認明細 連續打單結帳 掛單 結帳 明細 帳單日期 [DATE] 20:43 鎖定日期 顧客姓名/手…" at bounding box center [739, 291] width 1199 height 693
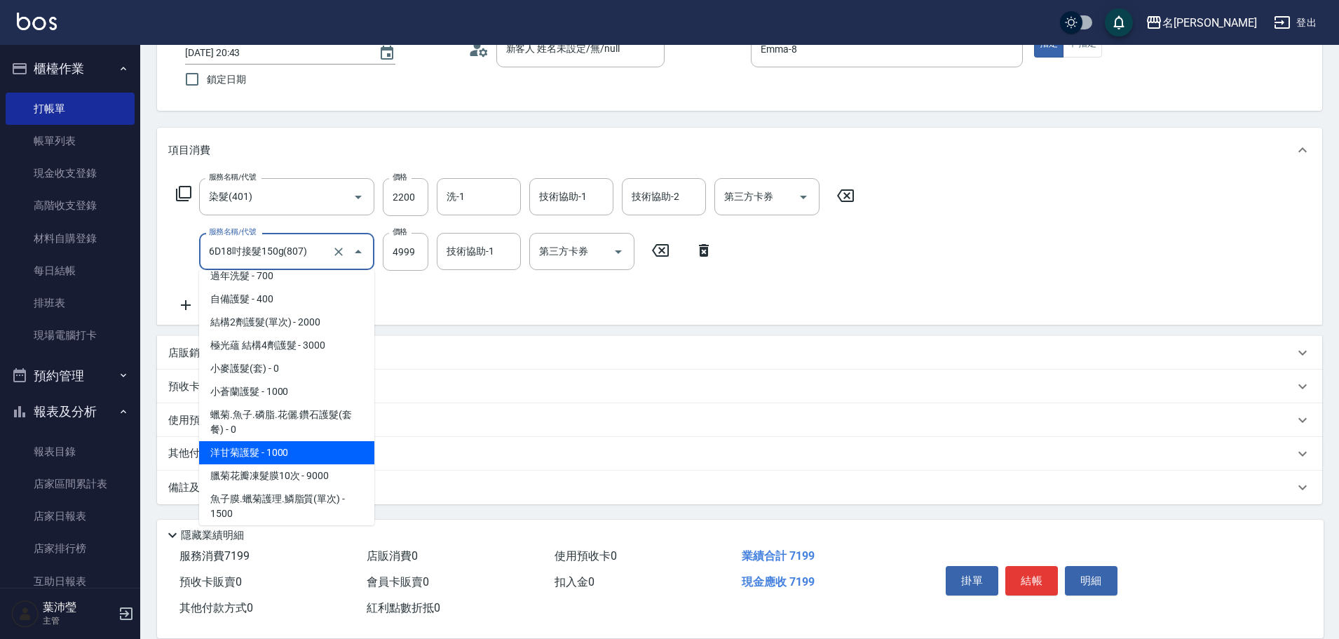
scroll to position [862, 0]
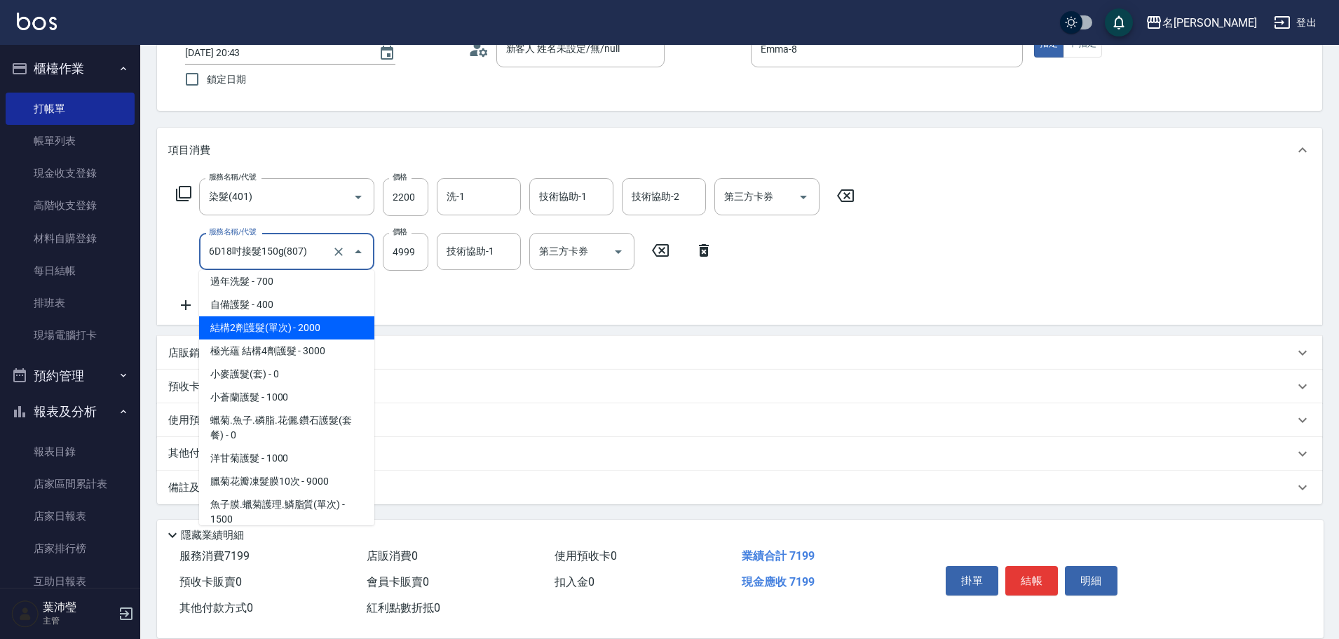
click at [303, 331] on span "結構2劑護髮(單次) - 2000" at bounding box center [286, 327] width 175 height 23
type input "結構2劑護髮(單次)(602)"
type input "2000"
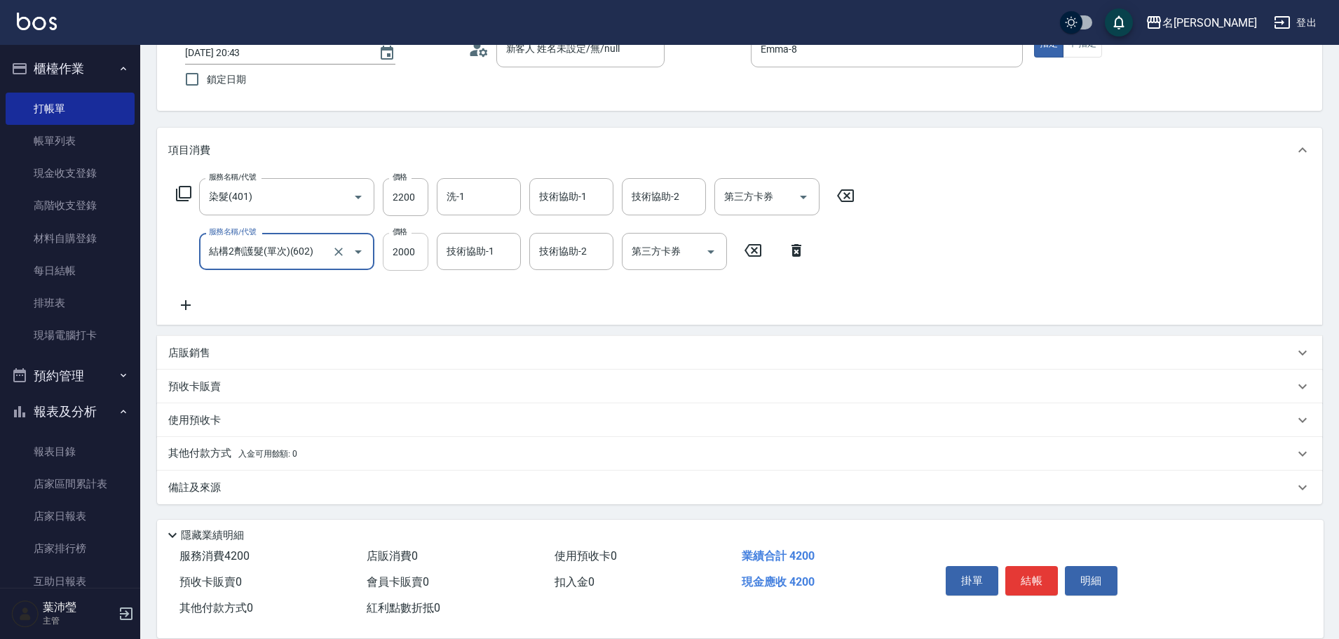
type input "結構2劑護髮(單次)(602)"
click at [423, 240] on input "2000" at bounding box center [406, 252] width 46 height 38
type input "1500"
click at [184, 304] on icon at bounding box center [185, 305] width 35 height 17
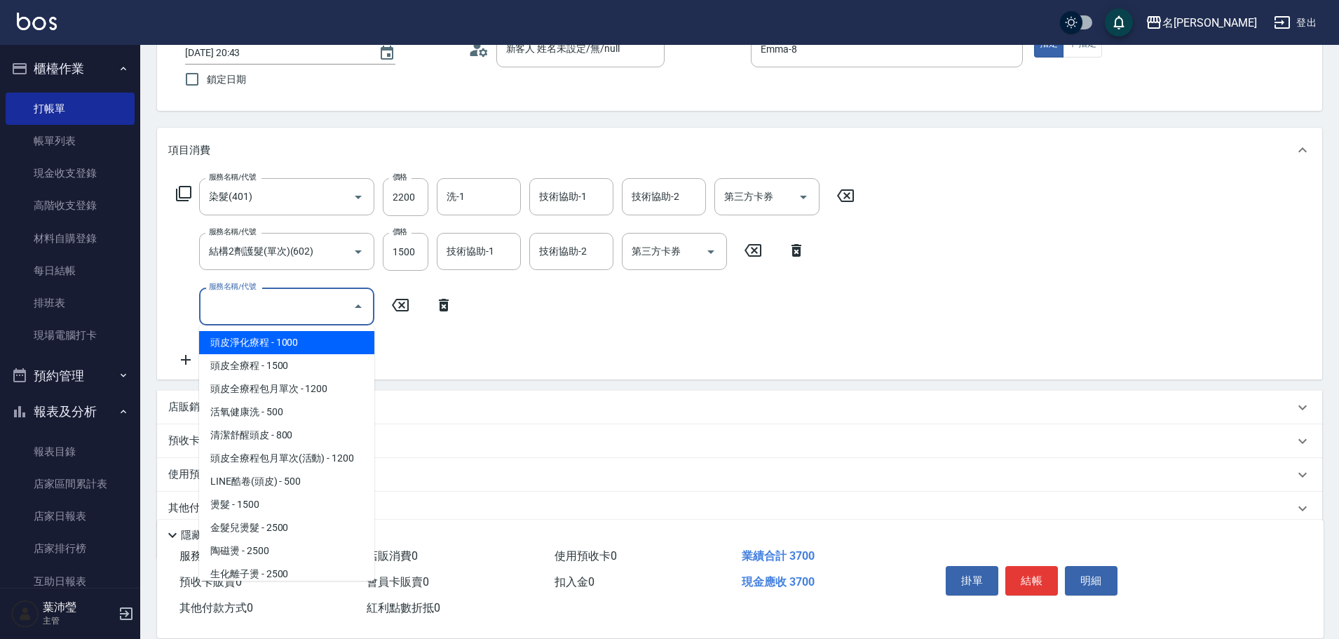
click at [217, 317] on input "服務名稱/代號" at bounding box center [276, 306] width 142 height 25
click at [190, 188] on icon at bounding box center [183, 193] width 15 height 15
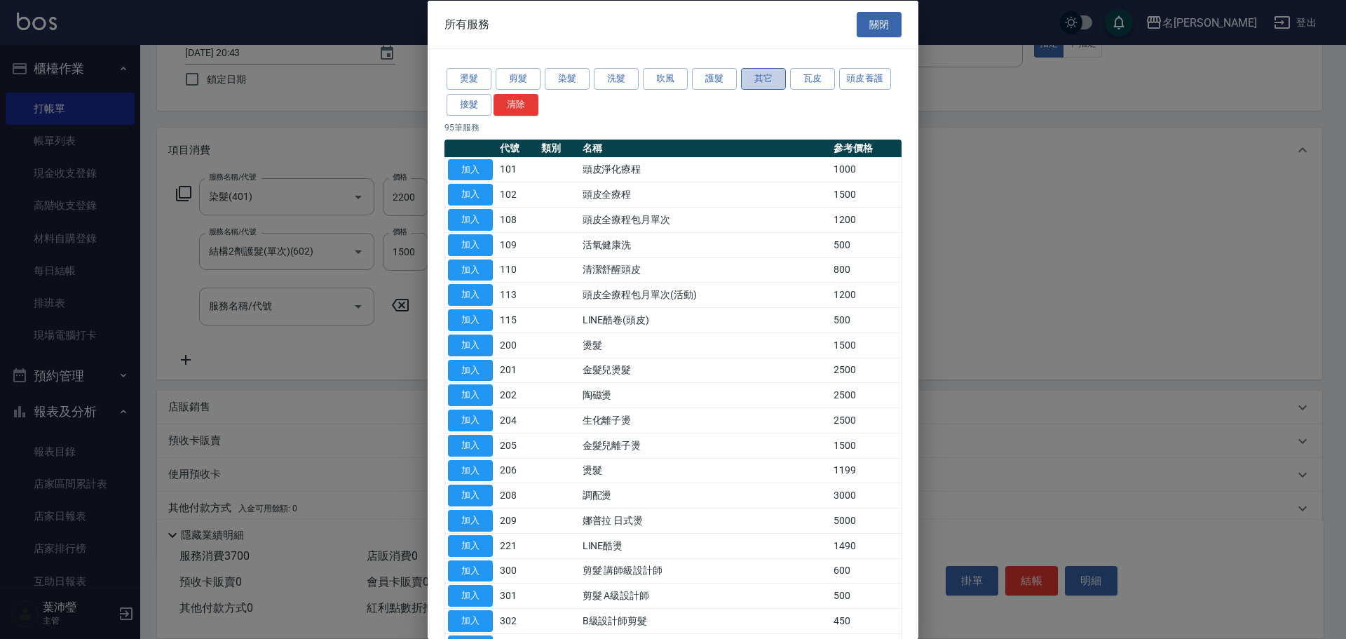
click at [771, 77] on button "其它" at bounding box center [763, 79] width 45 height 22
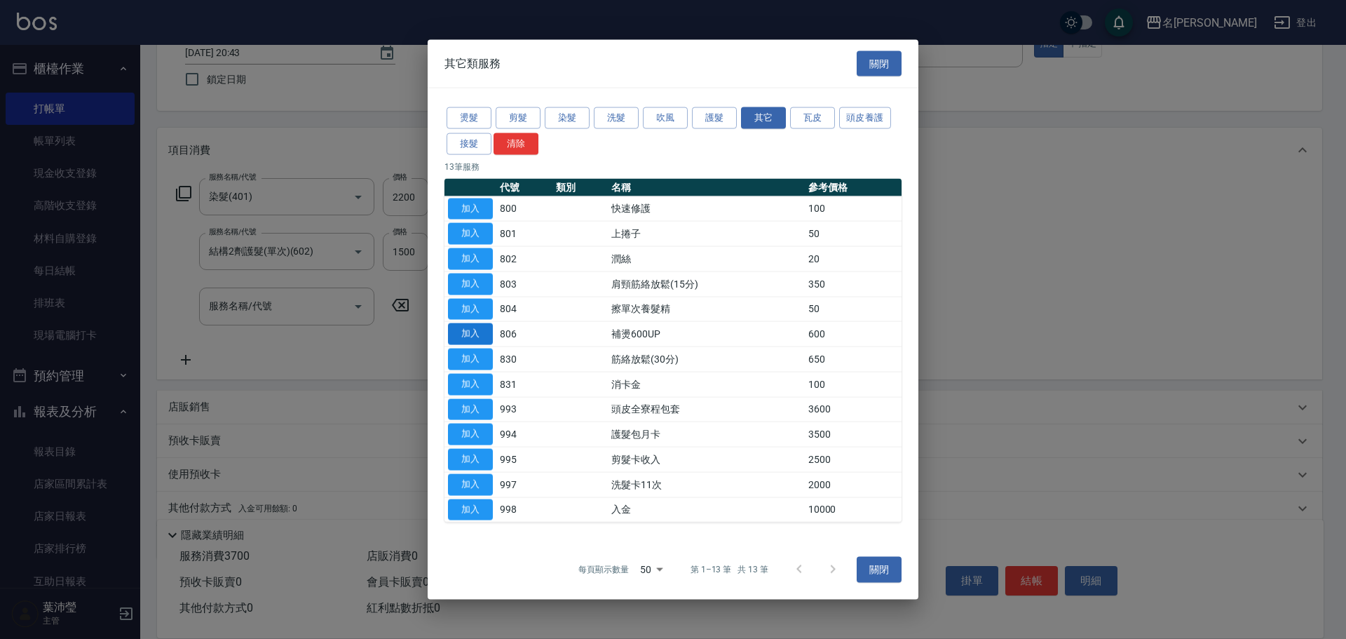
click at [467, 336] on button "加入" at bounding box center [470, 334] width 45 height 22
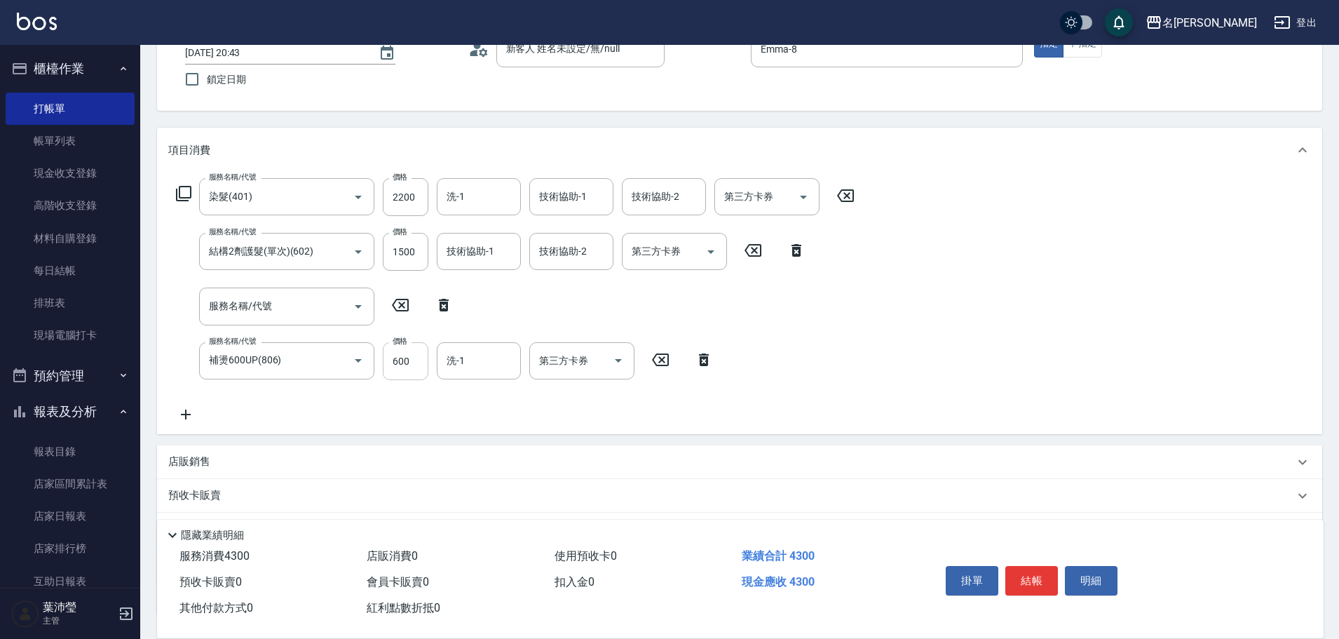
click at [402, 363] on input "600" at bounding box center [406, 361] width 46 height 38
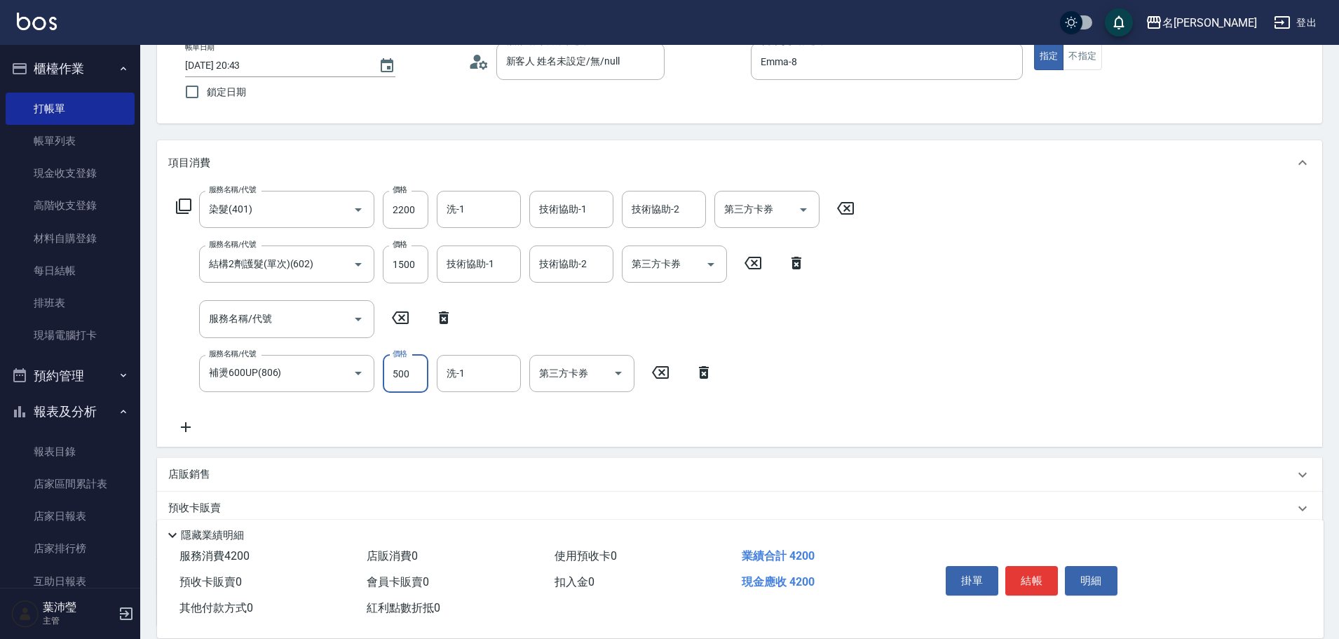
scroll to position [209, 0]
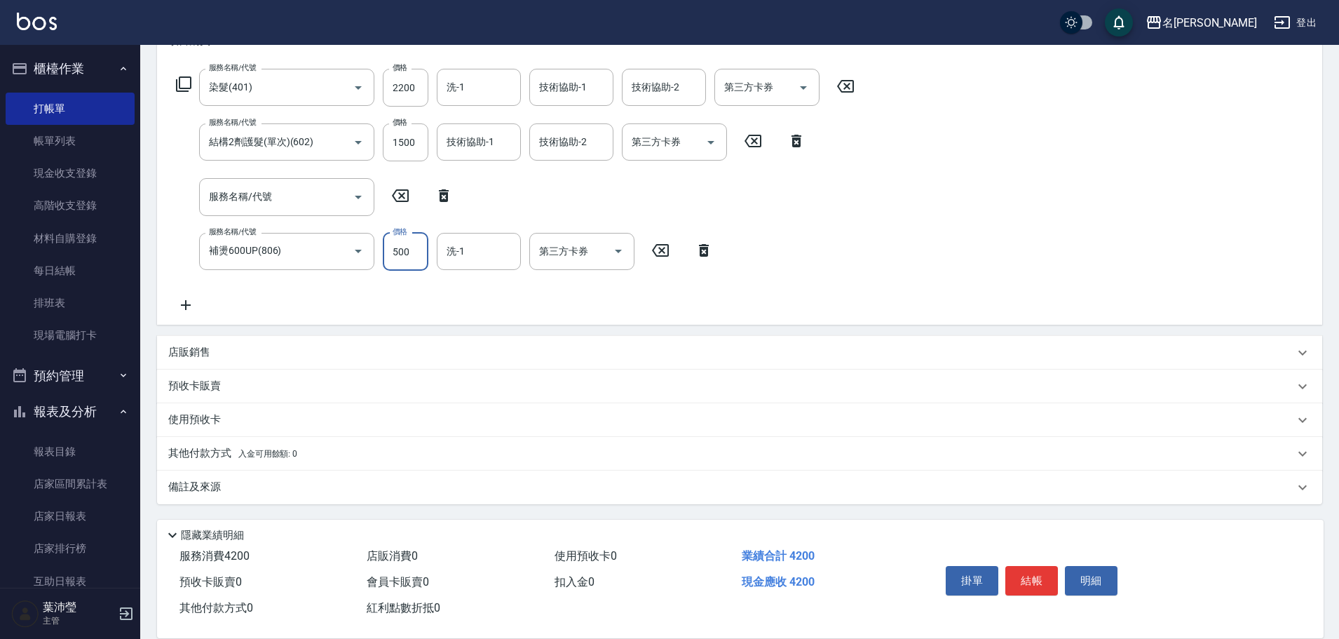
type input "500"
click at [342, 349] on div "店販銷售" at bounding box center [731, 352] width 1126 height 15
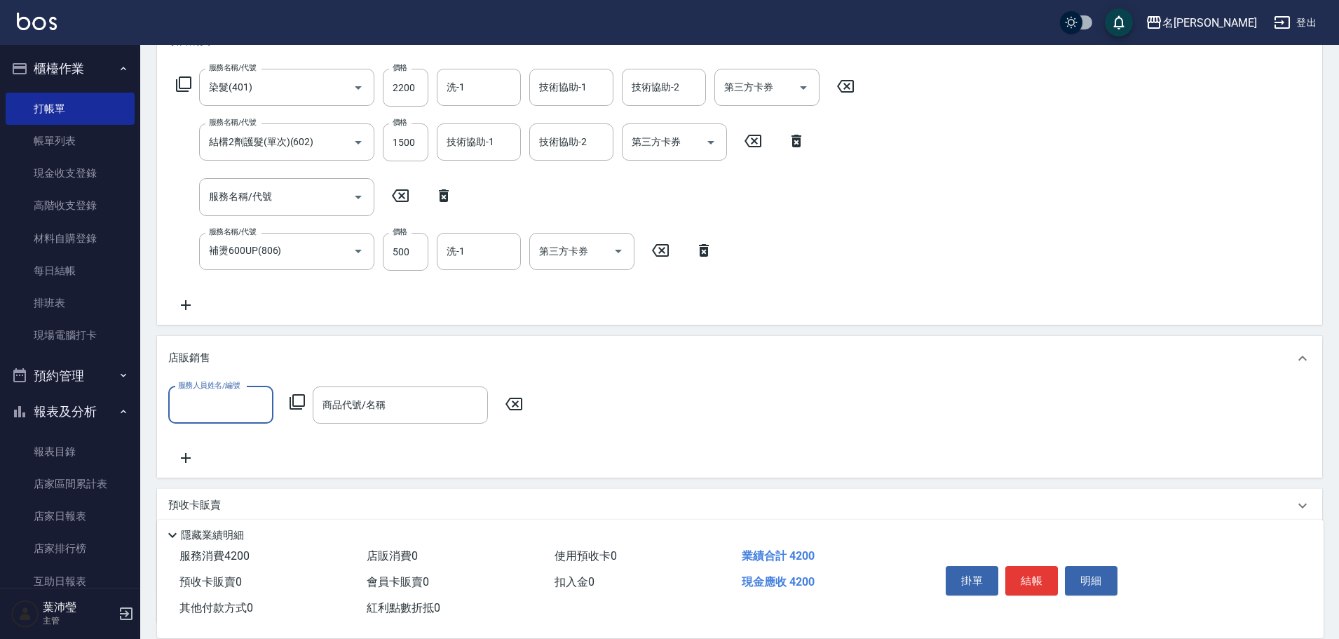
scroll to position [0, 0]
type input "Emma-8"
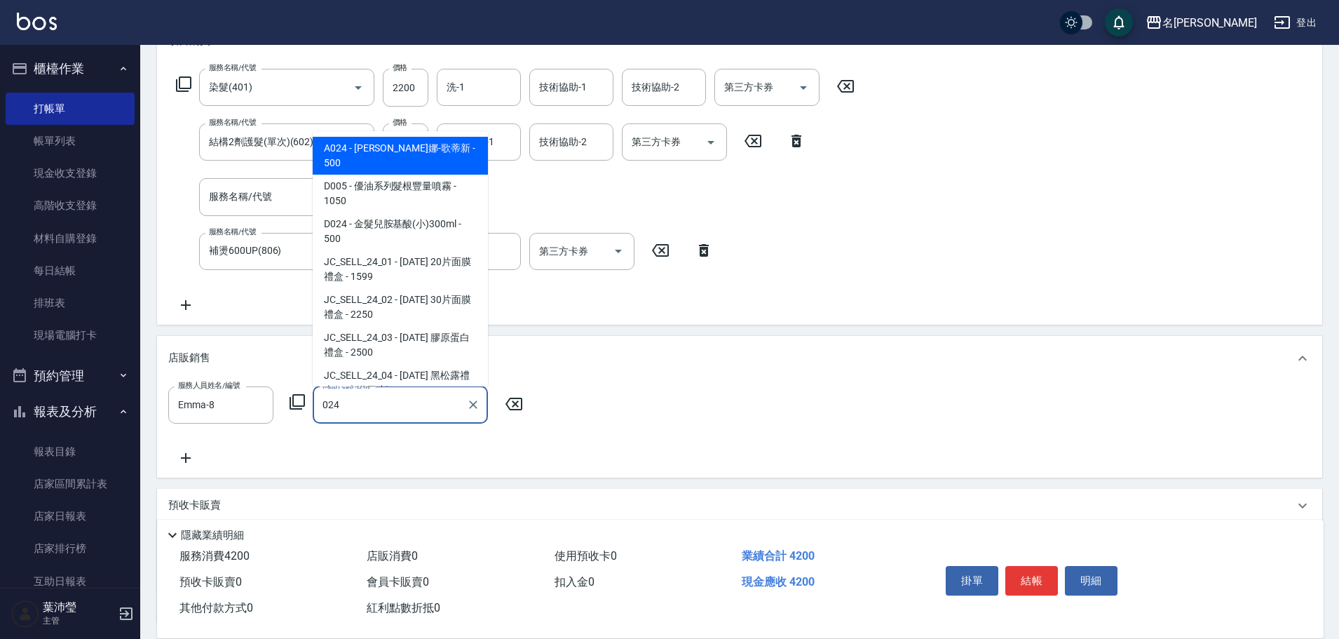
type input "威娜-歌蒂新"
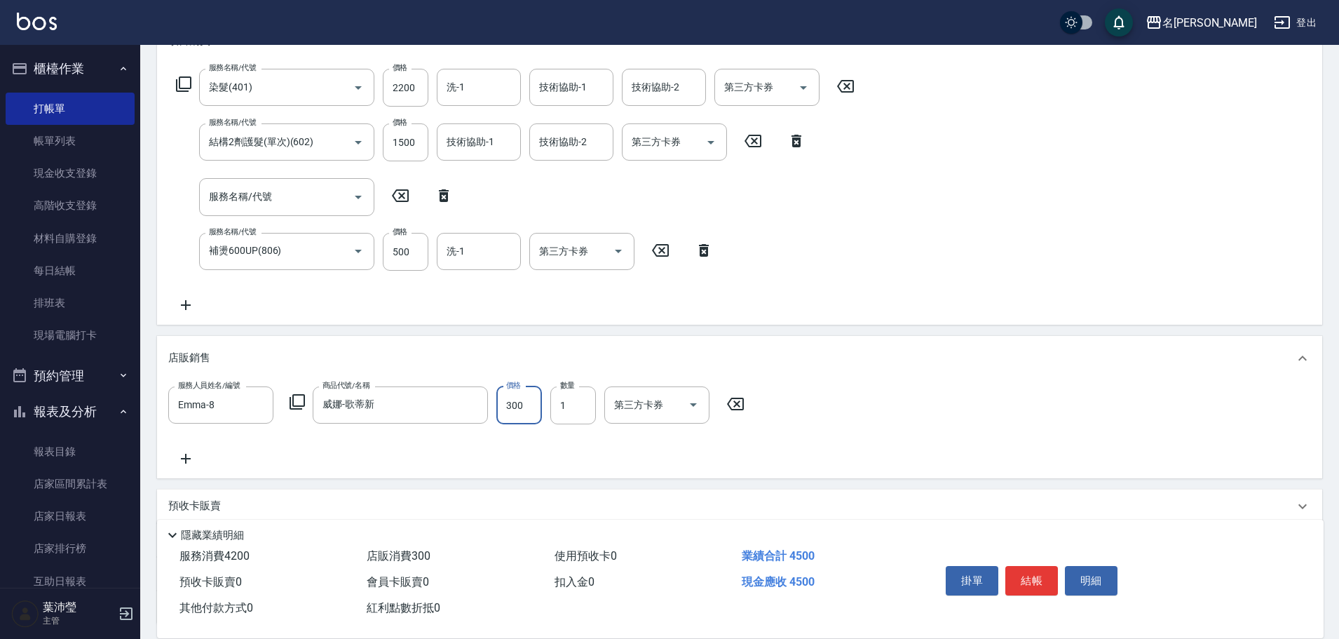
type input "300"
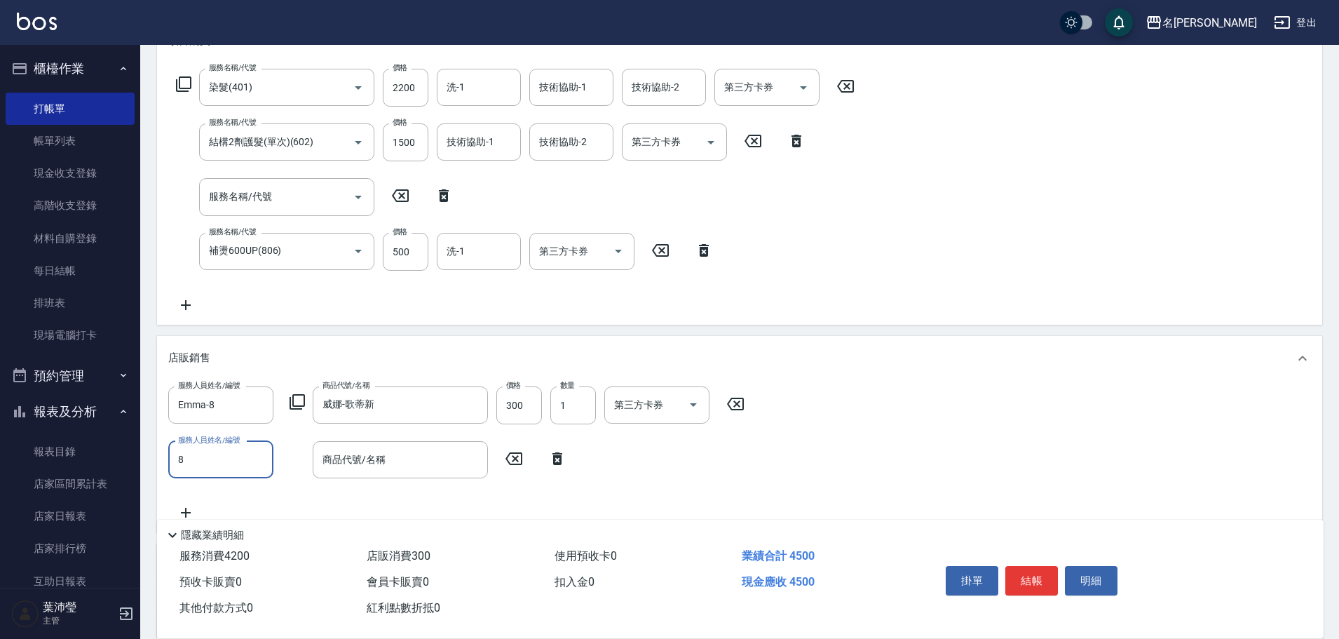
type input "Emma-8"
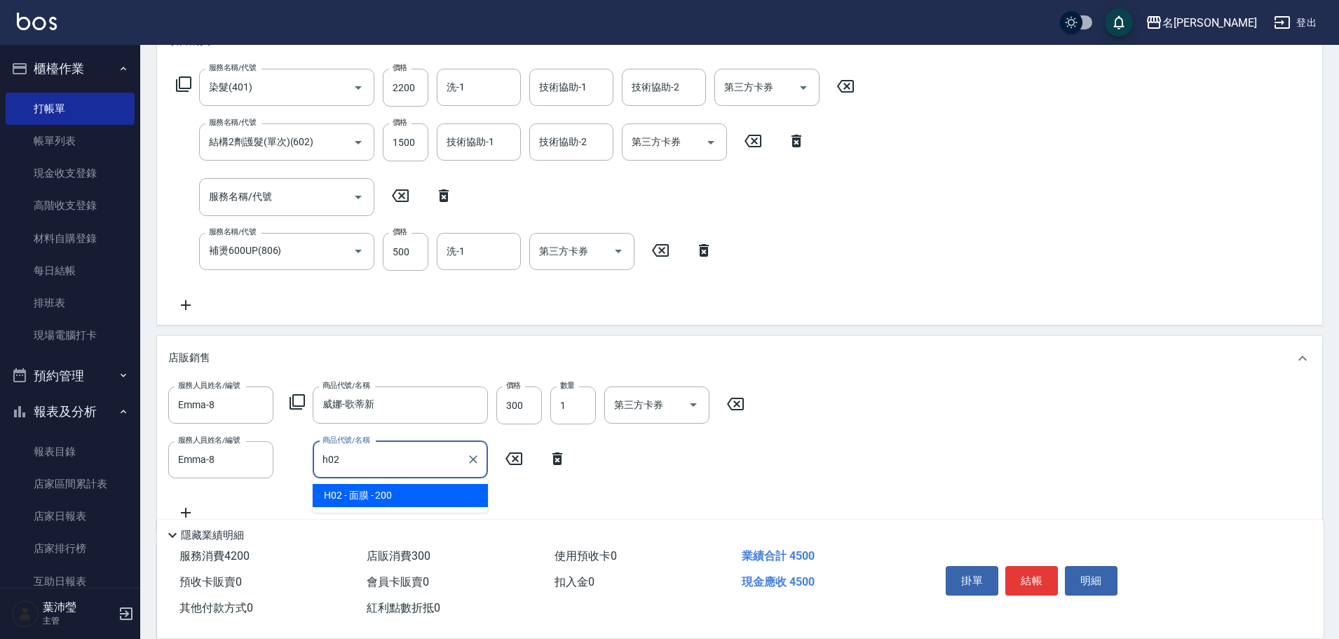
type input "面膜"
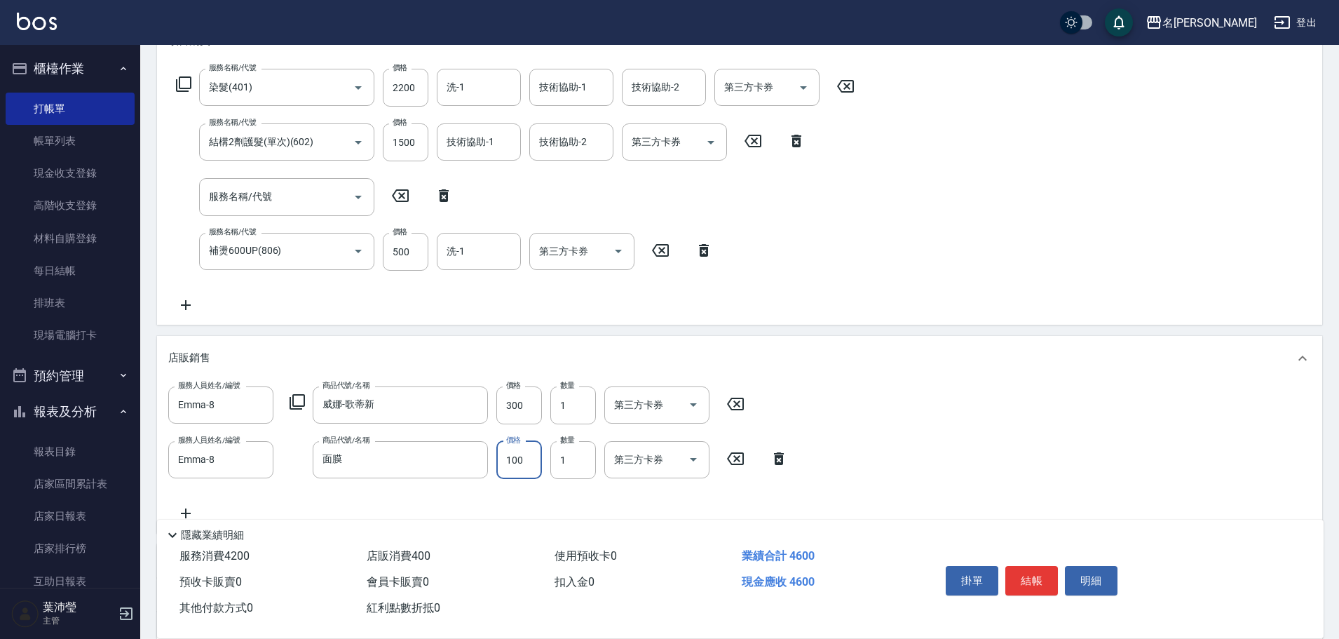
type input "100"
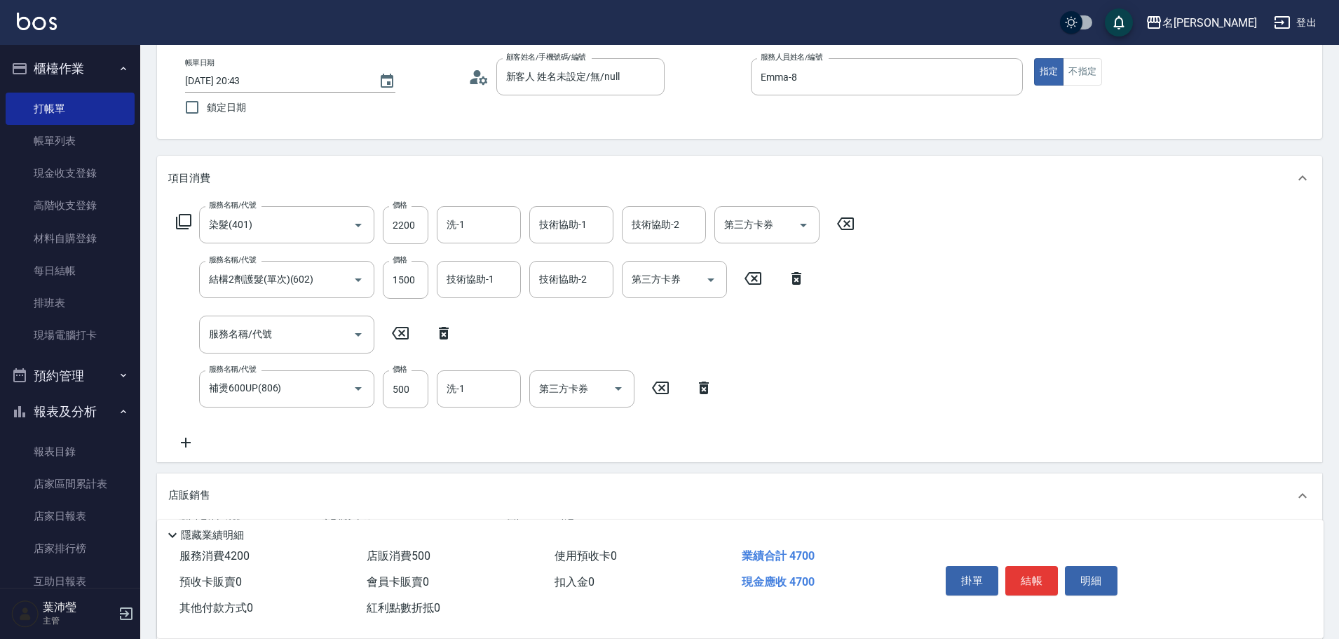
scroll to position [69, 0]
type input "2"
click at [407, 228] on input "2200" at bounding box center [406, 228] width 46 height 38
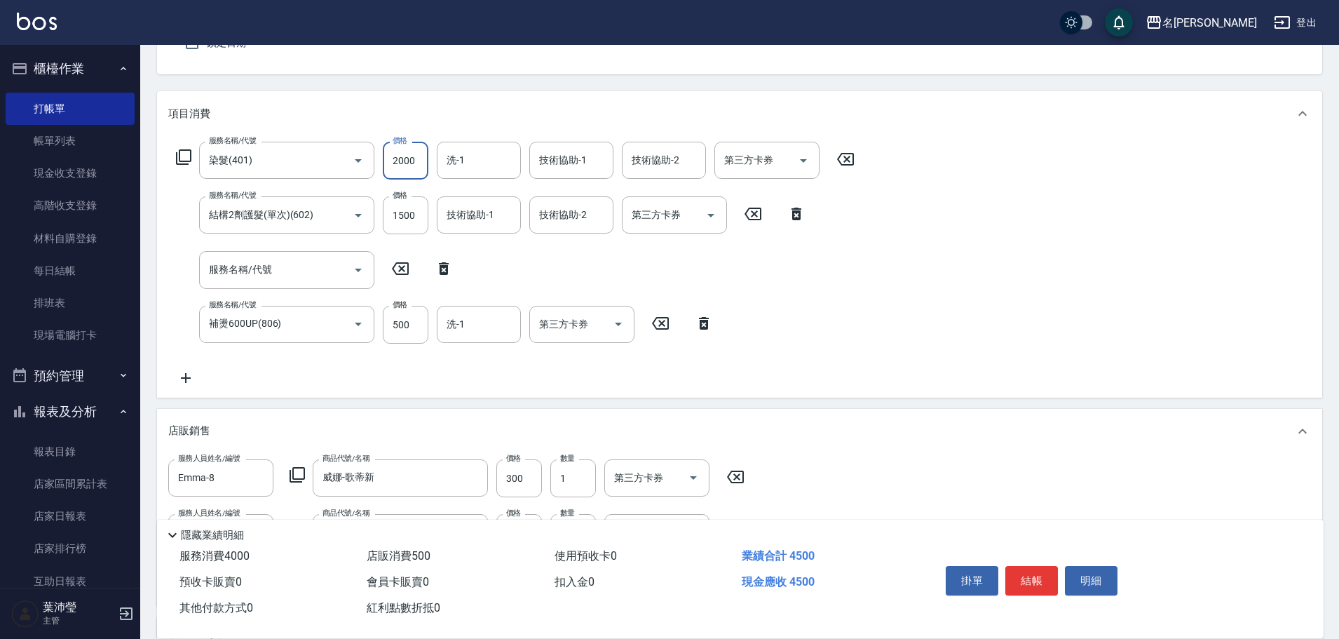
scroll to position [384, 0]
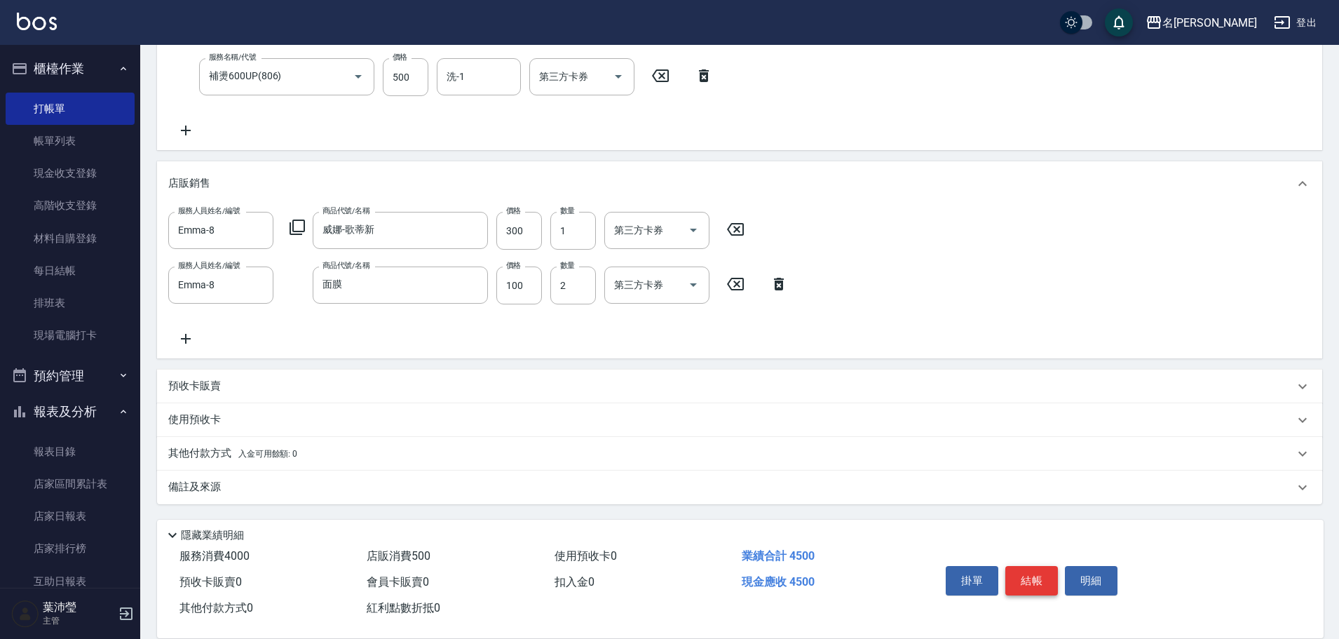
type input "2000"
click at [1034, 576] on button "結帳" at bounding box center [1031, 580] width 53 height 29
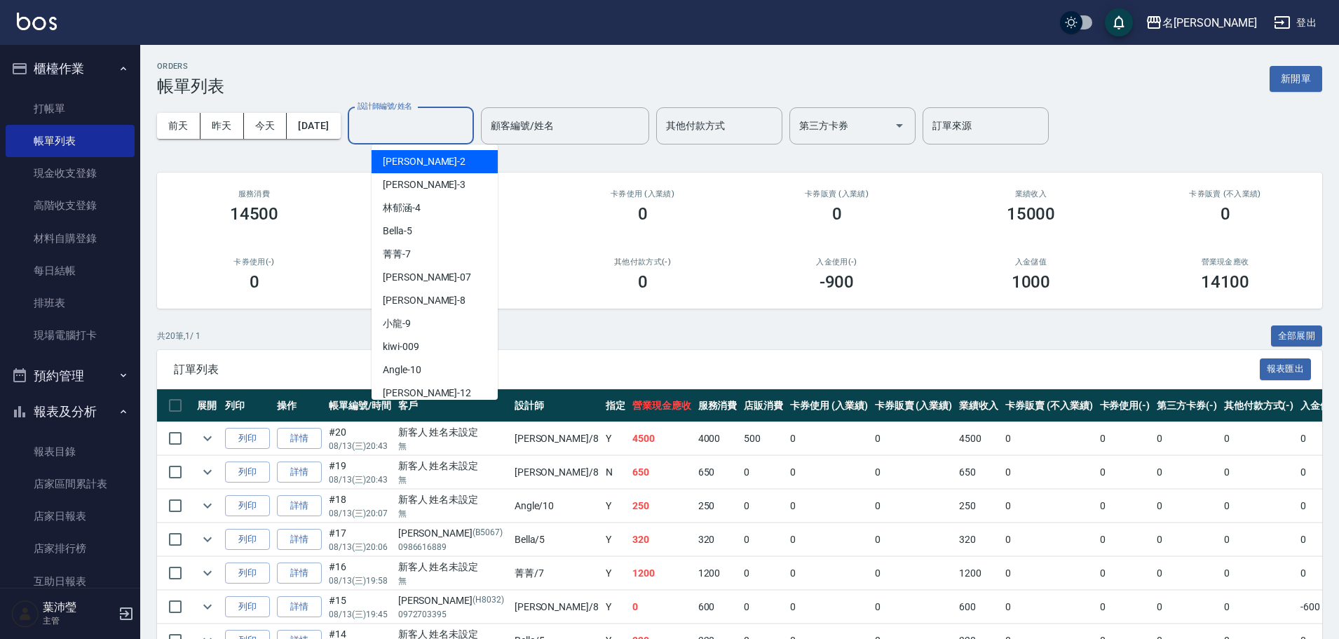
click at [428, 118] on input "設計師編號/姓名" at bounding box center [411, 126] width 114 height 25
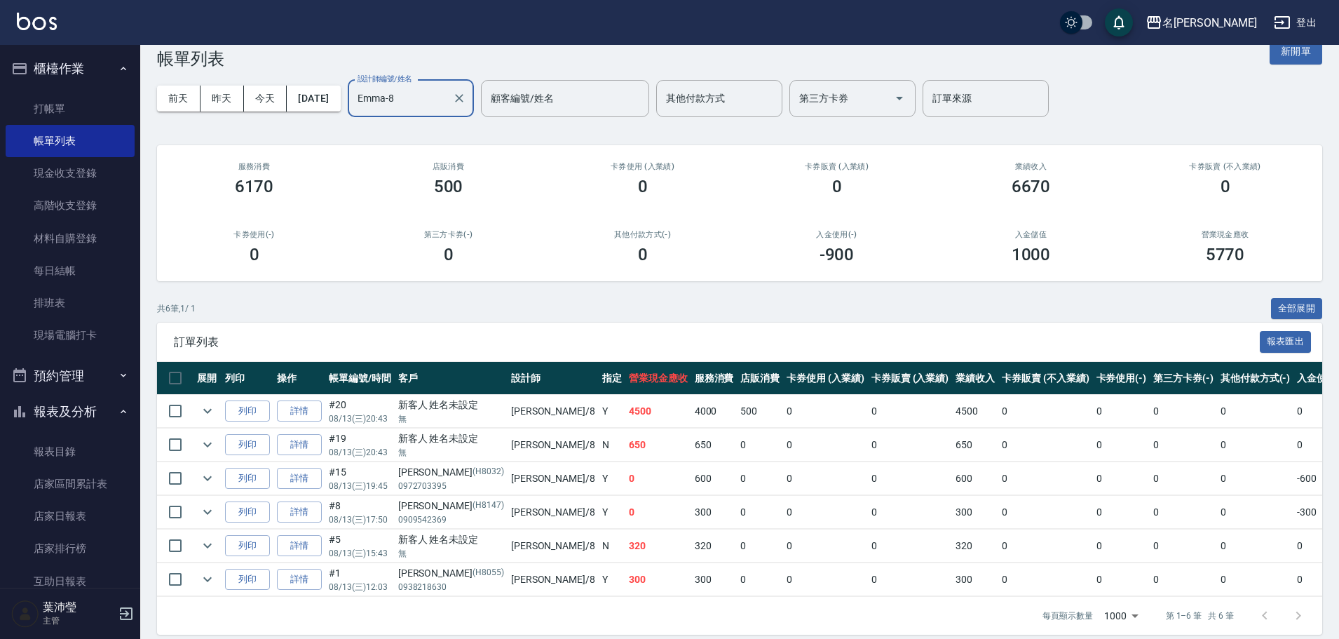
scroll to position [50, 0]
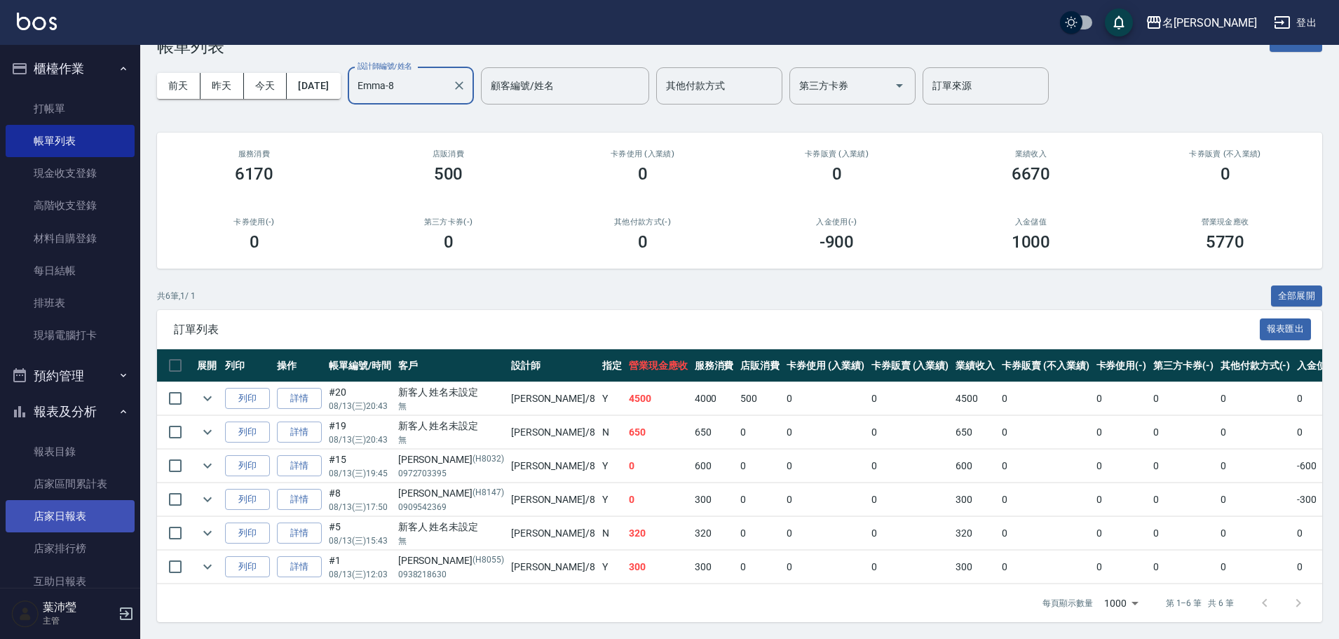
type input "Emma-8"
click at [50, 517] on link "店家日報表" at bounding box center [70, 516] width 129 height 32
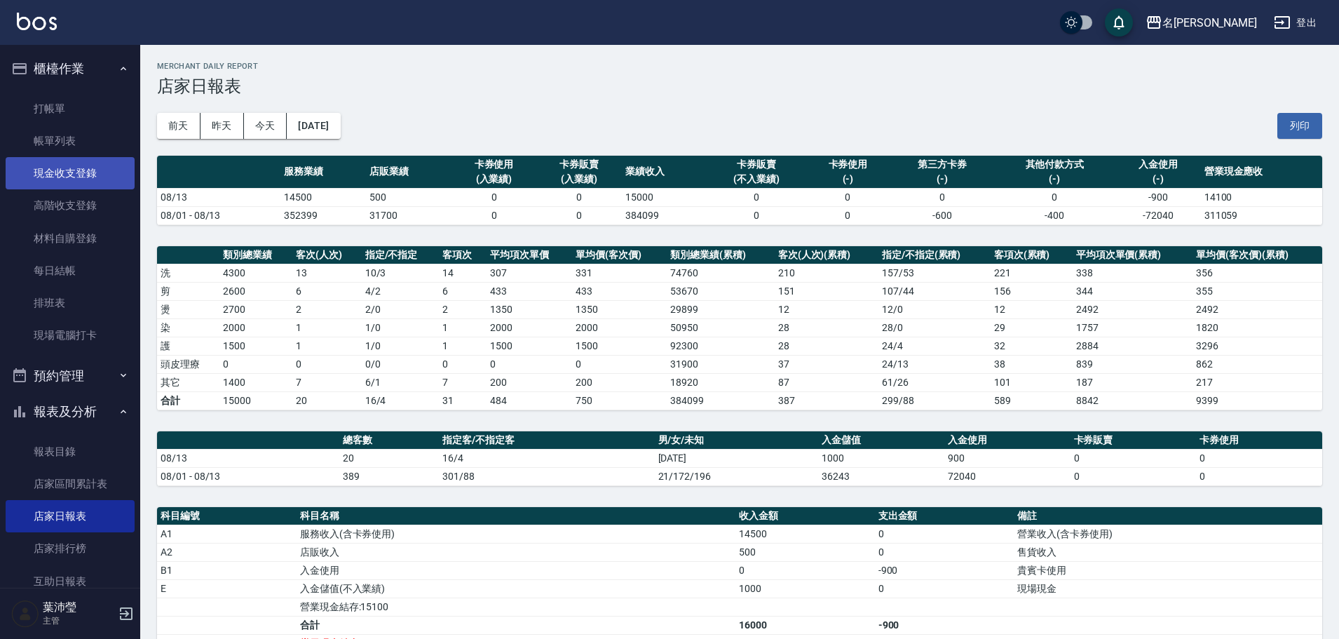
click at [61, 182] on link "現金收支登錄" at bounding box center [70, 173] width 129 height 32
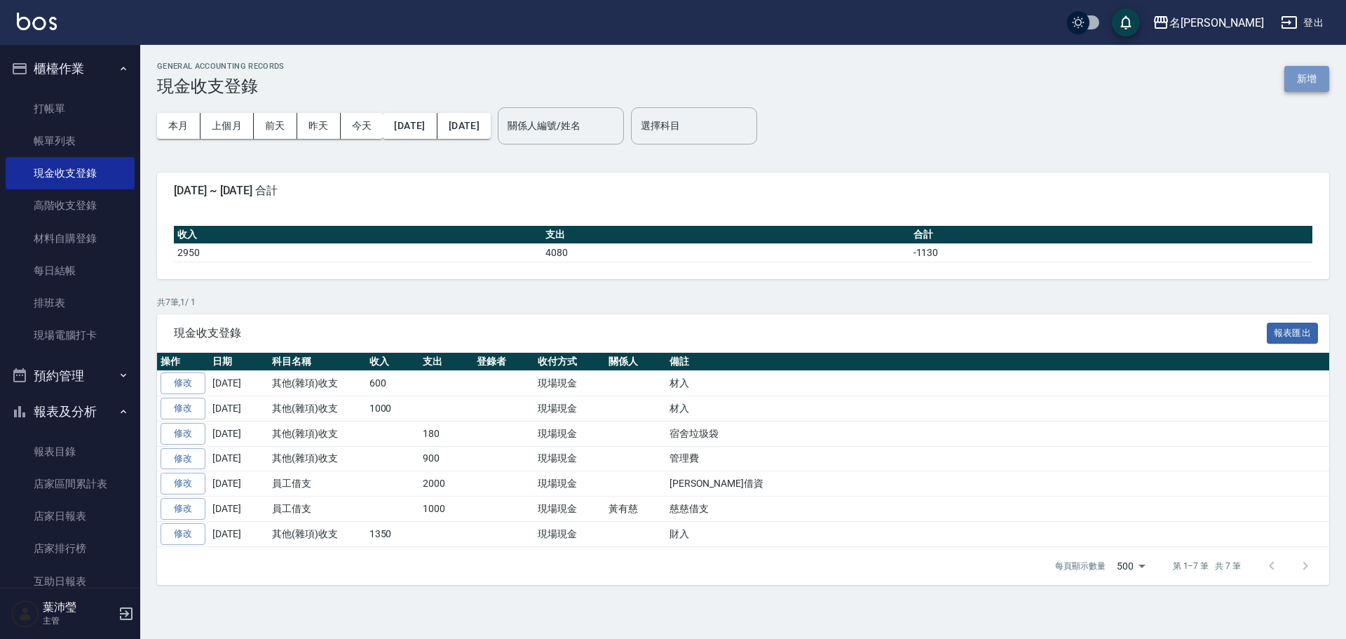
click at [1302, 86] on button "新增" at bounding box center [1307, 79] width 45 height 26
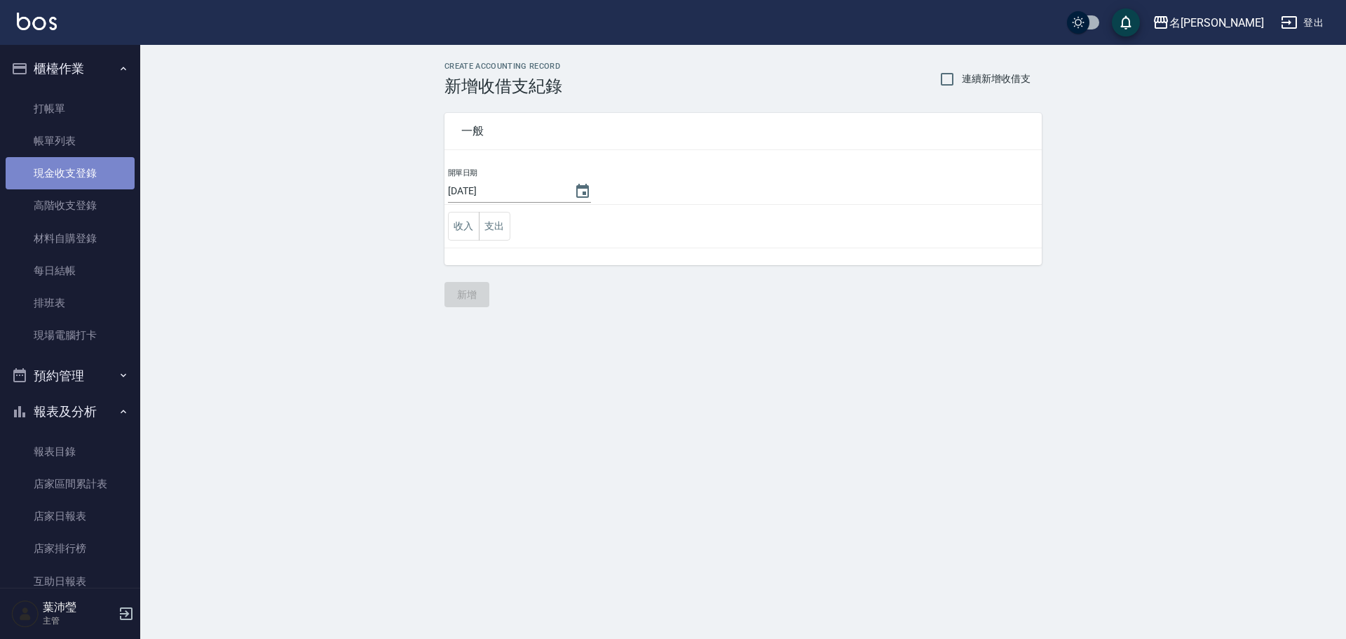
click at [82, 176] on link "現金收支登錄" at bounding box center [70, 173] width 129 height 32
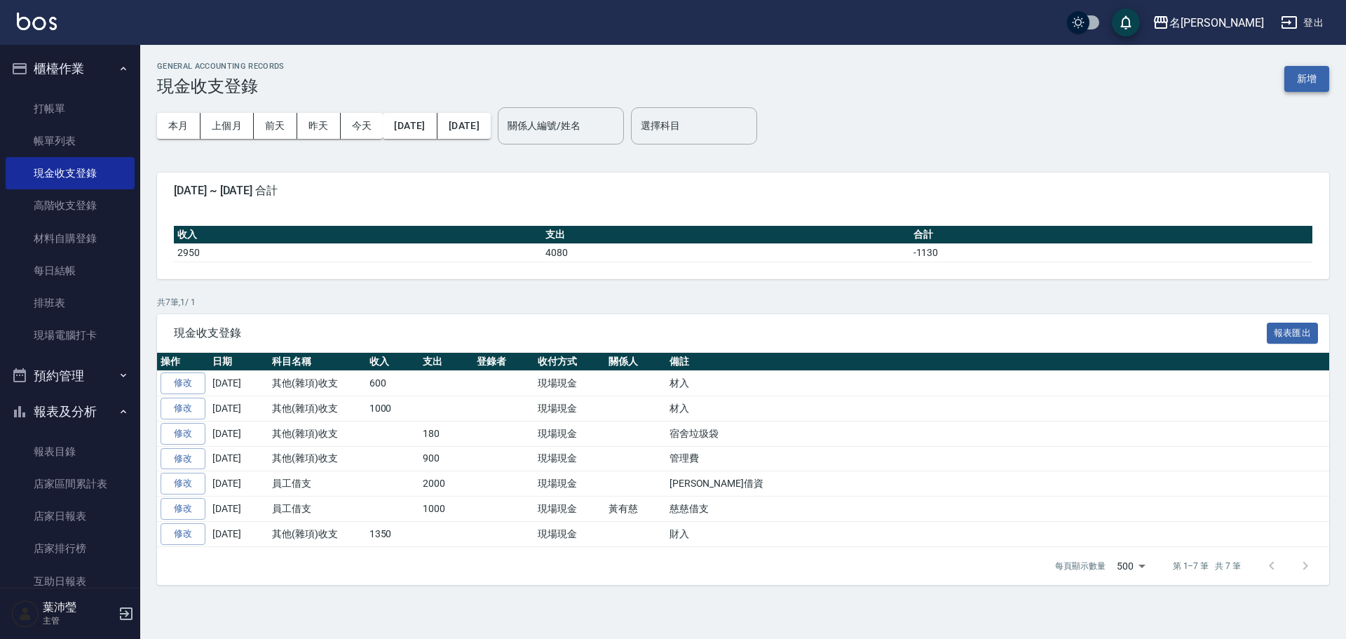
click at [1310, 74] on button "新增" at bounding box center [1307, 79] width 45 height 26
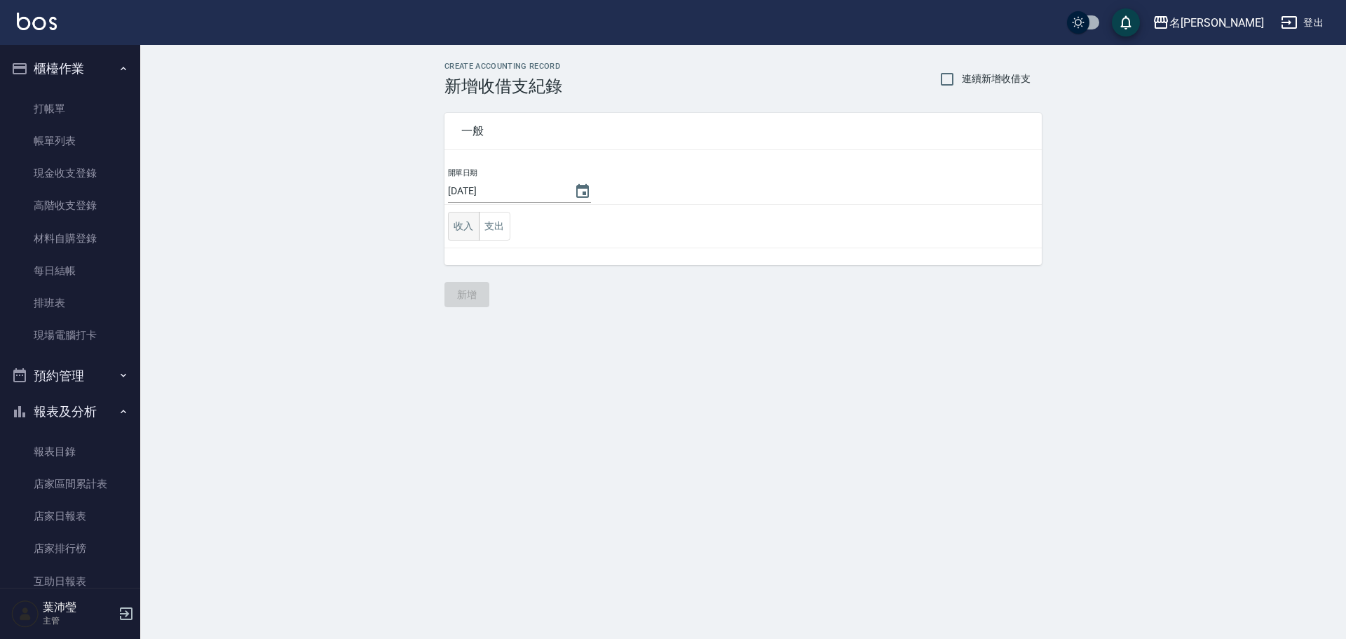
click at [477, 222] on button "收入" at bounding box center [464, 226] width 32 height 29
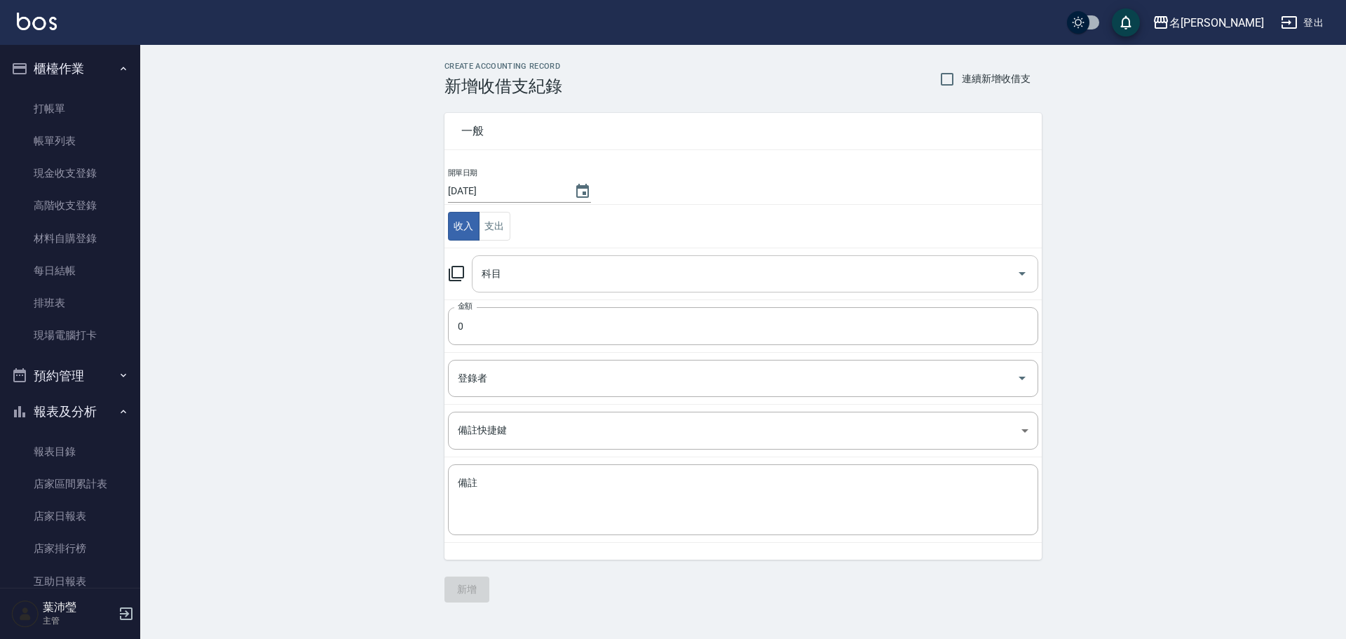
click at [577, 262] on input "科目" at bounding box center [744, 274] width 533 height 25
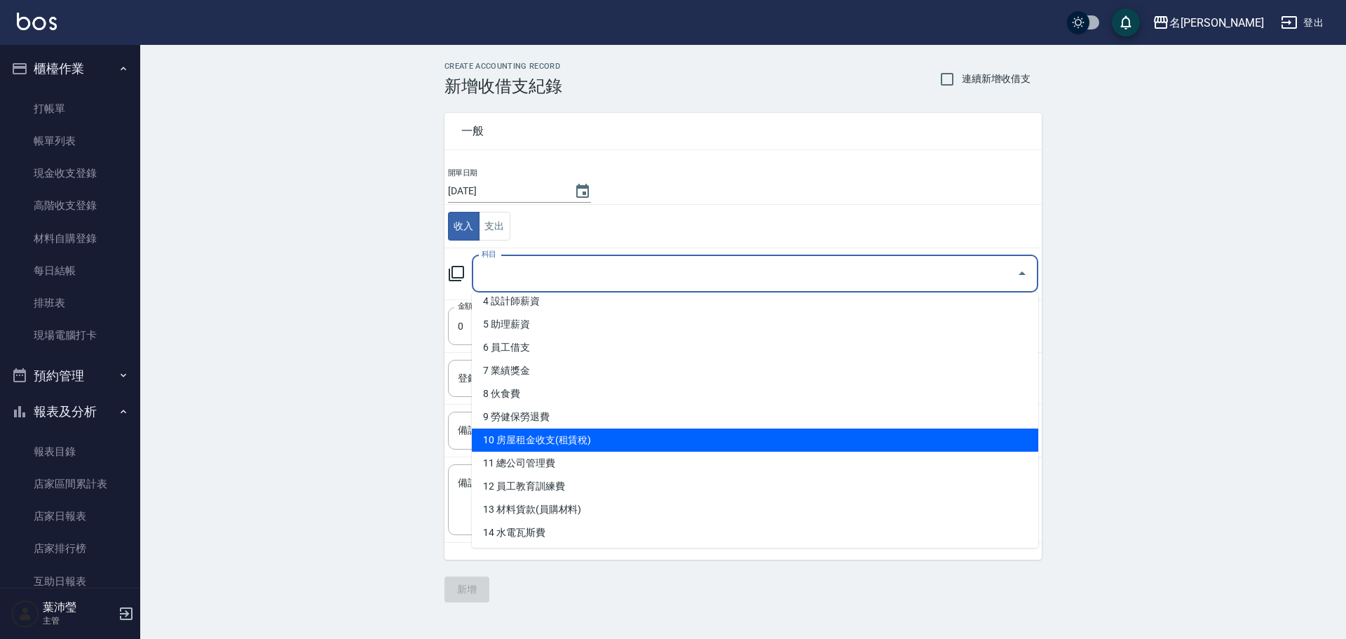
scroll to position [140, 0]
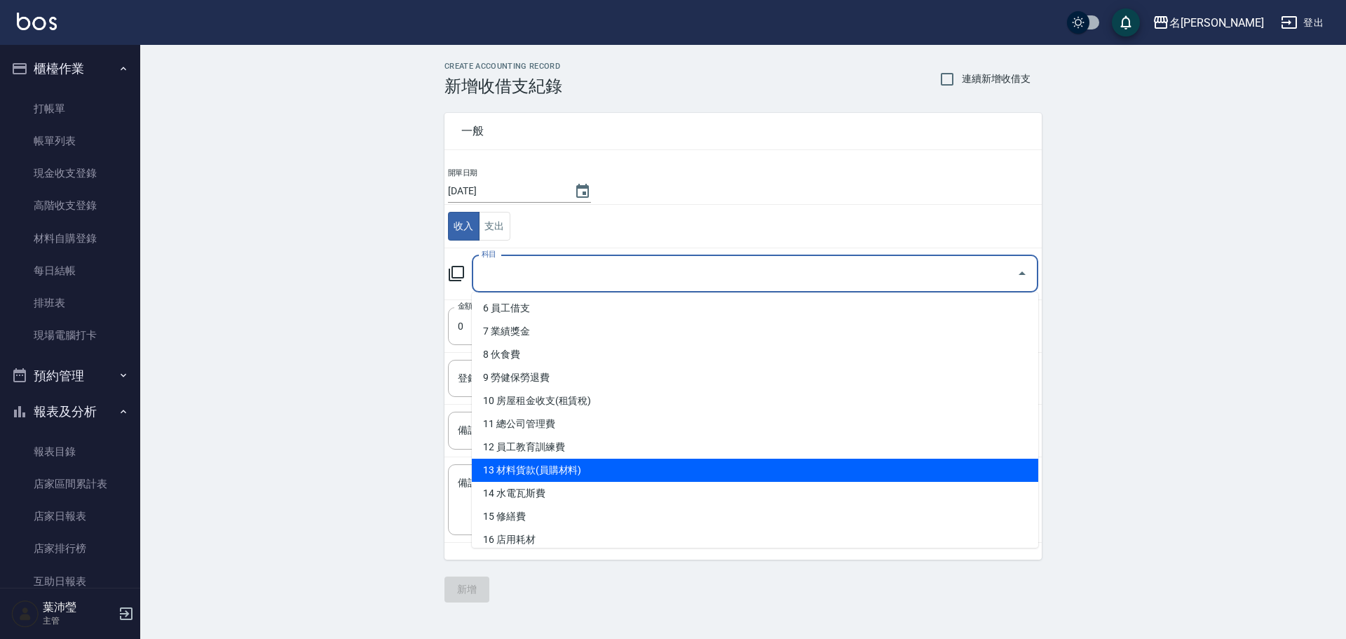
click at [568, 475] on li "13 材料貨款(員購材料)" at bounding box center [755, 470] width 567 height 23
type input "13 材料貨款(員購材料)"
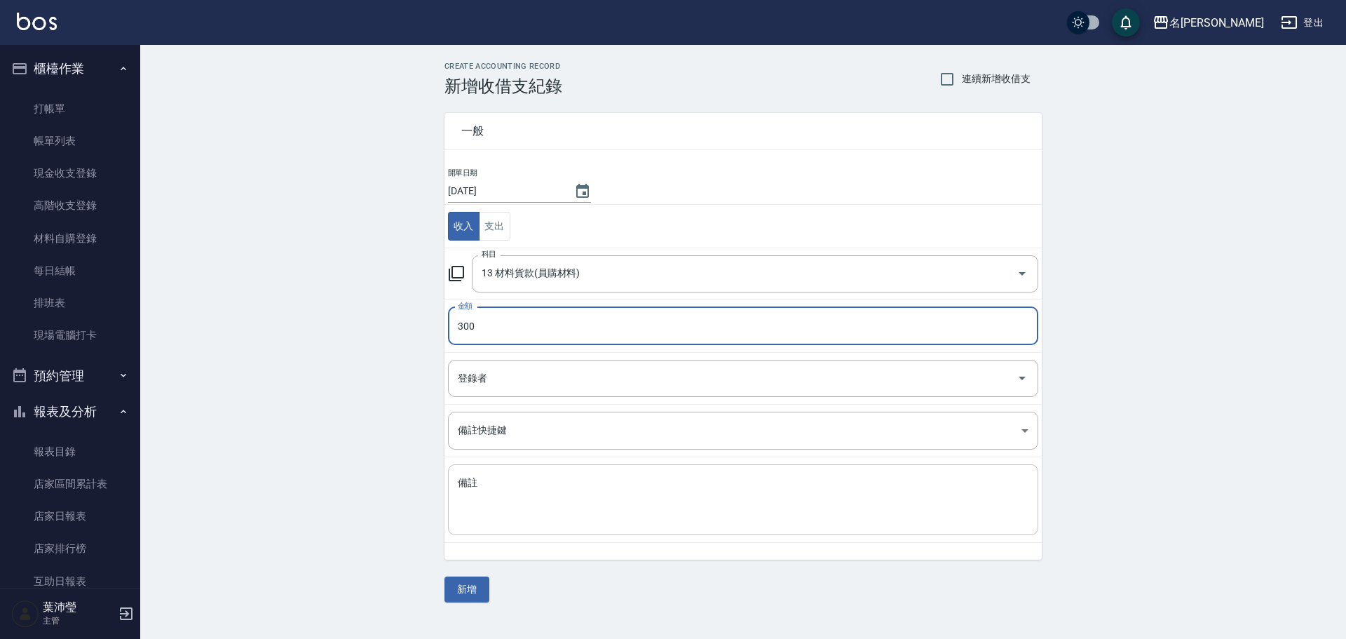
type input "300"
click at [545, 489] on textarea "備註" at bounding box center [743, 500] width 571 height 48
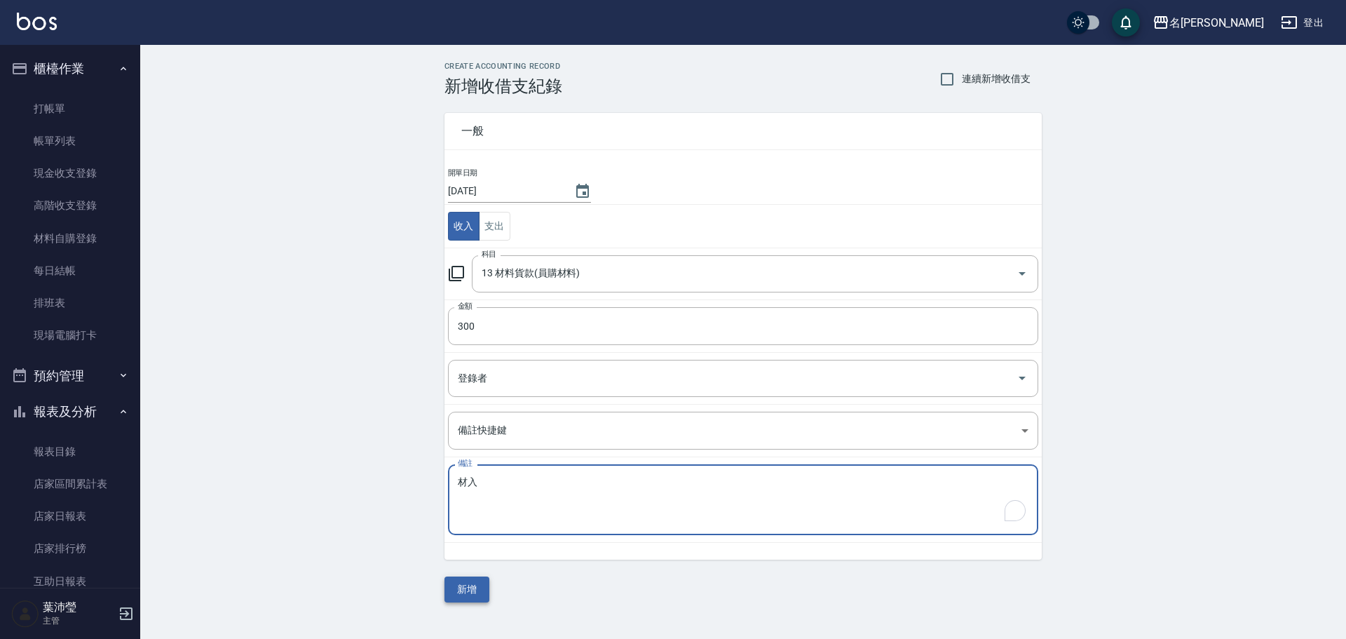
type textarea "材入入"
click at [458, 594] on button "新增" at bounding box center [467, 589] width 45 height 26
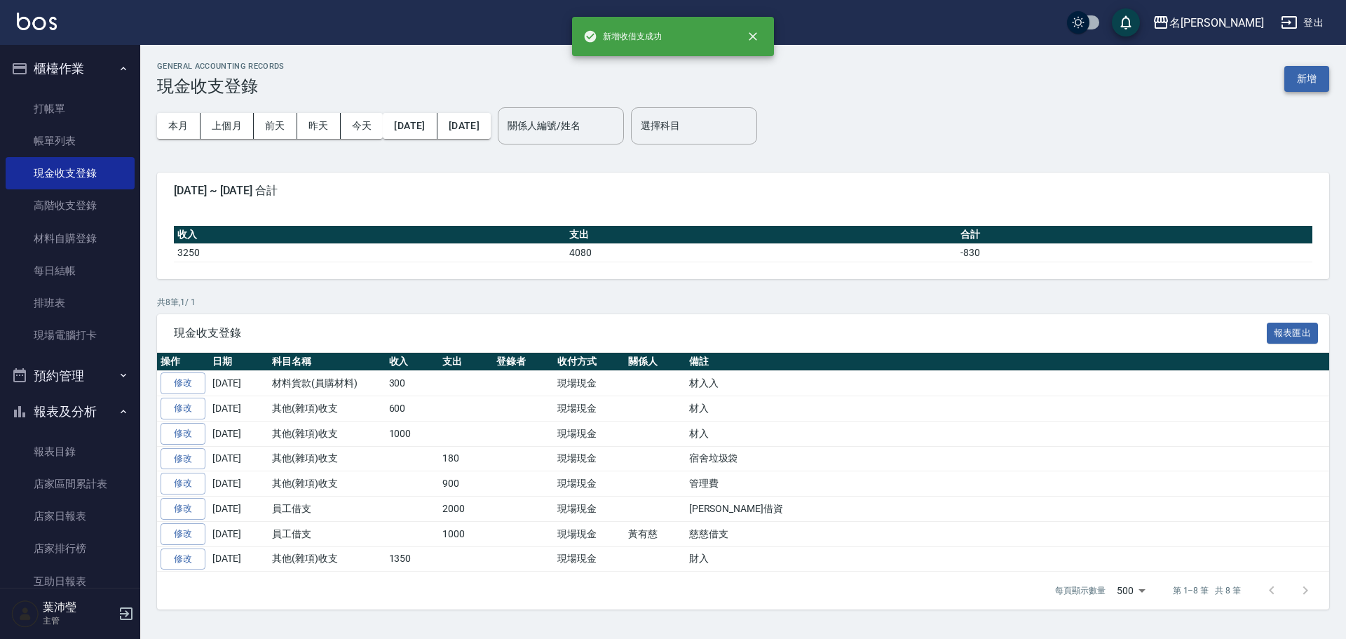
click at [1289, 67] on button "新增" at bounding box center [1307, 79] width 45 height 26
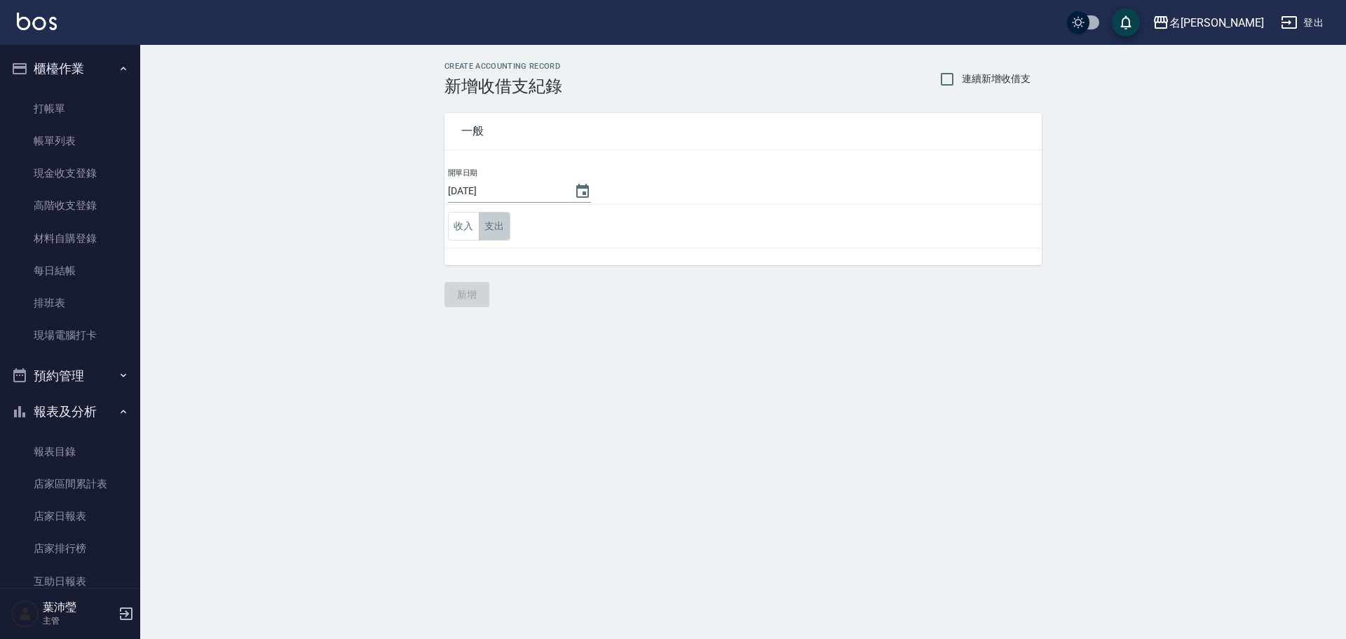
click at [492, 229] on button "支出" at bounding box center [495, 226] width 32 height 29
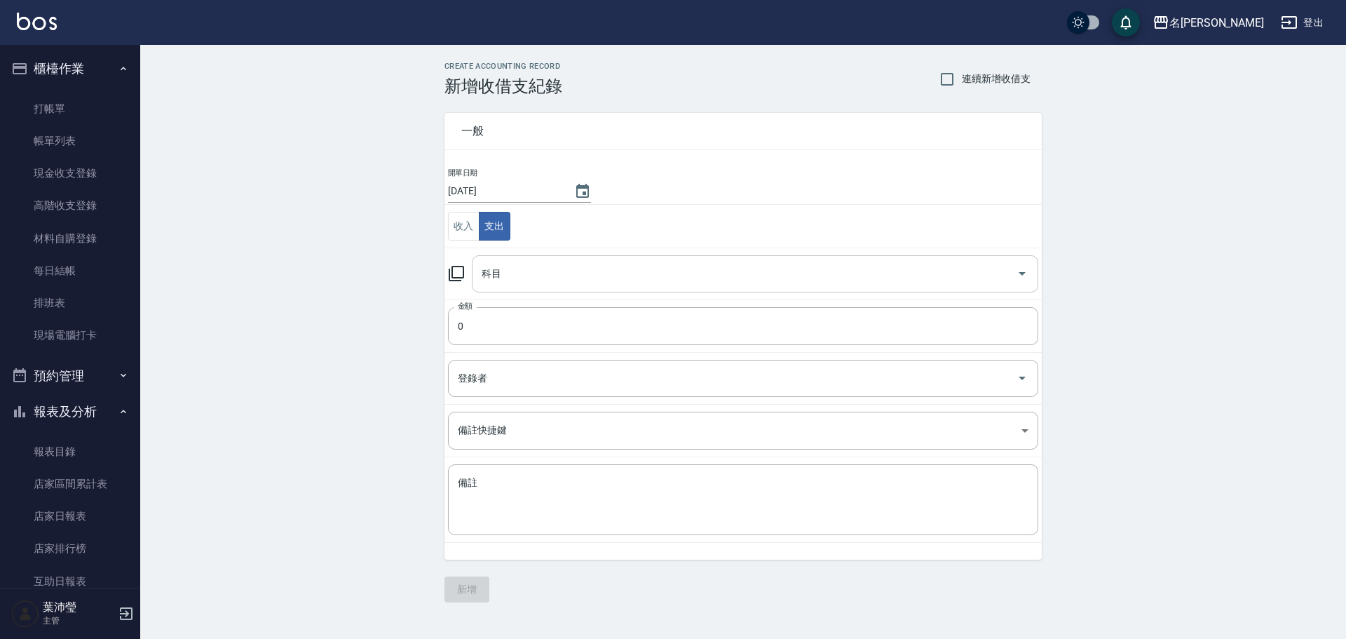
click at [510, 263] on input "科目" at bounding box center [744, 274] width 533 height 25
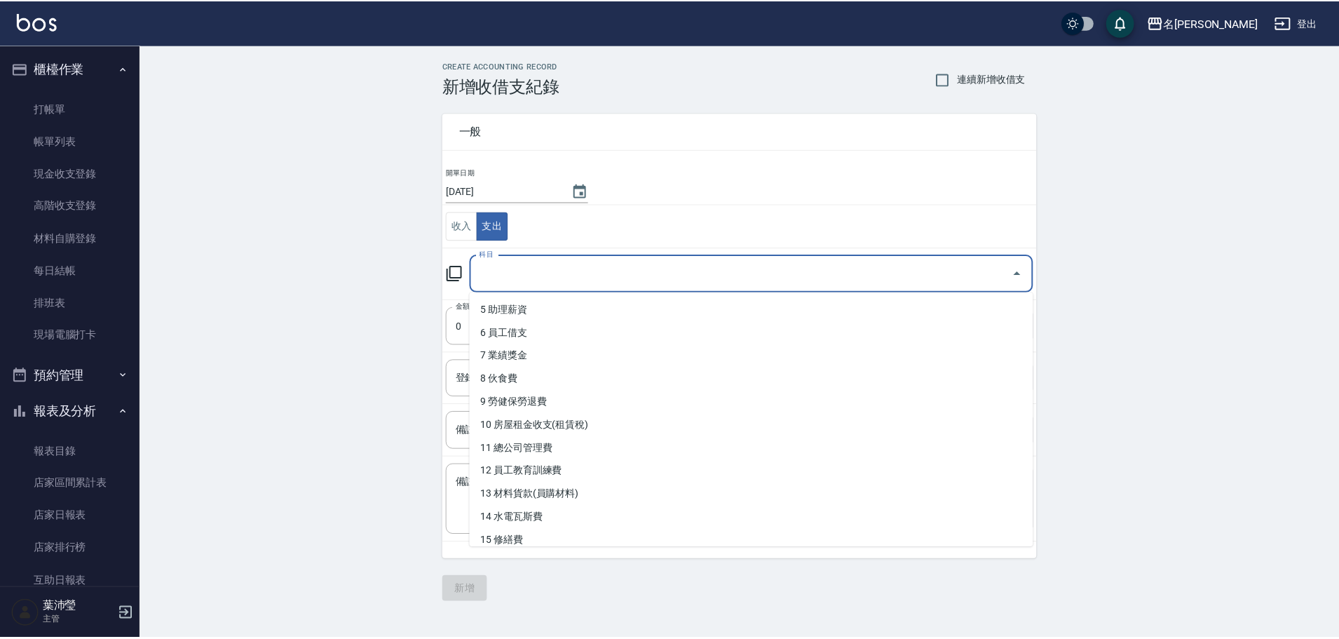
scroll to position [70, 0]
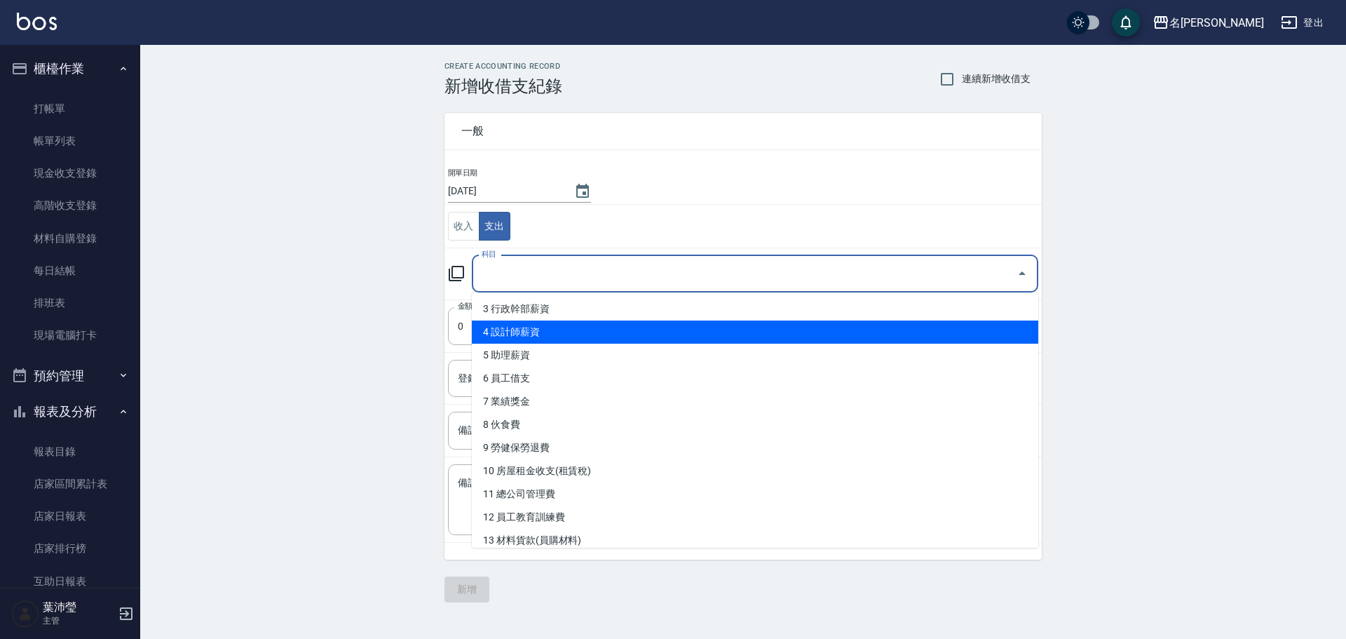
click at [574, 327] on li "4 設計師薪資" at bounding box center [755, 331] width 567 height 23
type input "4 設計師薪資"
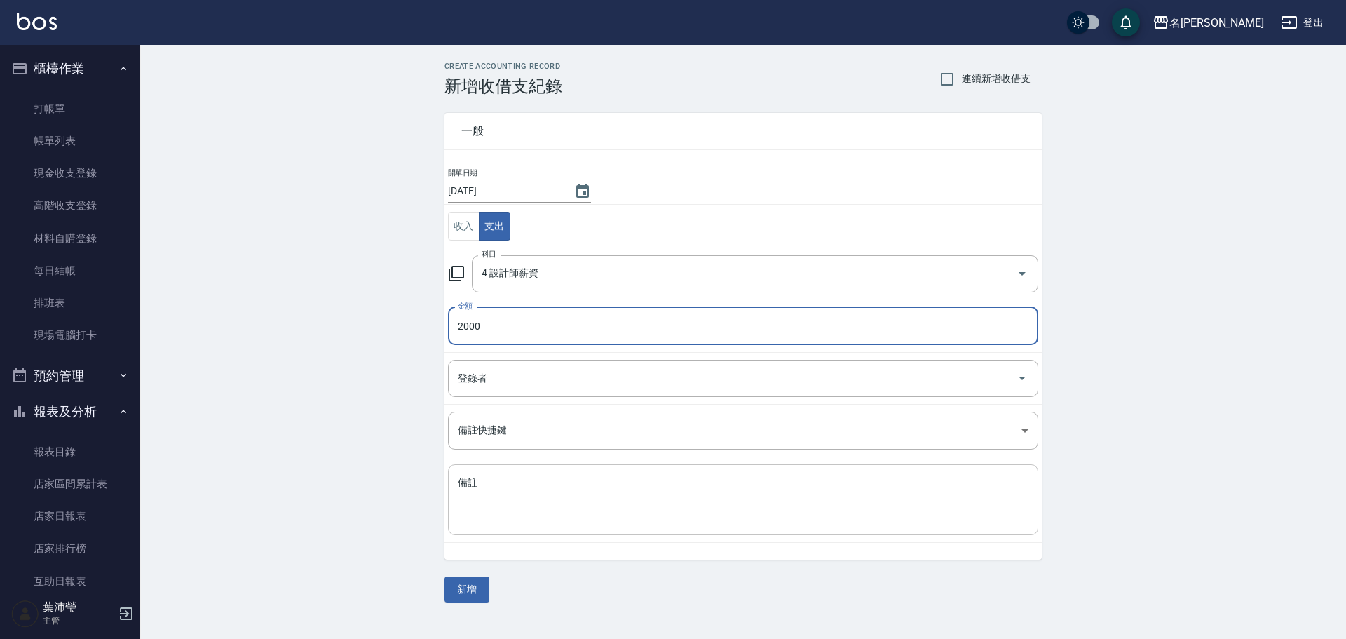
type input "2000"
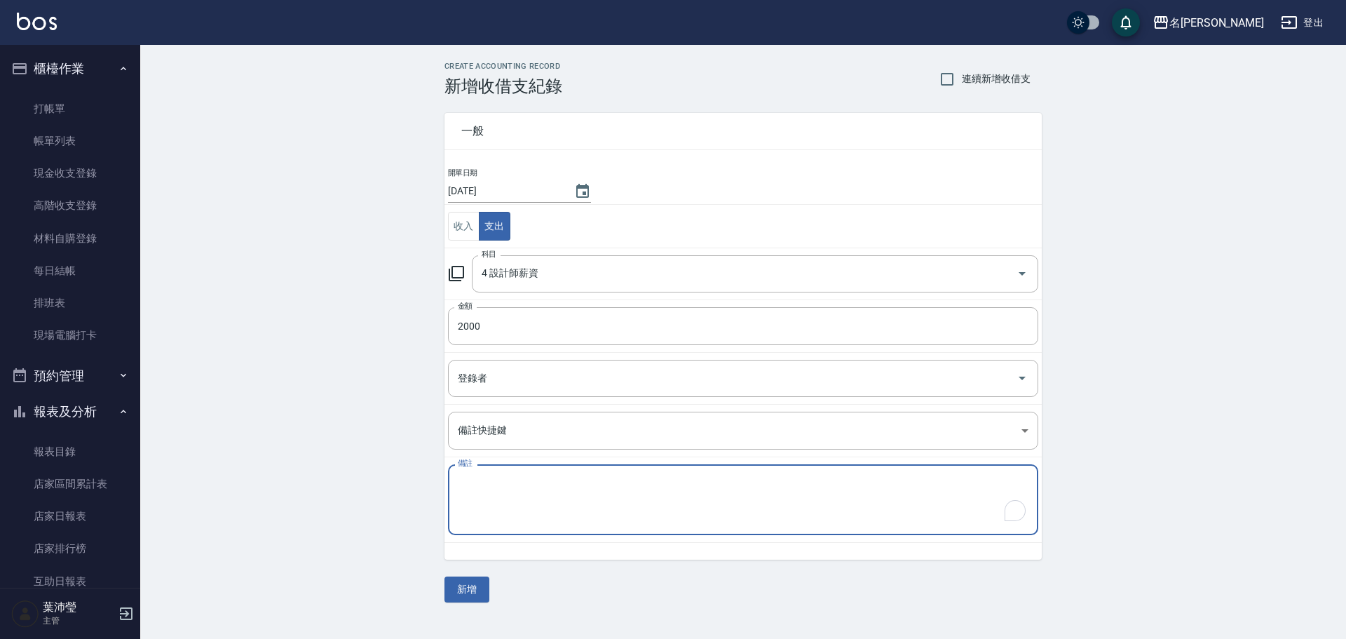
click at [548, 489] on textarea "備註" at bounding box center [743, 500] width 571 height 48
type textarea "1"
type textarea "補敏卉薪資"
click at [472, 589] on button "新增" at bounding box center [467, 589] width 45 height 26
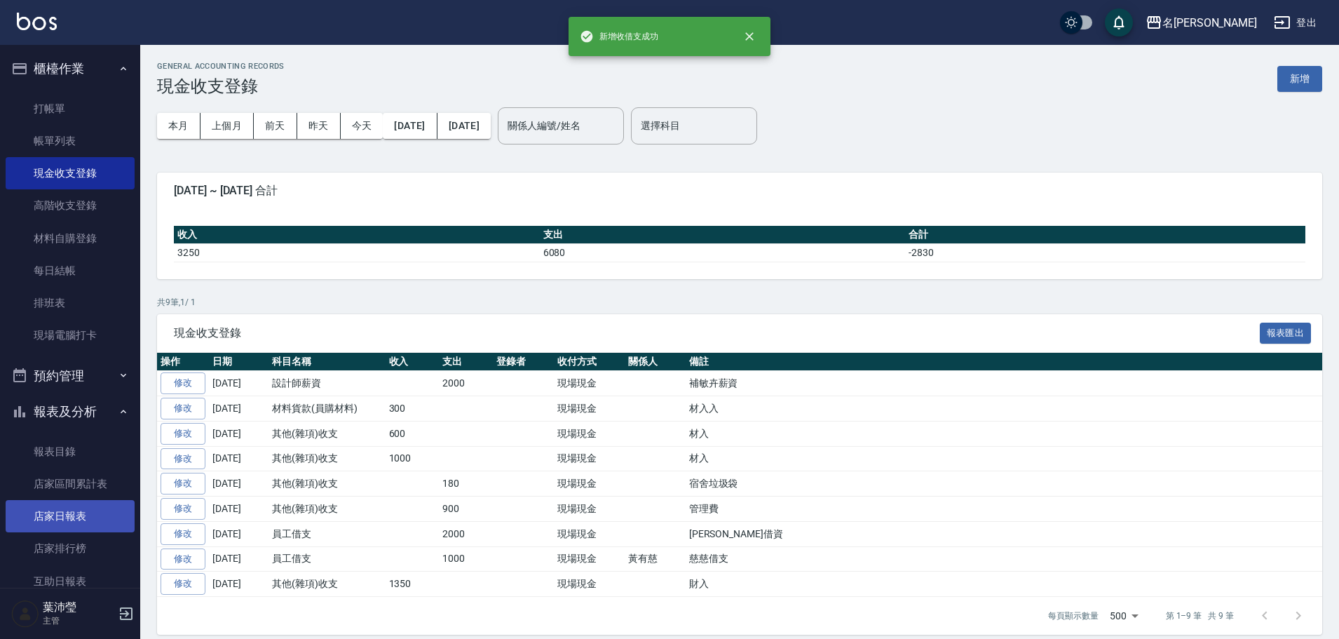
click at [88, 523] on link "店家日報表" at bounding box center [70, 516] width 129 height 32
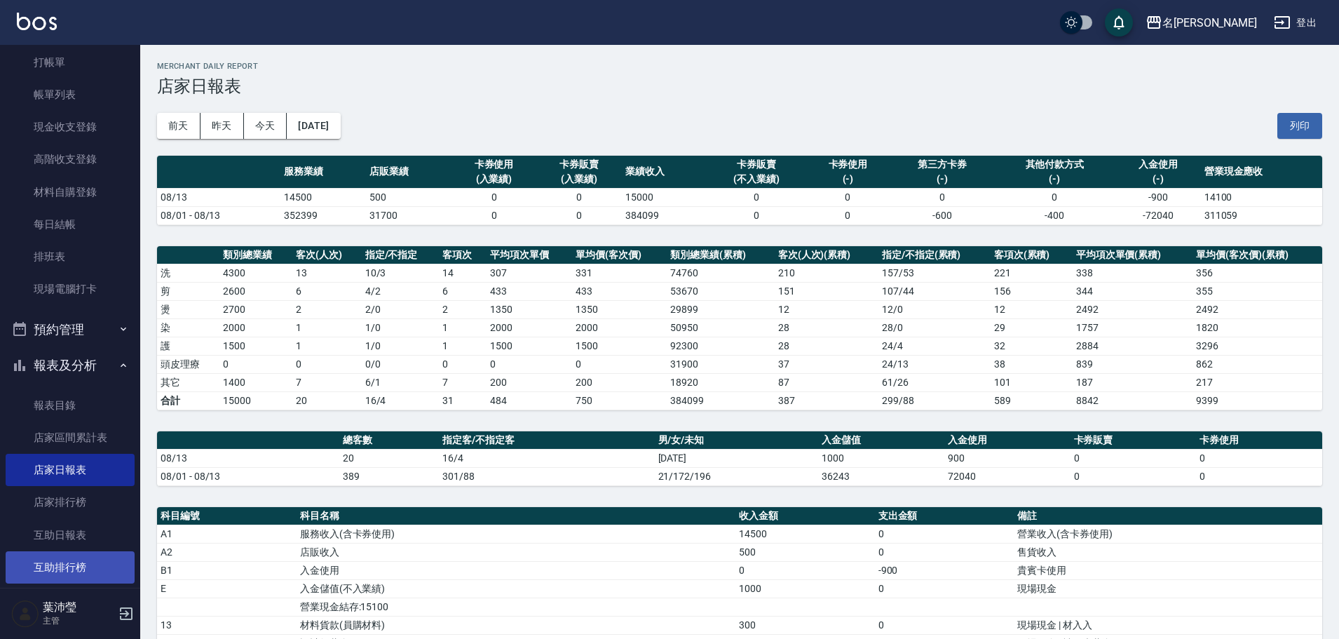
scroll to position [70, 0]
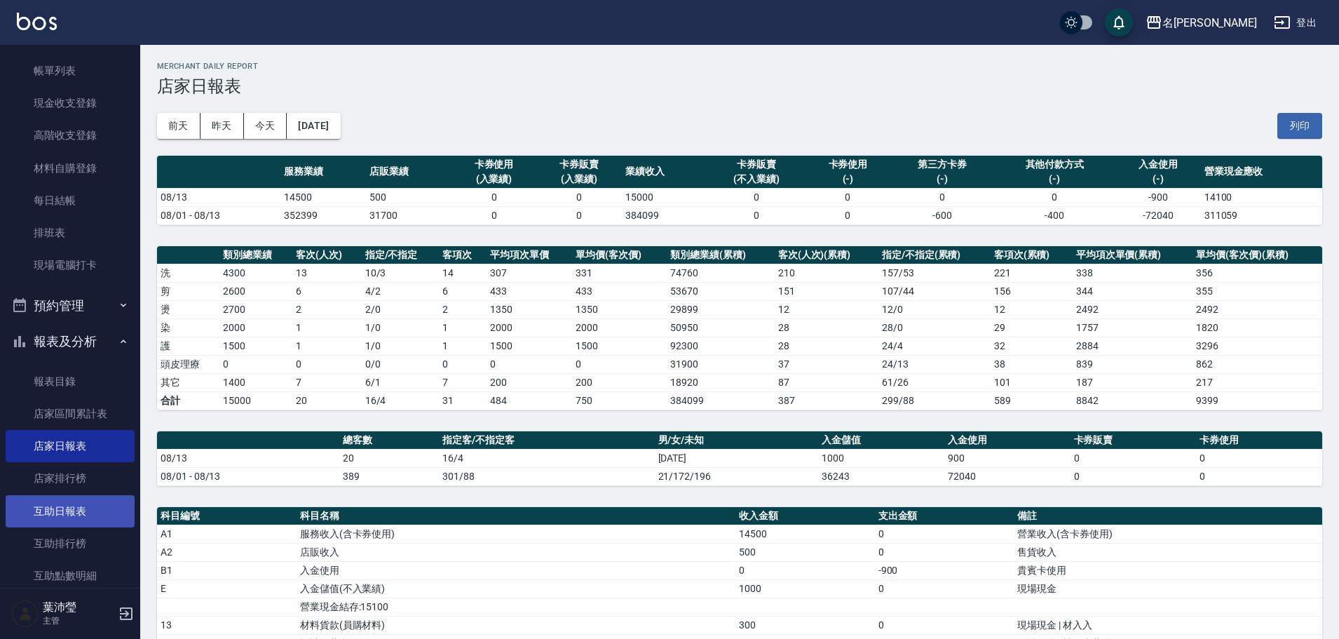
click at [76, 506] on link "互助日報表" at bounding box center [70, 511] width 129 height 32
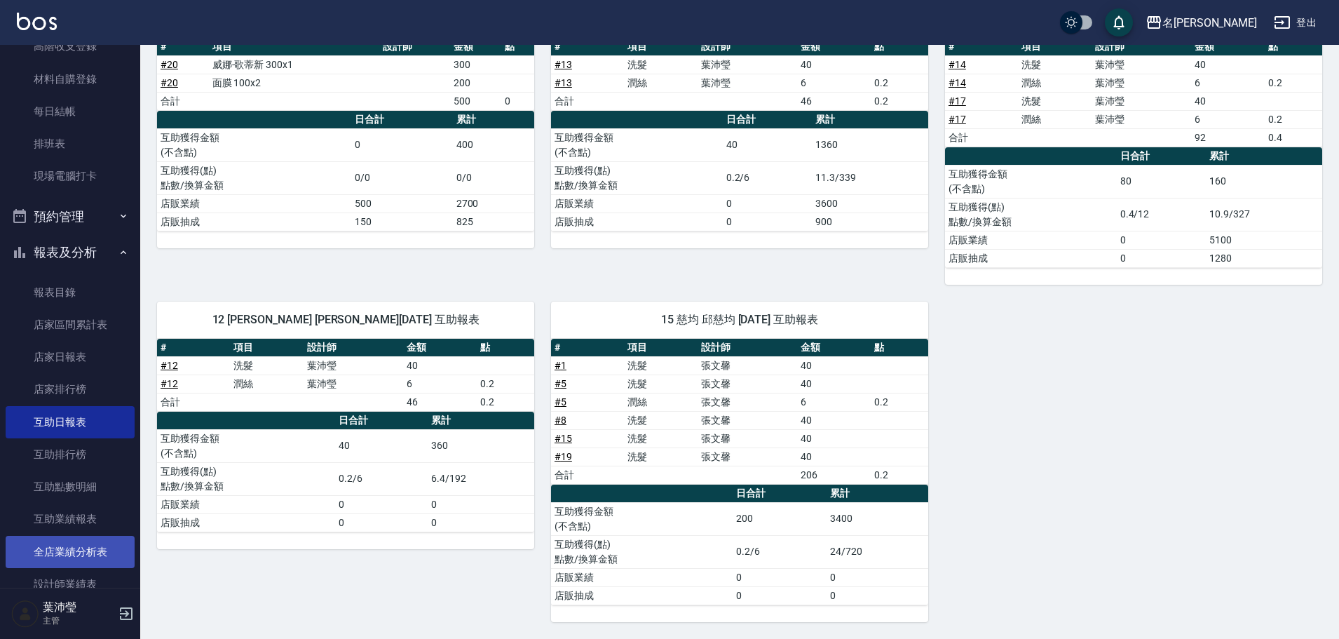
scroll to position [210, 0]
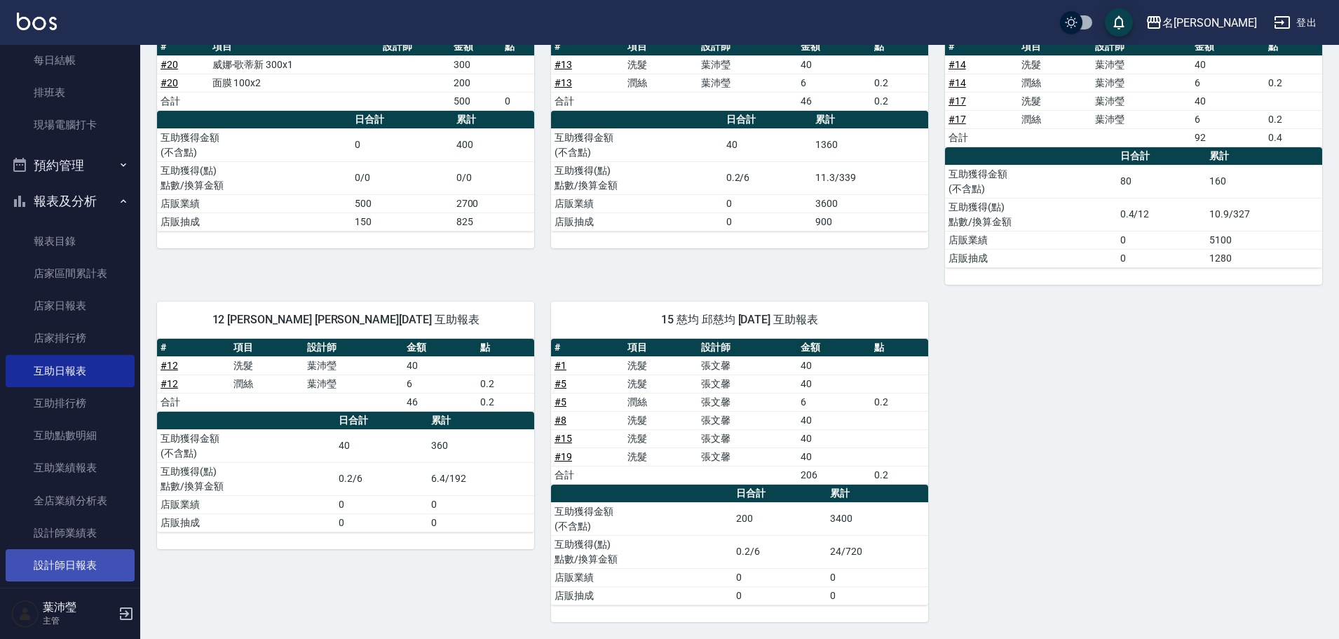
click at [69, 560] on link "設計師日報表" at bounding box center [70, 565] width 129 height 32
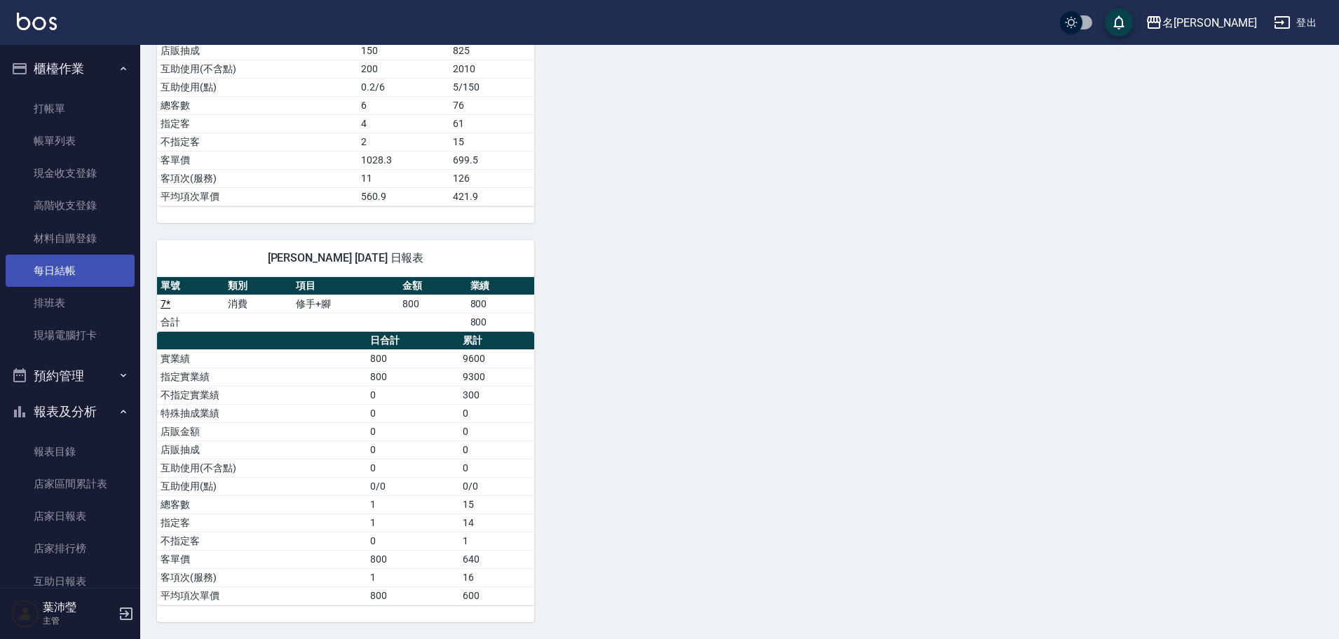
click at [76, 267] on link "每日結帳" at bounding box center [70, 271] width 129 height 32
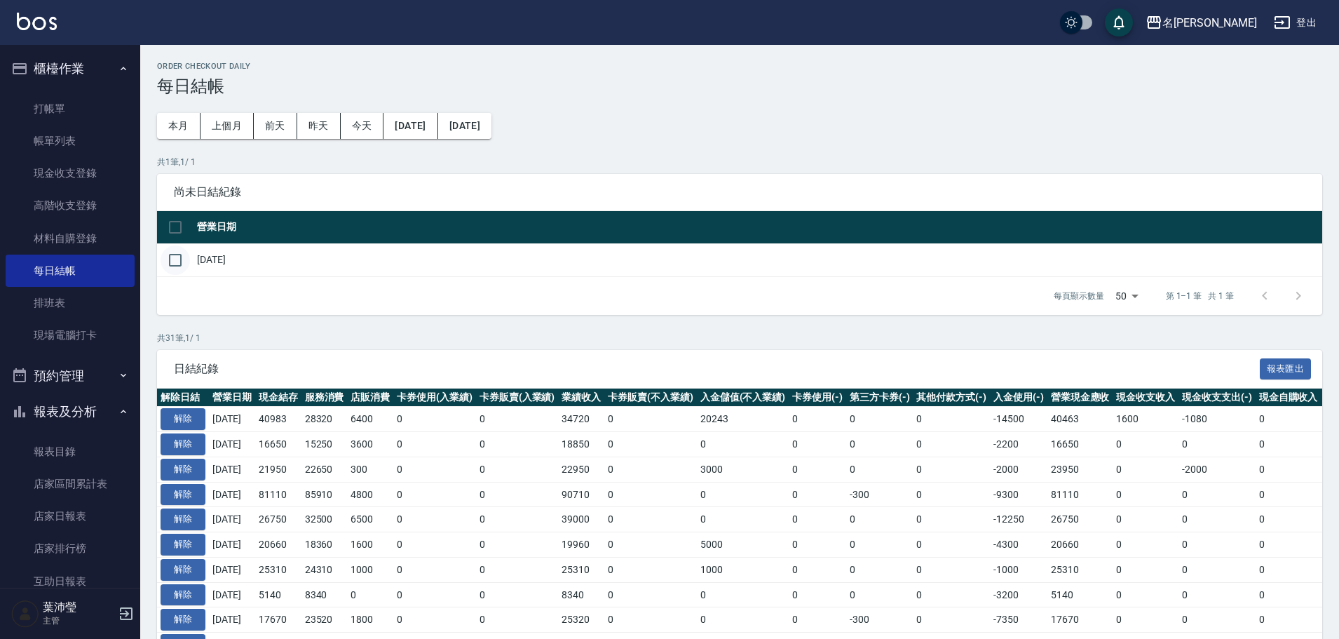
click at [187, 253] on input "checkbox" at bounding box center [175, 259] width 29 height 29
checkbox input "true"
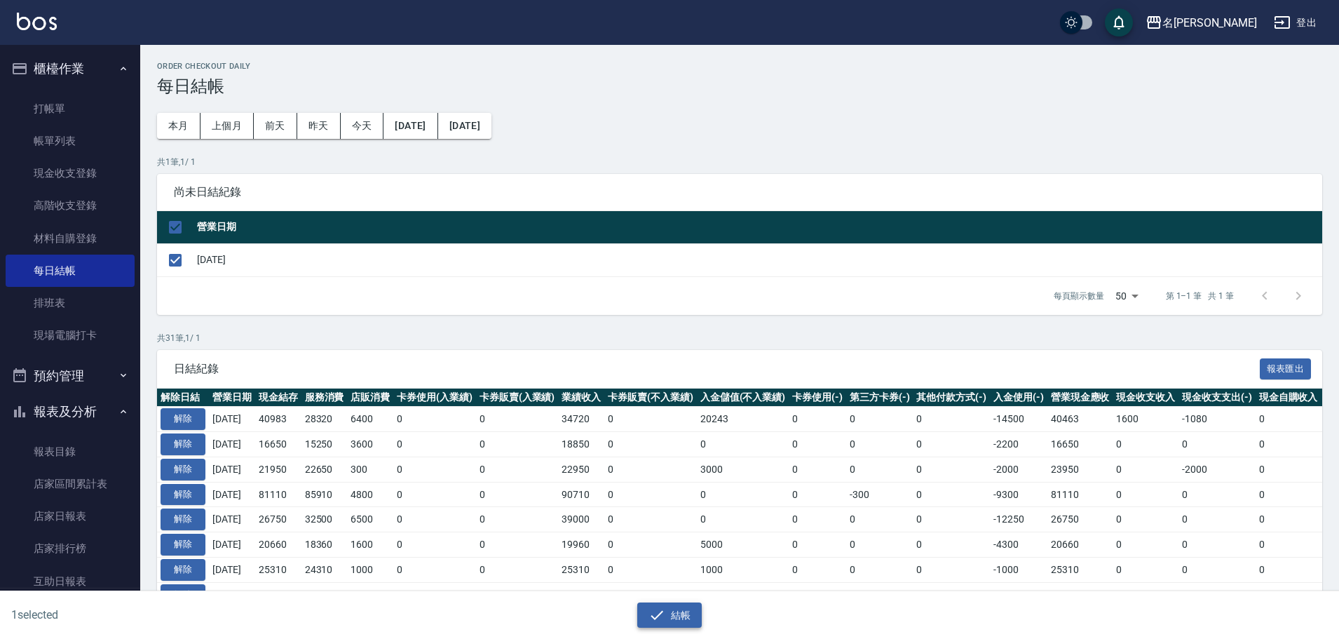
click at [677, 618] on button "結帳" at bounding box center [669, 615] width 65 height 26
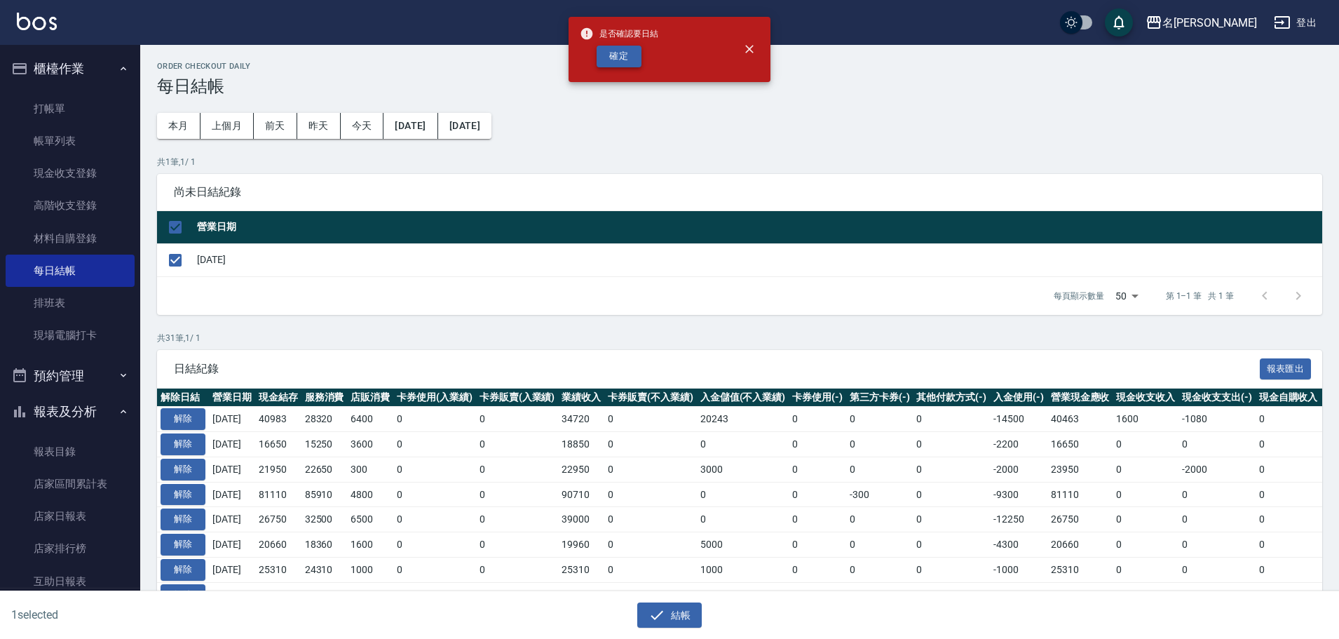
click at [622, 55] on button "確定" at bounding box center [619, 57] width 45 height 22
checkbox input "false"
